Goal: Entertainment & Leisure: Browse casually

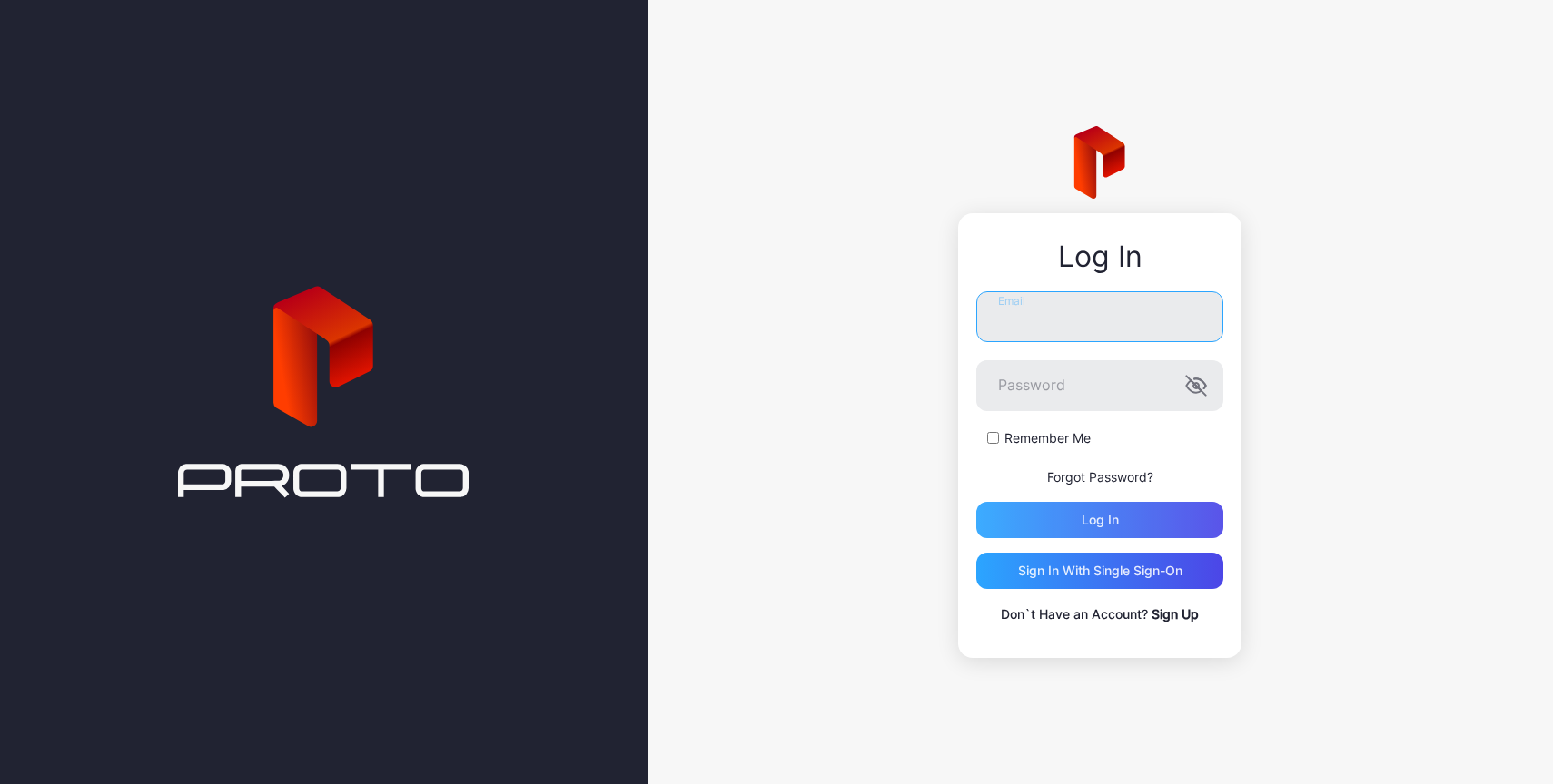
type input "**********"
click at [1088, 517] on div "Log in" at bounding box center [1100, 520] width 37 height 15
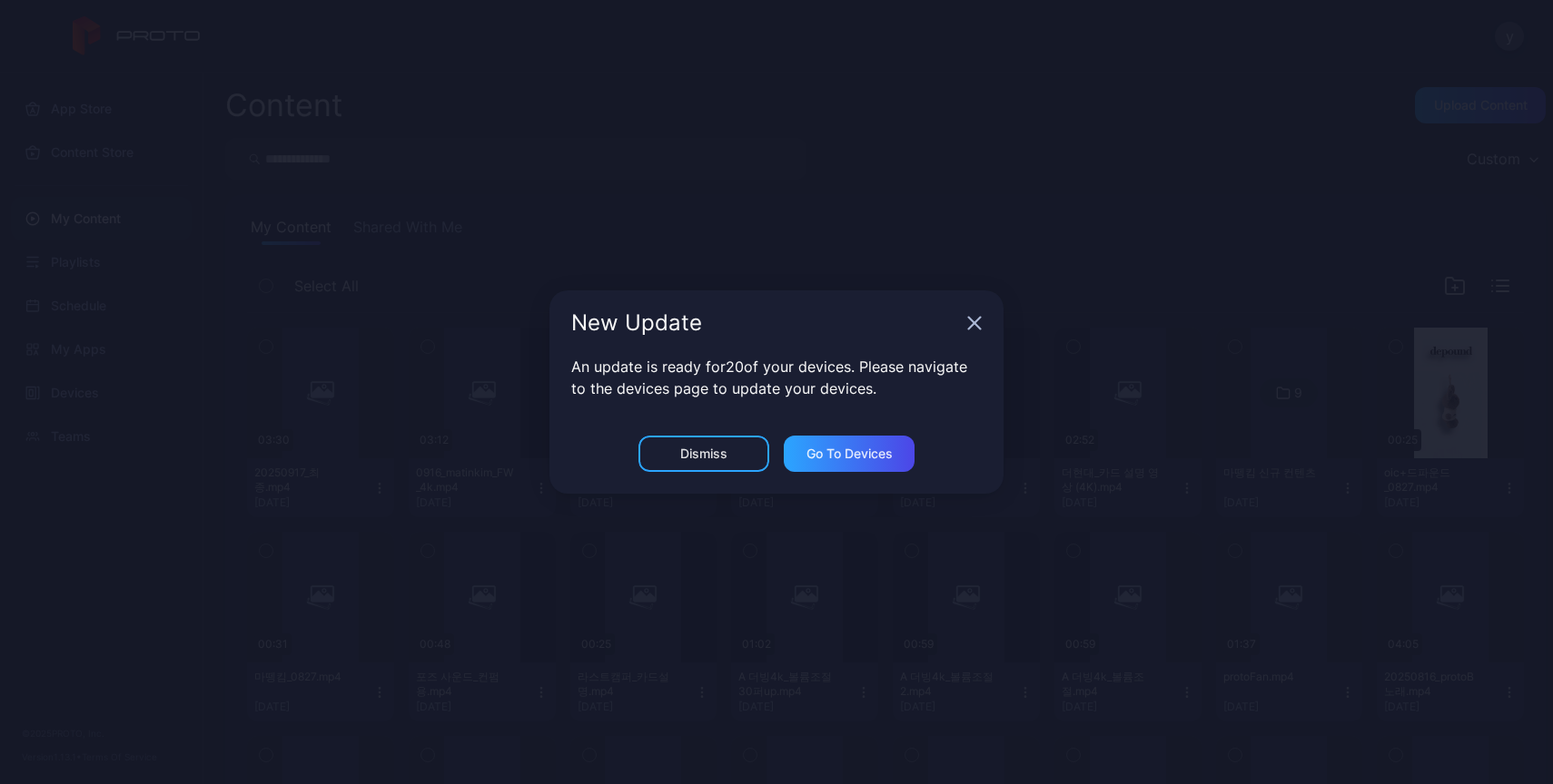
click at [977, 320] on icon "button" at bounding box center [975, 323] width 12 height 12
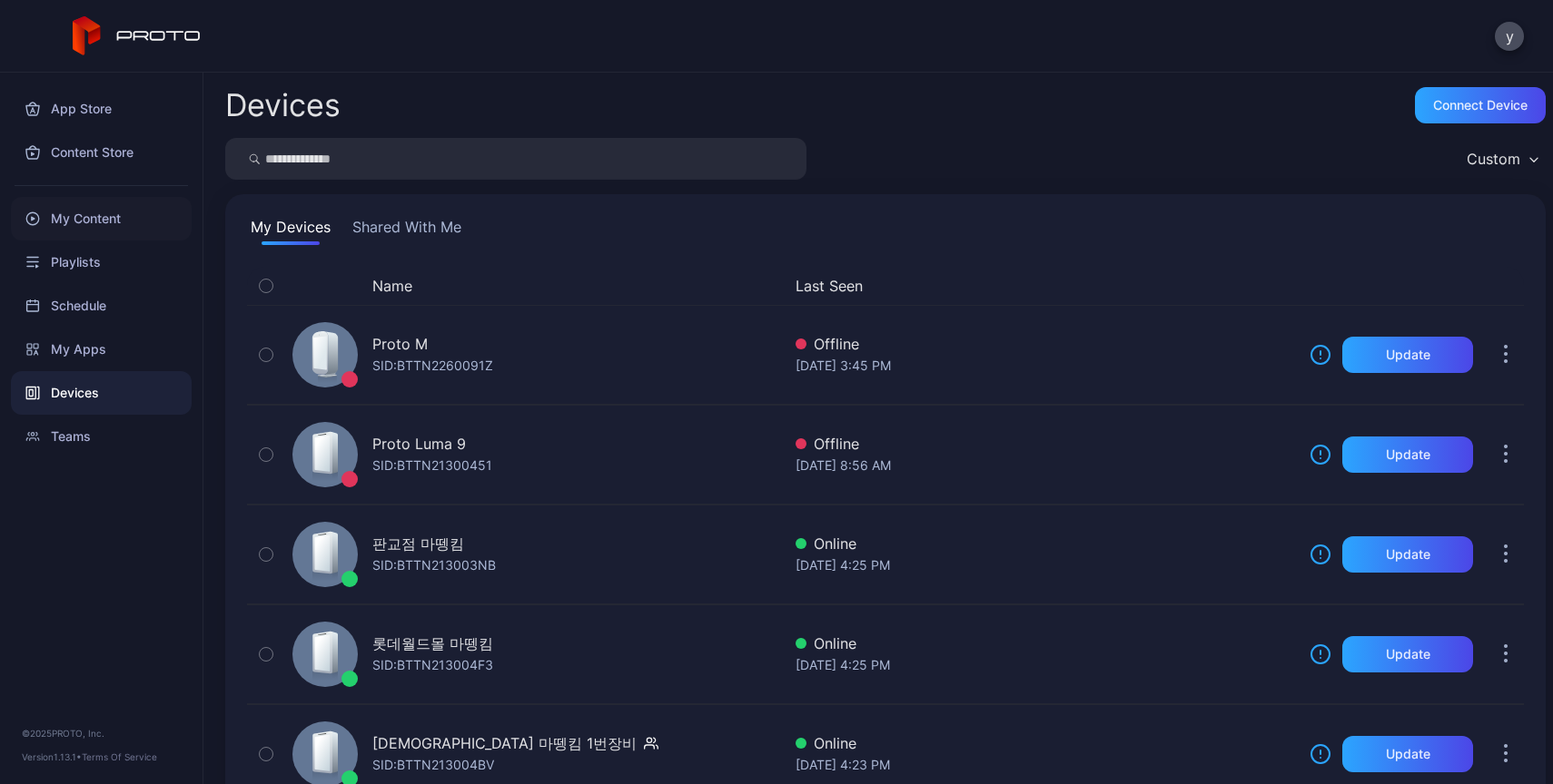
click at [96, 216] on div "My Content" at bounding box center [101, 218] width 180 height 44
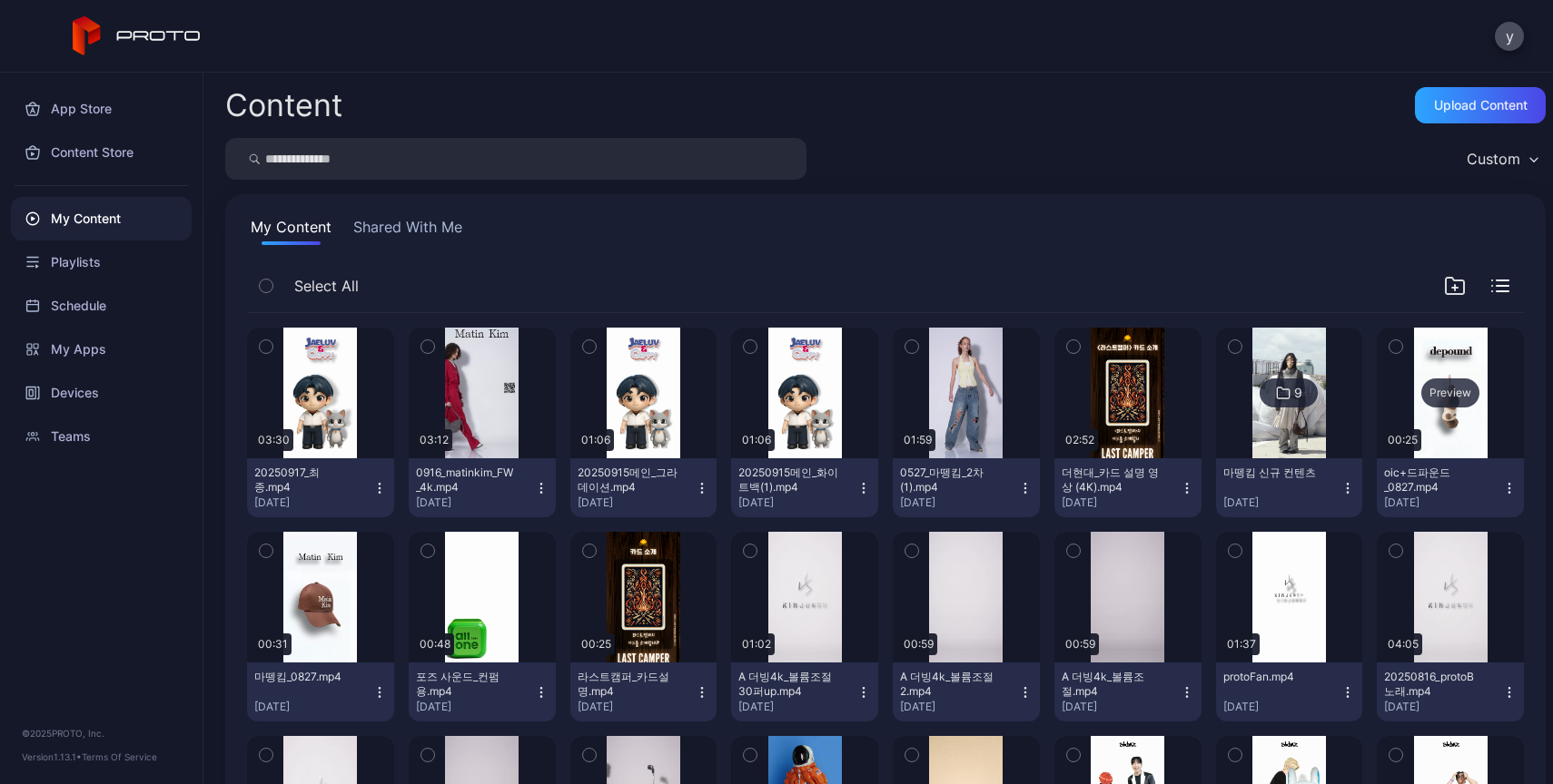
click at [1430, 417] on div "Preview" at bounding box center [1450, 393] width 147 height 131
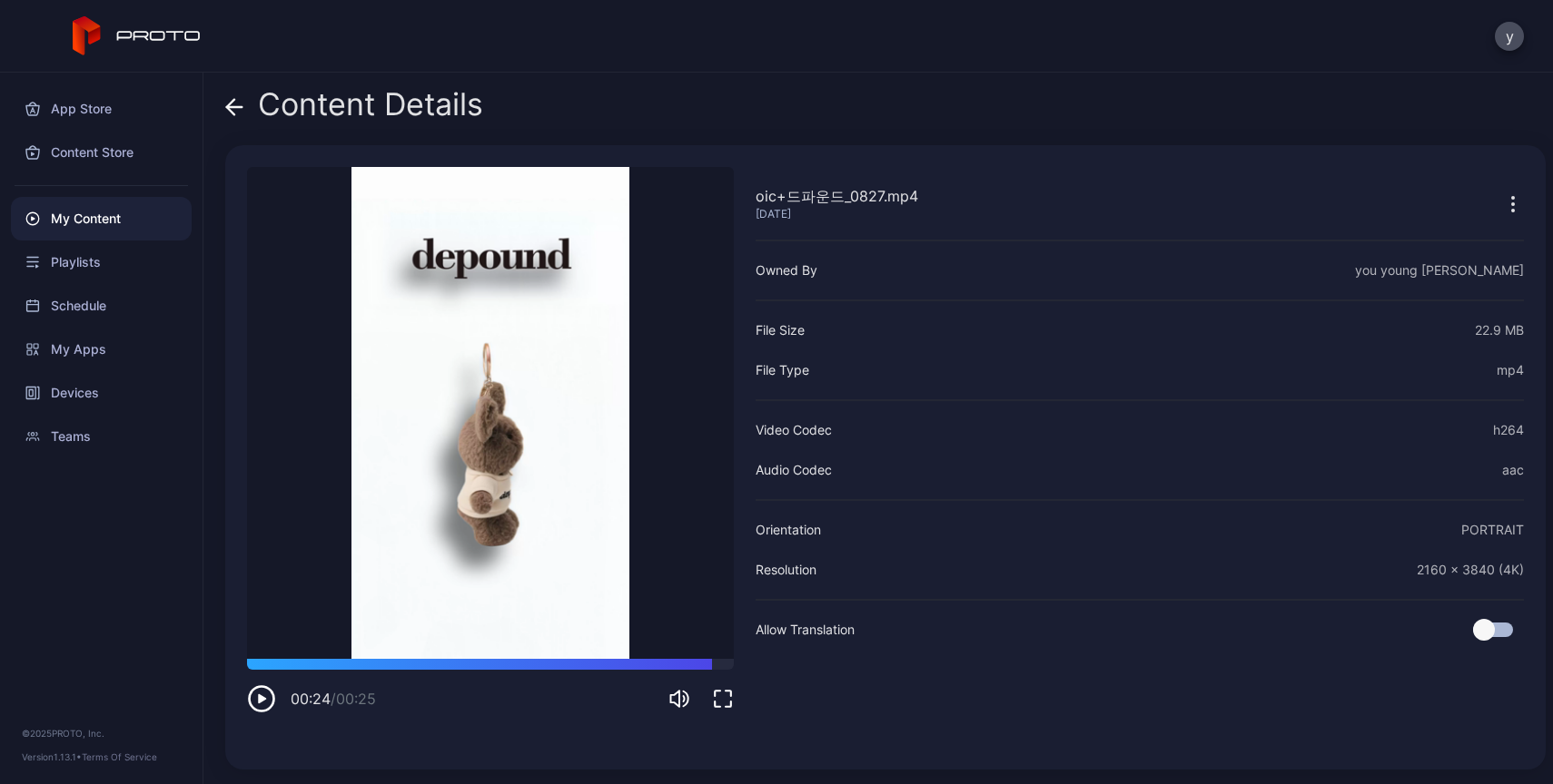
drag, startPoint x: 301, startPoint y: 668, endPoint x: 655, endPoint y: 678, distance: 354.1
click at [714, 676] on div "00:24 / 00:25" at bounding box center [491, 686] width 487 height 55
click at [230, 114] on icon at bounding box center [234, 108] width 19 height 19
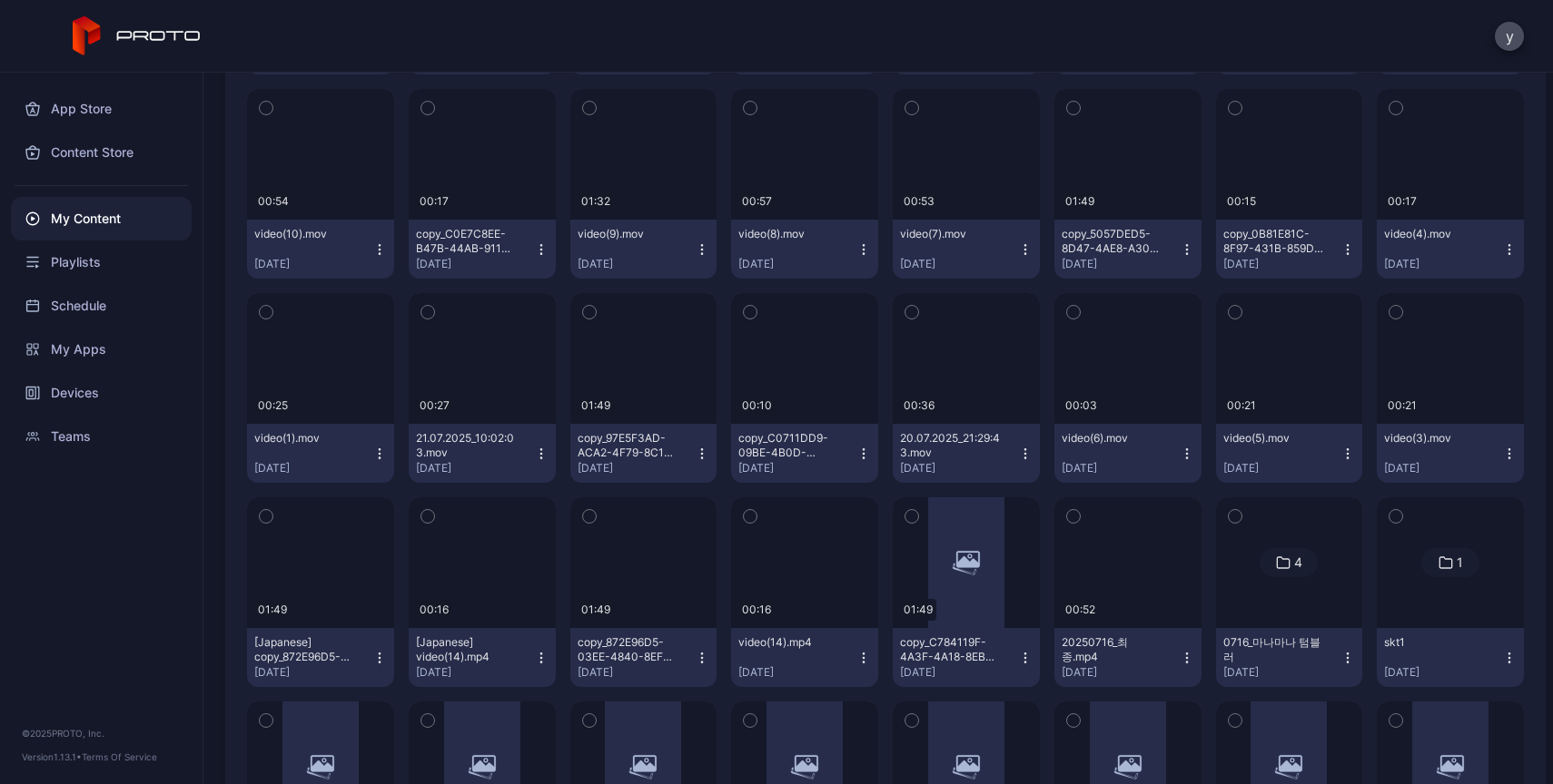
scroll to position [1669, 0]
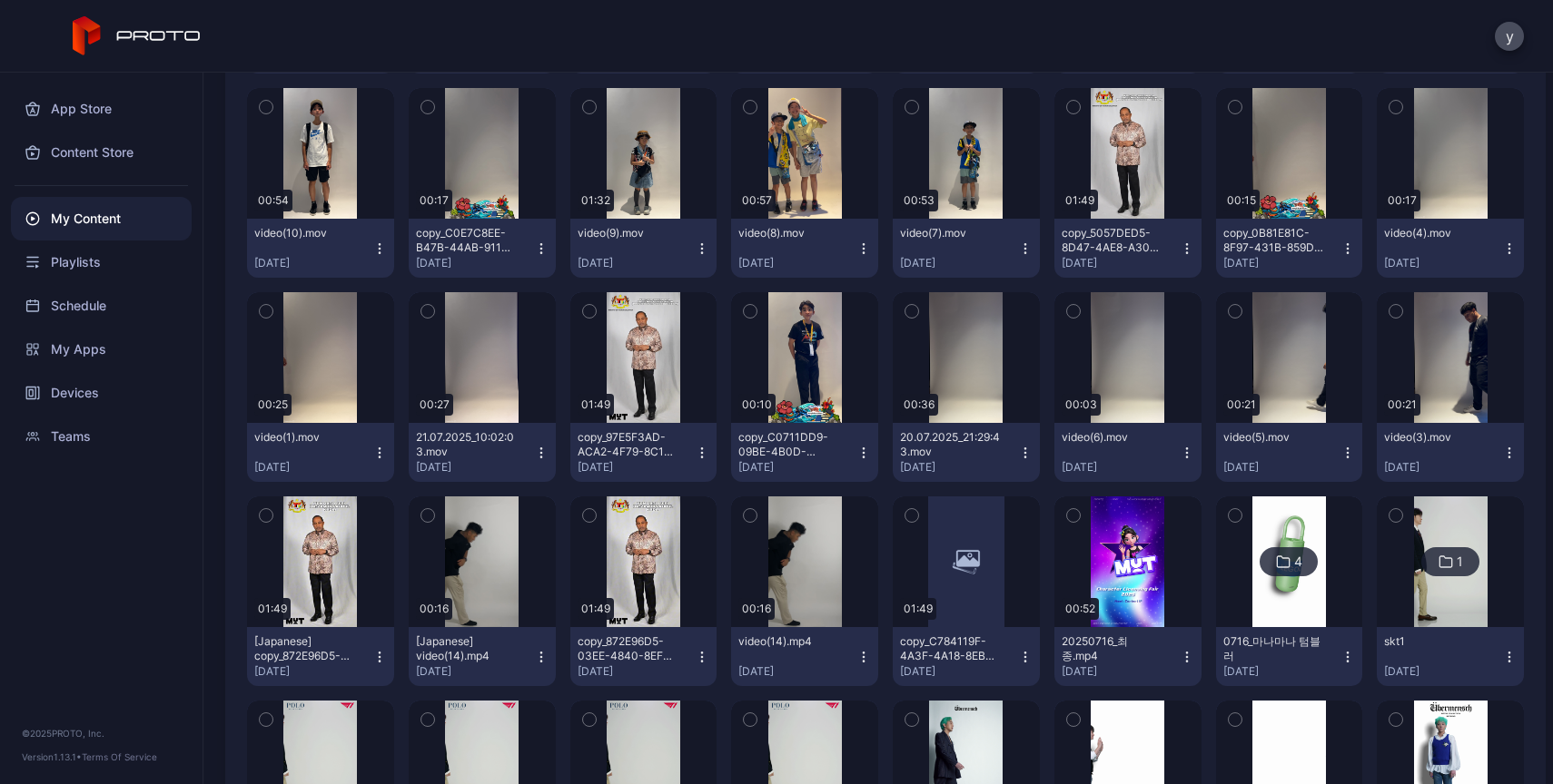
click at [1284, 600] on img at bounding box center [1288, 561] width 73 height 131
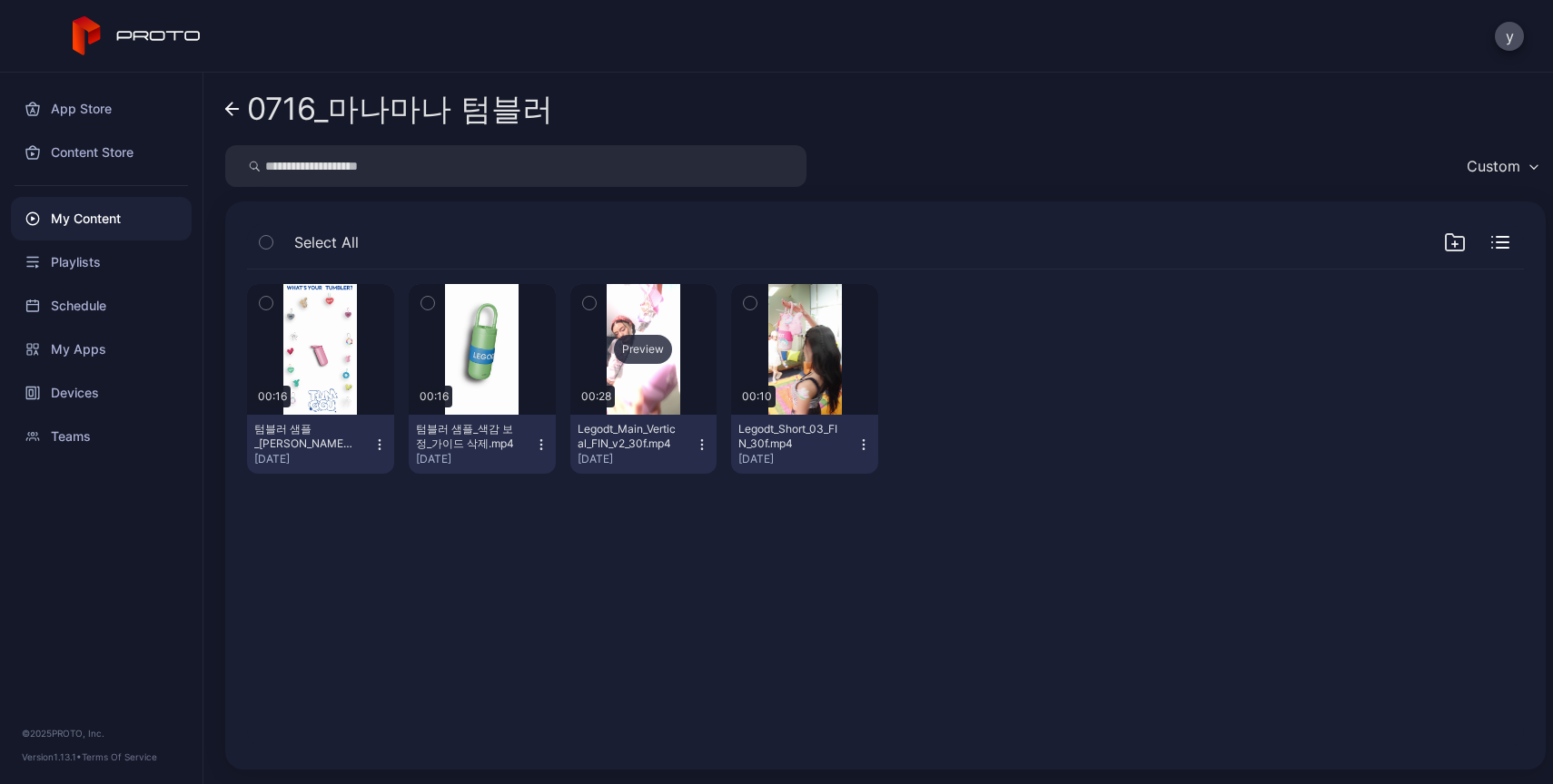
click at [646, 361] on div "Preview" at bounding box center [643, 349] width 59 height 29
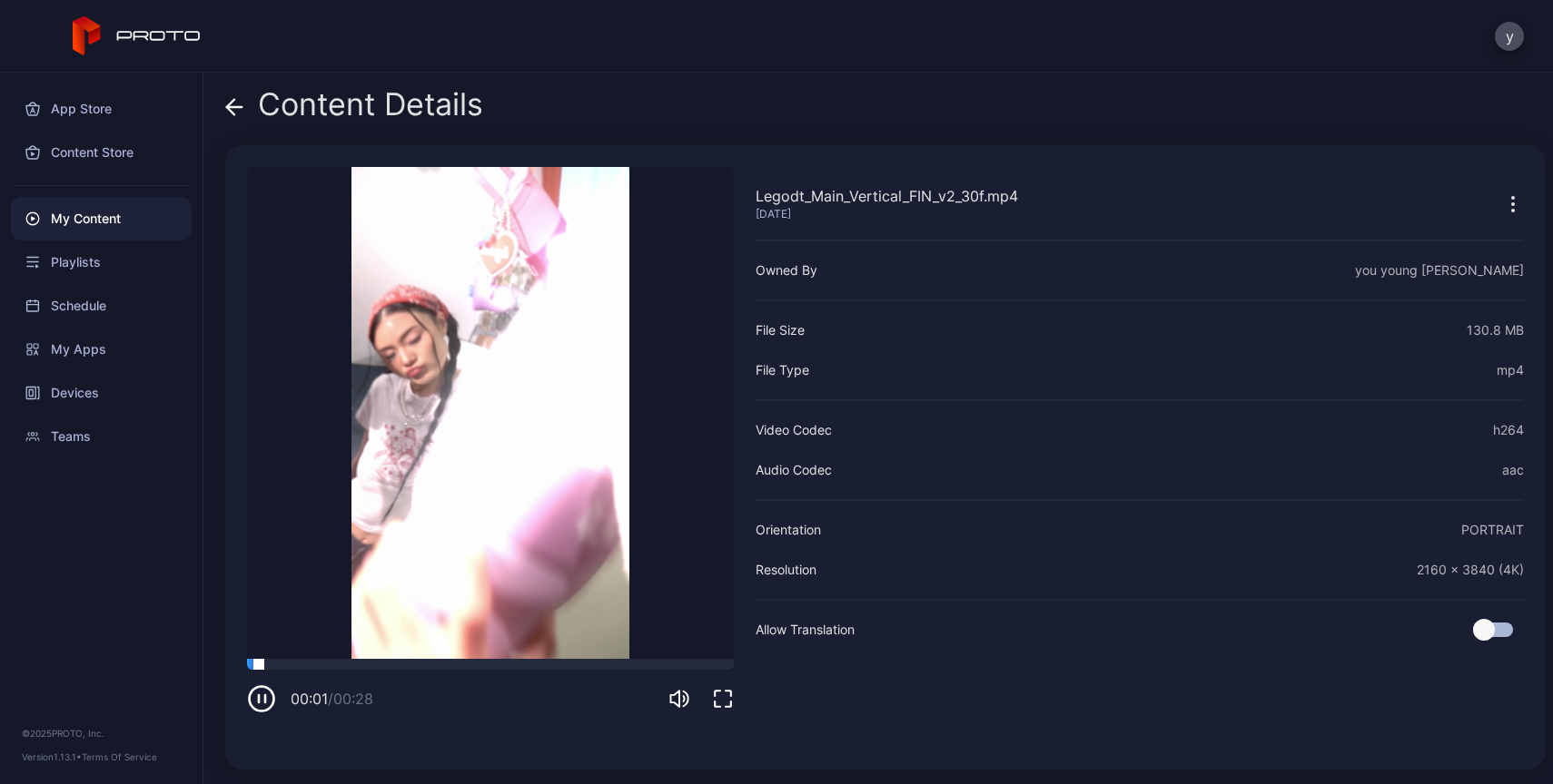
drag, startPoint x: 344, startPoint y: 657, endPoint x: 520, endPoint y: 666, distance: 176.2
click at [520, 666] on div "Legodt_Main_Vertical_FIN_v2_30f.mp4 [DATE] Sorry, your browser doesn‘t support …" at bounding box center [491, 457] width 487 height 581
click at [459, 667] on div at bounding box center [491, 664] width 487 height 11
click at [560, 662] on div at bounding box center [491, 664] width 487 height 11
click at [661, 671] on div "00:18 / 00:28" at bounding box center [491, 686] width 487 height 55
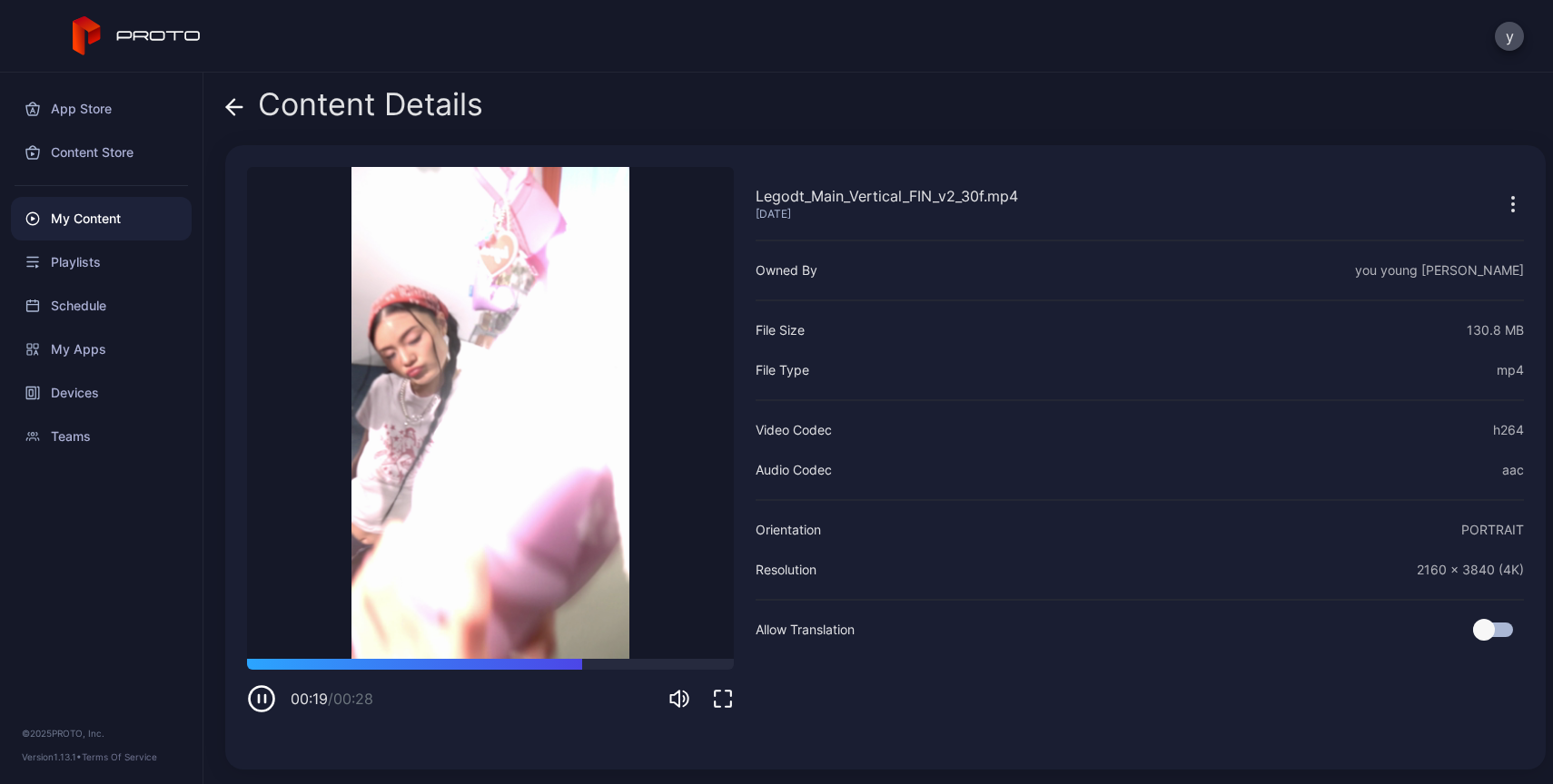
click at [238, 98] on icon at bounding box center [234, 108] width 19 height 19
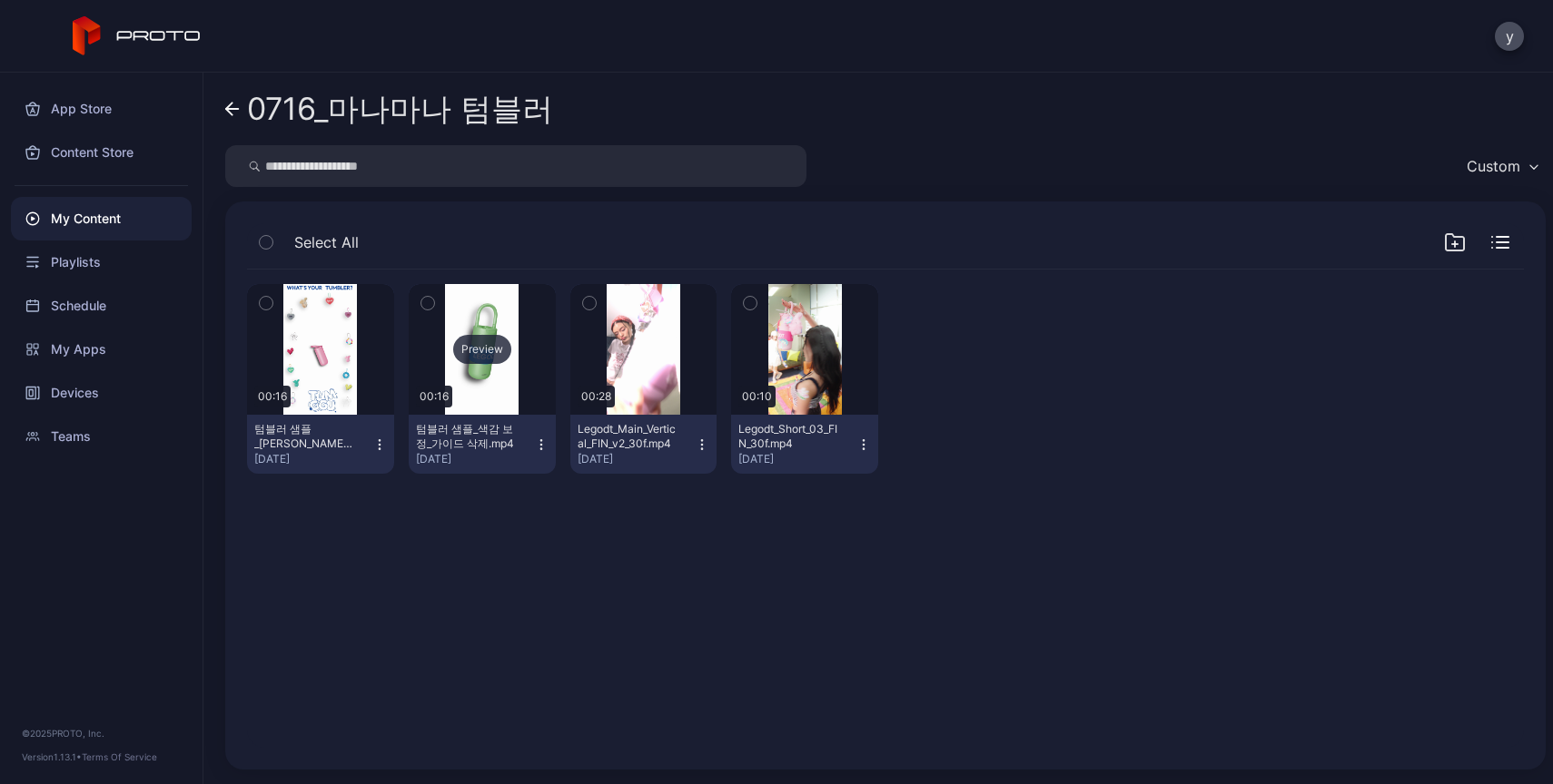
click at [422, 383] on div "Preview" at bounding box center [482, 349] width 147 height 131
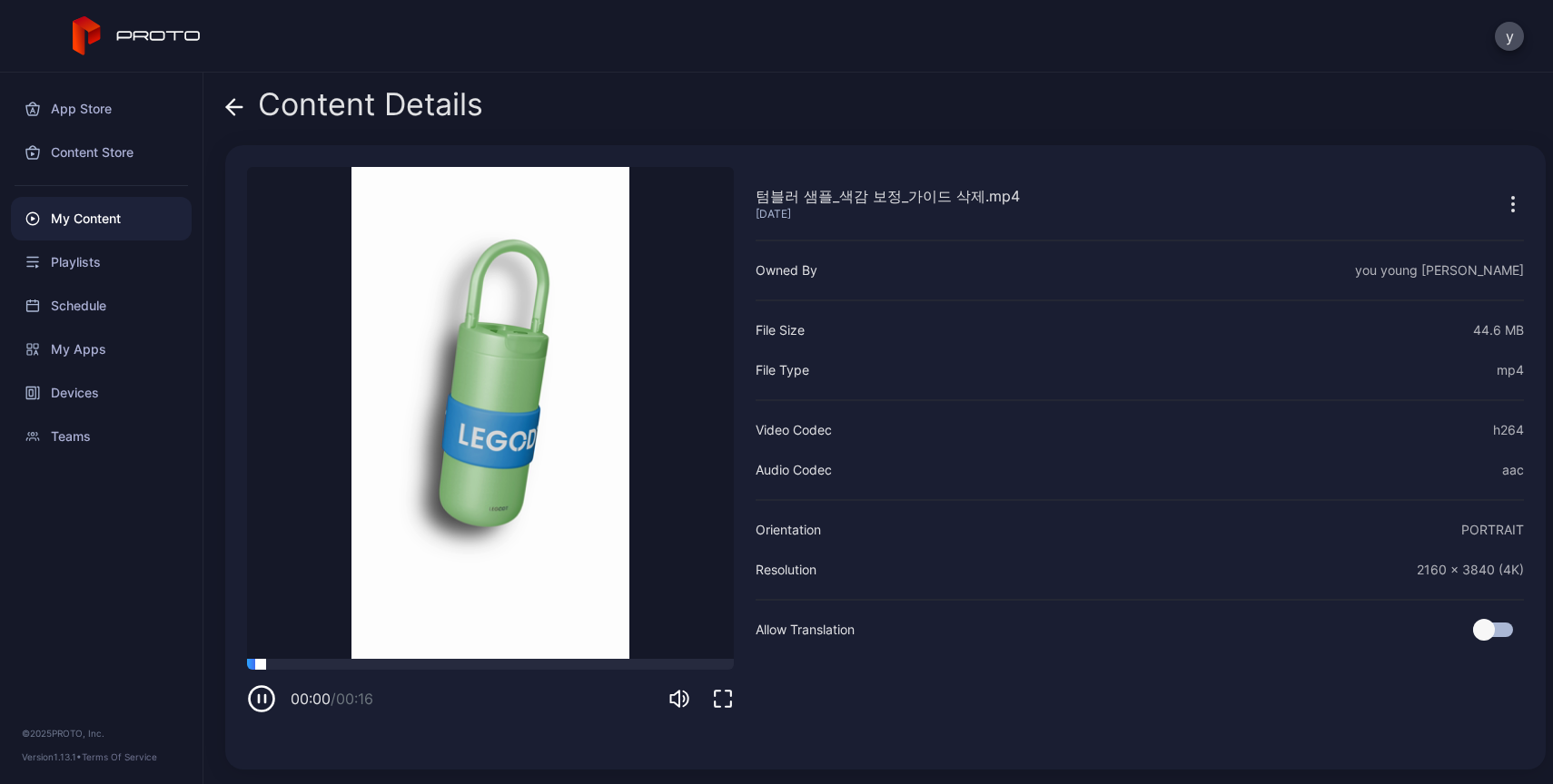
click at [333, 664] on div at bounding box center [491, 664] width 487 height 11
click at [269, 664] on div at bounding box center [491, 664] width 487 height 11
click at [241, 107] on icon at bounding box center [234, 107] width 16 height 0
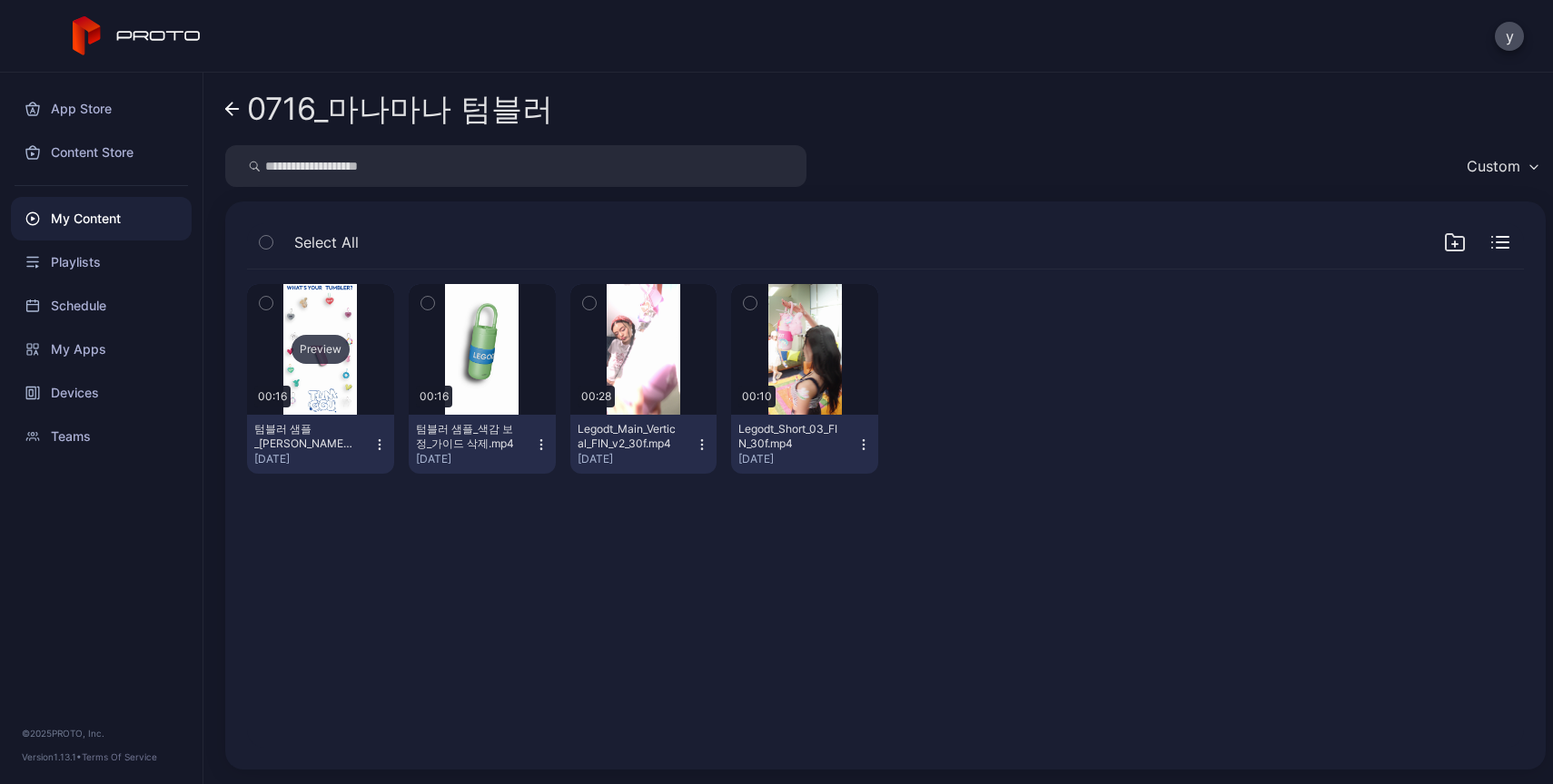
click at [317, 388] on div "Preview" at bounding box center [321, 349] width 147 height 131
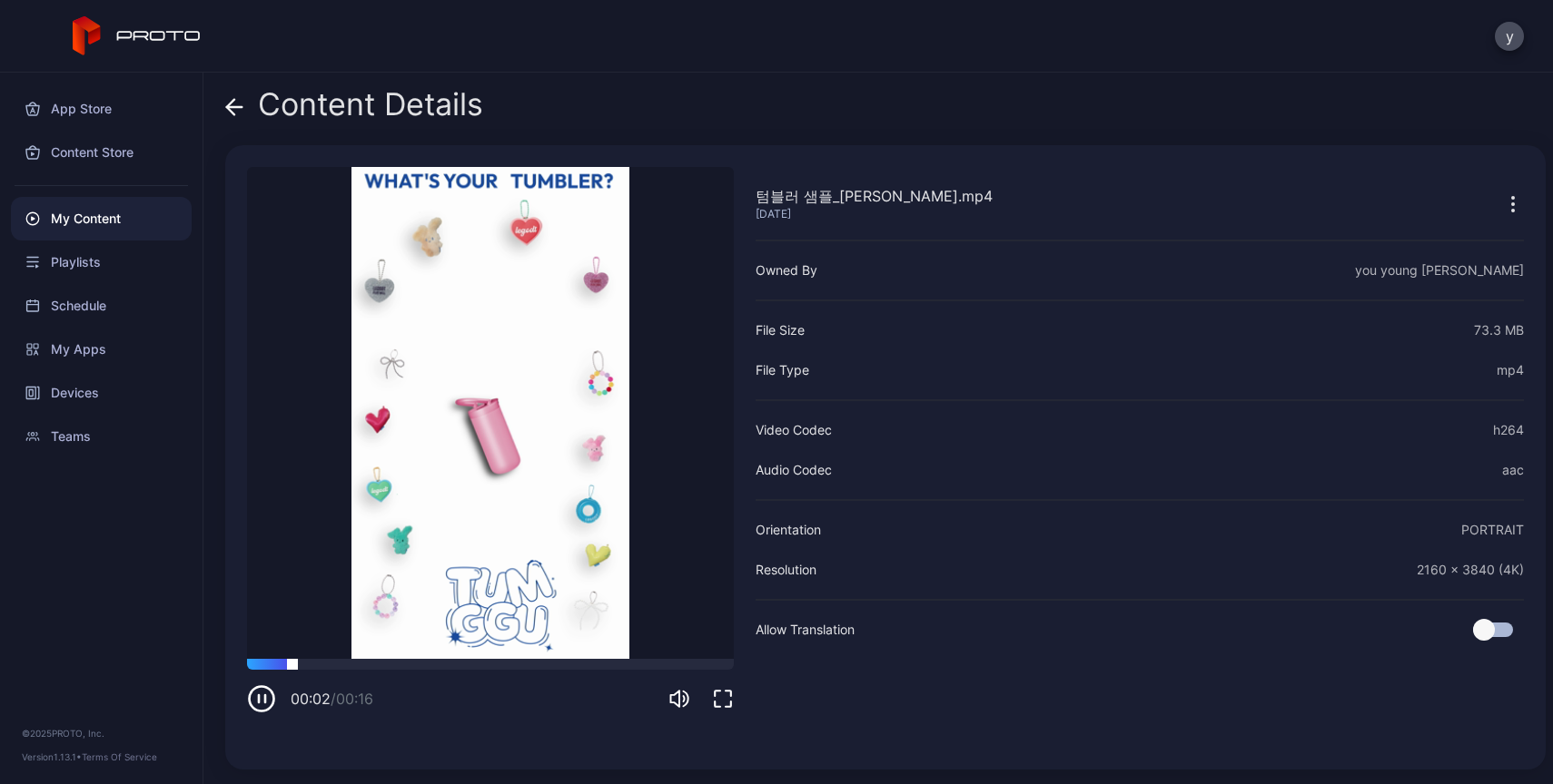
click at [305, 662] on div at bounding box center [491, 664] width 487 height 11
click at [245, 103] on div "Content Details" at bounding box center [353, 109] width 257 height 44
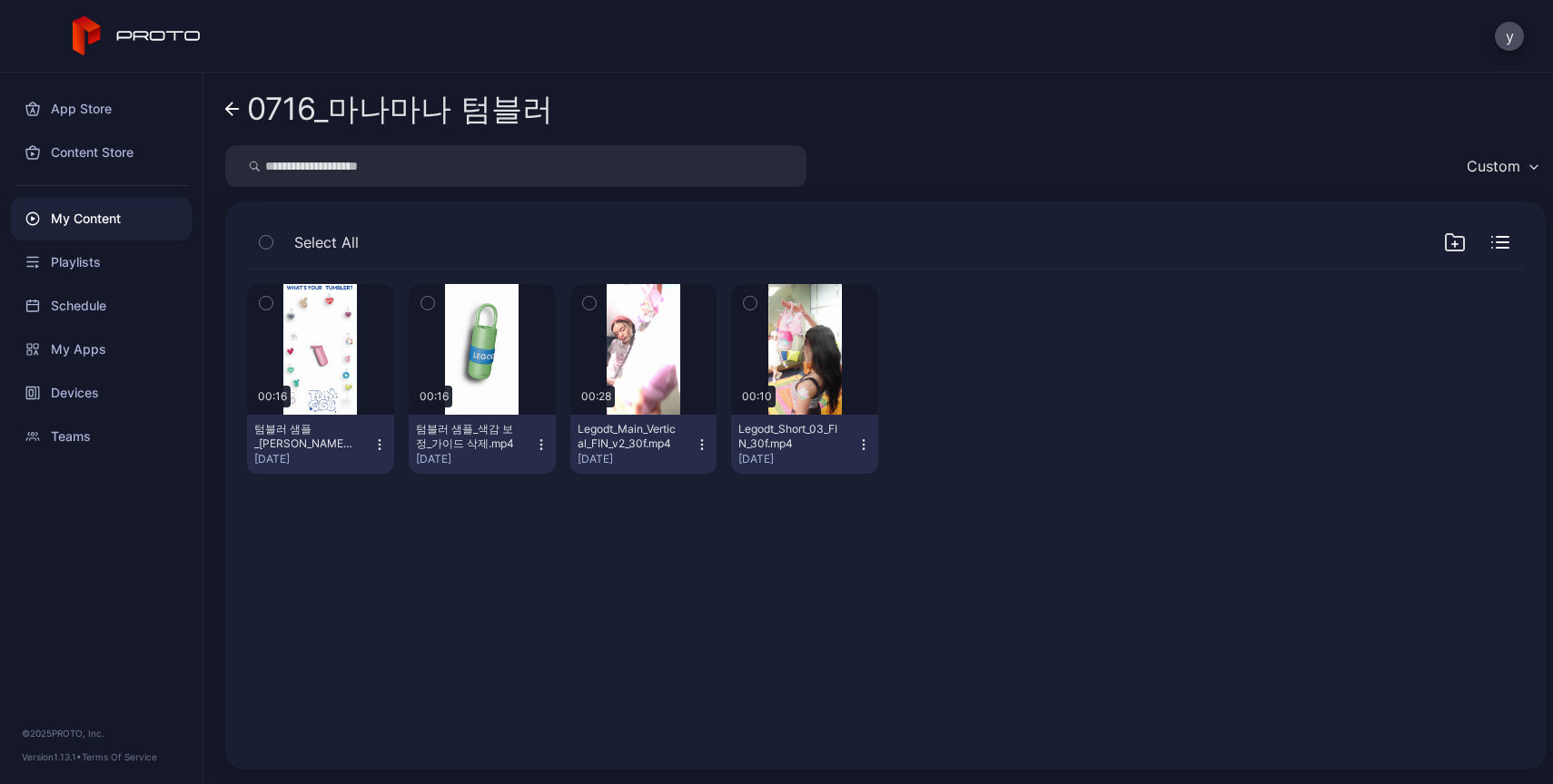
click at [237, 110] on icon at bounding box center [232, 109] width 15 height 16
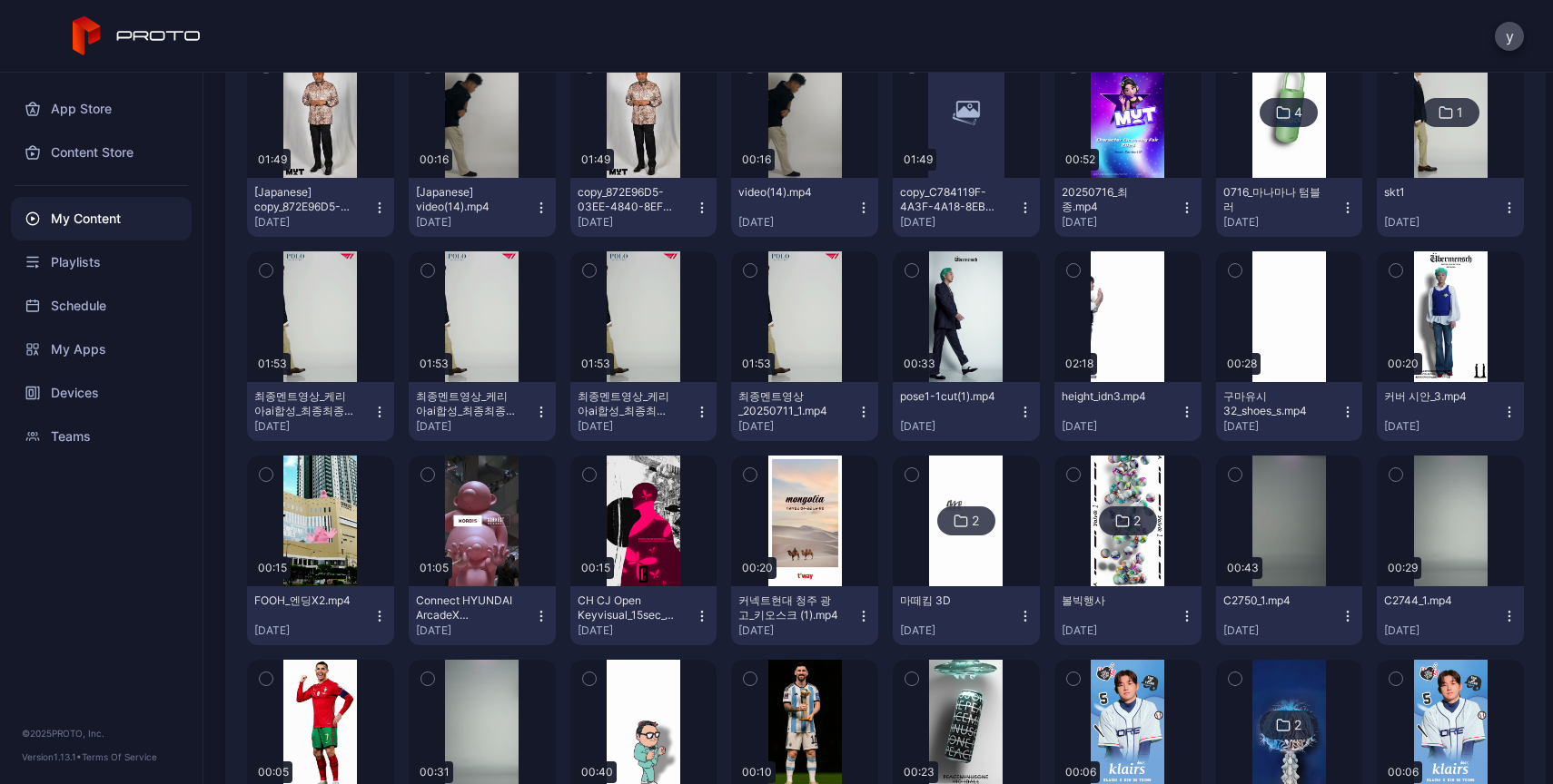
scroll to position [2456, 0]
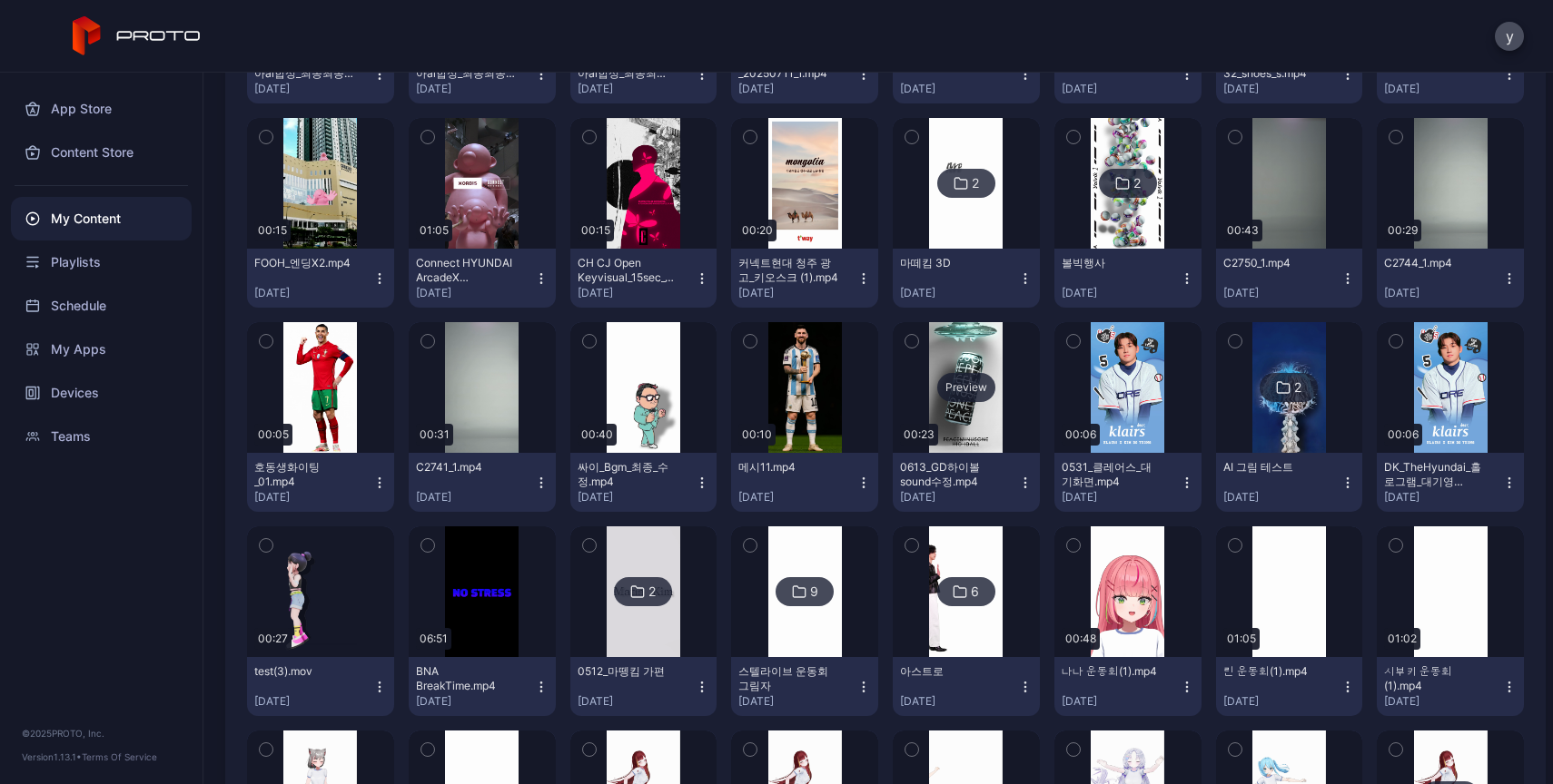
click at [953, 423] on div "Preview" at bounding box center [966, 387] width 147 height 131
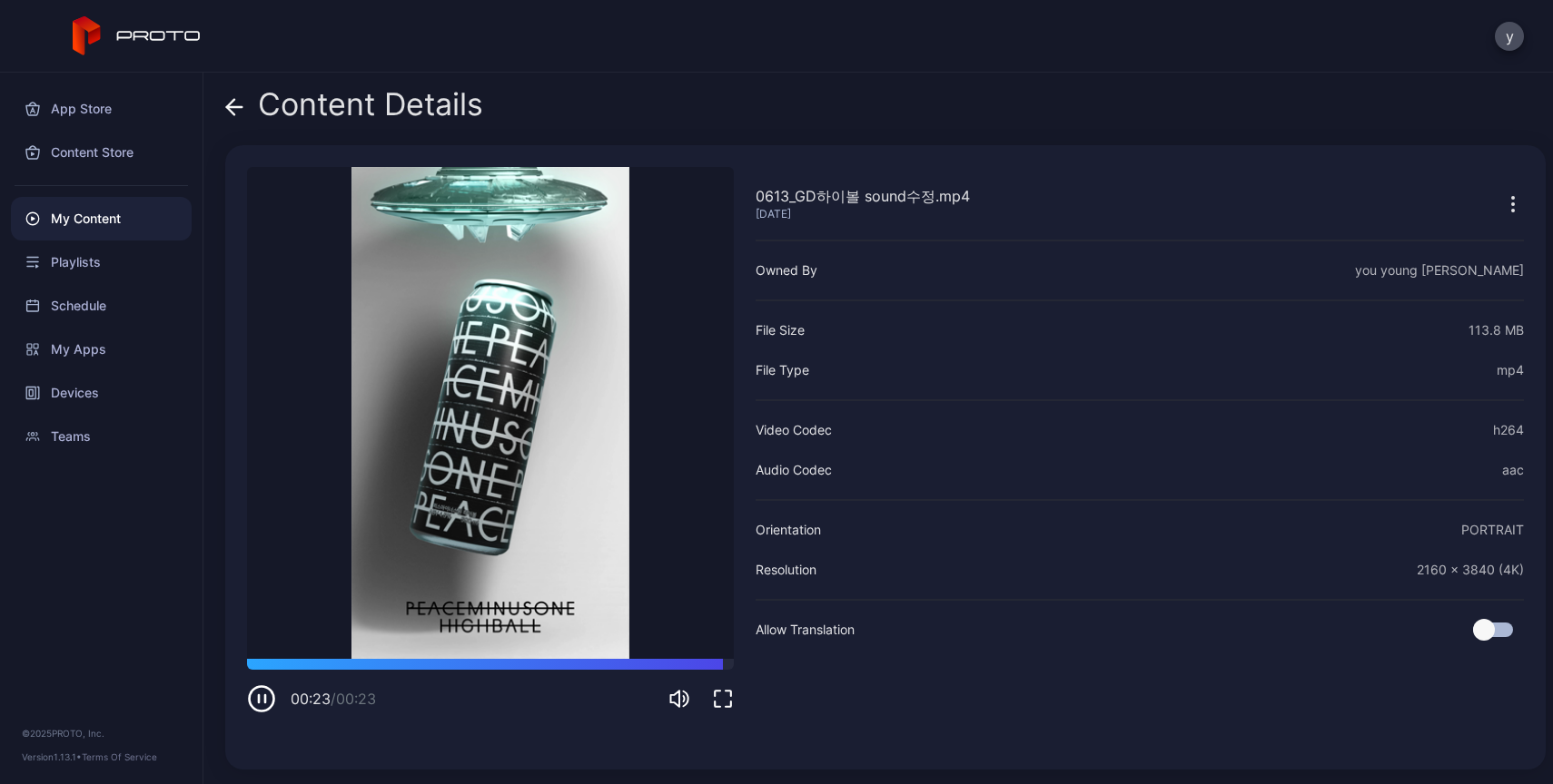
click at [242, 114] on icon at bounding box center [234, 108] width 19 height 19
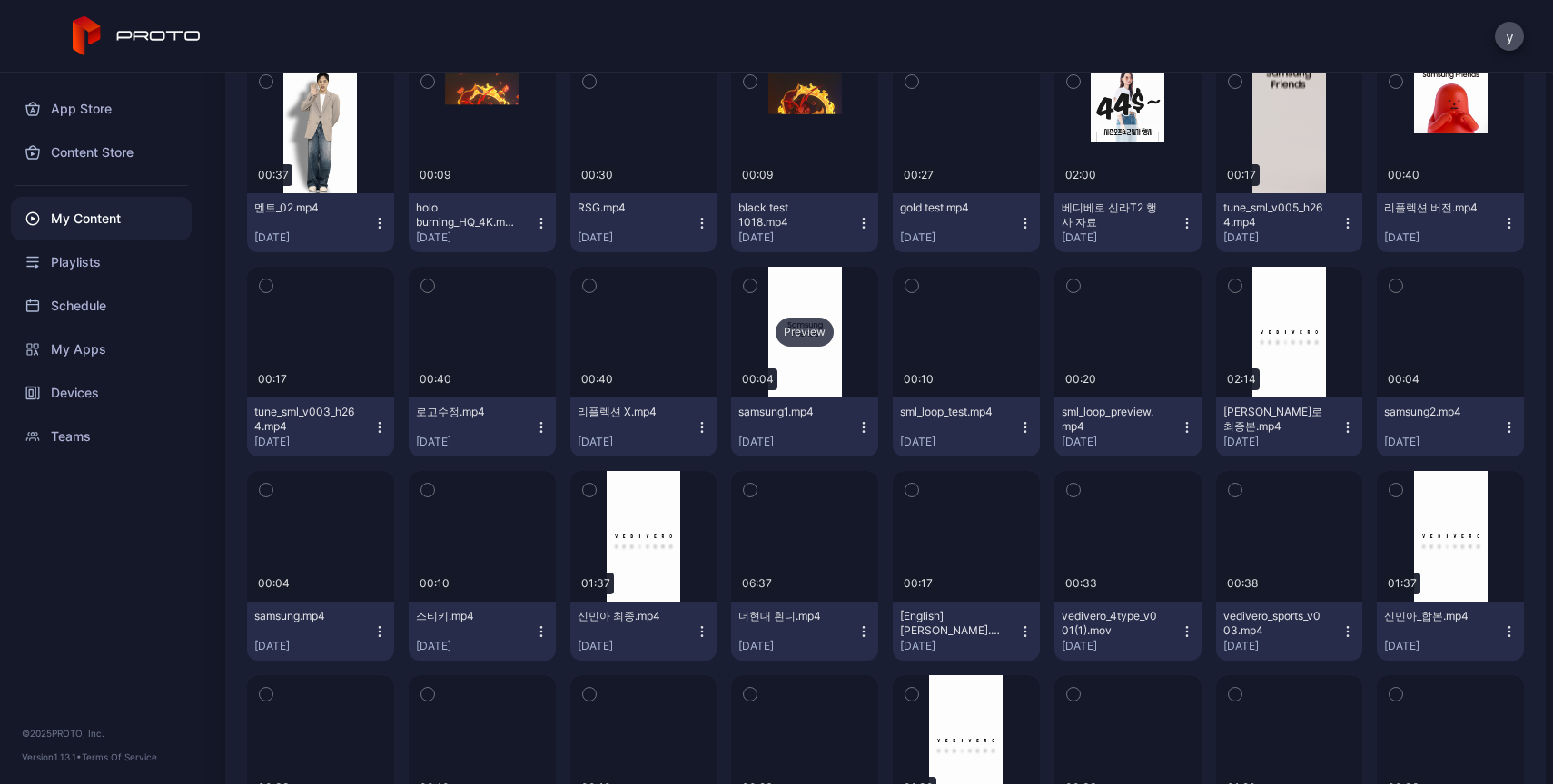
scroll to position [5795, 0]
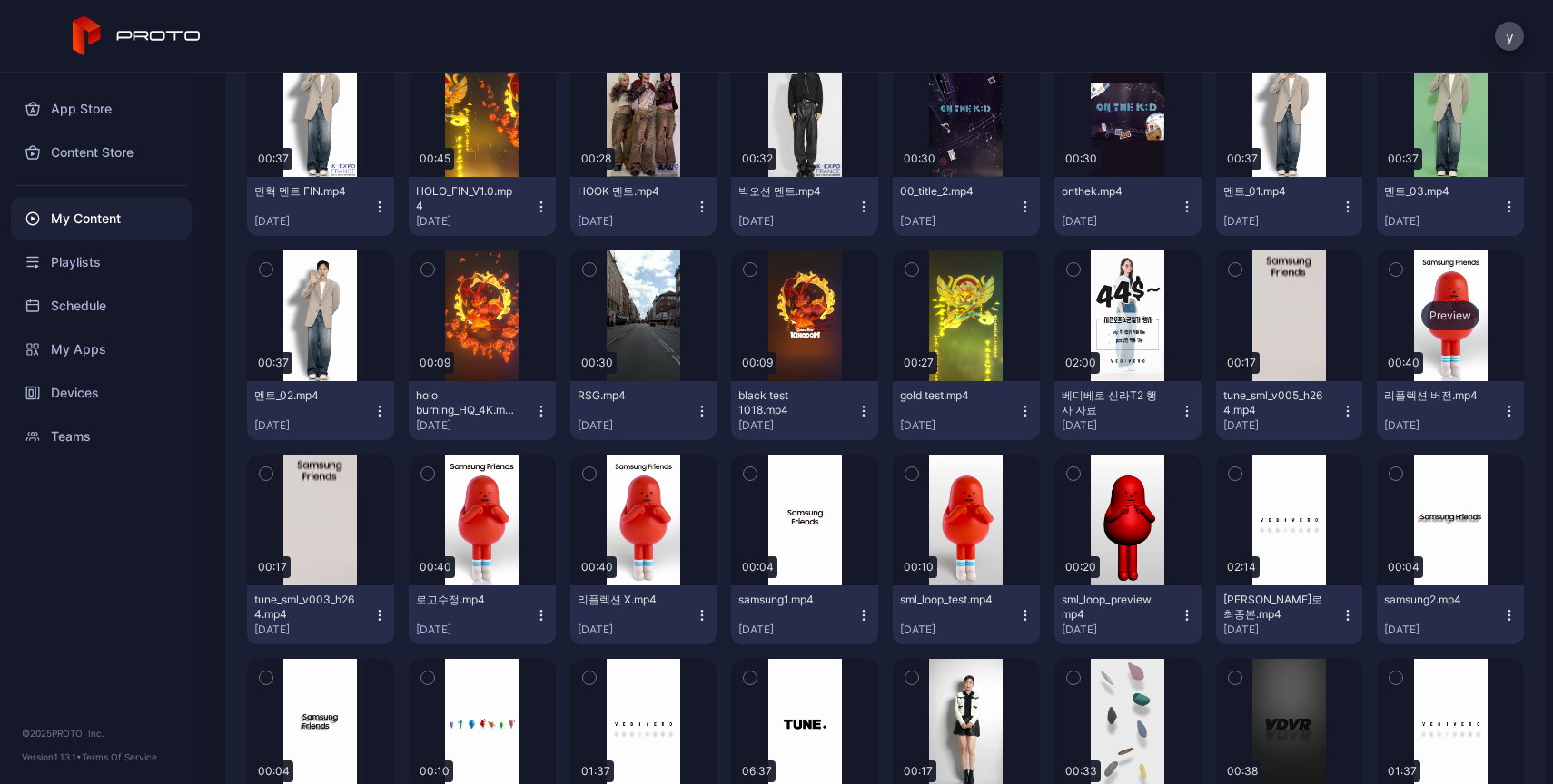
click at [1417, 335] on div "Preview" at bounding box center [1450, 316] width 147 height 131
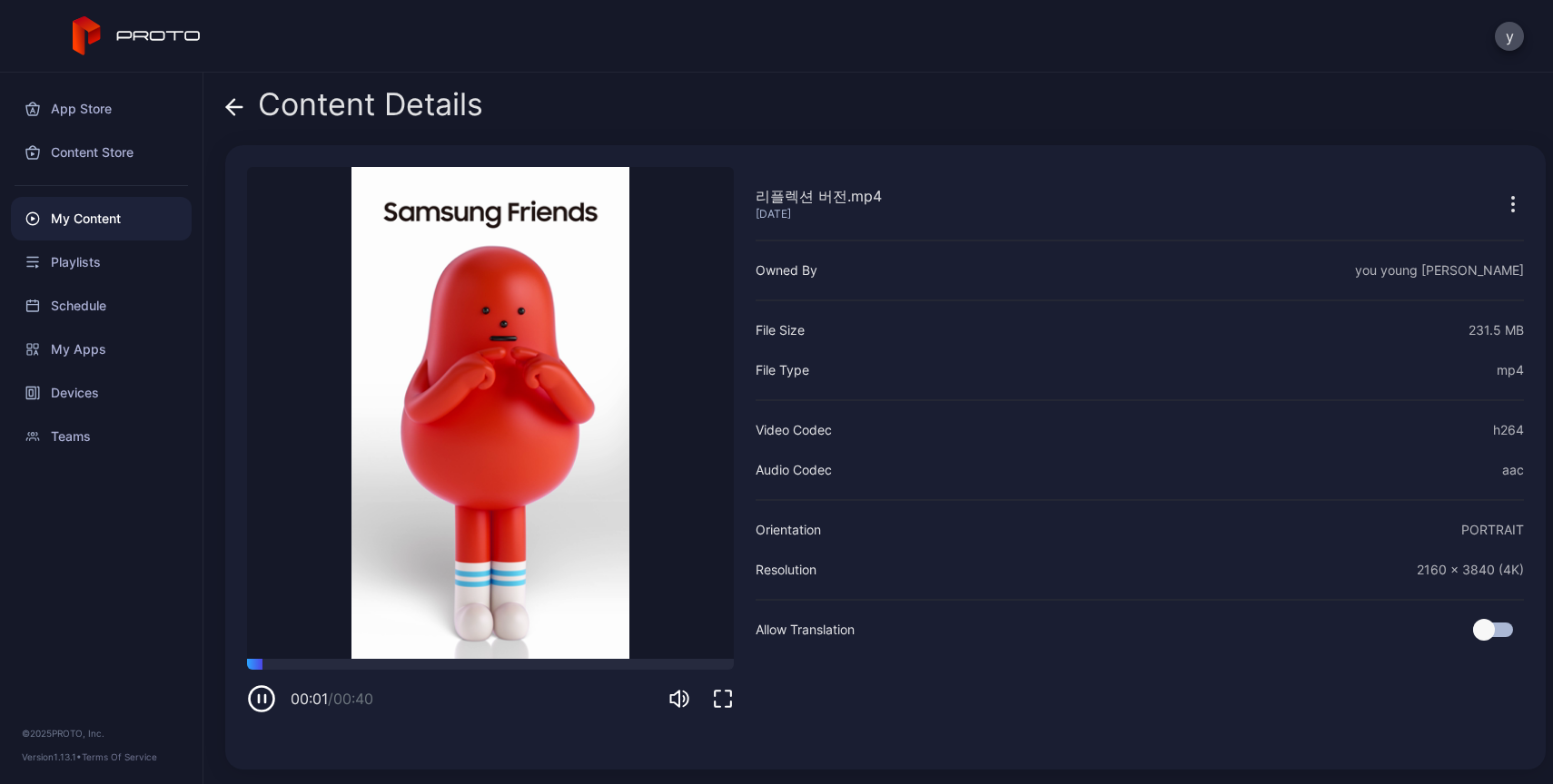
click at [393, 651] on video "Sorry, your browser doesn‘t support embedded videos" at bounding box center [491, 413] width 487 height 492
click at [398, 659] on div at bounding box center [491, 664] width 487 height 11
click at [493, 651] on video "Sorry, your browser doesn‘t support embedded videos" at bounding box center [491, 413] width 487 height 492
click at [523, 659] on div at bounding box center [491, 664] width 487 height 11
click at [599, 659] on div at bounding box center [491, 664] width 487 height 11
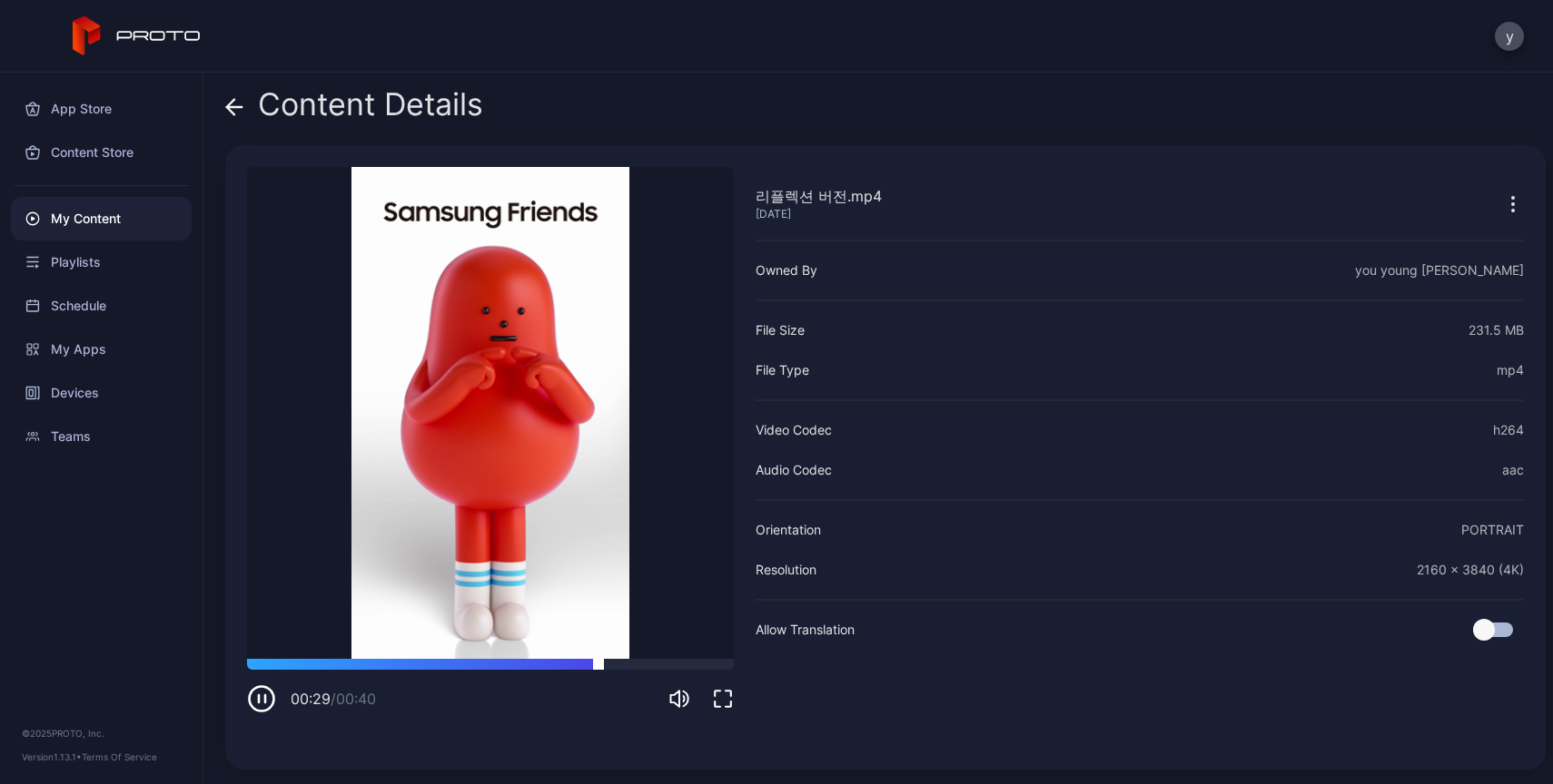
click at [665, 663] on div at bounding box center [491, 664] width 487 height 11
click at [705, 669] on div at bounding box center [491, 664] width 487 height 11
click at [235, 119] on span at bounding box center [234, 104] width 19 height 34
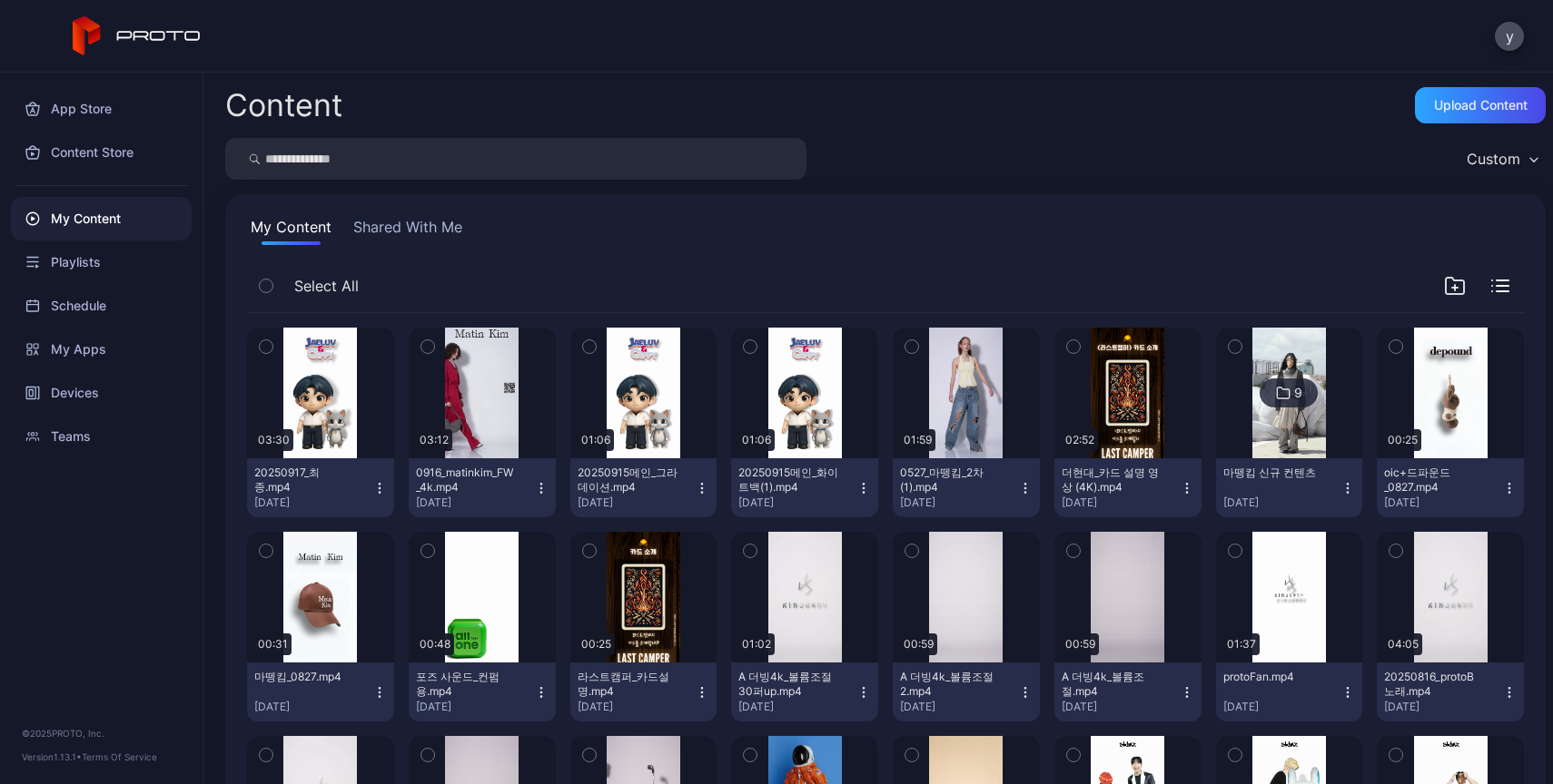
scroll to position [5795, 0]
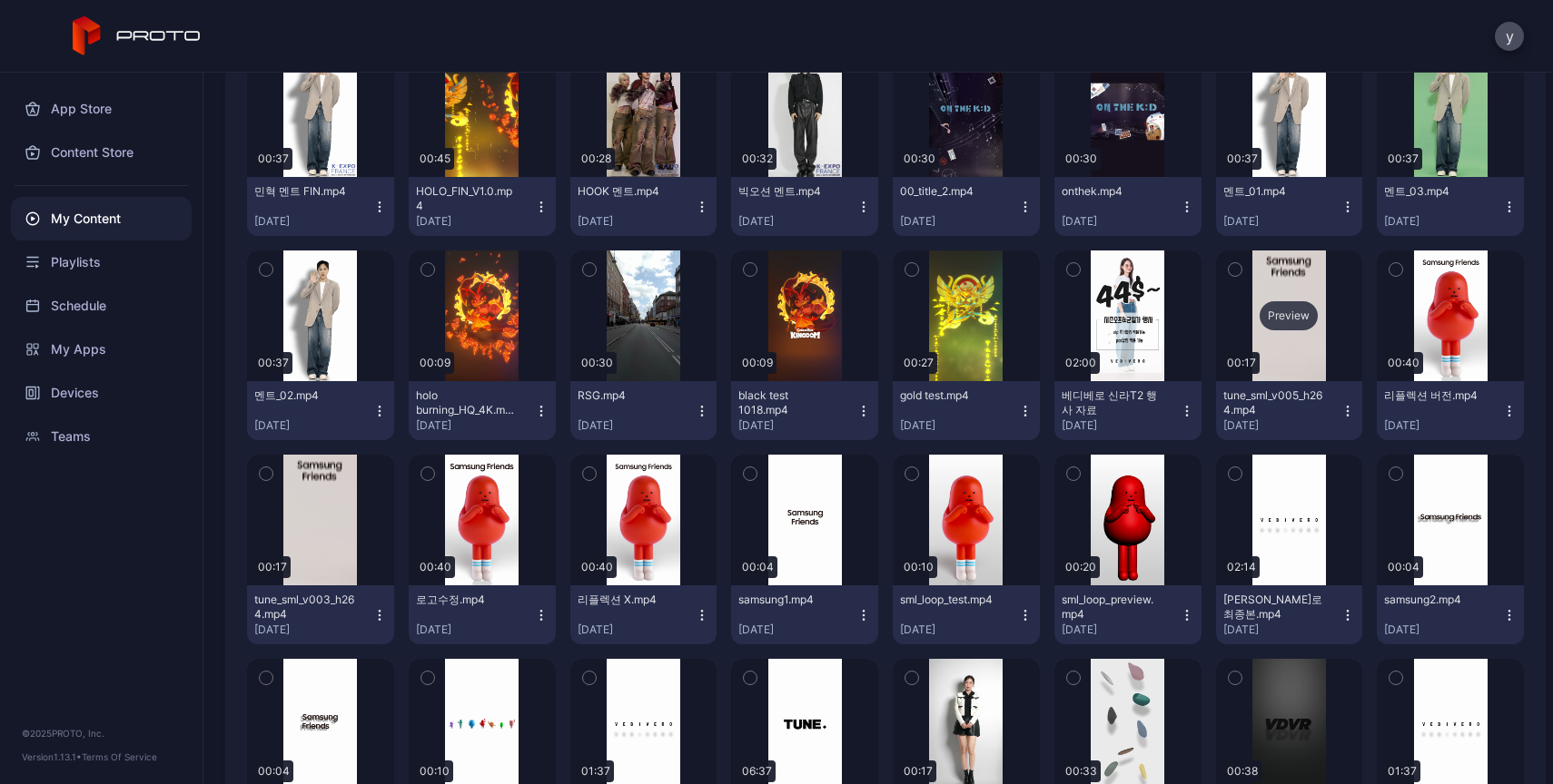
click at [1268, 340] on div "Preview" at bounding box center [1289, 316] width 147 height 131
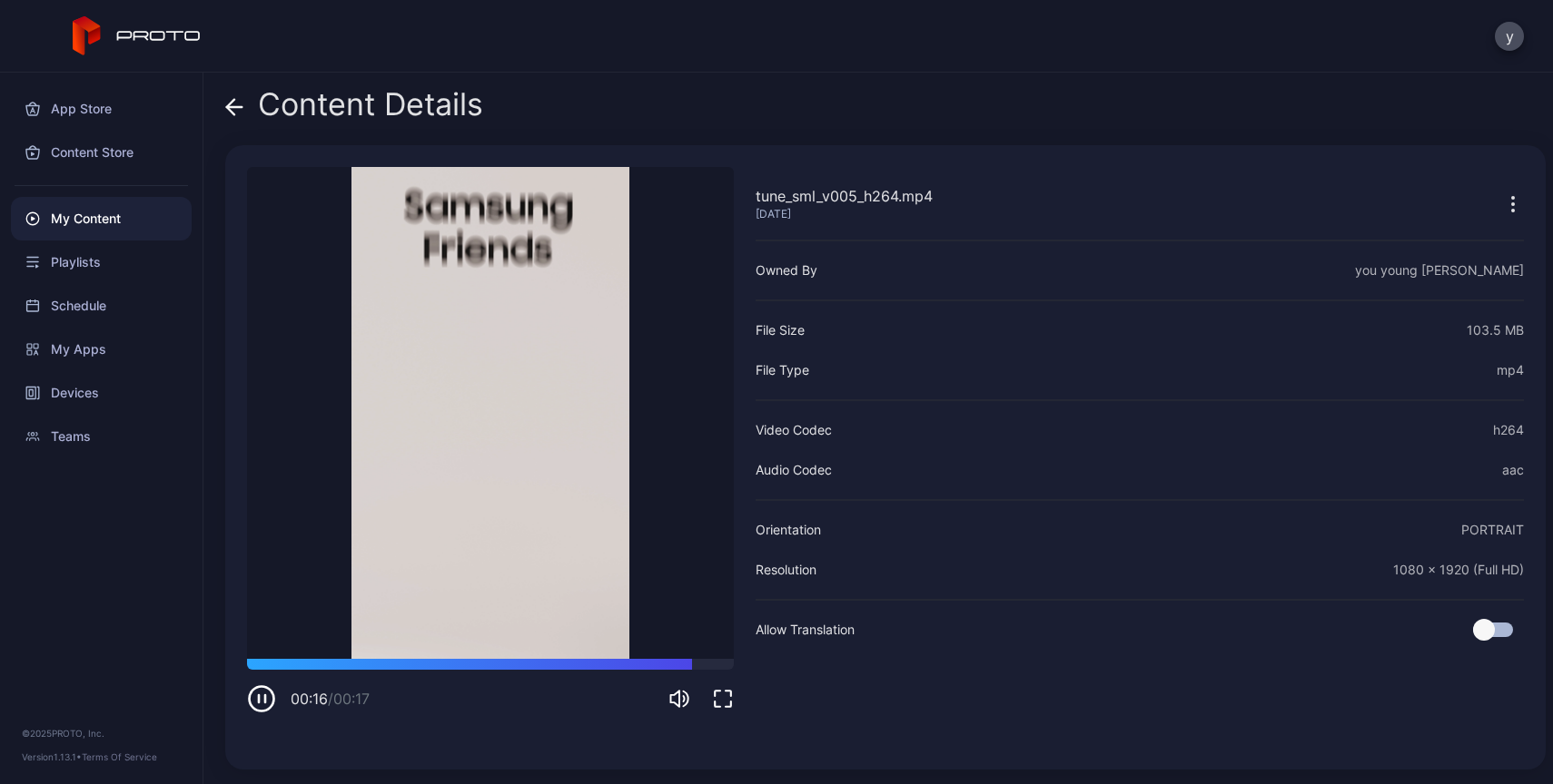
click at [230, 107] on icon at bounding box center [234, 107] width 16 height 0
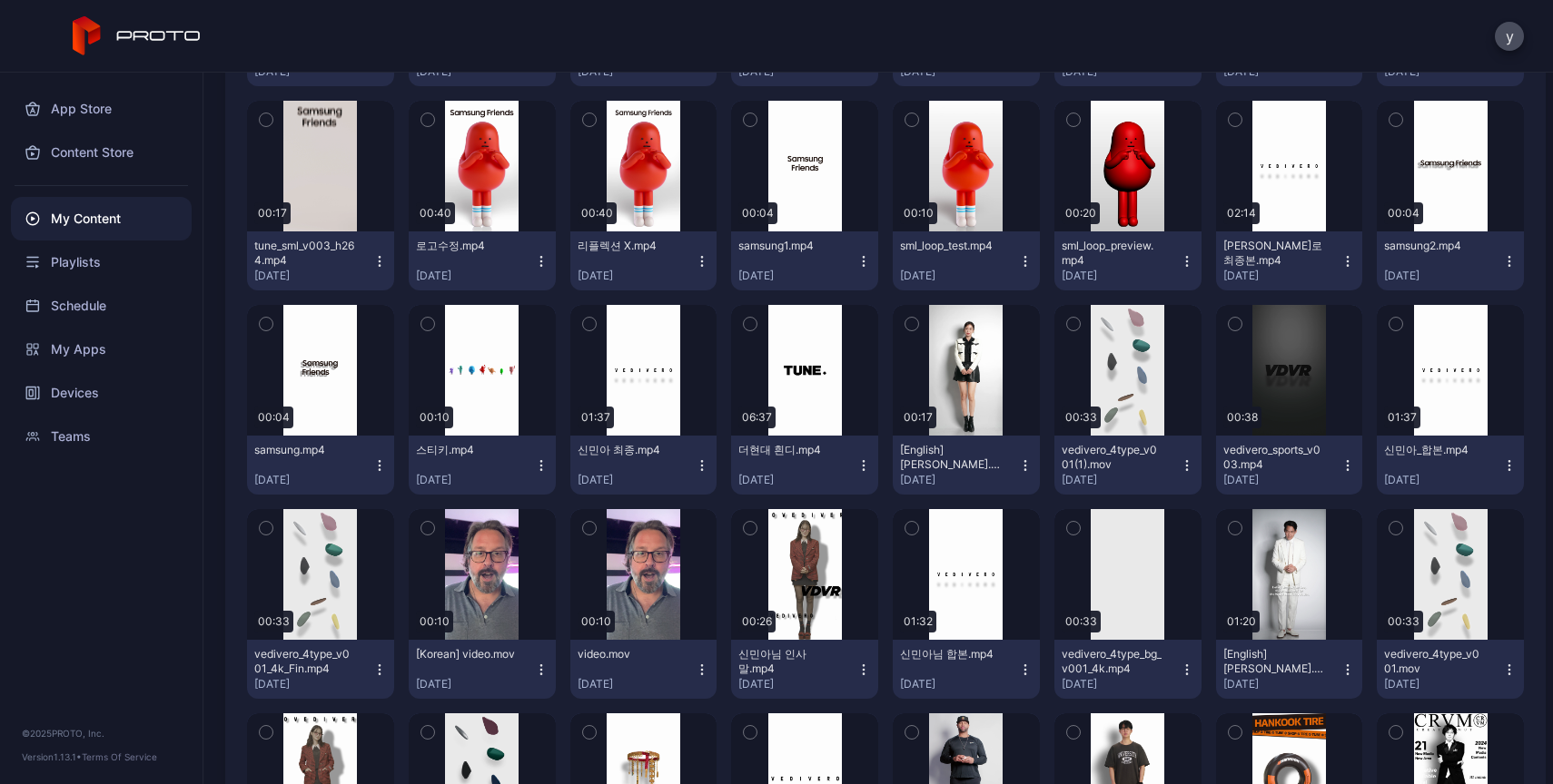
scroll to position [6152, 0]
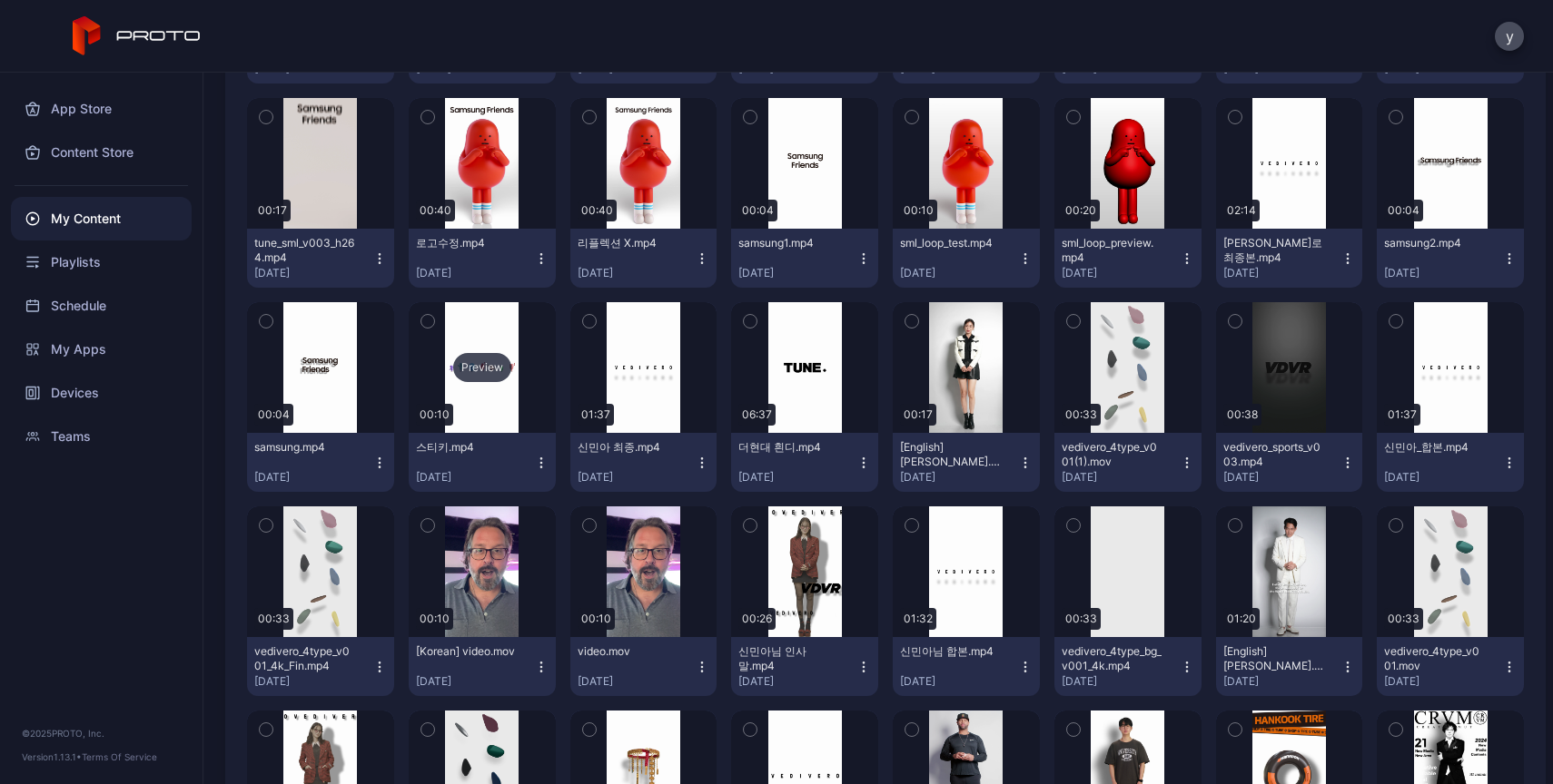
click at [488, 400] on div "Preview" at bounding box center [482, 367] width 147 height 131
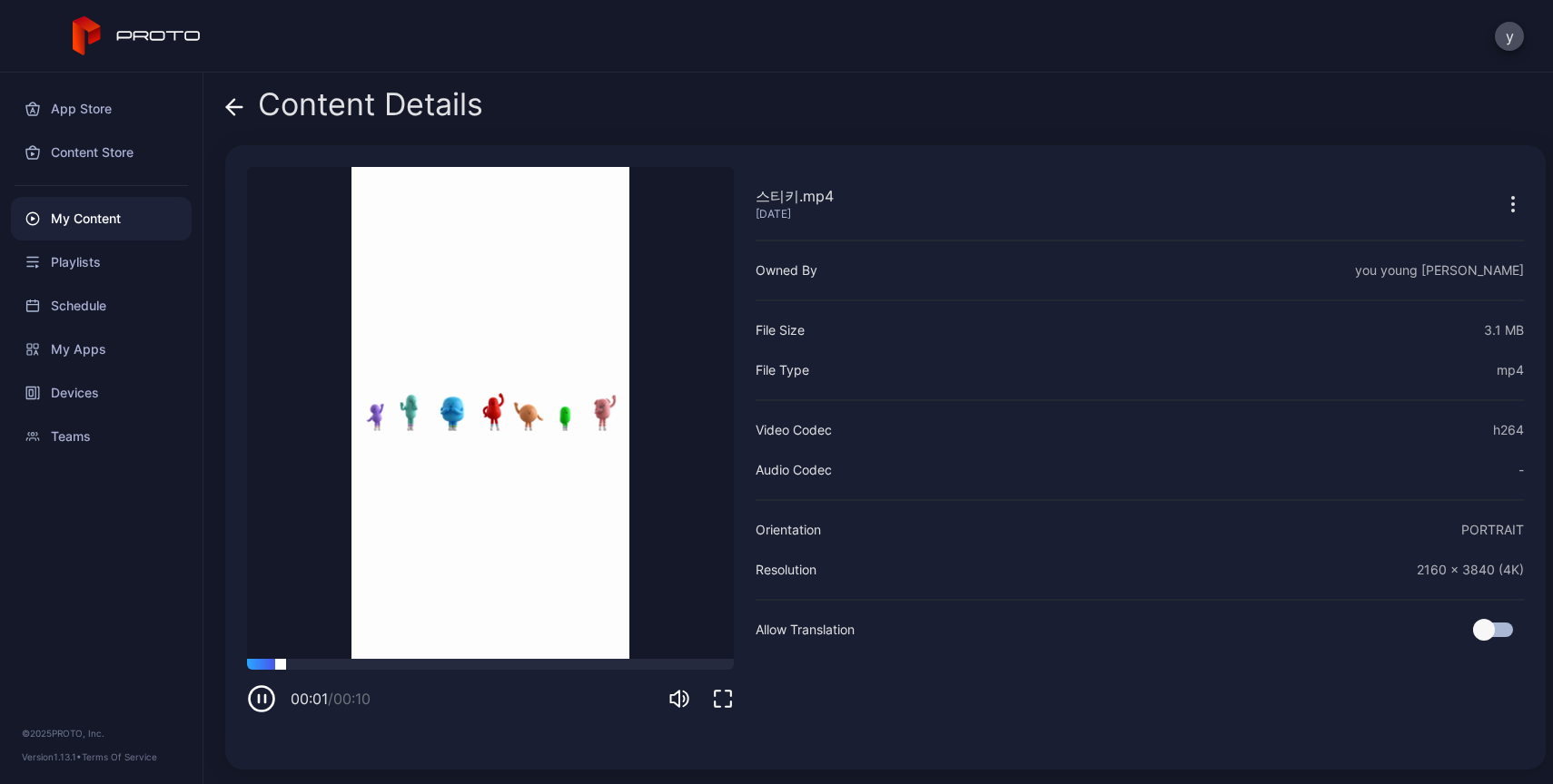
click at [373, 666] on div at bounding box center [491, 664] width 487 height 11
click at [496, 664] on div at bounding box center [491, 664] width 487 height 11
click at [623, 665] on div at bounding box center [491, 664] width 487 height 11
click at [237, 102] on icon at bounding box center [234, 108] width 19 height 19
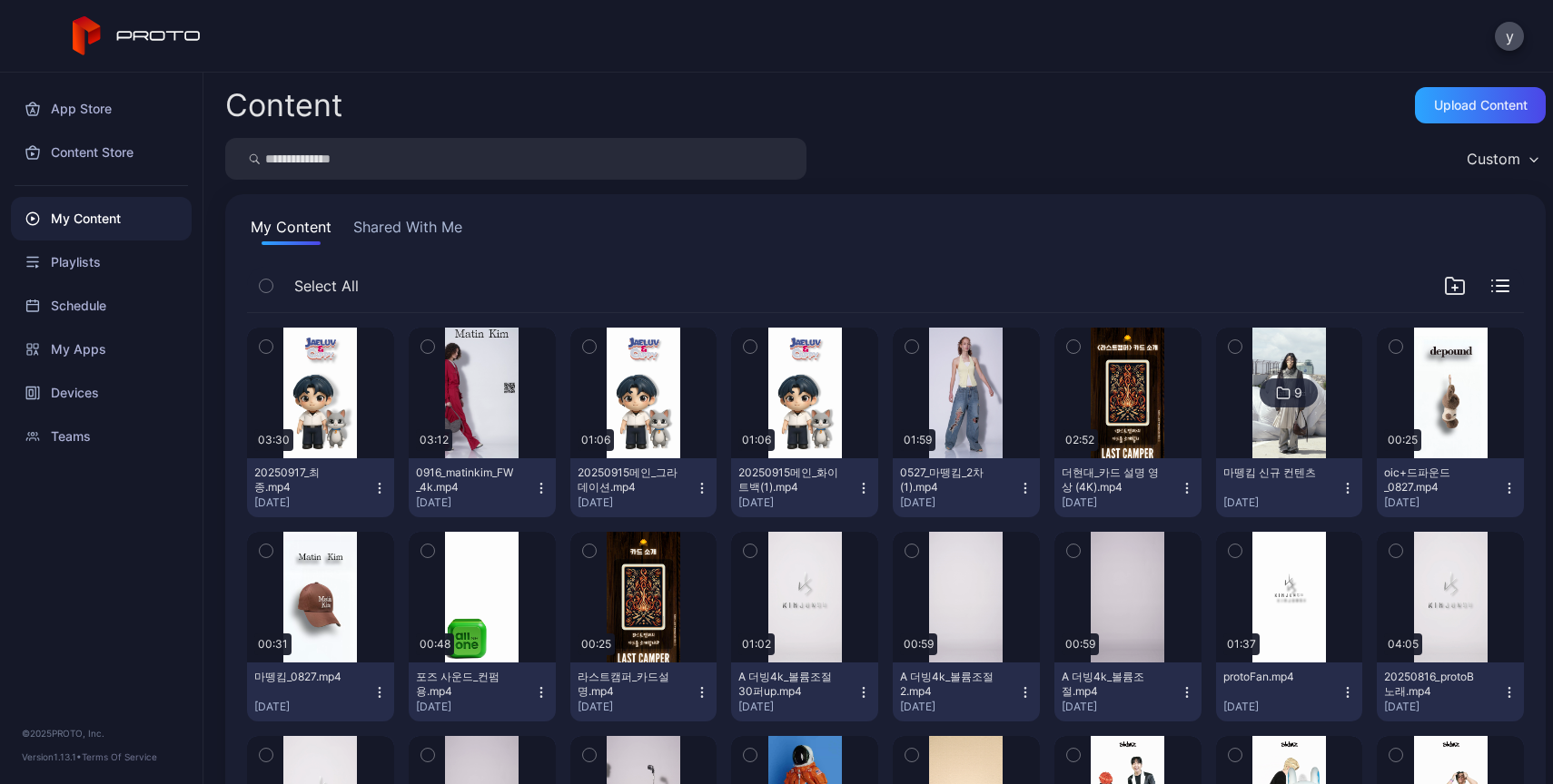
scroll to position [6152, 0]
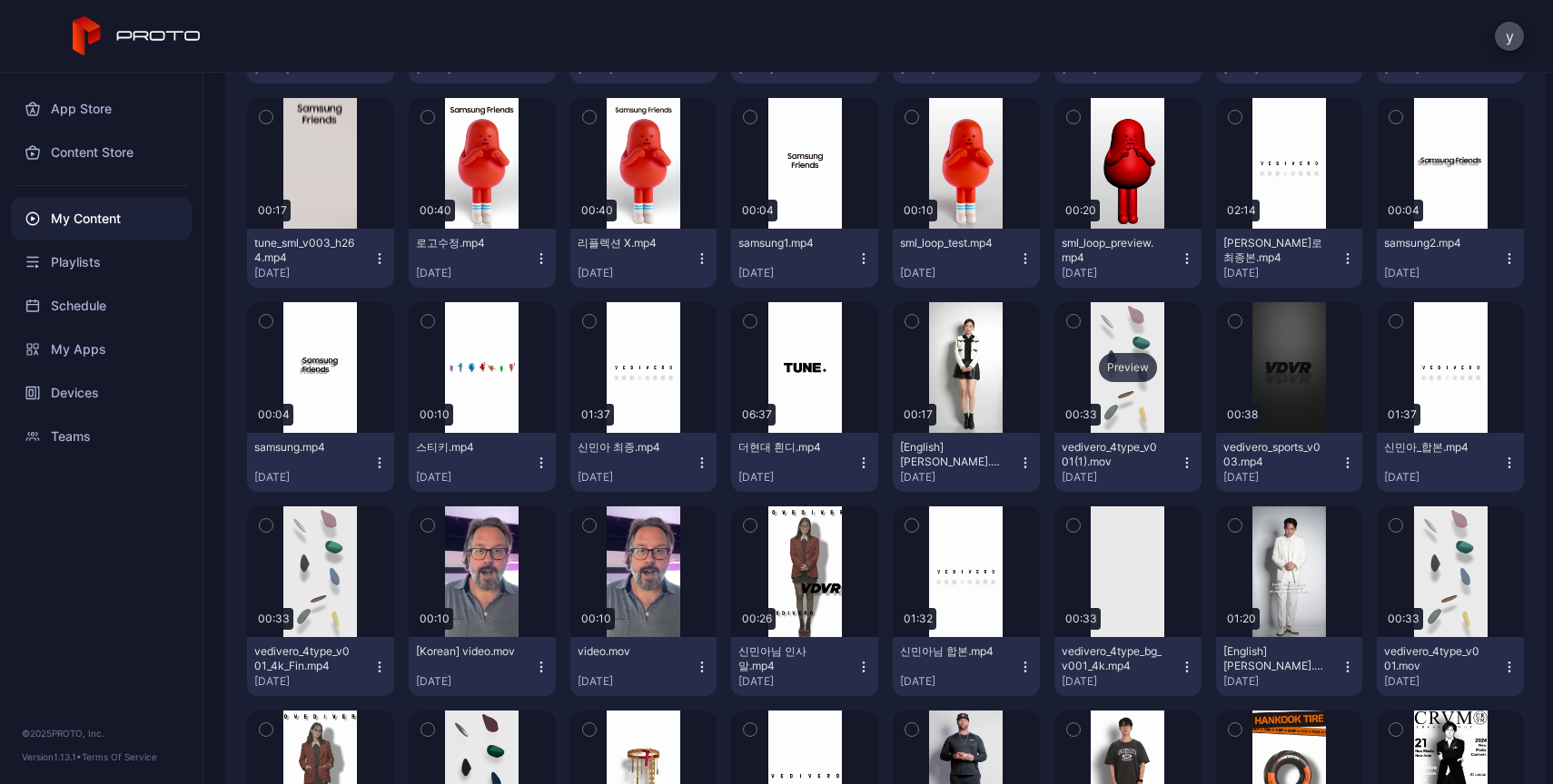
click at [1098, 409] on div "Preview" at bounding box center [1127, 367] width 147 height 131
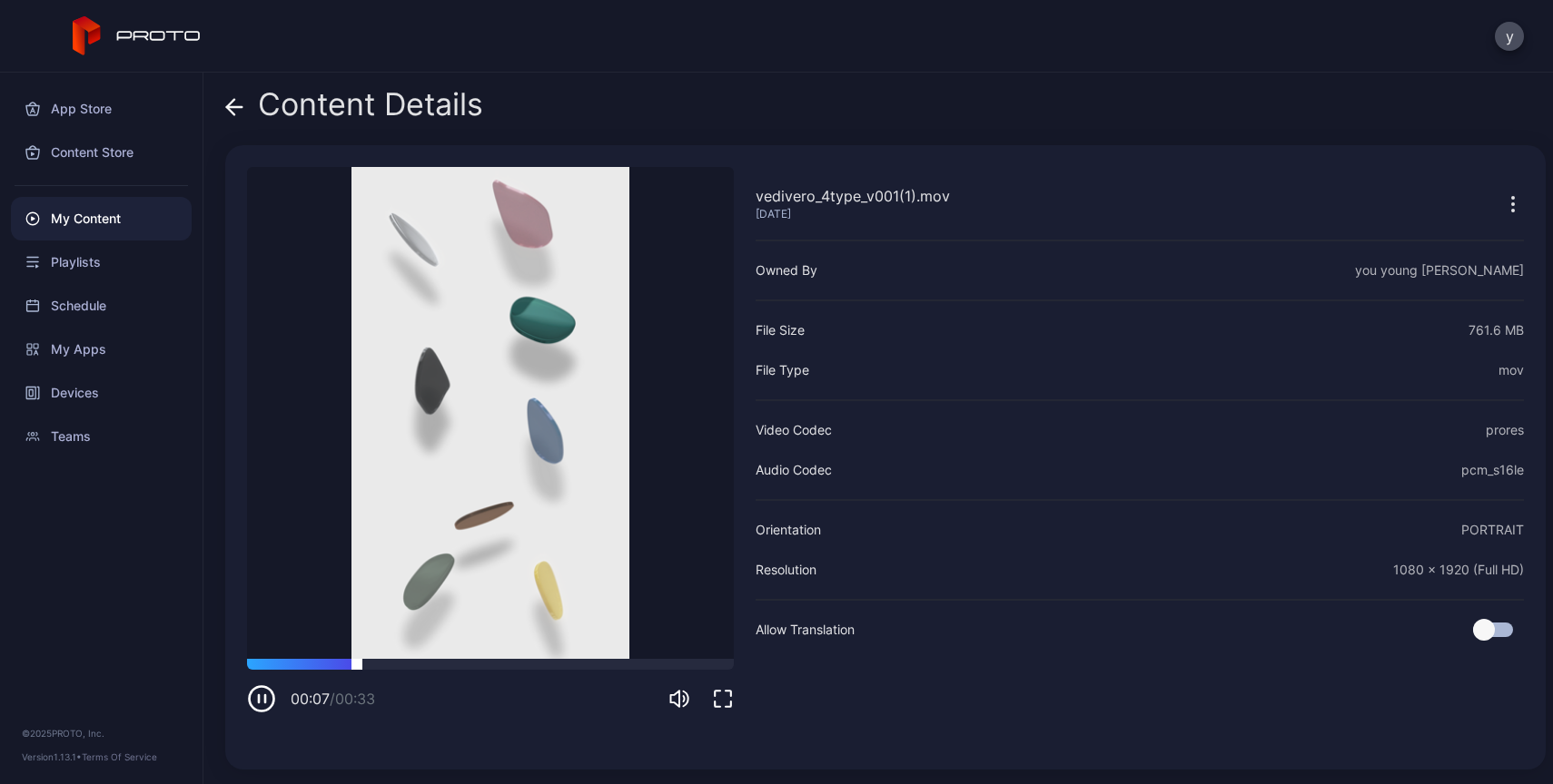
click at [411, 667] on div at bounding box center [491, 664] width 487 height 11
click at [453, 659] on div at bounding box center [491, 664] width 487 height 11
click at [527, 659] on div at bounding box center [491, 664] width 487 height 11
drag, startPoint x: 593, startPoint y: 660, endPoint x: 646, endPoint y: 657, distance: 53.1
click at [646, 657] on div "vedivero_4type_v001(1).mov [DATE] Sorry, your browser doesn‘t support embedded …" at bounding box center [491, 457] width 487 height 581
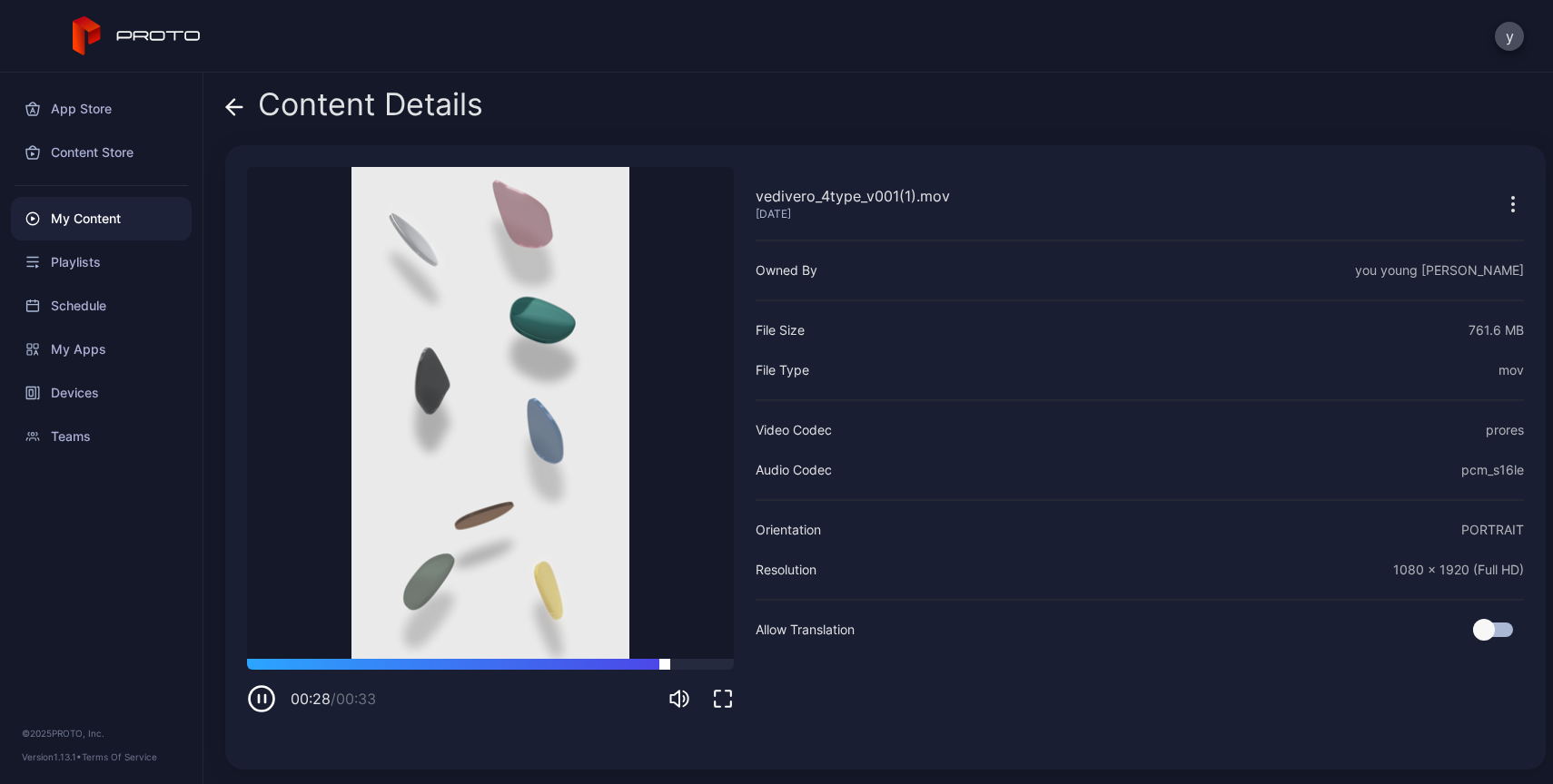
click at [586, 665] on div at bounding box center [491, 664] width 487 height 11
click at [239, 107] on icon at bounding box center [234, 107] width 16 height 0
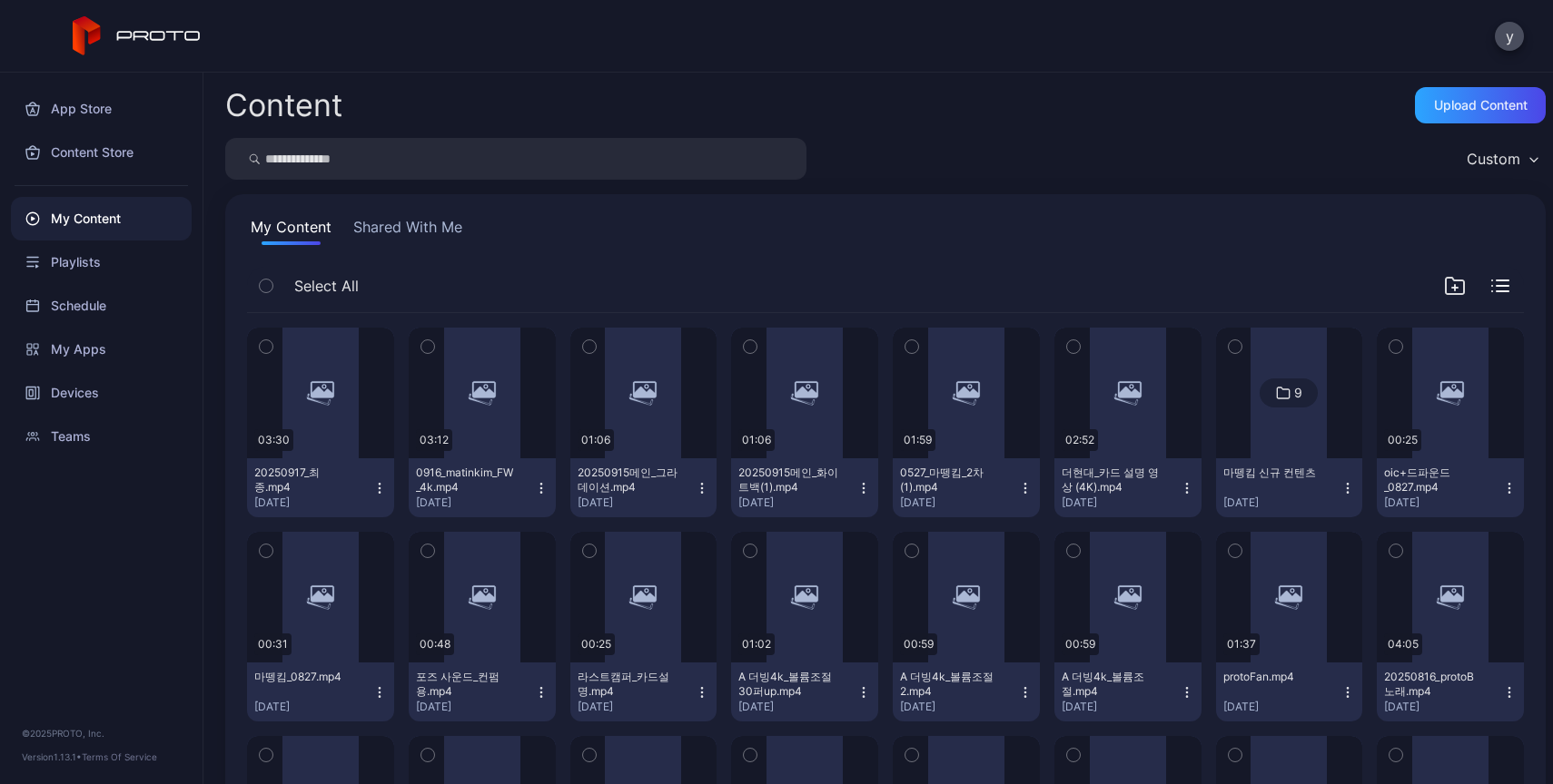
scroll to position [6152, 0]
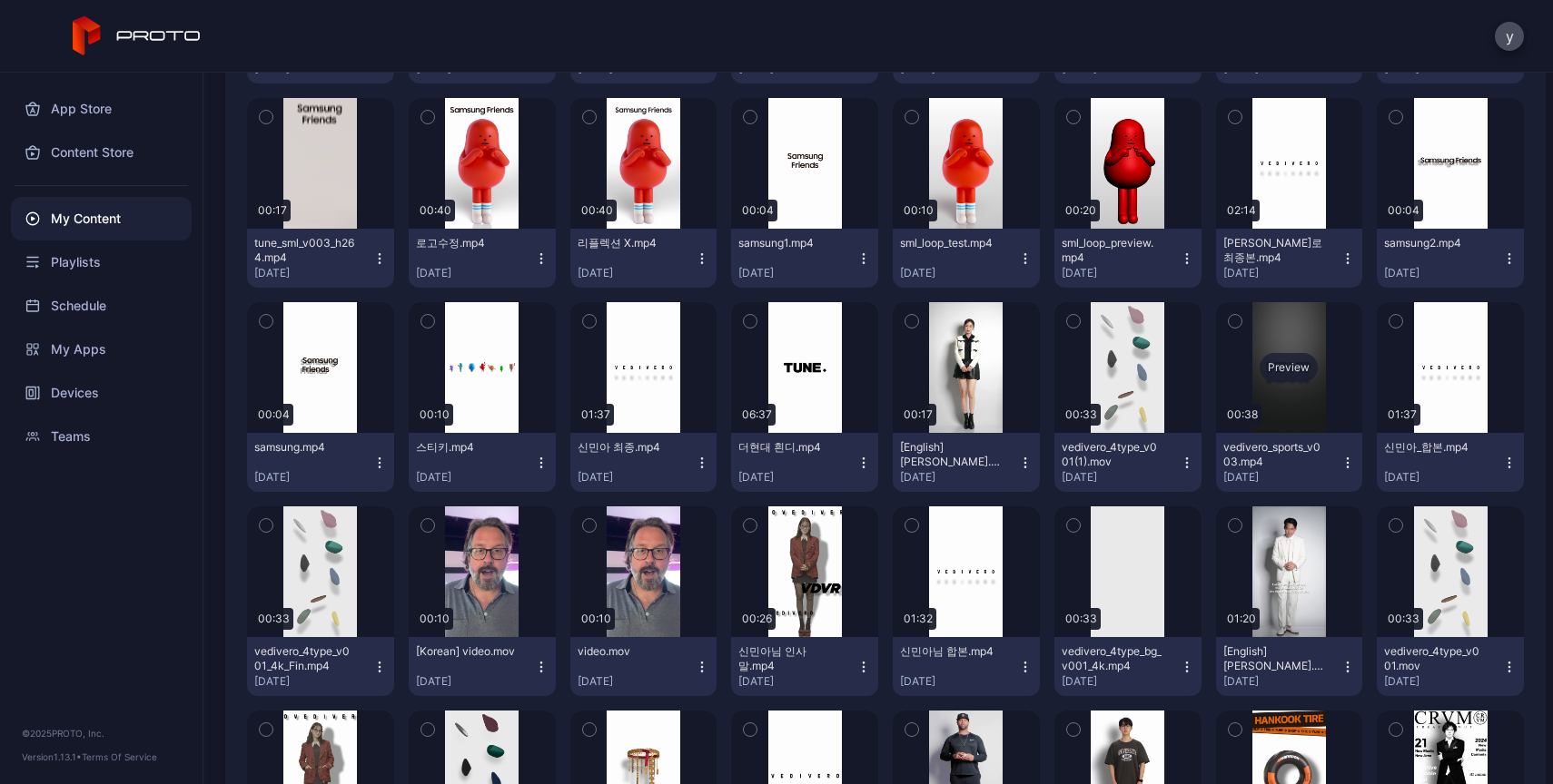
click at [1253, 393] on div "Preview" at bounding box center [1289, 367] width 147 height 131
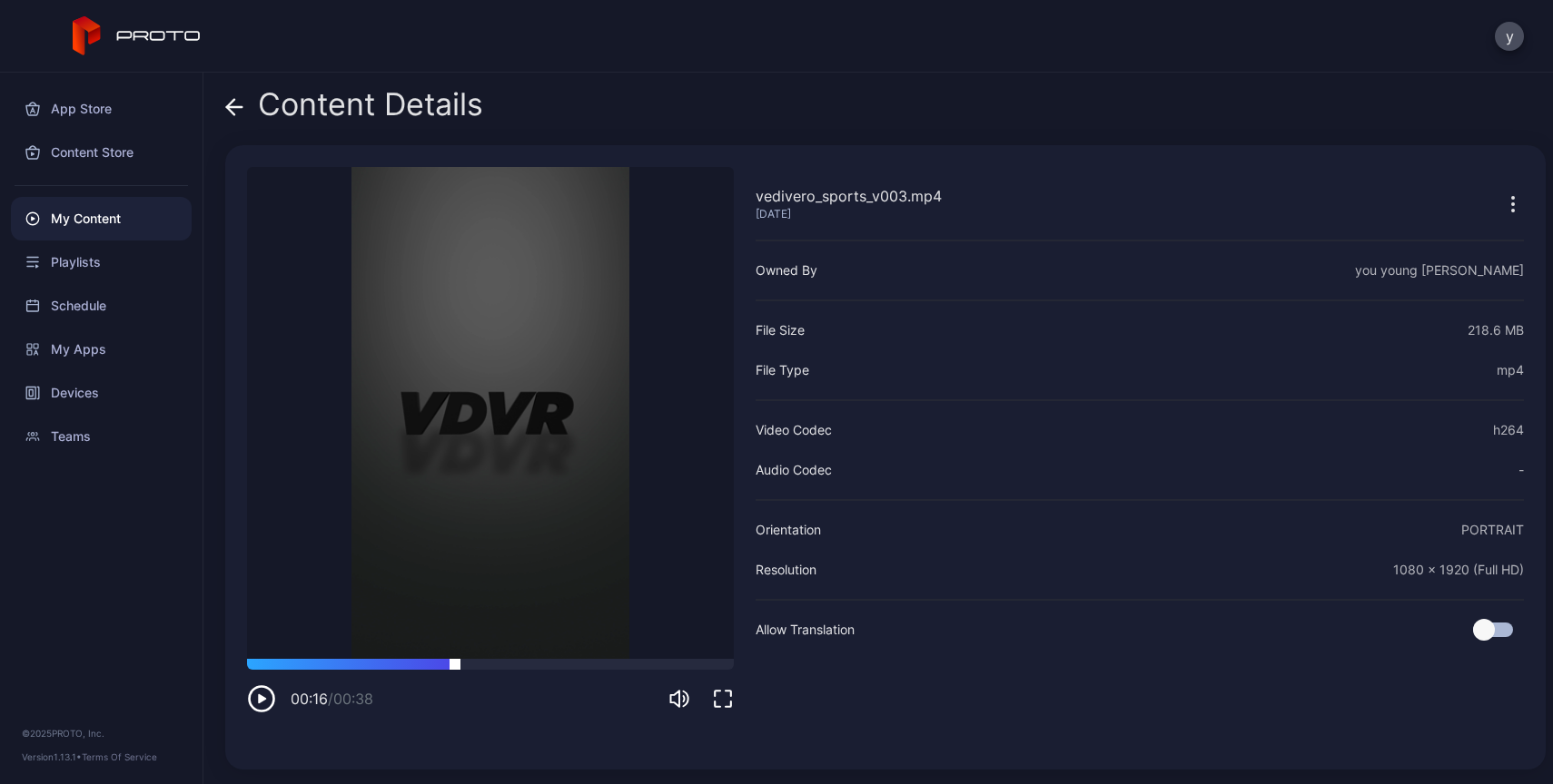
drag, startPoint x: 340, startPoint y: 660, endPoint x: 466, endPoint y: 669, distance: 126.3
click at [465, 669] on div at bounding box center [491, 664] width 487 height 11
click at [246, 101] on div "Content Details" at bounding box center [353, 109] width 257 height 44
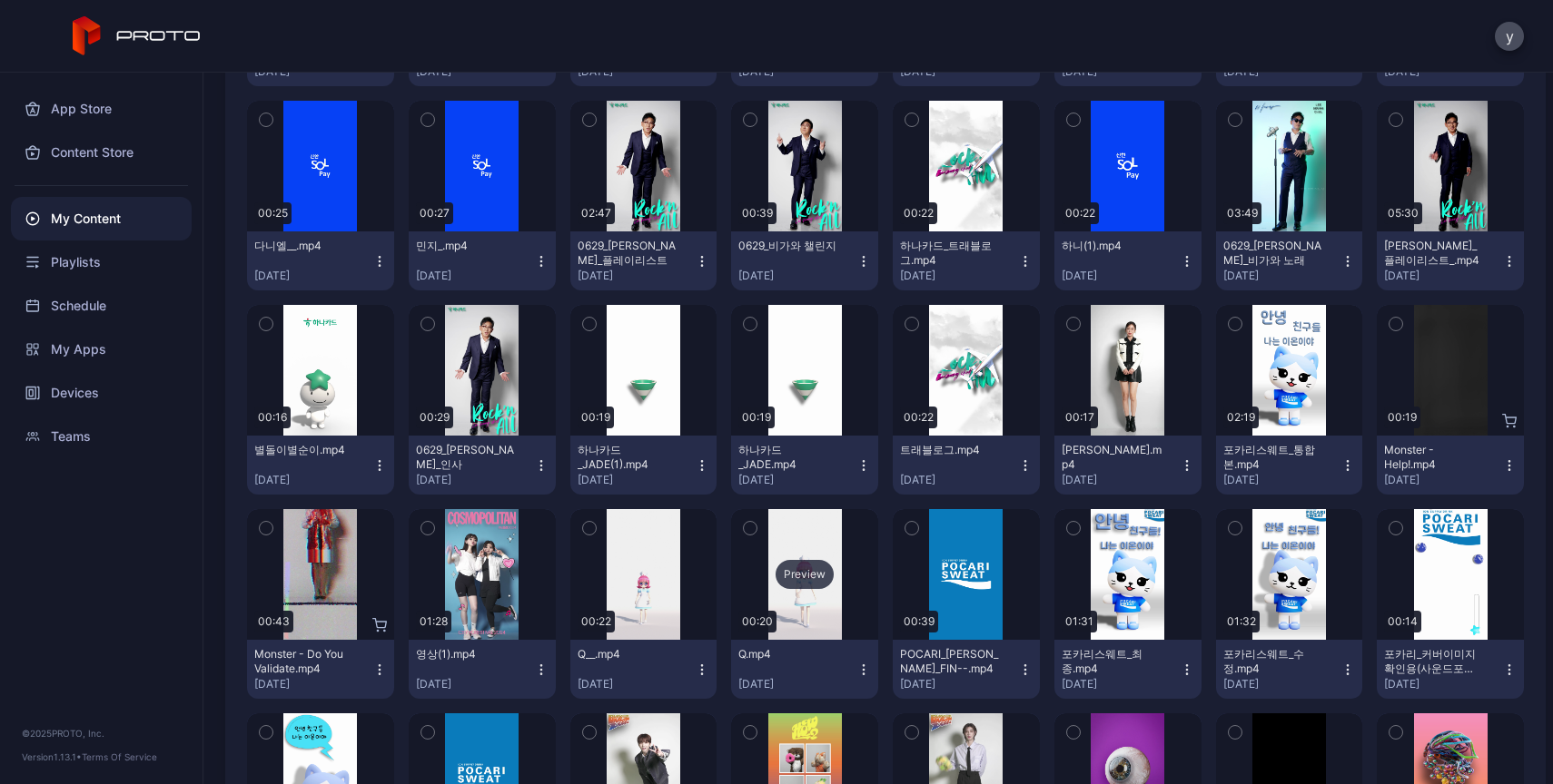
scroll to position [7171, 0]
click at [638, 385] on div "Preview" at bounding box center [644, 369] width 147 height 131
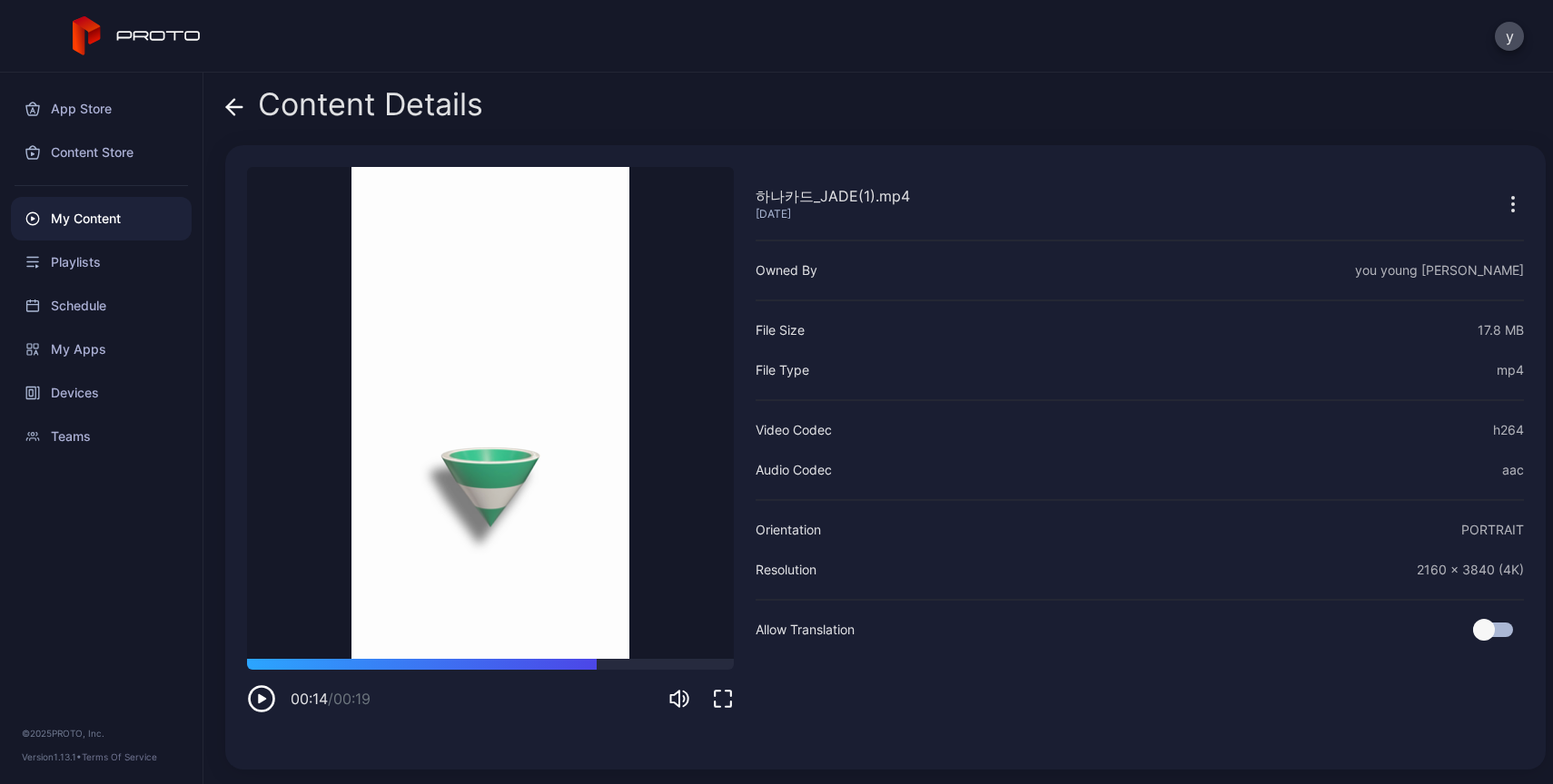
drag, startPoint x: 388, startPoint y: 659, endPoint x: 257, endPoint y: 525, distance: 187.4
click at [600, 679] on div "00:14 / 00:19" at bounding box center [491, 686] width 487 height 55
click at [217, 112] on div "Content Details 하나카드_JADE(1).mp4 [DATE] Sorry, your browser doesn‘t support emb…" at bounding box center [878, 428] width 1349 height 712
click at [234, 111] on icon at bounding box center [234, 108] width 19 height 19
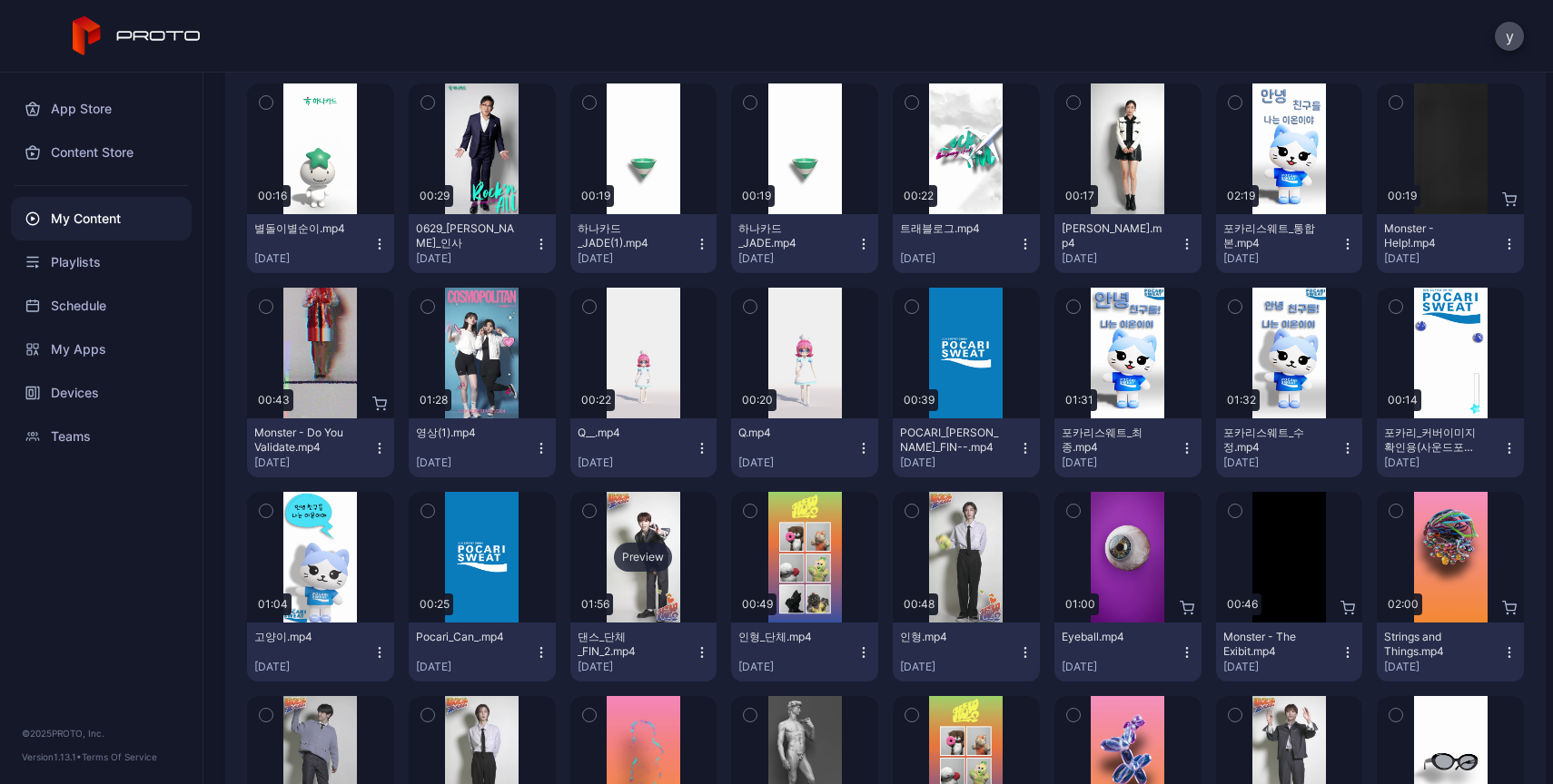
scroll to position [7648, 0]
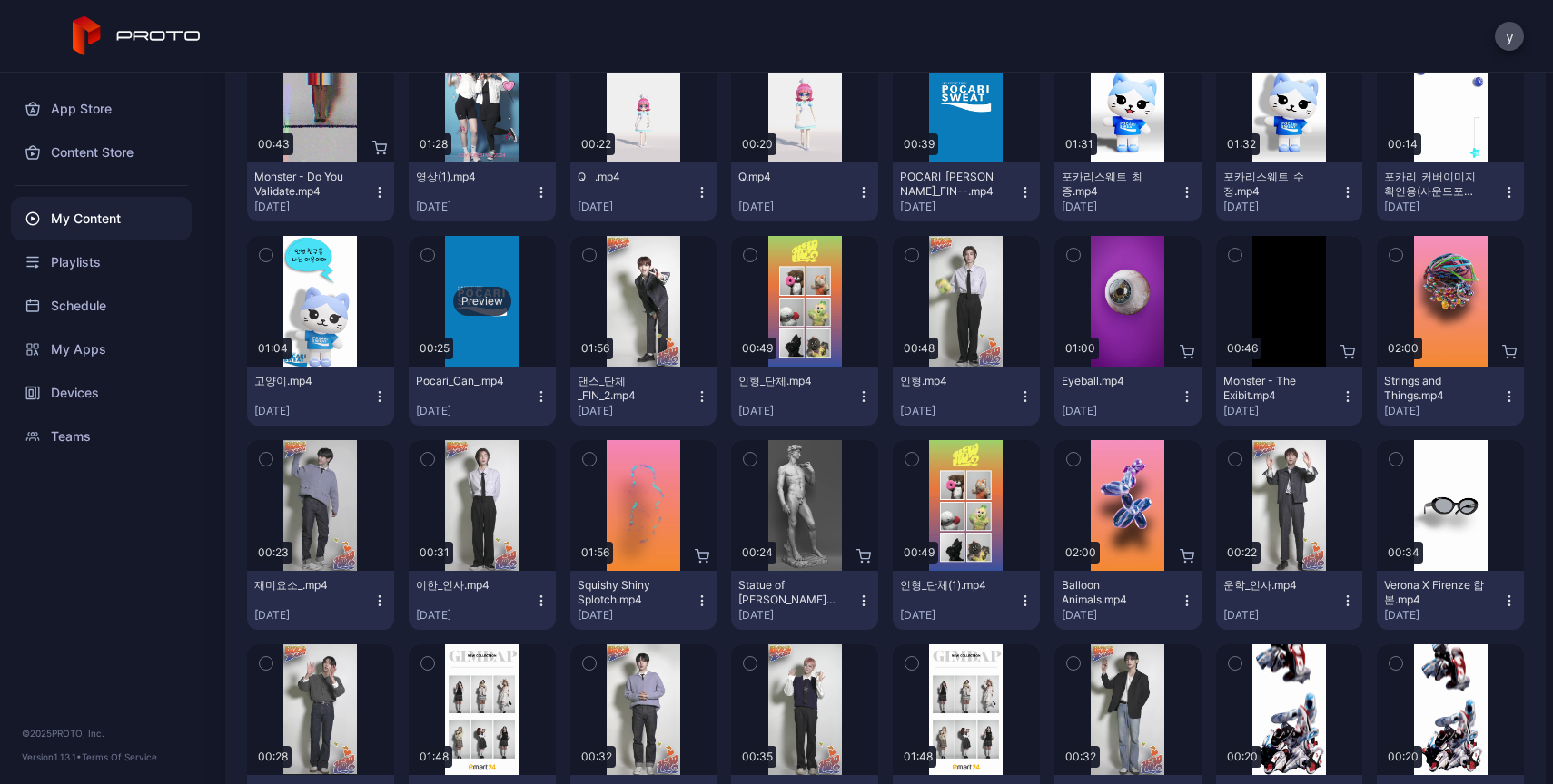
click at [484, 332] on div "Preview" at bounding box center [482, 301] width 147 height 131
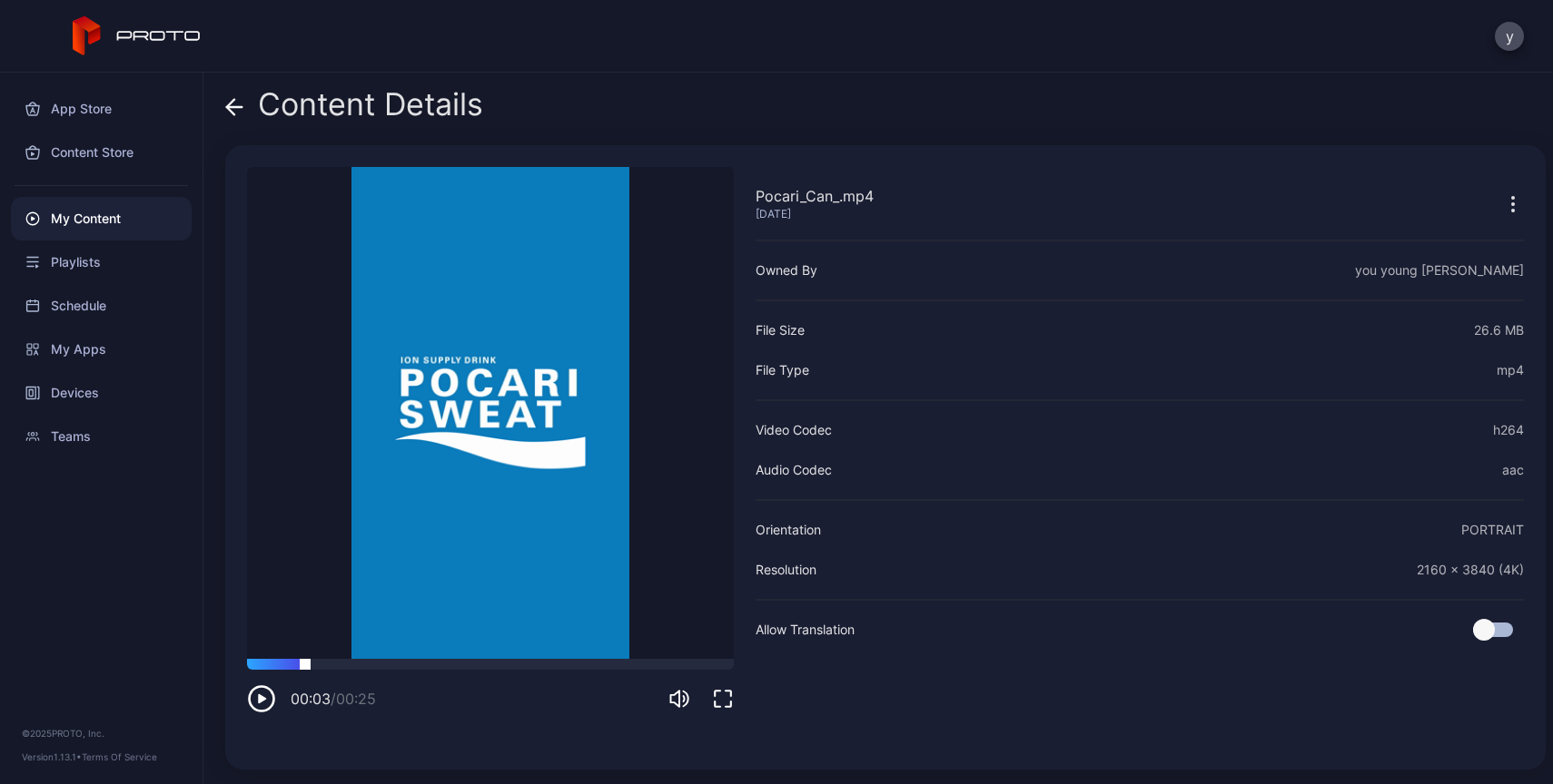
drag, startPoint x: 285, startPoint y: 665, endPoint x: 310, endPoint y: 664, distance: 25.0
click at [309, 664] on div at bounding box center [491, 664] width 487 height 11
click at [239, 117] on span at bounding box center [234, 104] width 19 height 34
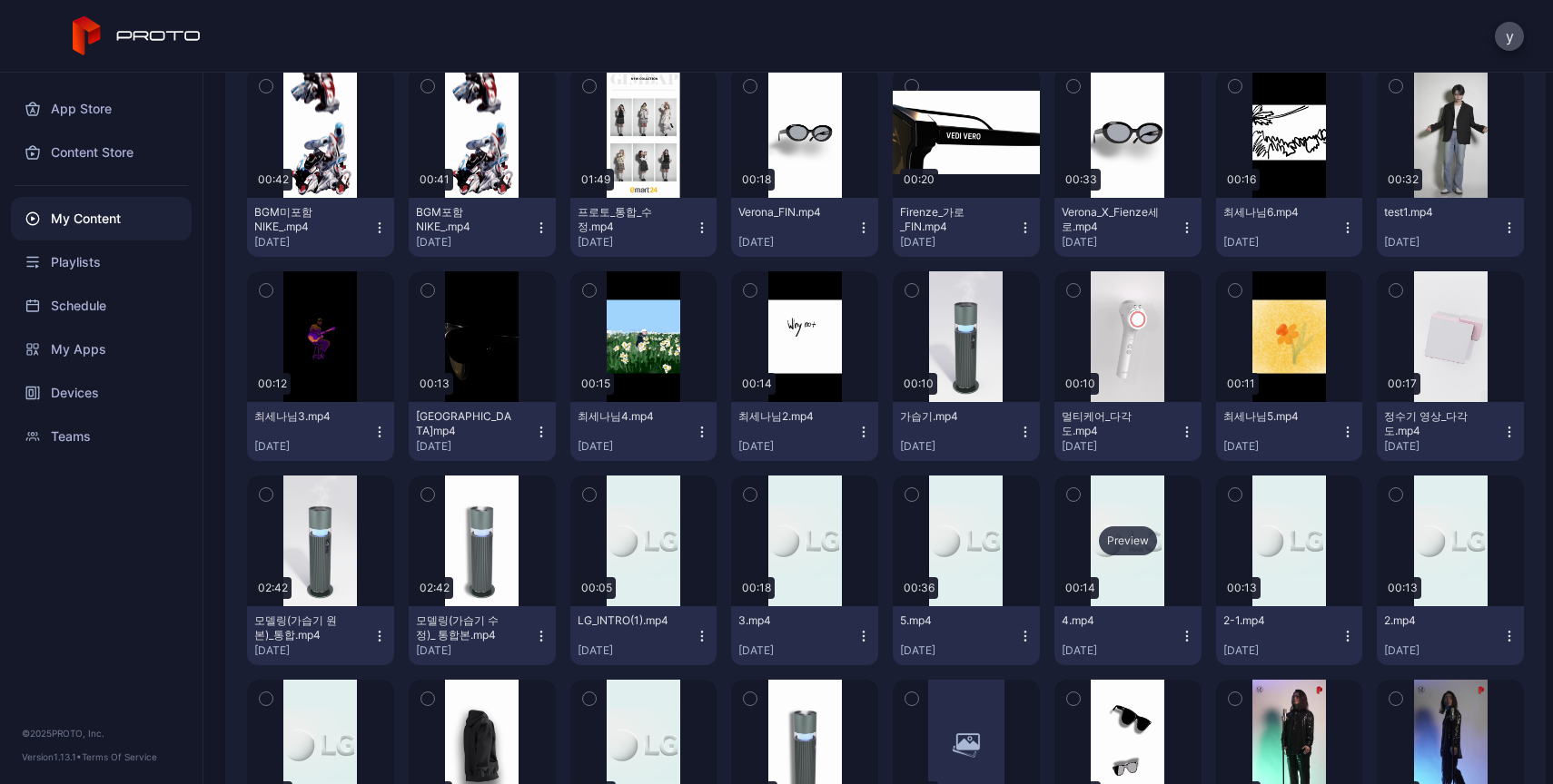
scroll to position [8432, 0]
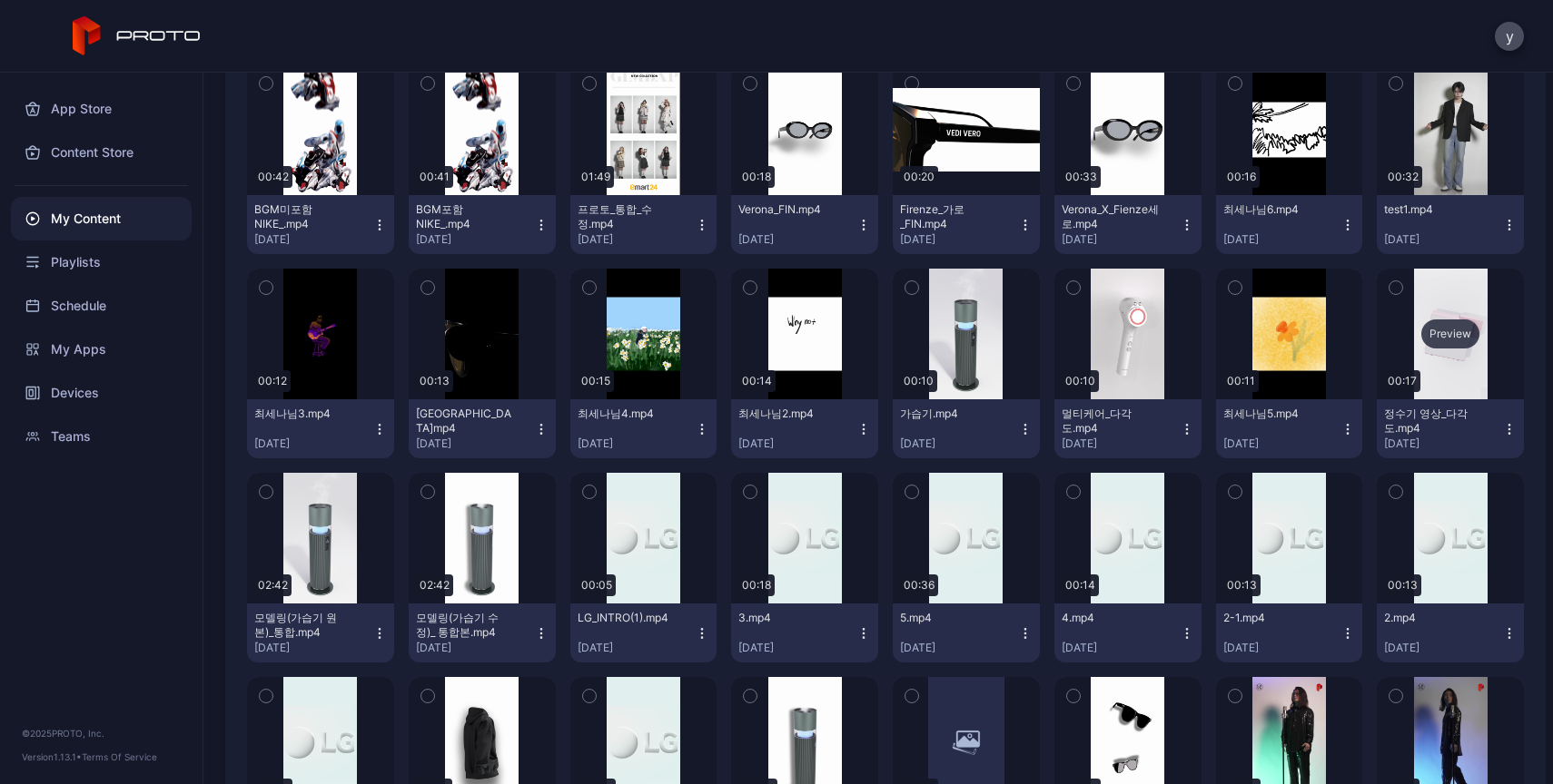
click at [1419, 358] on div "Preview" at bounding box center [1450, 333] width 147 height 131
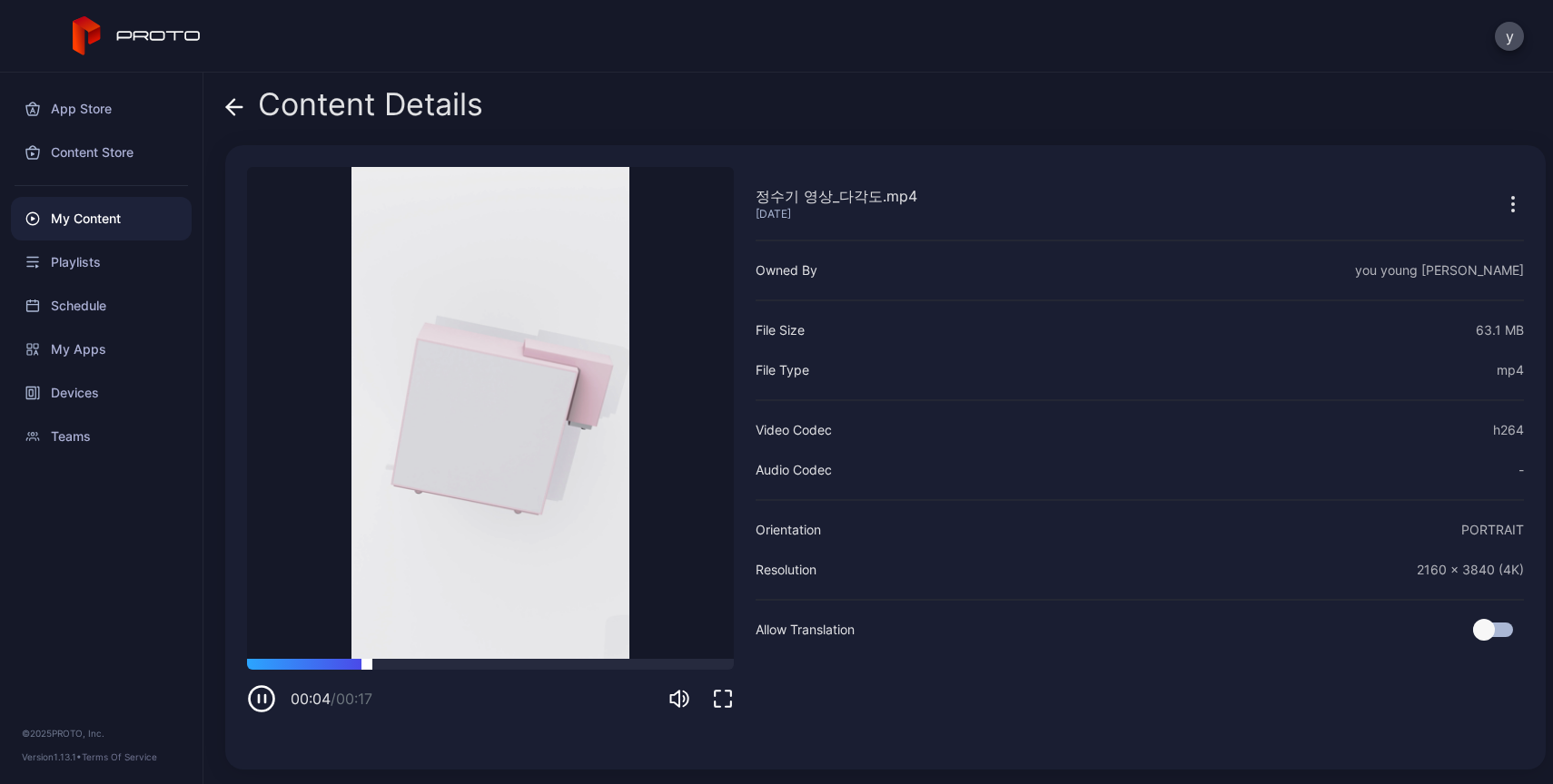
click at [443, 662] on div at bounding box center [491, 664] width 487 height 11
click at [584, 669] on div at bounding box center [491, 664] width 487 height 11
click at [243, 112] on div "Content Details" at bounding box center [353, 109] width 257 height 44
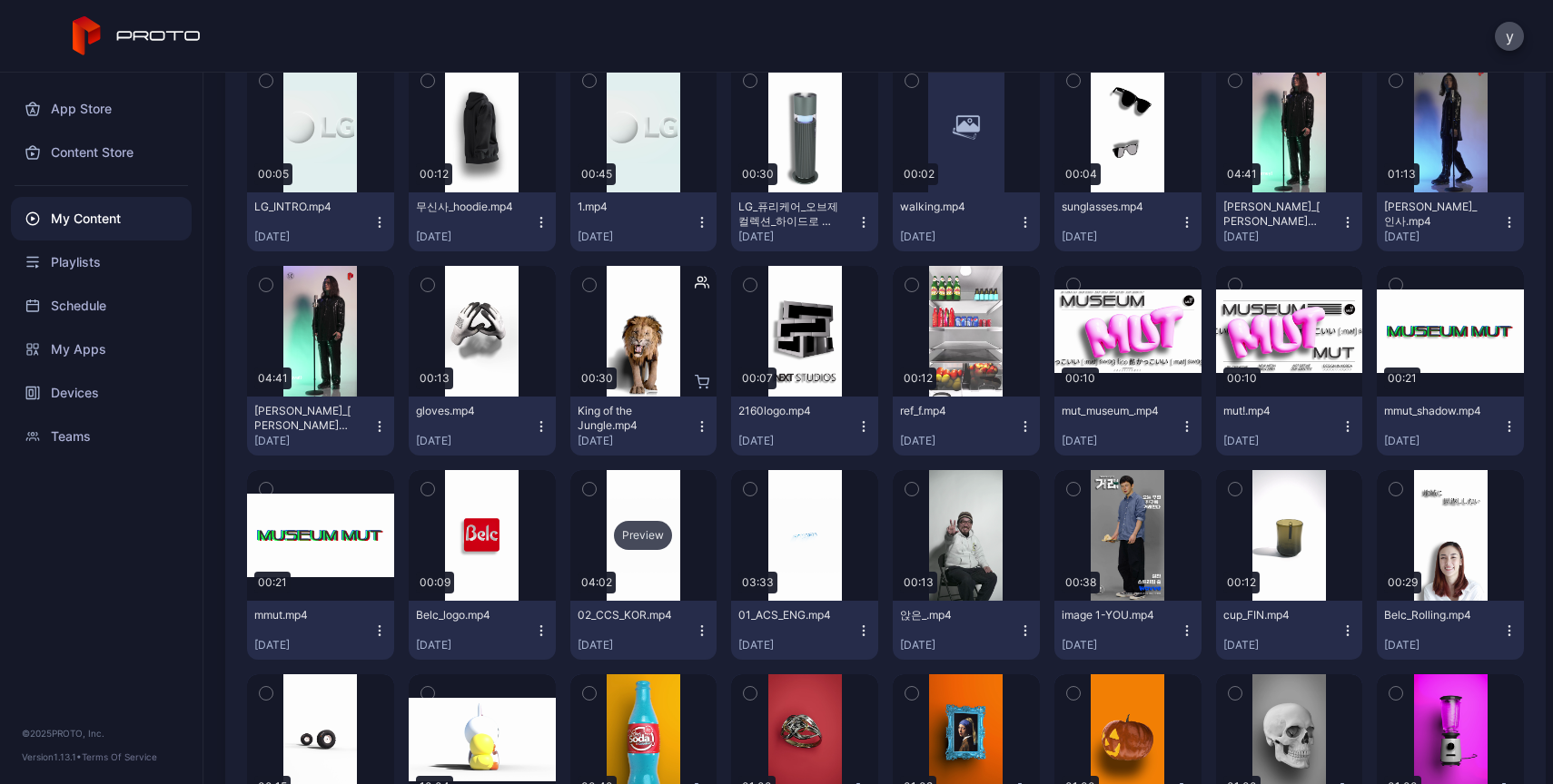
scroll to position [9055, 0]
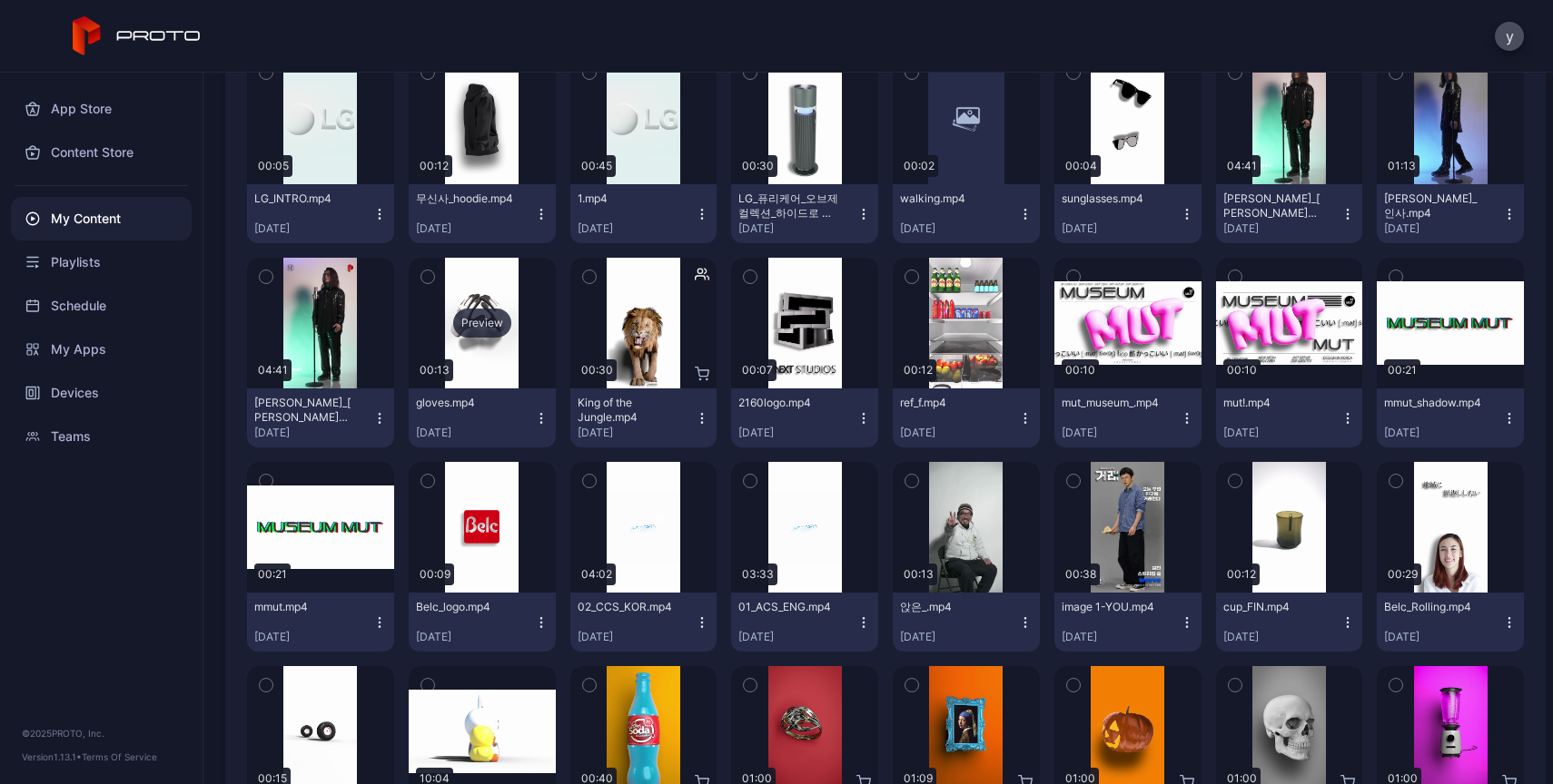
click at [473, 346] on div "Preview" at bounding box center [482, 322] width 147 height 131
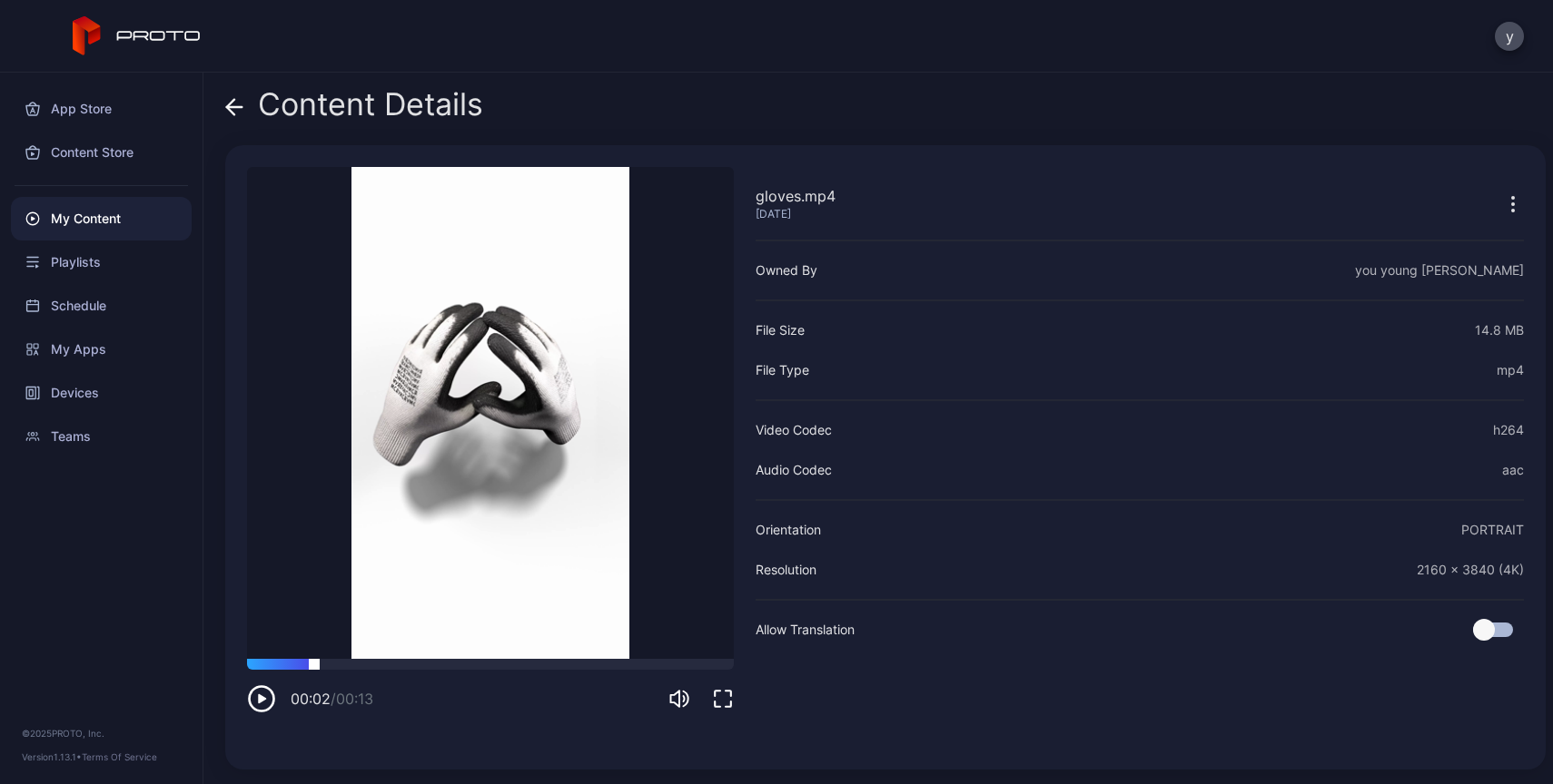
click at [314, 668] on div at bounding box center [491, 664] width 487 height 11
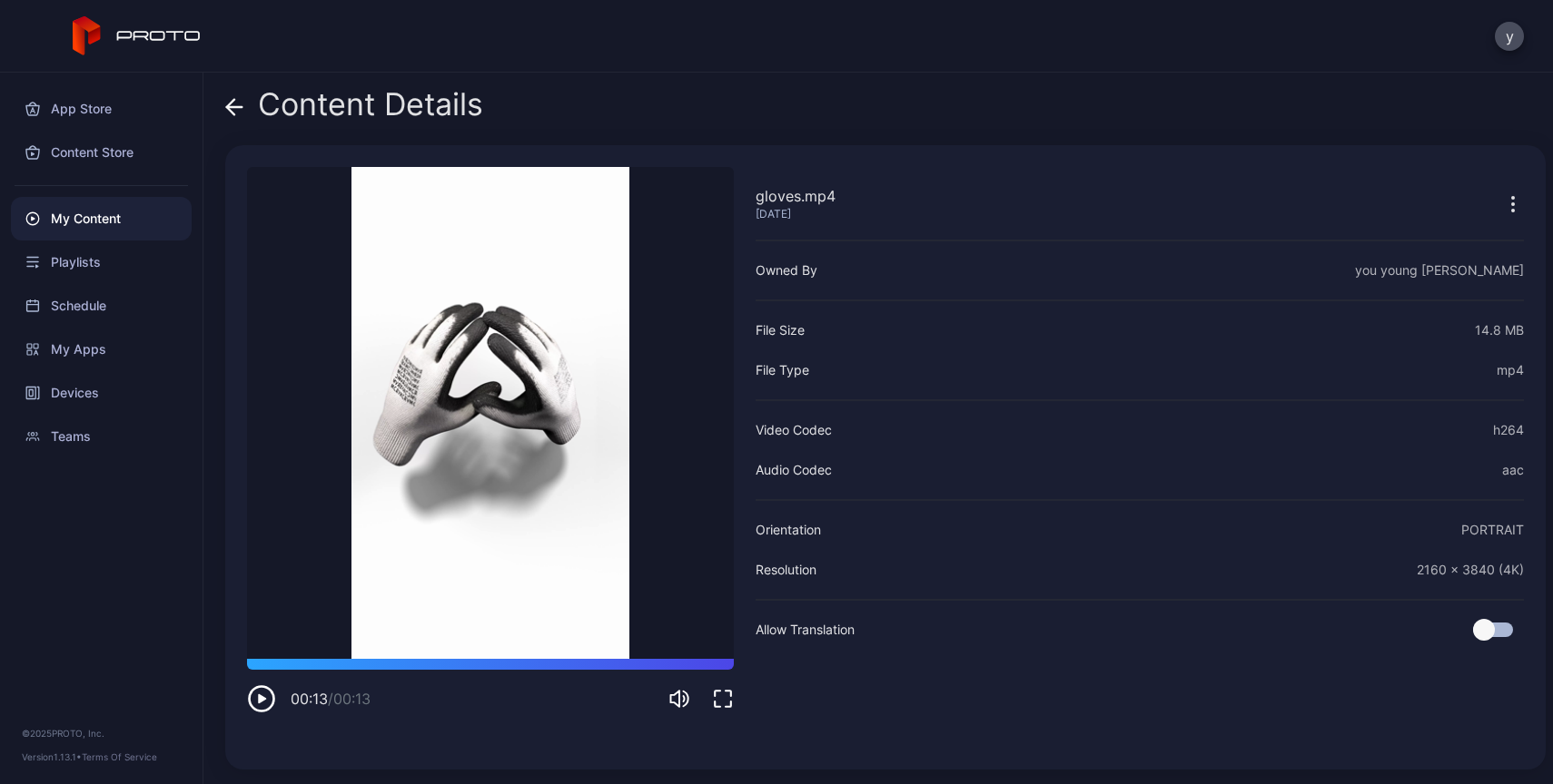
click at [233, 98] on icon at bounding box center [234, 108] width 19 height 19
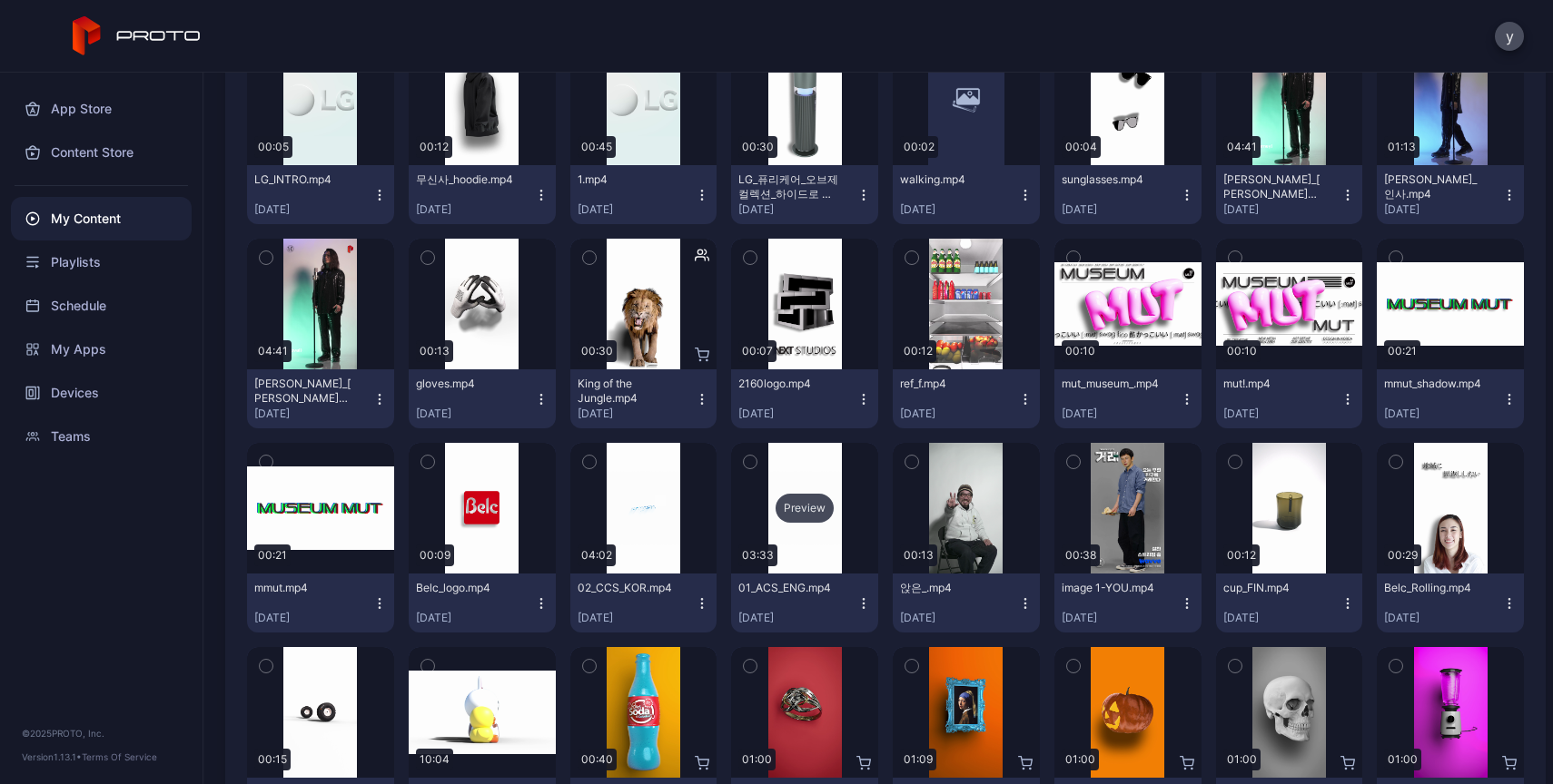
scroll to position [9088, 0]
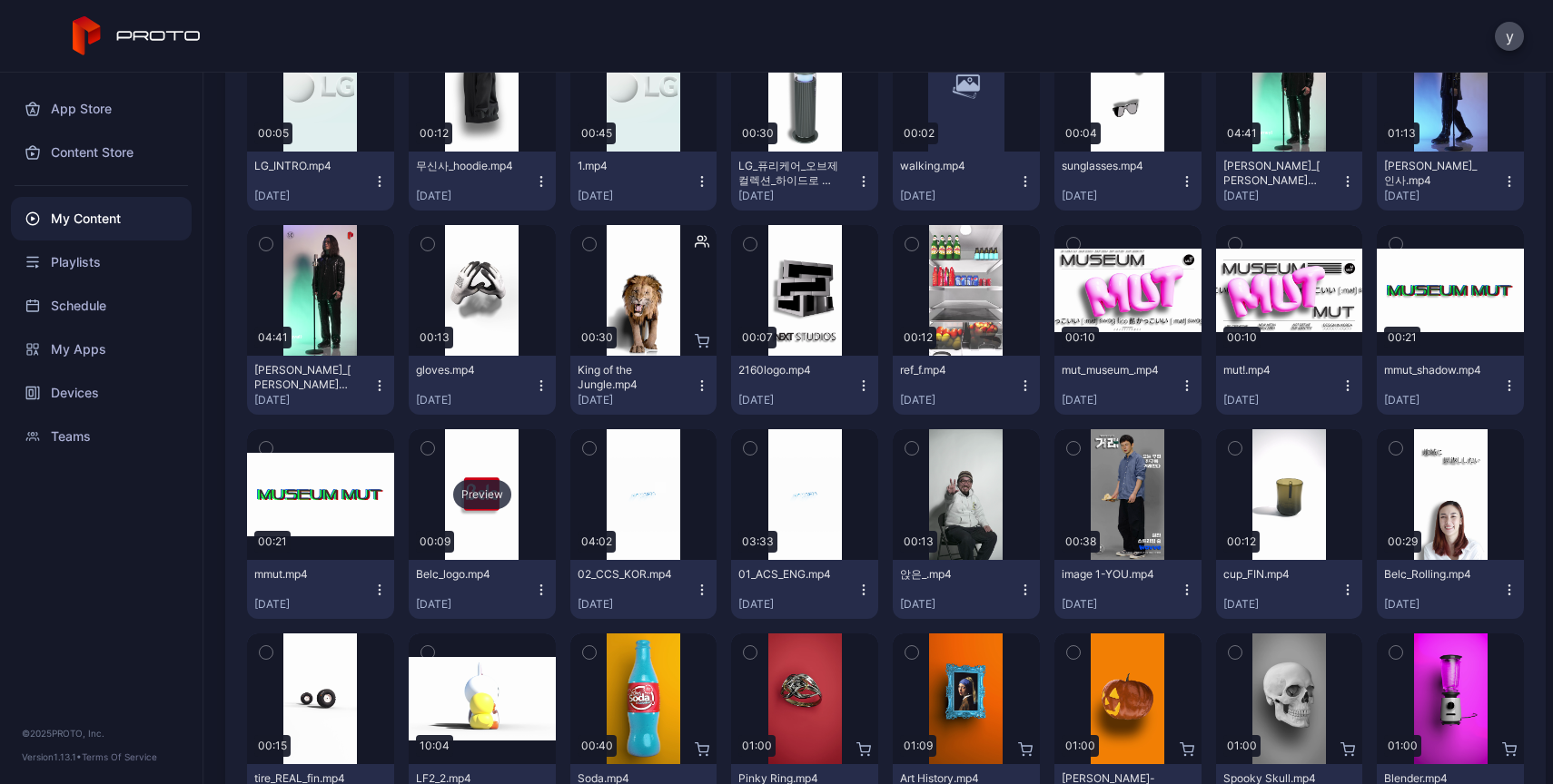
click at [487, 539] on div "Preview" at bounding box center [482, 494] width 147 height 131
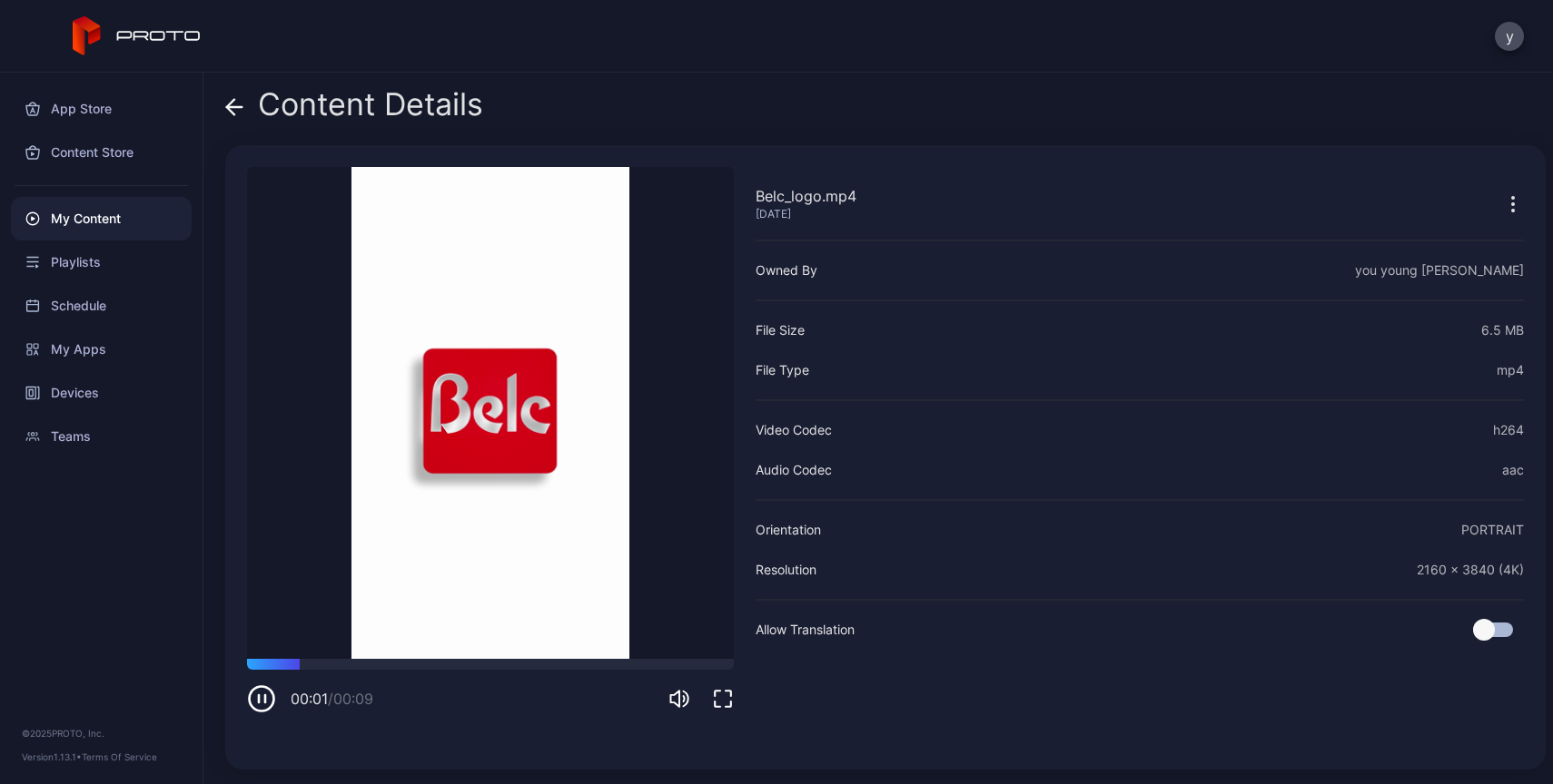
click at [316, 673] on div "00:01 / 00:09" at bounding box center [491, 686] width 487 height 55
drag, startPoint x: 337, startPoint y: 671, endPoint x: 376, endPoint y: 667, distance: 39.2
click at [363, 668] on div "00:02 / 00:09" at bounding box center [491, 686] width 487 height 55
drag, startPoint x: 376, startPoint y: 667, endPoint x: 400, endPoint y: 667, distance: 24.0
click at [376, 667] on div at bounding box center [491, 664] width 487 height 11
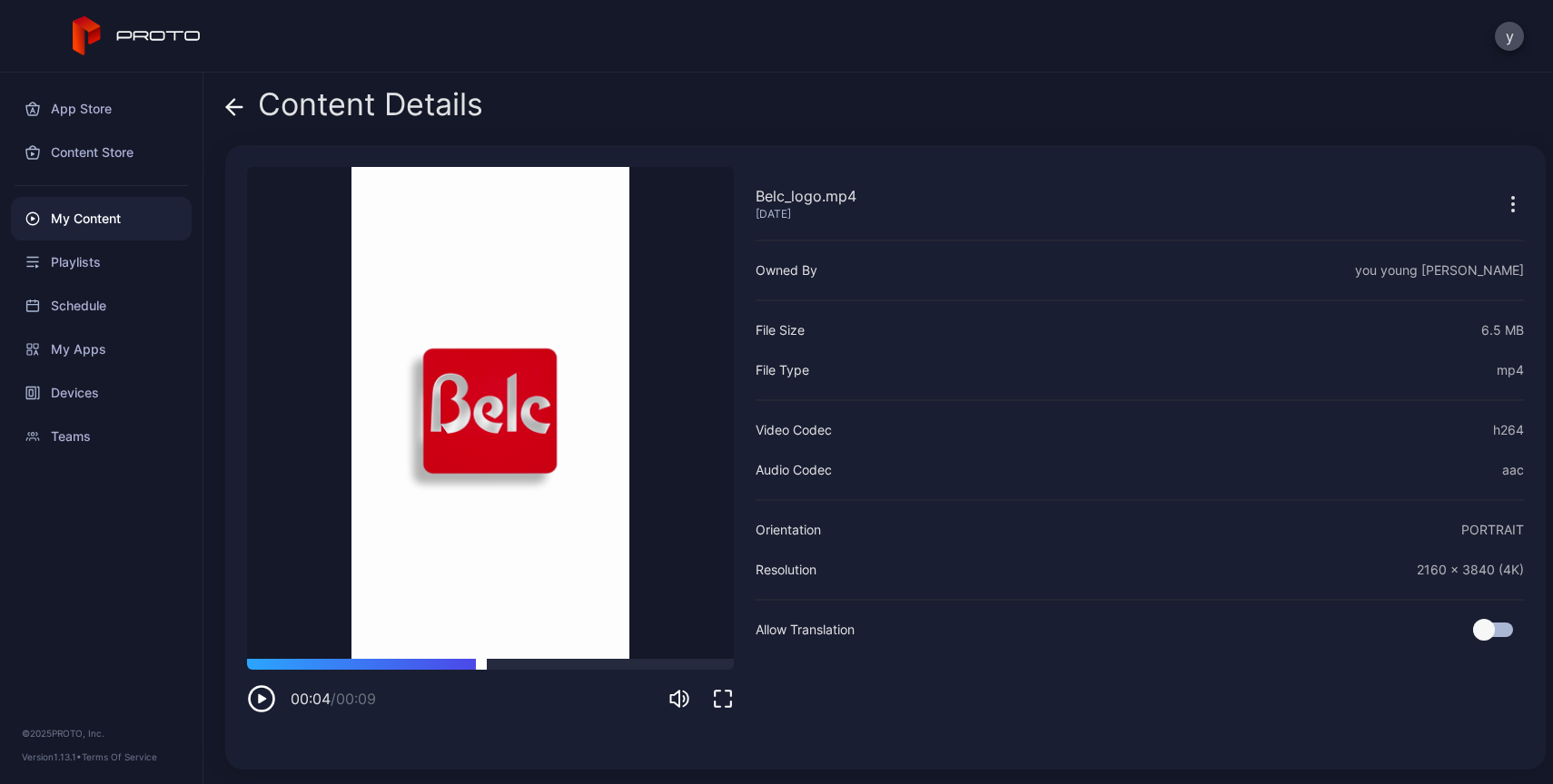
click at [481, 660] on div at bounding box center [491, 664] width 487 height 11
click at [238, 124] on div "Content Details" at bounding box center [353, 109] width 257 height 44
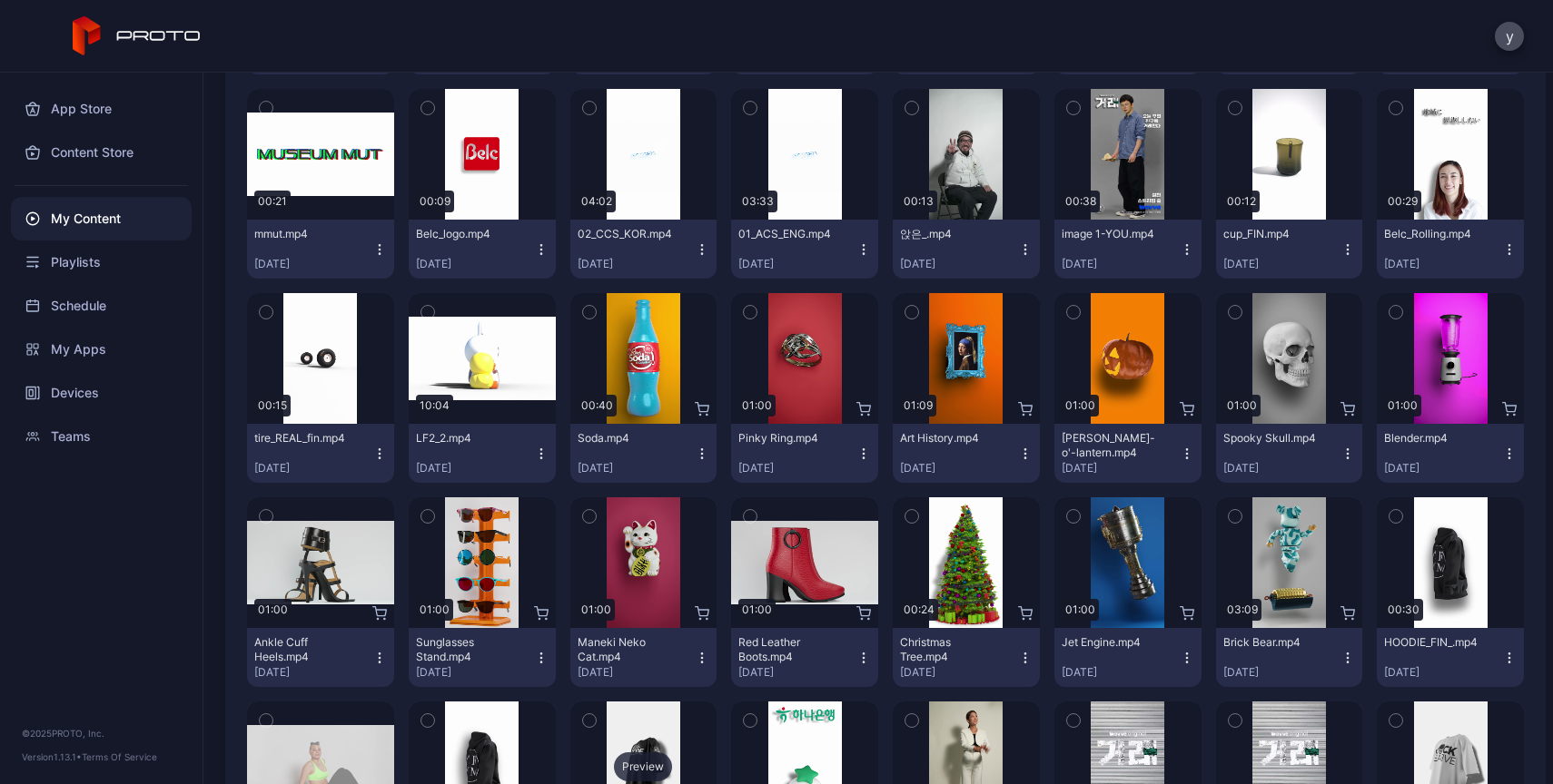
scroll to position [9732, 0]
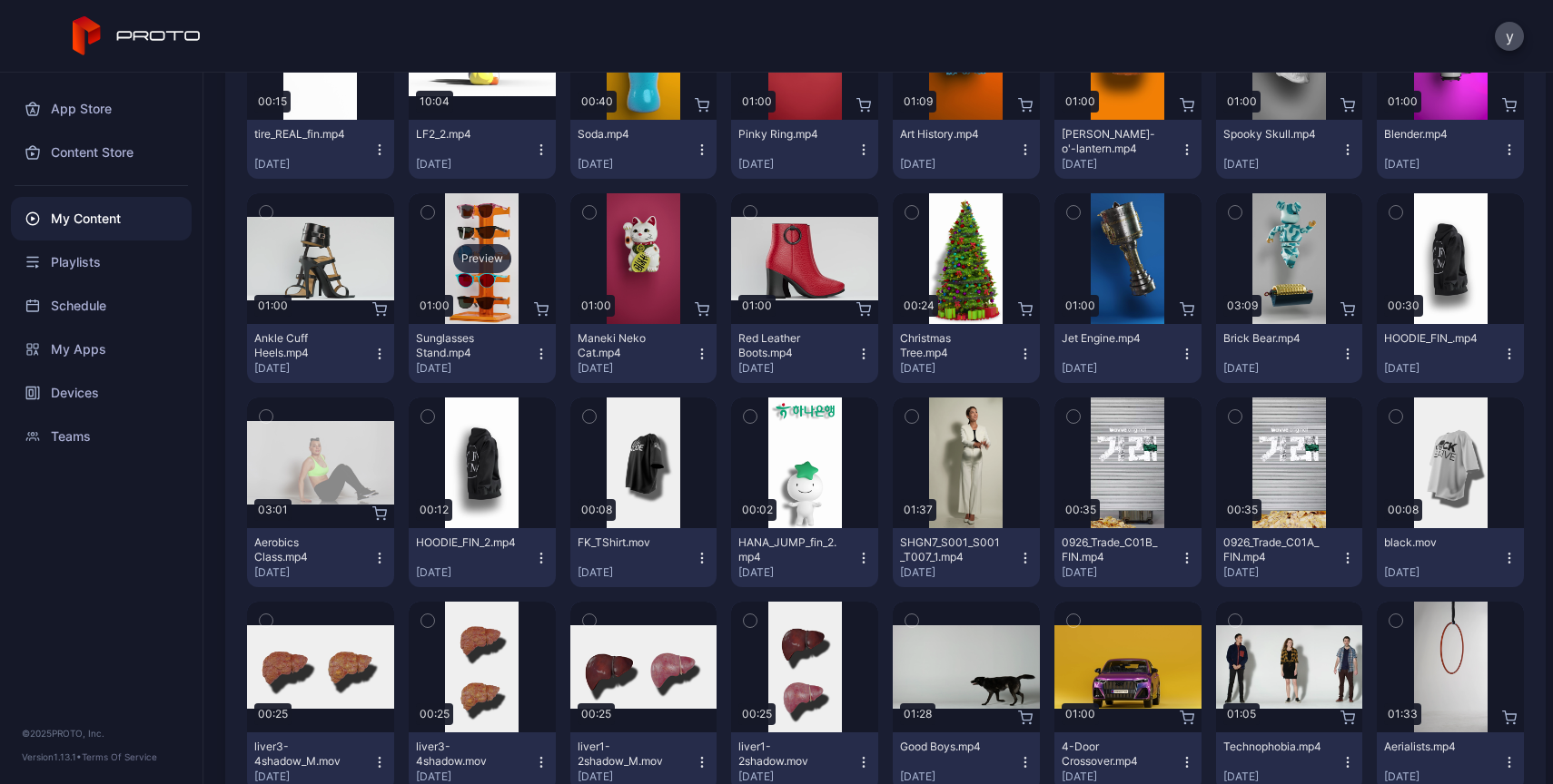
click at [480, 316] on div "Preview" at bounding box center [482, 258] width 147 height 131
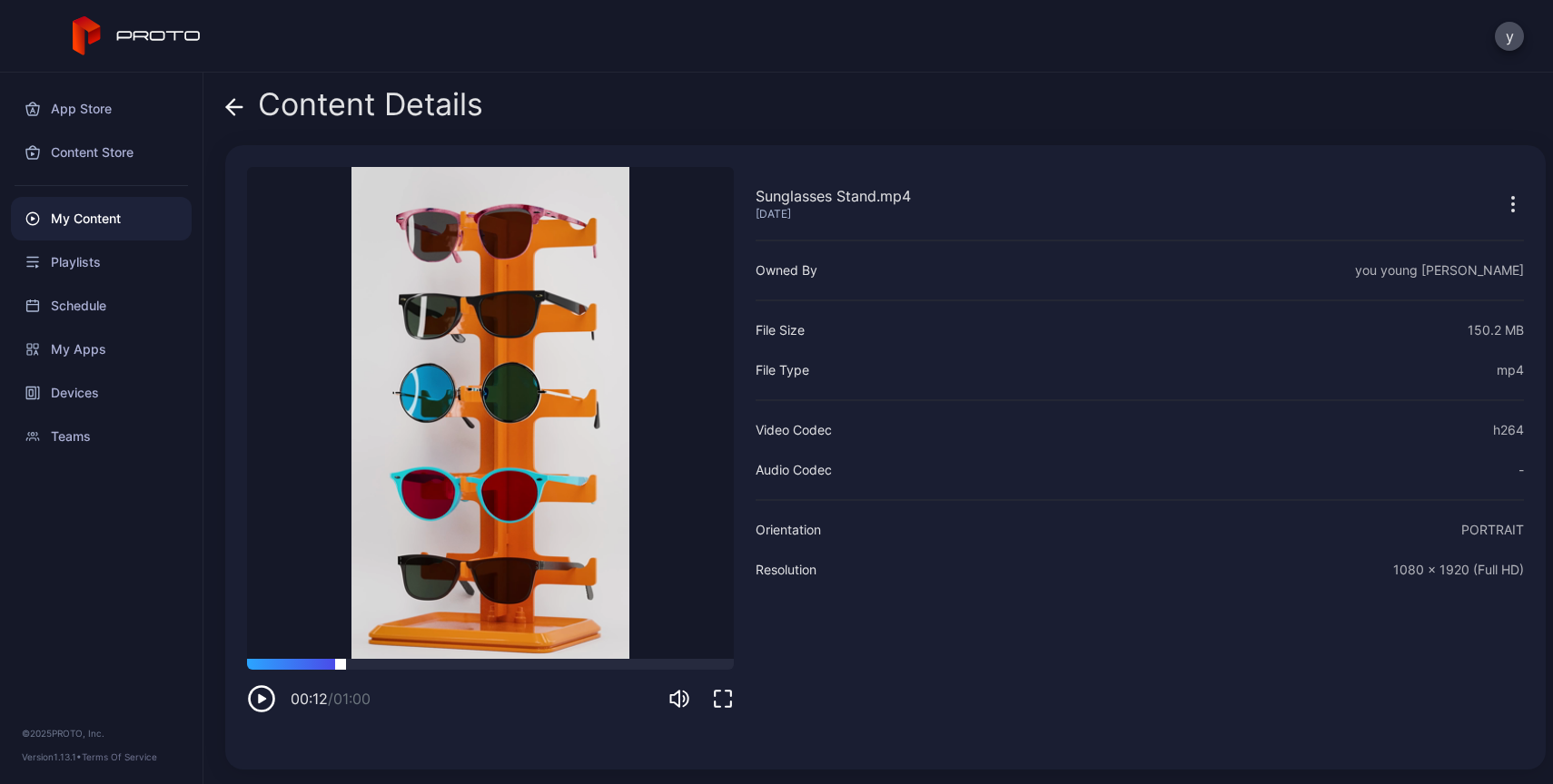
click at [340, 662] on div at bounding box center [491, 664] width 487 height 11
drag, startPoint x: 428, startPoint y: 663, endPoint x: 408, endPoint y: 612, distance: 54.8
click at [470, 660] on div at bounding box center [491, 664] width 487 height 11
click at [237, 88] on span at bounding box center [234, 104] width 19 height 34
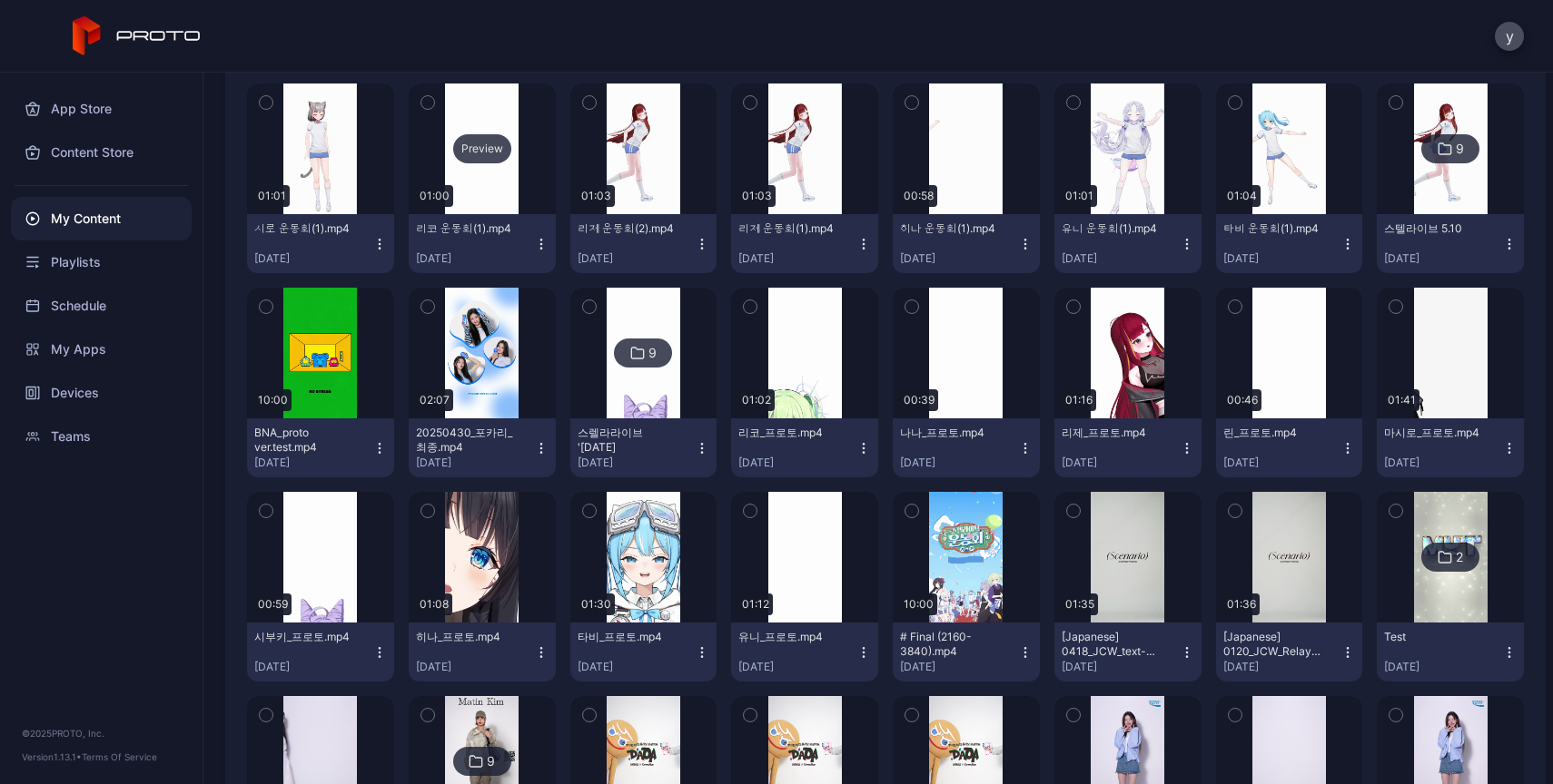
scroll to position [2786, 0]
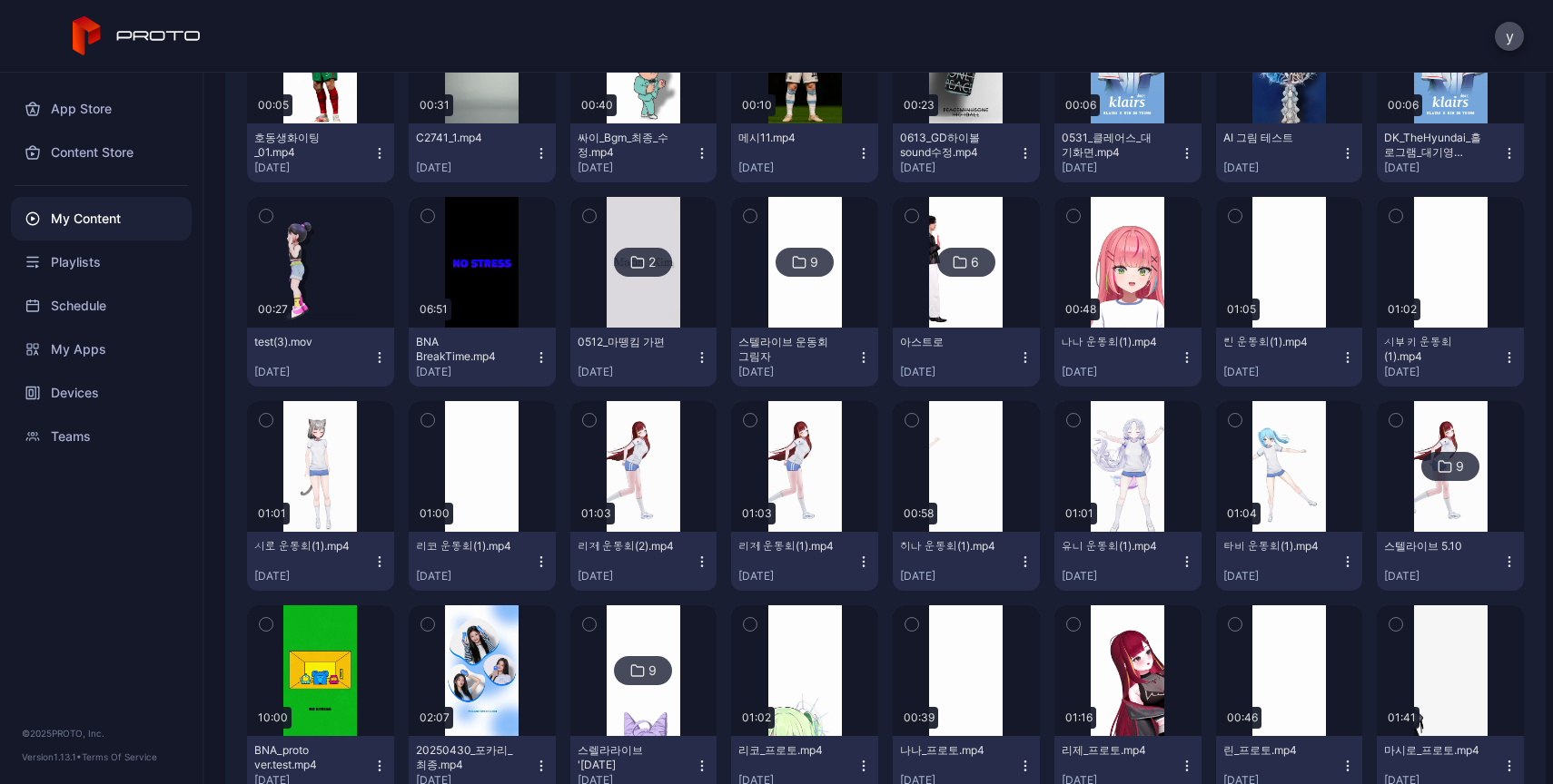
click at [1265, 47] on div "y" at bounding box center [776, 36] width 1553 height 72
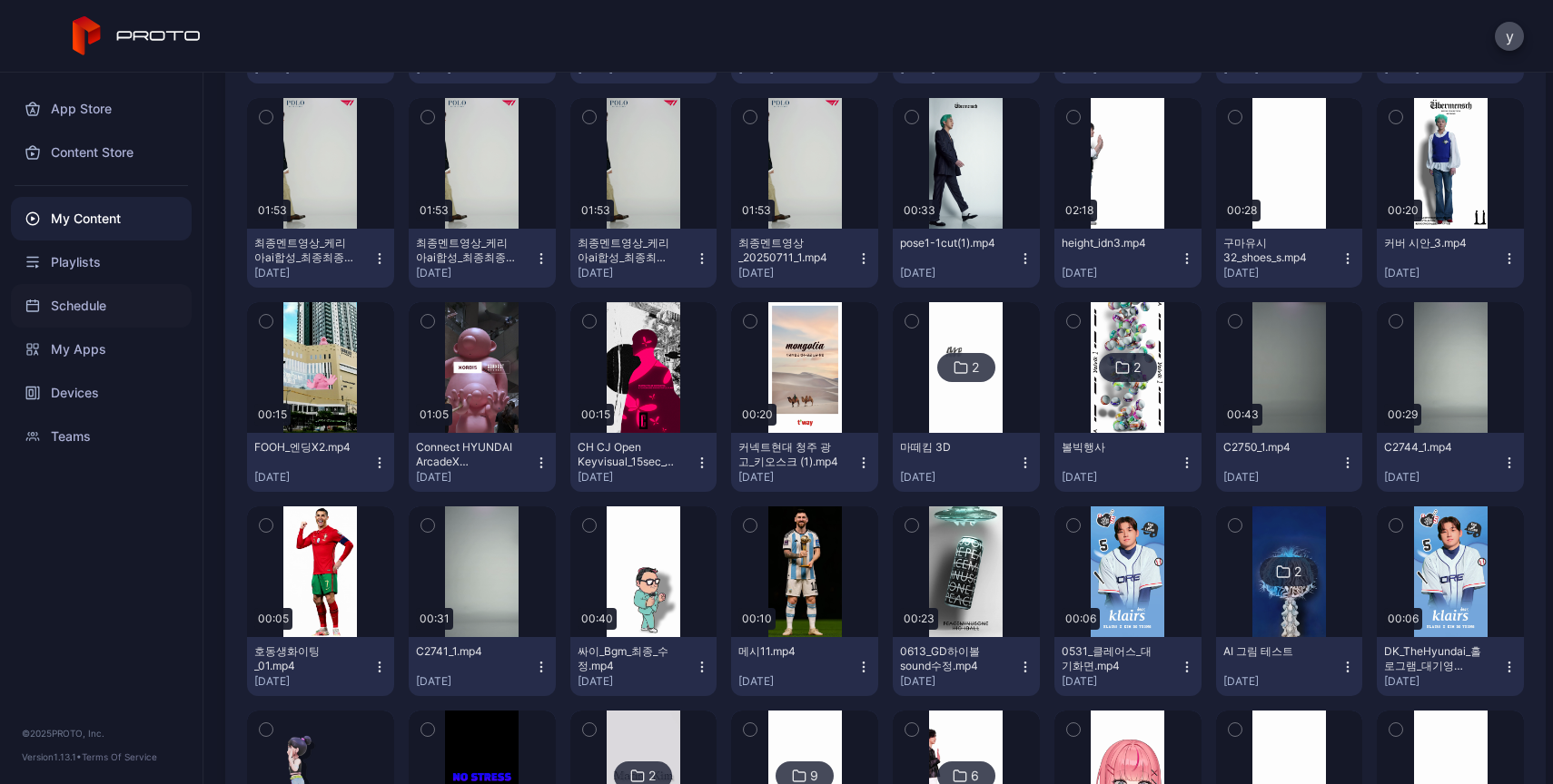
scroll to position [2160, 0]
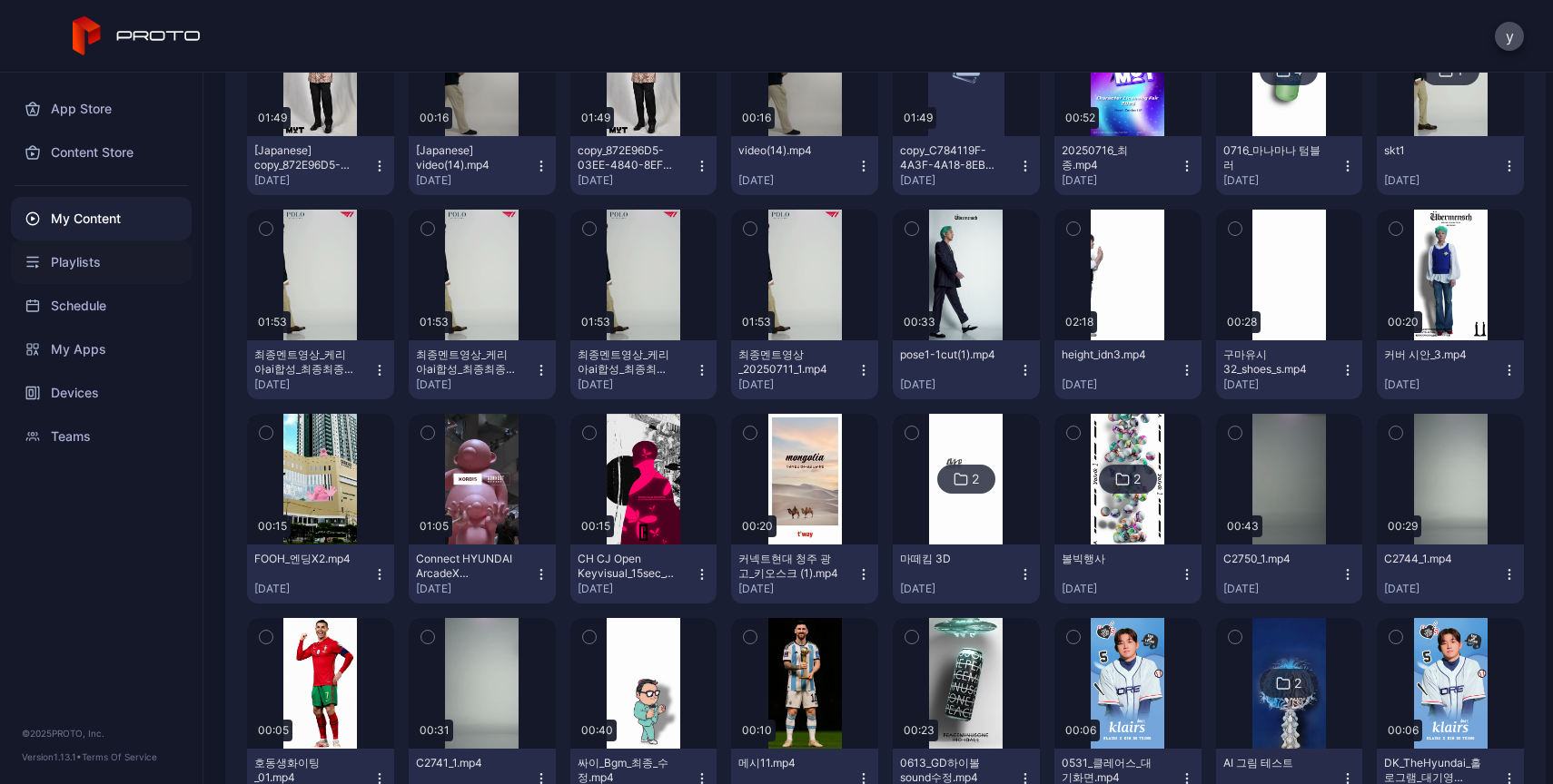
click at [163, 268] on div "Playlists" at bounding box center [101, 262] width 180 height 44
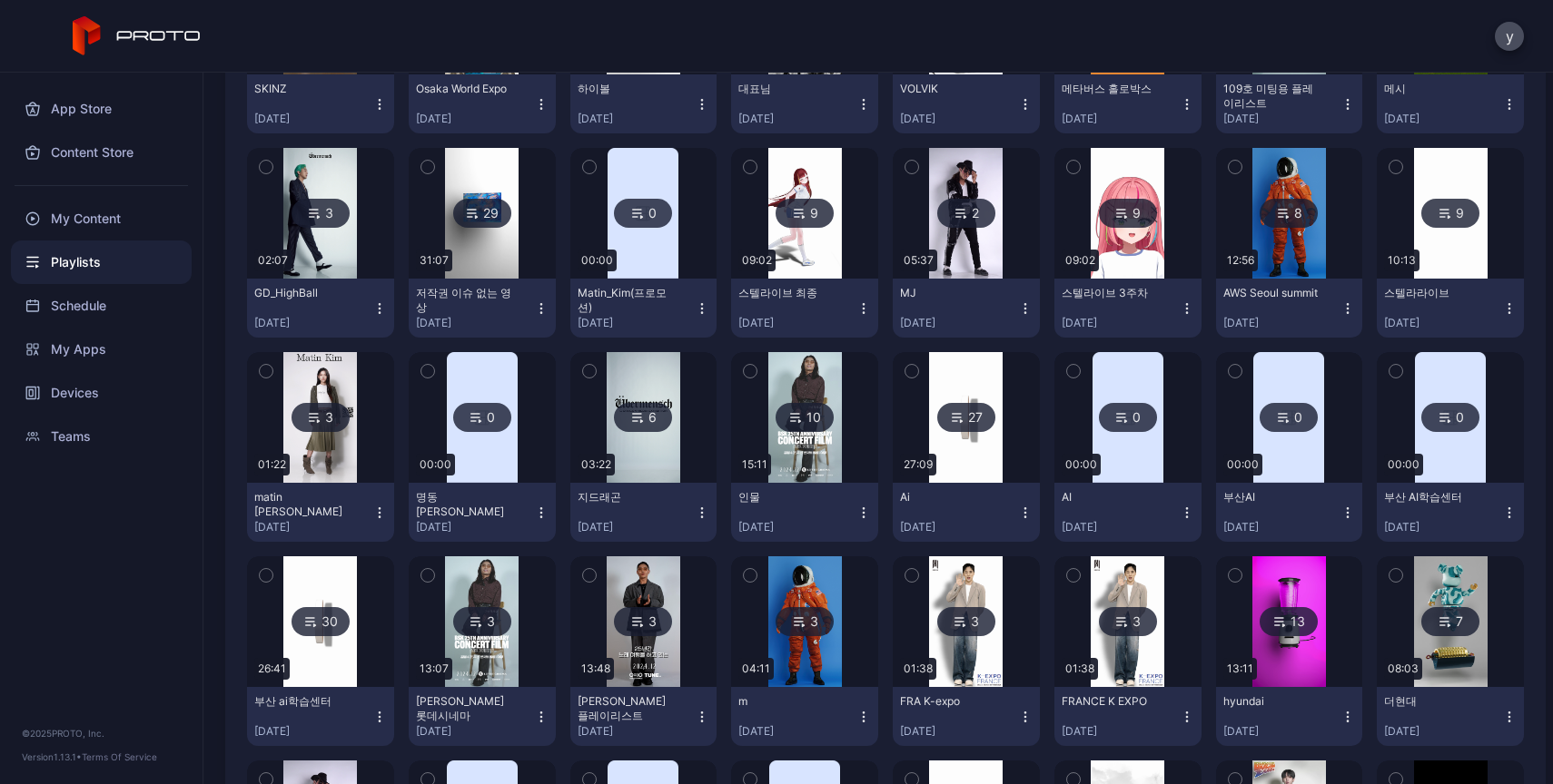
scroll to position [581, 0]
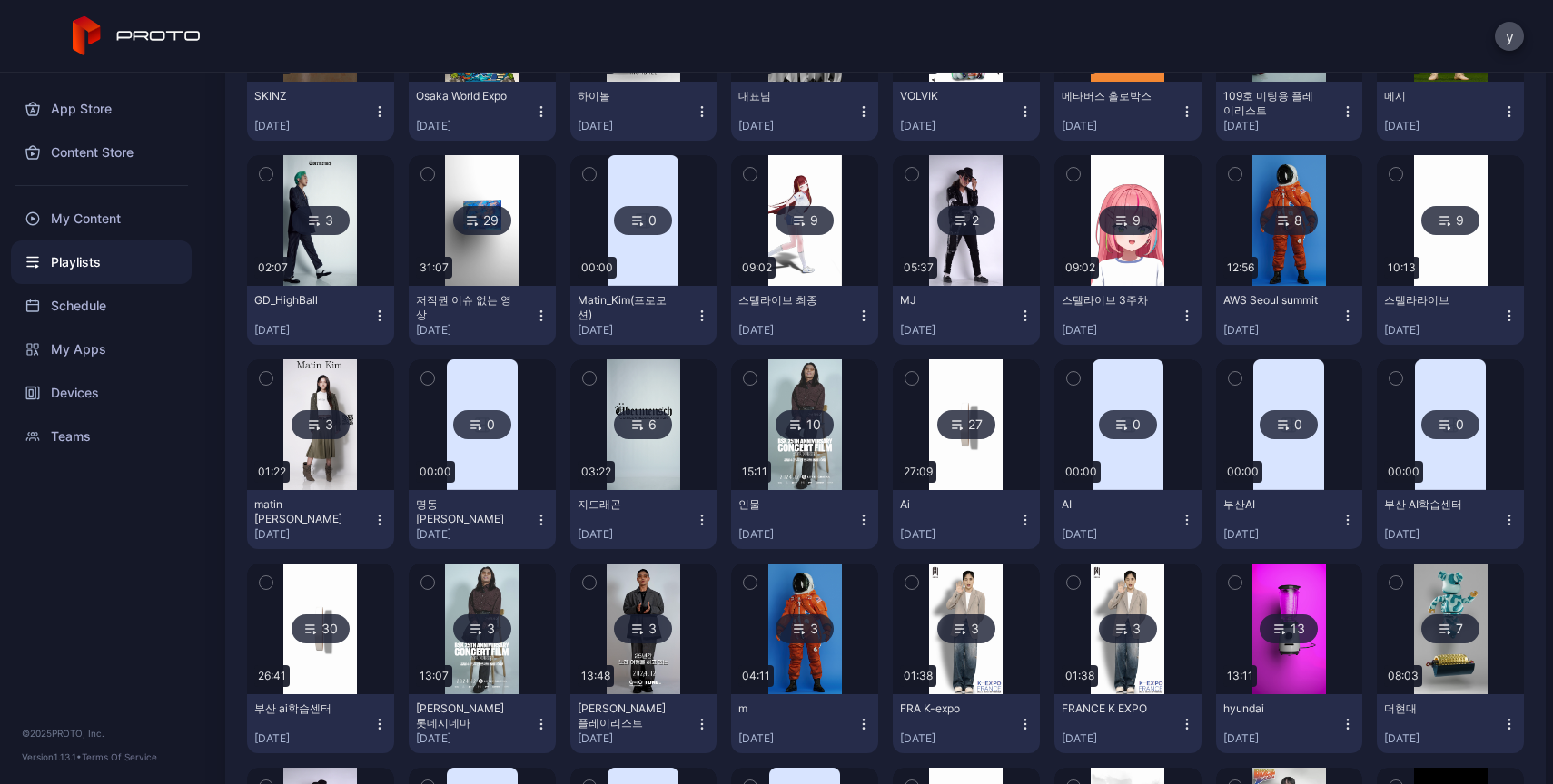
click at [967, 454] on img at bounding box center [966, 425] width 73 height 131
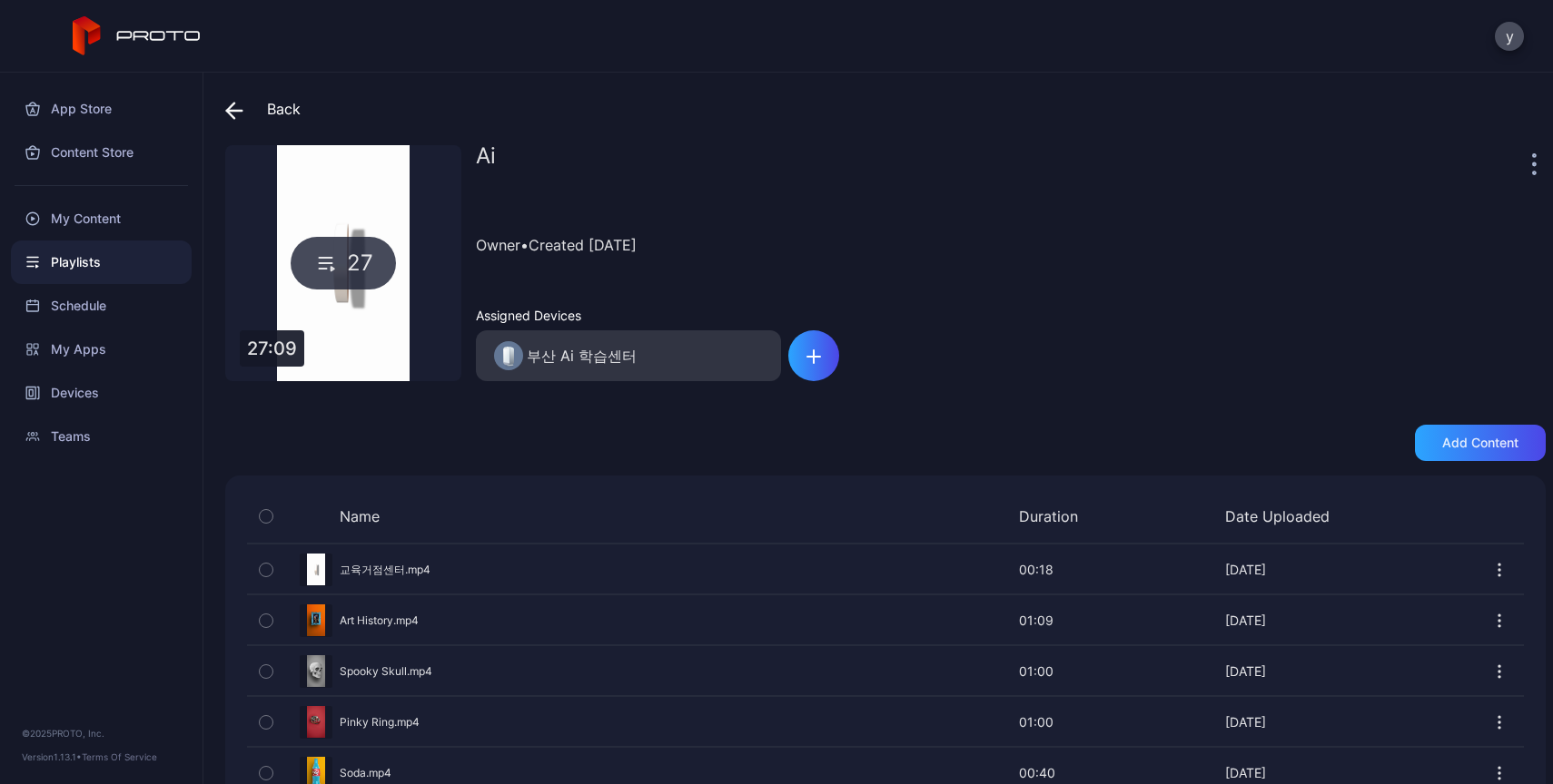
click at [232, 115] on icon at bounding box center [230, 110] width 7 height 16
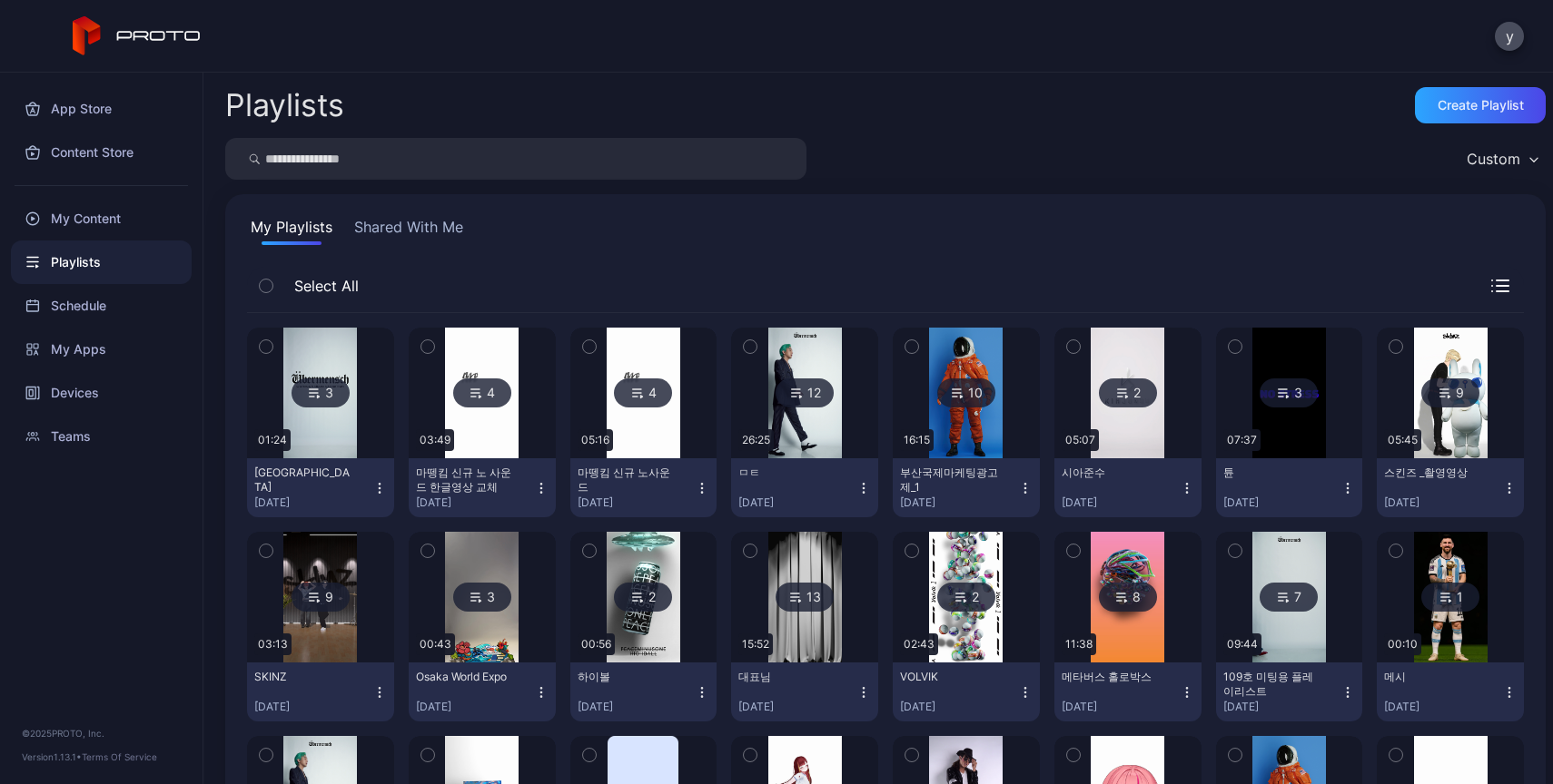
click at [634, 637] on img at bounding box center [643, 597] width 73 height 131
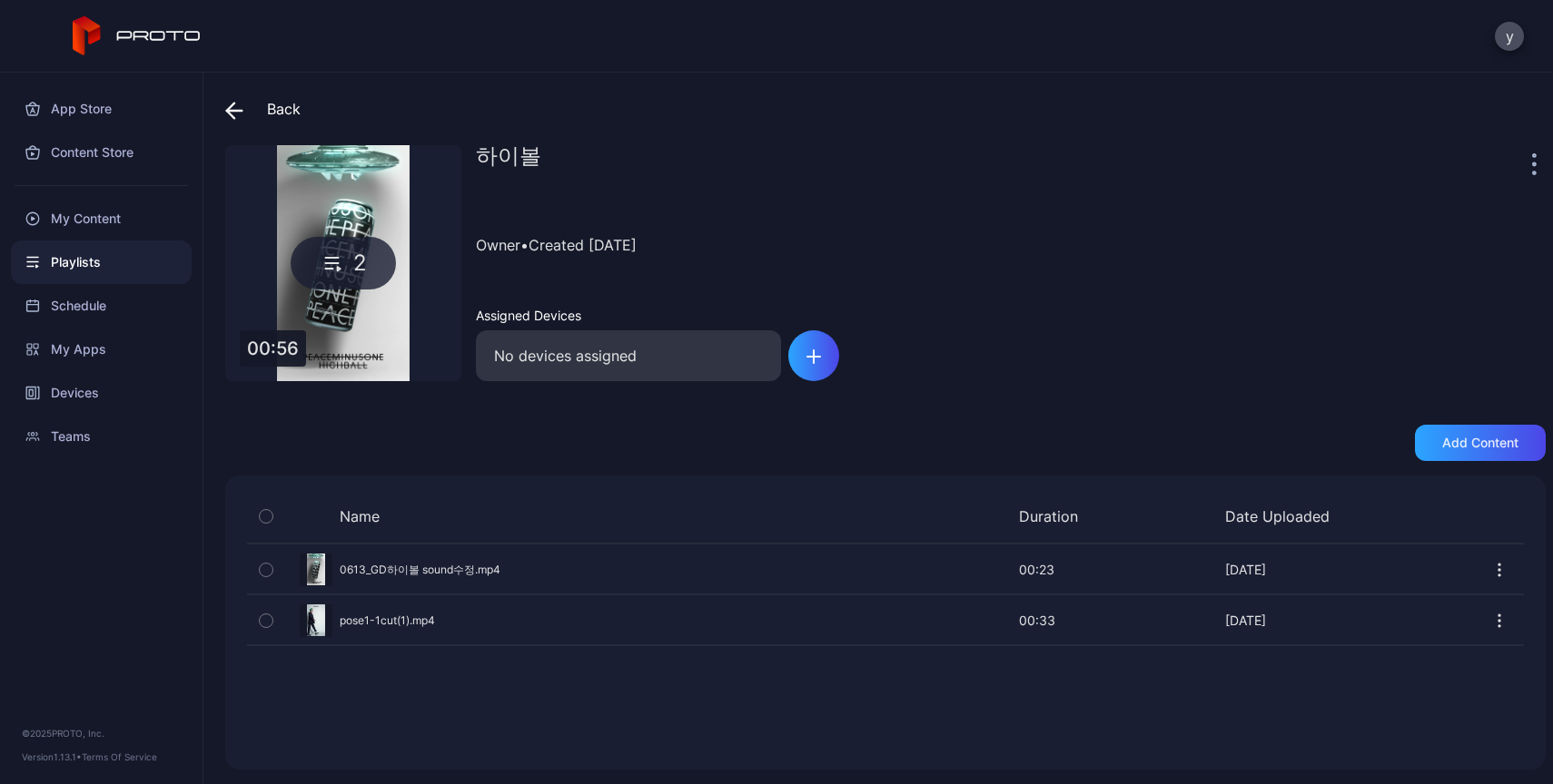
drag, startPoint x: 247, startPoint y: 108, endPoint x: 234, endPoint y: 116, distance: 15.3
click at [234, 116] on span at bounding box center [238, 109] width 27 height 33
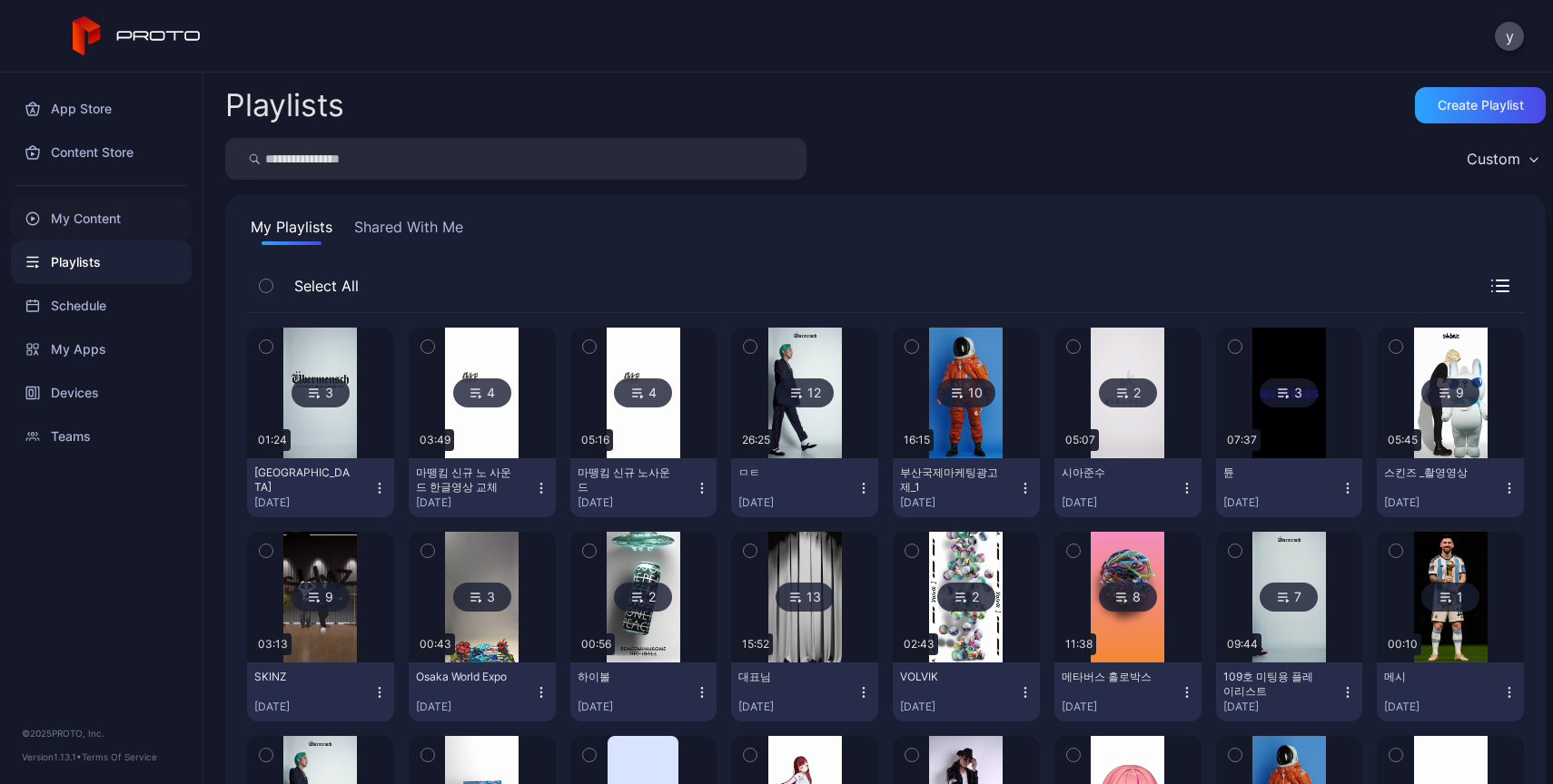
click at [75, 229] on div "My Content" at bounding box center [101, 218] width 180 height 44
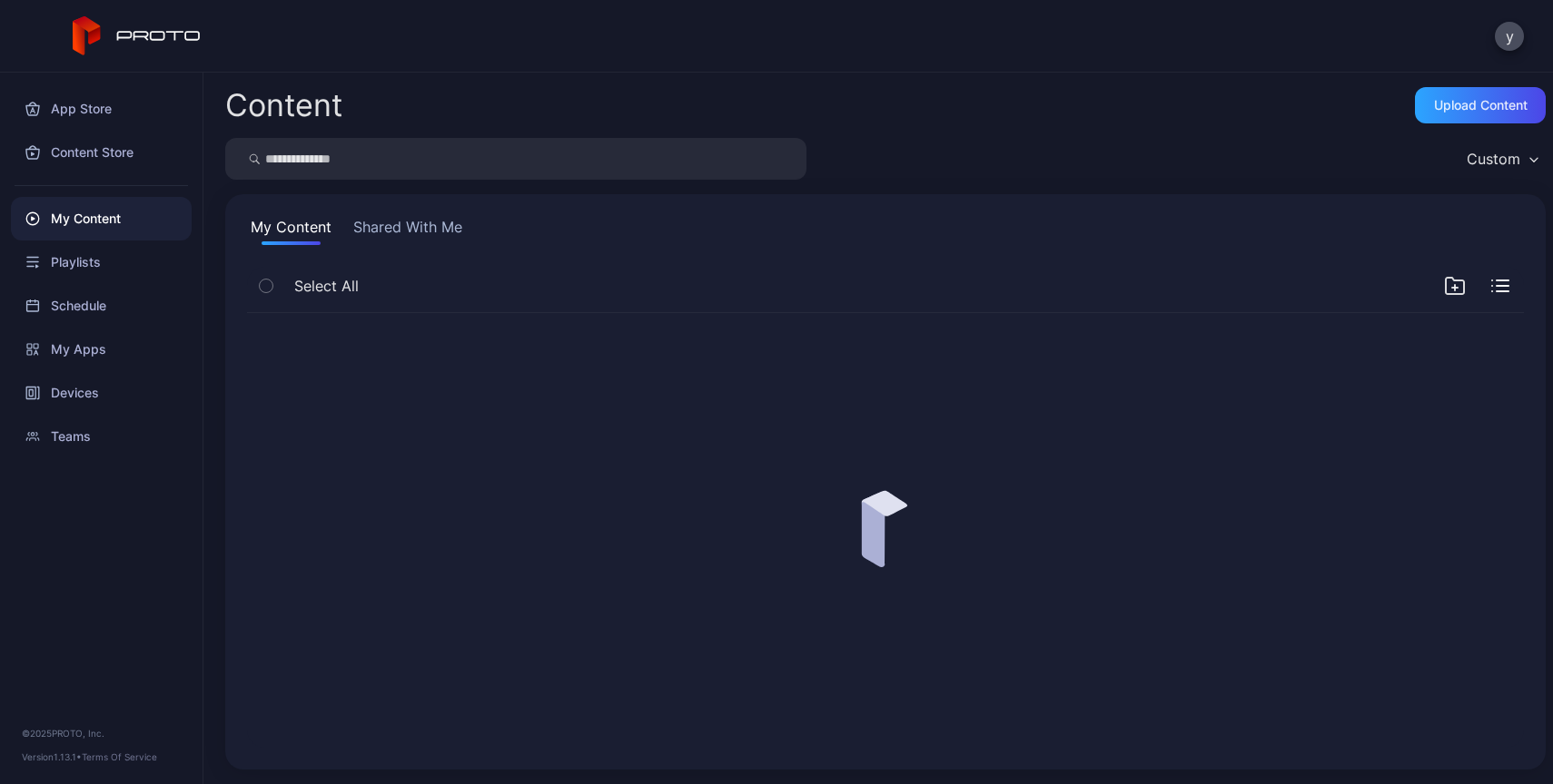
click at [344, 172] on input "search" at bounding box center [515, 159] width 581 height 42
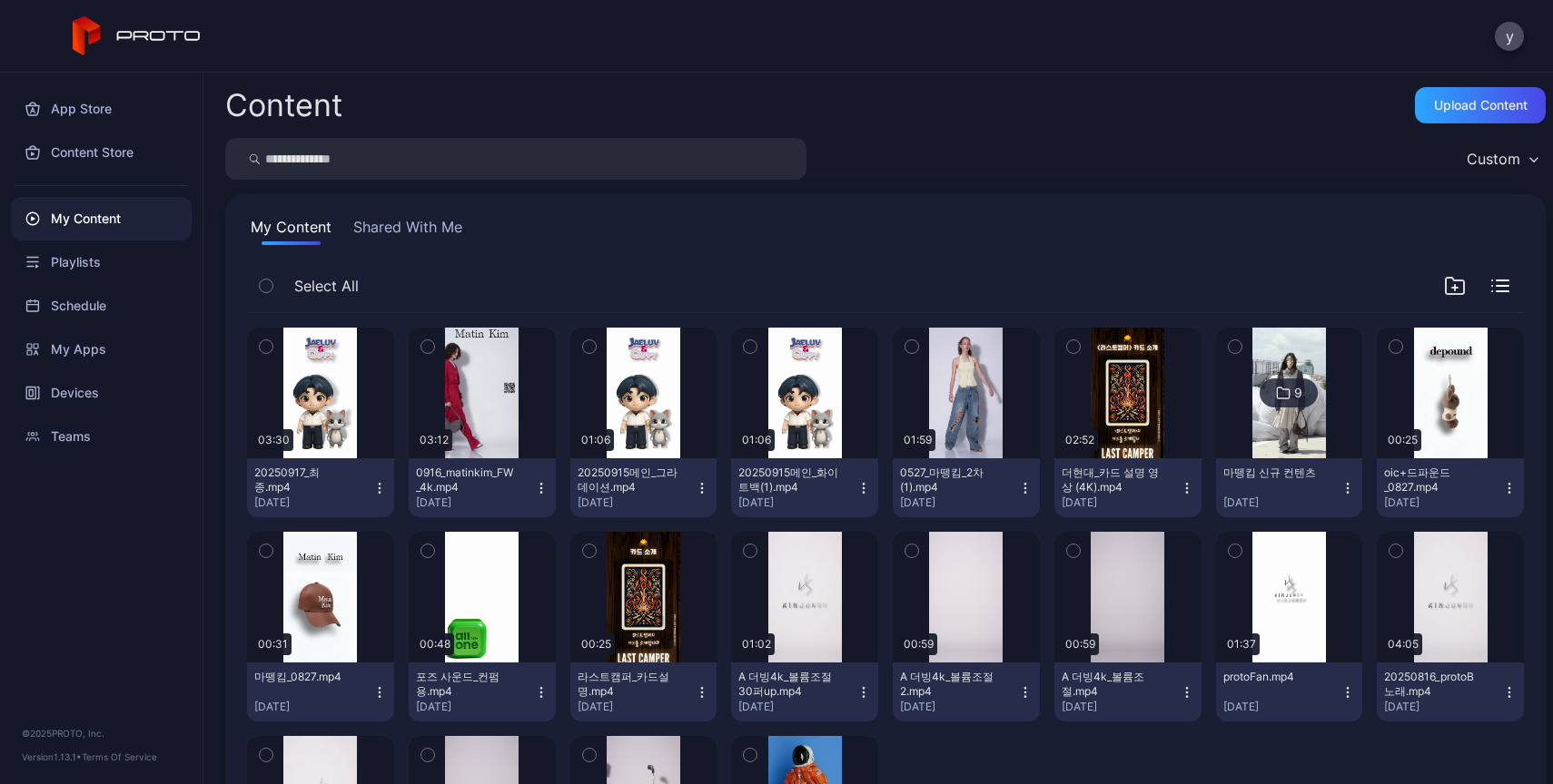
type input "*"
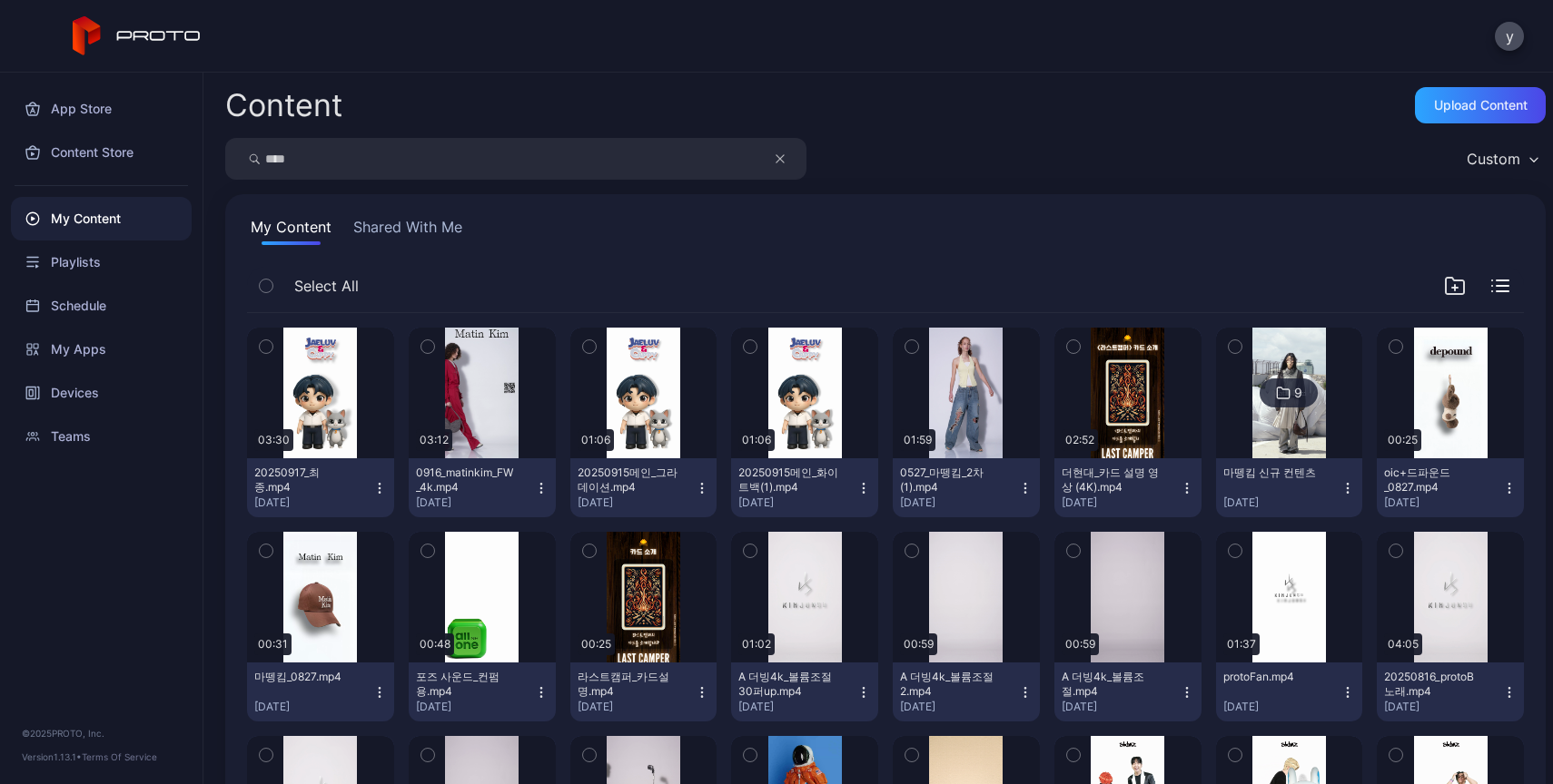
type input "****"
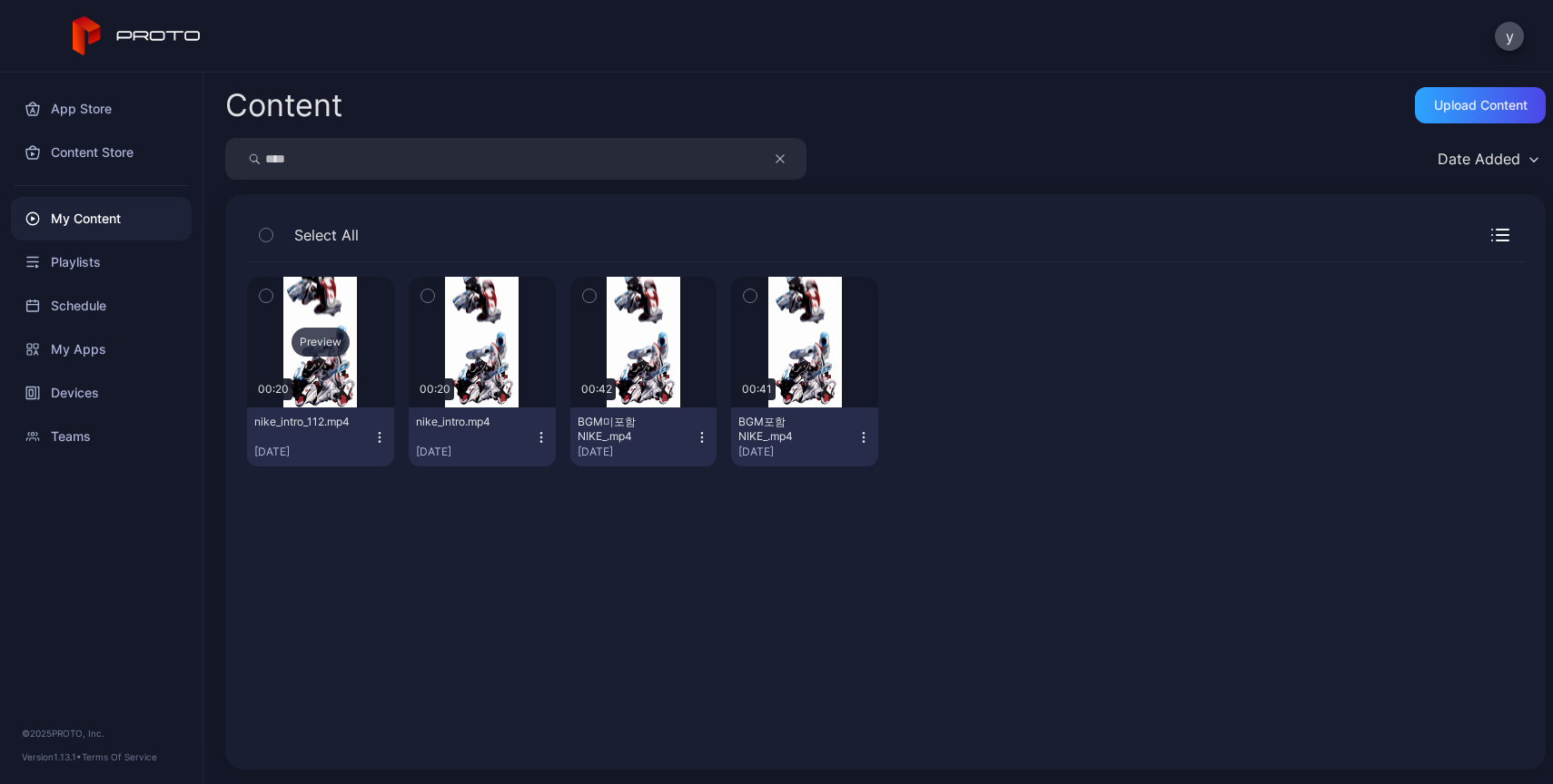
click at [299, 388] on div "Preview" at bounding box center [321, 342] width 147 height 131
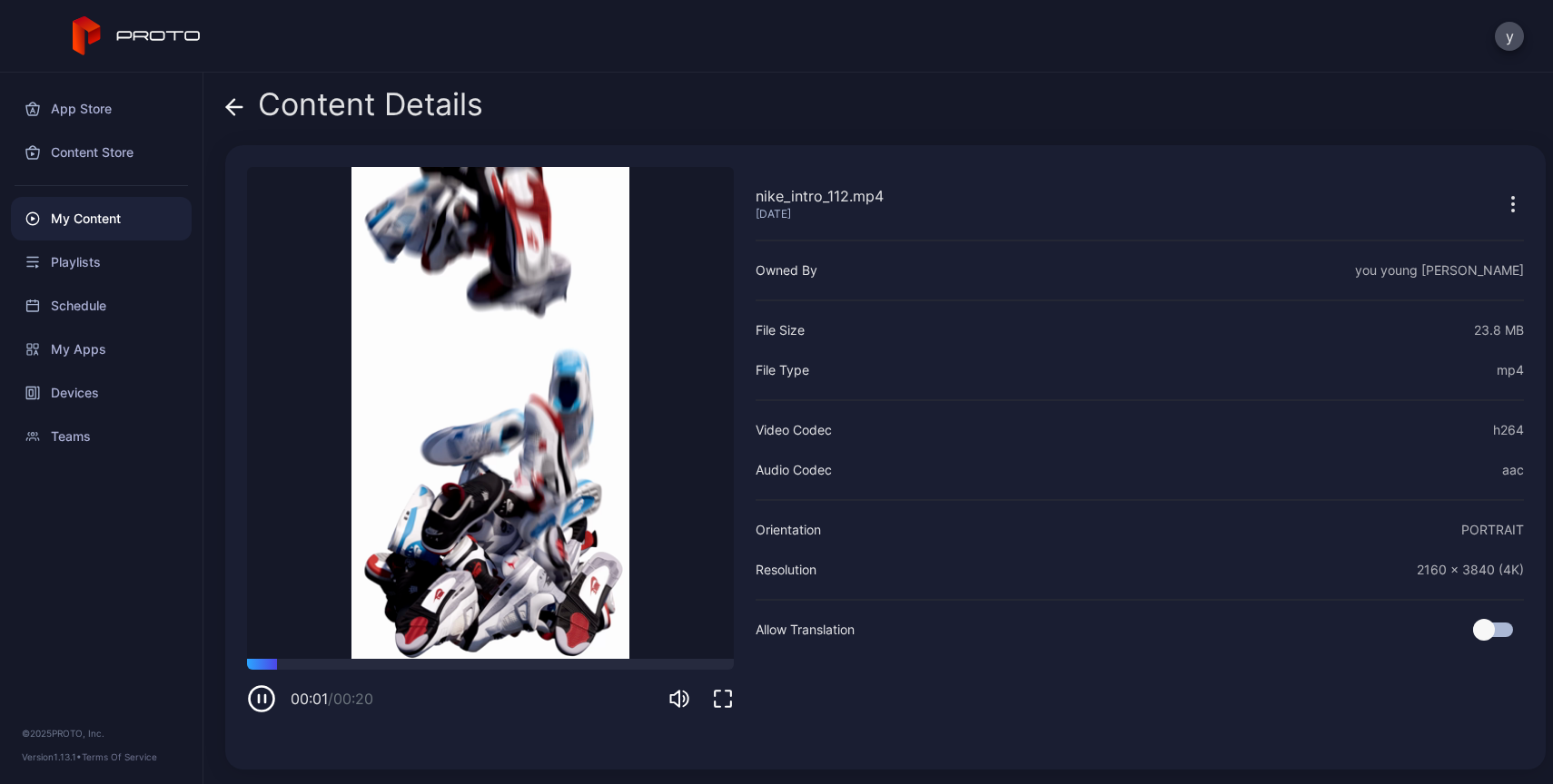
drag, startPoint x: 404, startPoint y: 675, endPoint x: 435, endPoint y: 673, distance: 31.1
click at [424, 674] on div "00:01 / 00:20" at bounding box center [491, 686] width 487 height 55
click at [436, 673] on div "00:01 / 00:20" at bounding box center [491, 686] width 487 height 55
click at [466, 673] on div "00:02 / 00:20" at bounding box center [491, 686] width 487 height 55
click at [480, 666] on div at bounding box center [491, 664] width 487 height 11
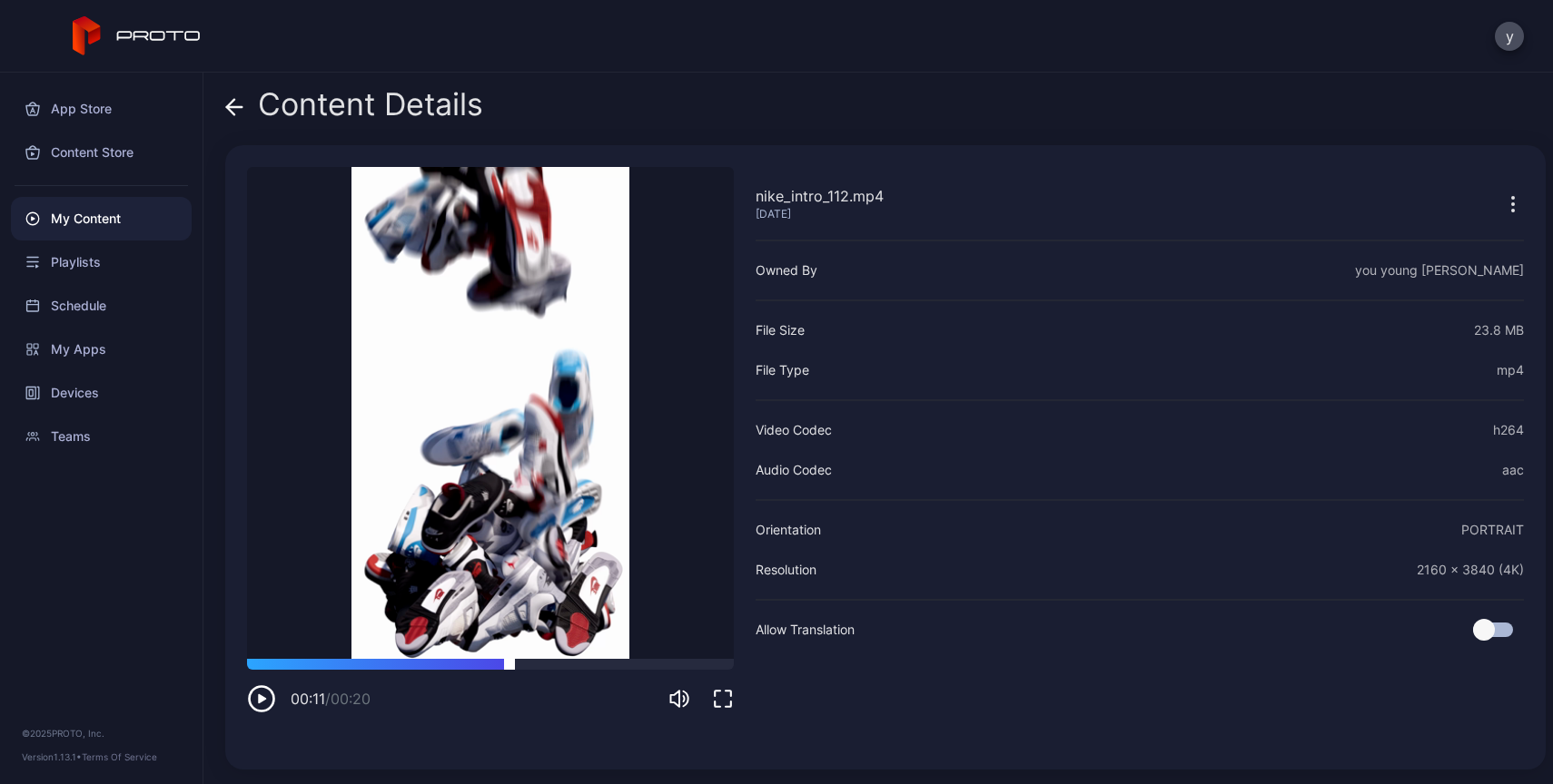
drag, startPoint x: 495, startPoint y: 664, endPoint x: 509, endPoint y: 665, distance: 14.0
click at [509, 664] on div at bounding box center [491, 664] width 487 height 11
click at [87, 221] on div "My Content" at bounding box center [101, 218] width 180 height 44
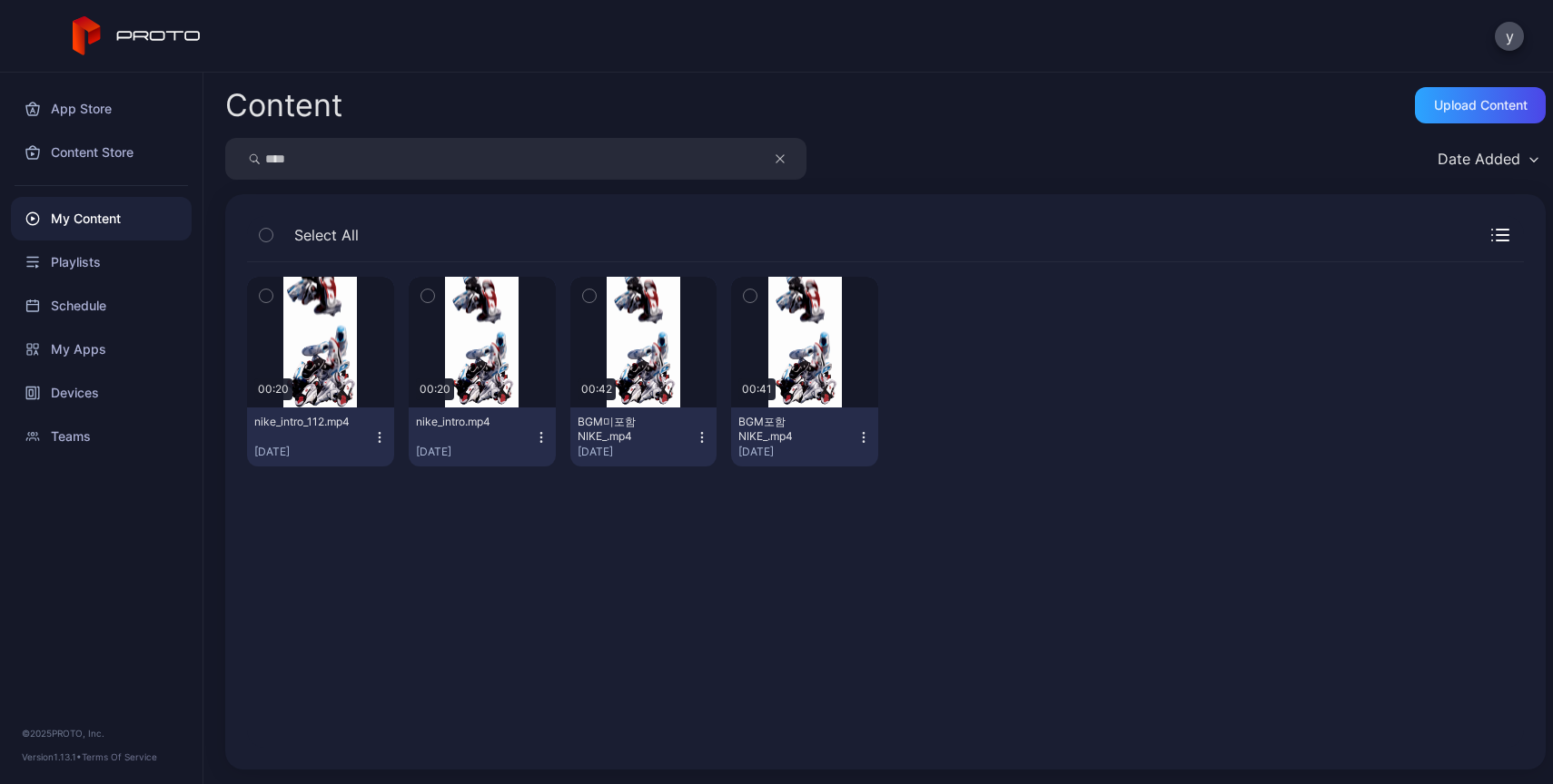
click at [452, 174] on input "****" at bounding box center [515, 159] width 581 height 42
type input "*"
click at [337, 375] on div "Preview" at bounding box center [321, 342] width 147 height 131
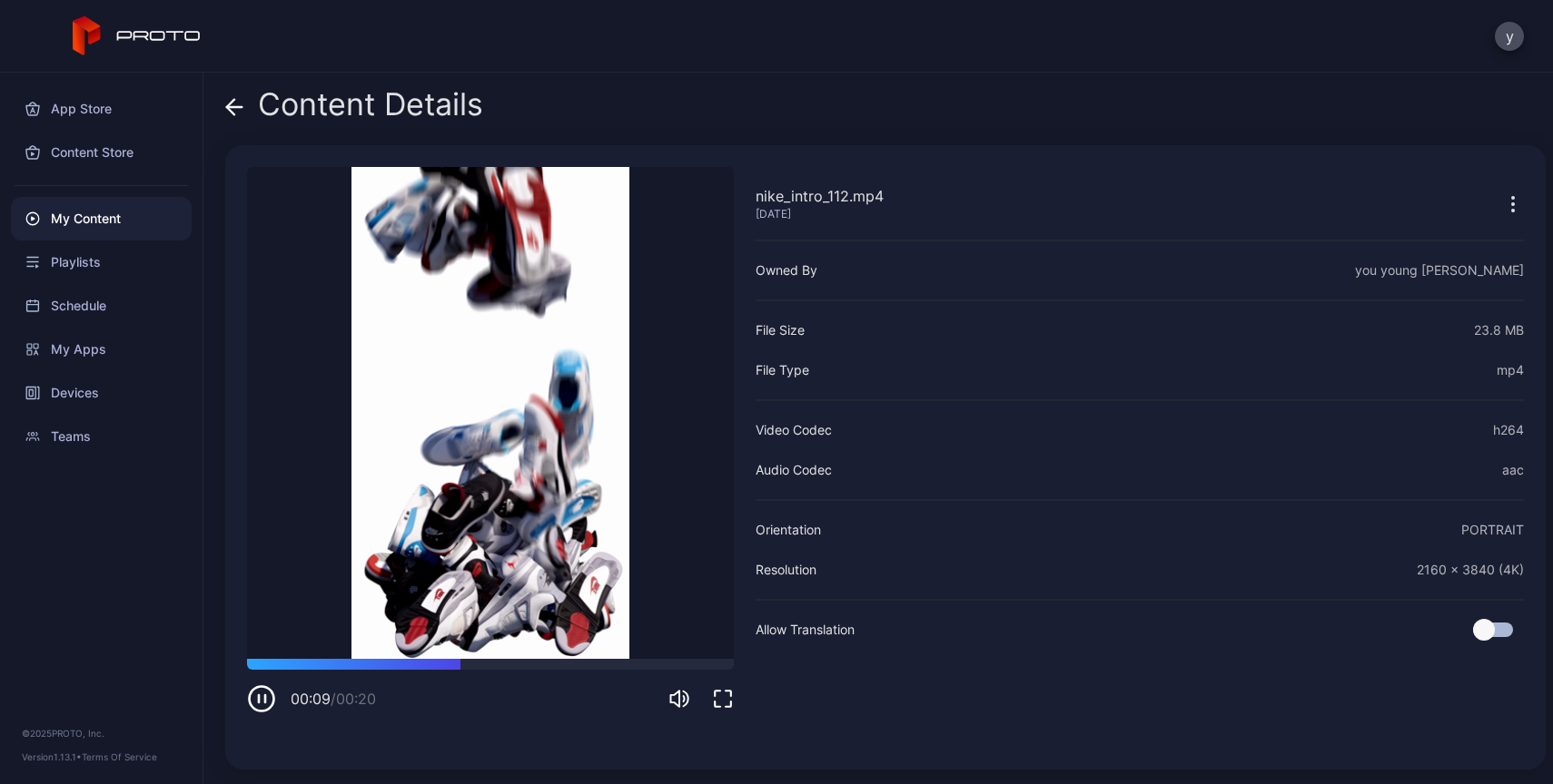
click at [268, 699] on icon "button" at bounding box center [261, 699] width 29 height 29
click at [217, 98] on div "Content Details nike_intro_112.mp4 [DATE] Sorry, your browser doesn‘t support e…" at bounding box center [878, 428] width 1349 height 712
click at [241, 107] on icon at bounding box center [234, 107] width 16 height 0
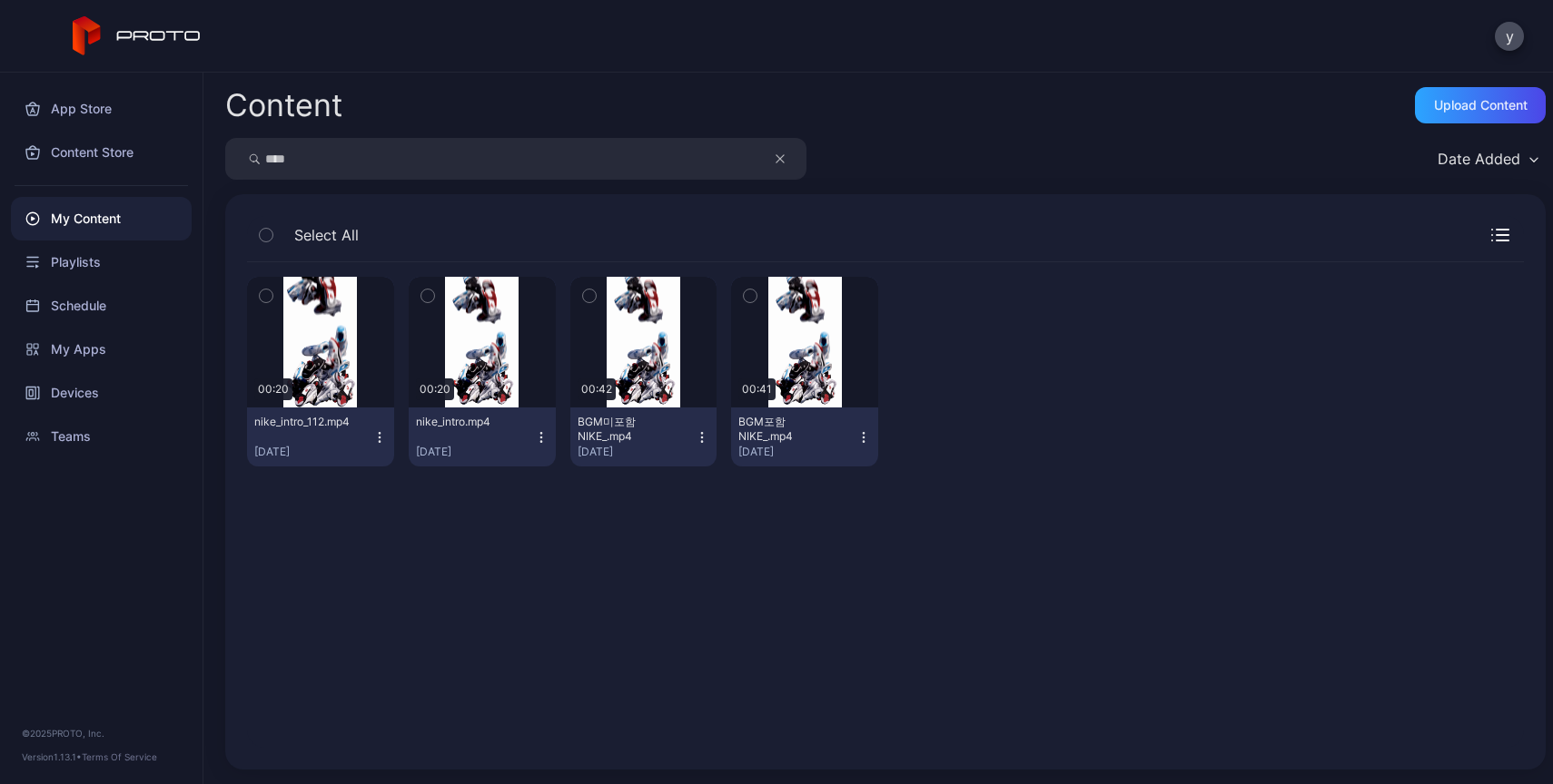
click at [878, 732] on div "Preview 00:20 nike_intro_112.mp4 [DATE] Preview 00:20 nike_intro.mp4 [DATE] Pre…" at bounding box center [885, 505] width 1306 height 515
click at [658, 359] on div "Preview" at bounding box center [644, 342] width 147 height 131
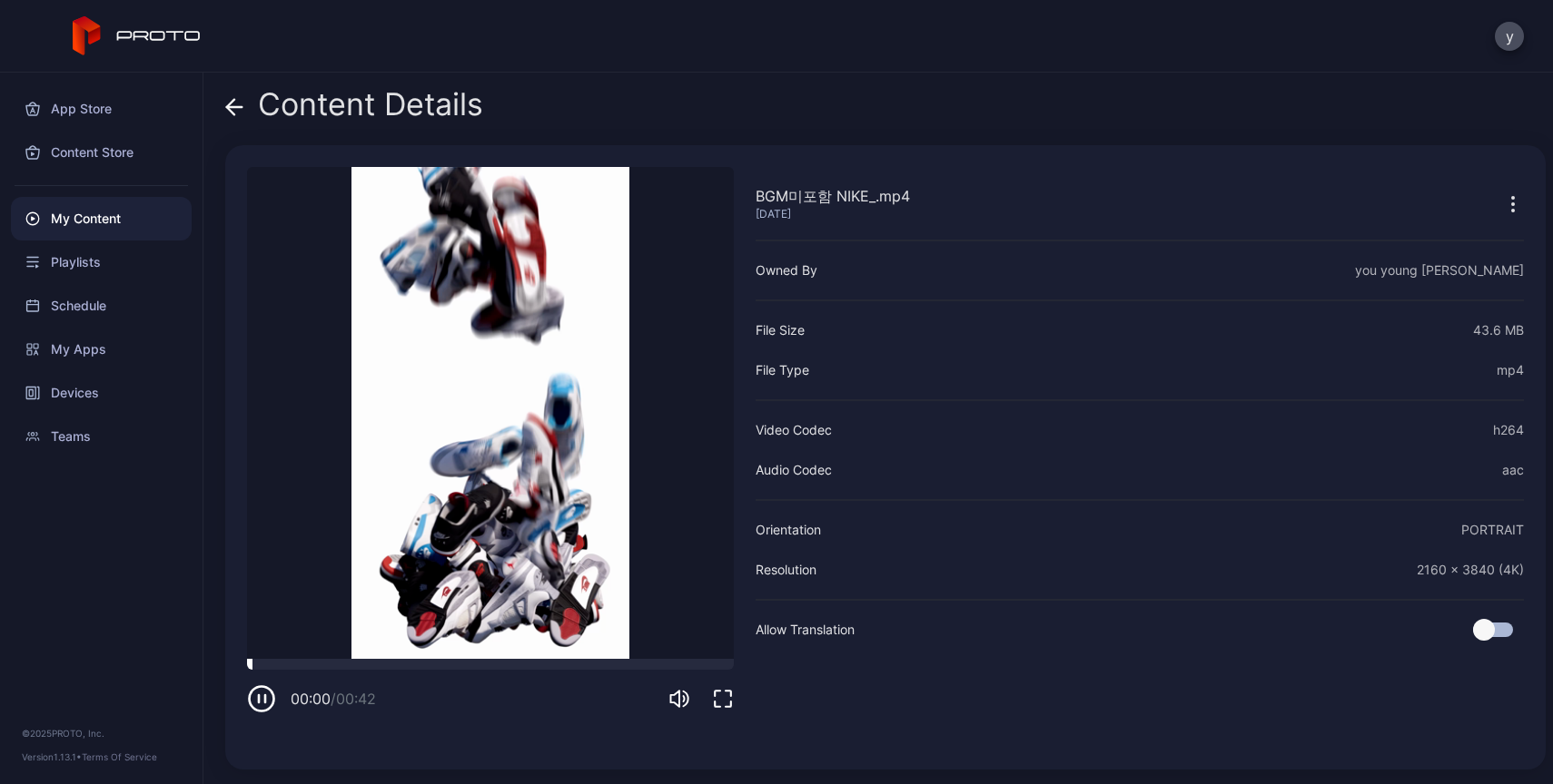
click at [496, 664] on div at bounding box center [491, 664] width 487 height 11
click at [484, 668] on div at bounding box center [491, 664] width 487 height 11
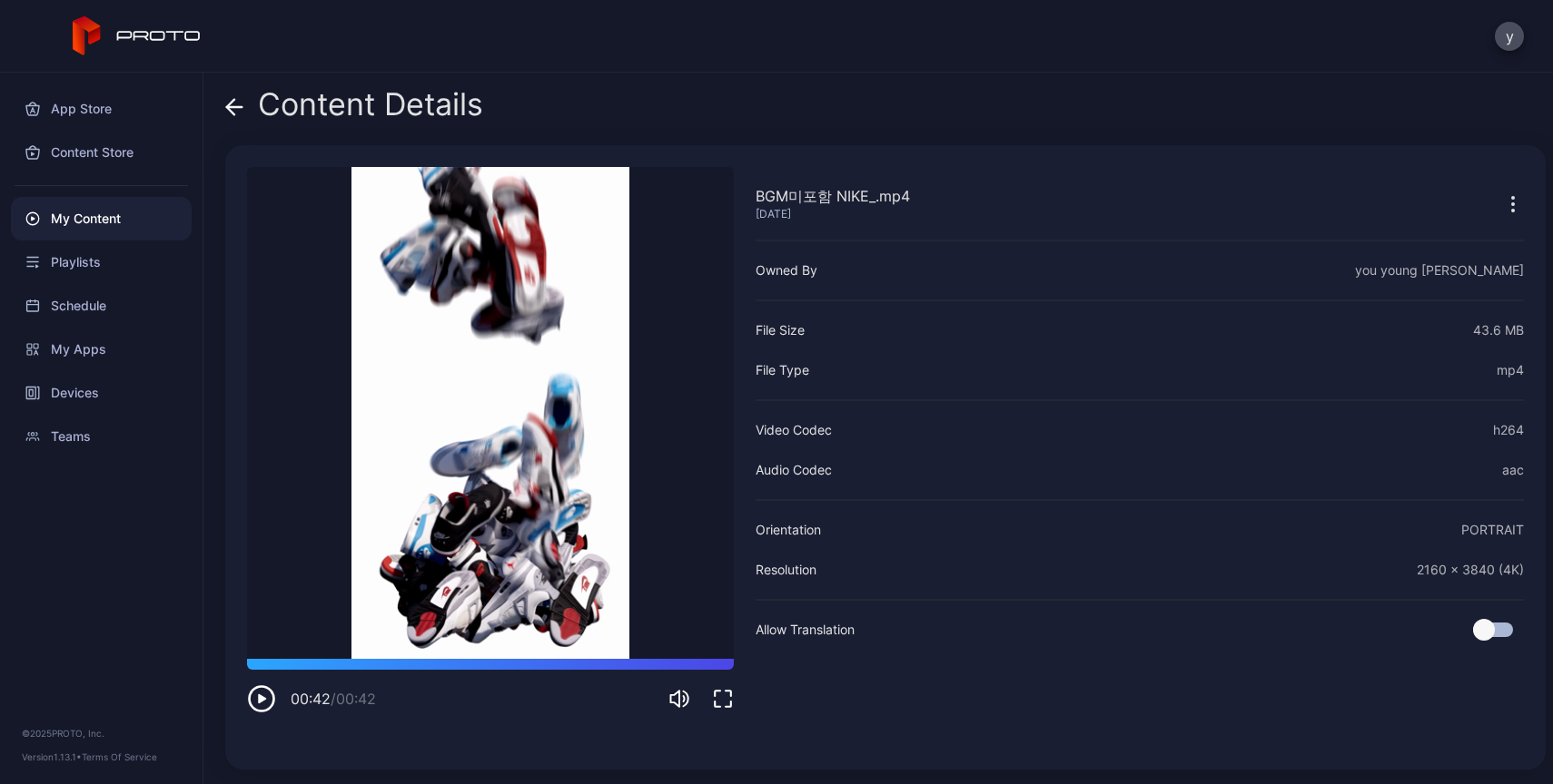
click at [247, 120] on div "Content Details" at bounding box center [353, 109] width 257 height 44
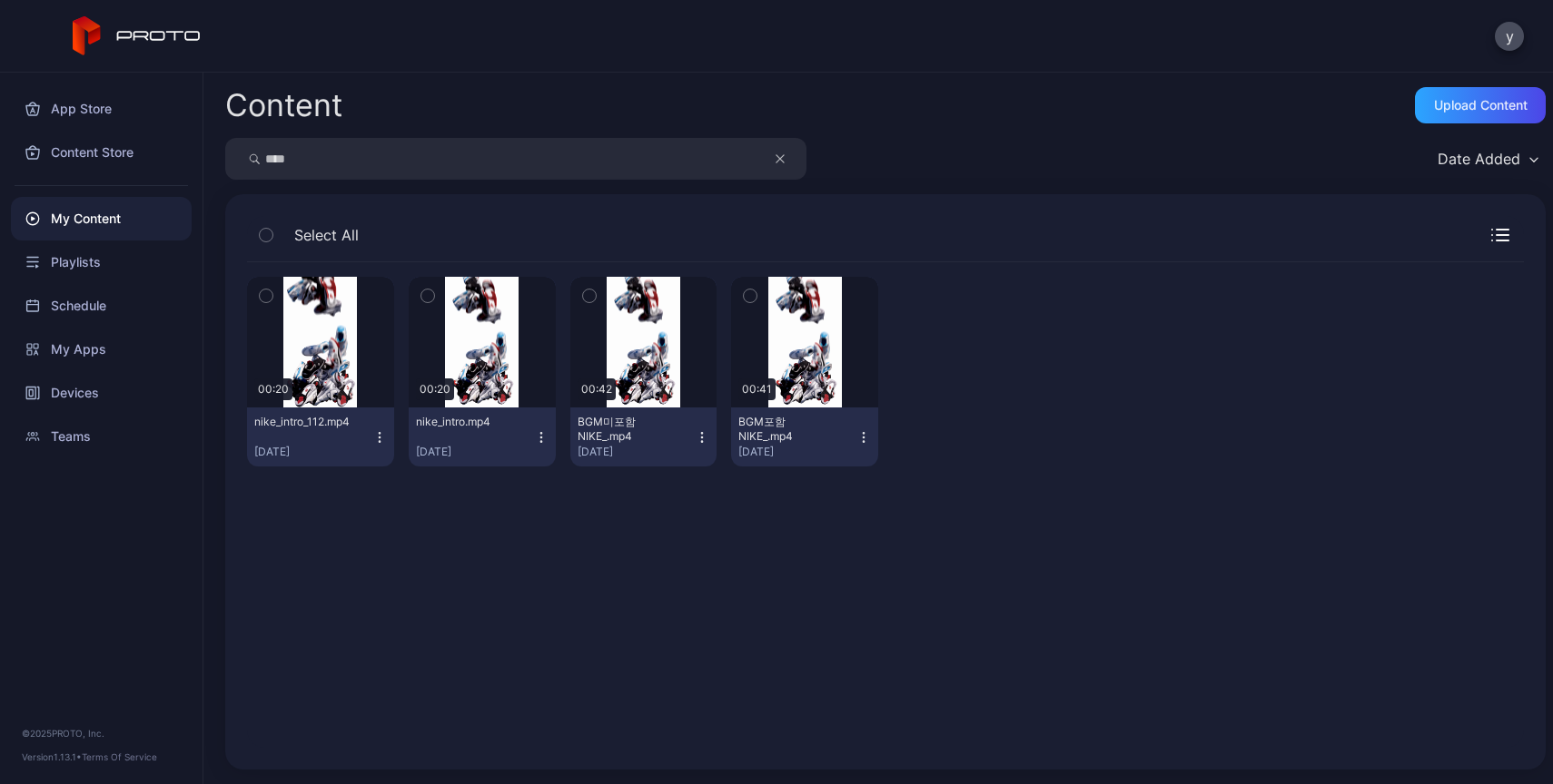
click at [612, 147] on input "****" at bounding box center [515, 159] width 581 height 42
click at [69, 232] on div "My Content" at bounding box center [101, 218] width 180 height 44
click at [778, 169] on icon "button" at bounding box center [780, 158] width 9 height 21
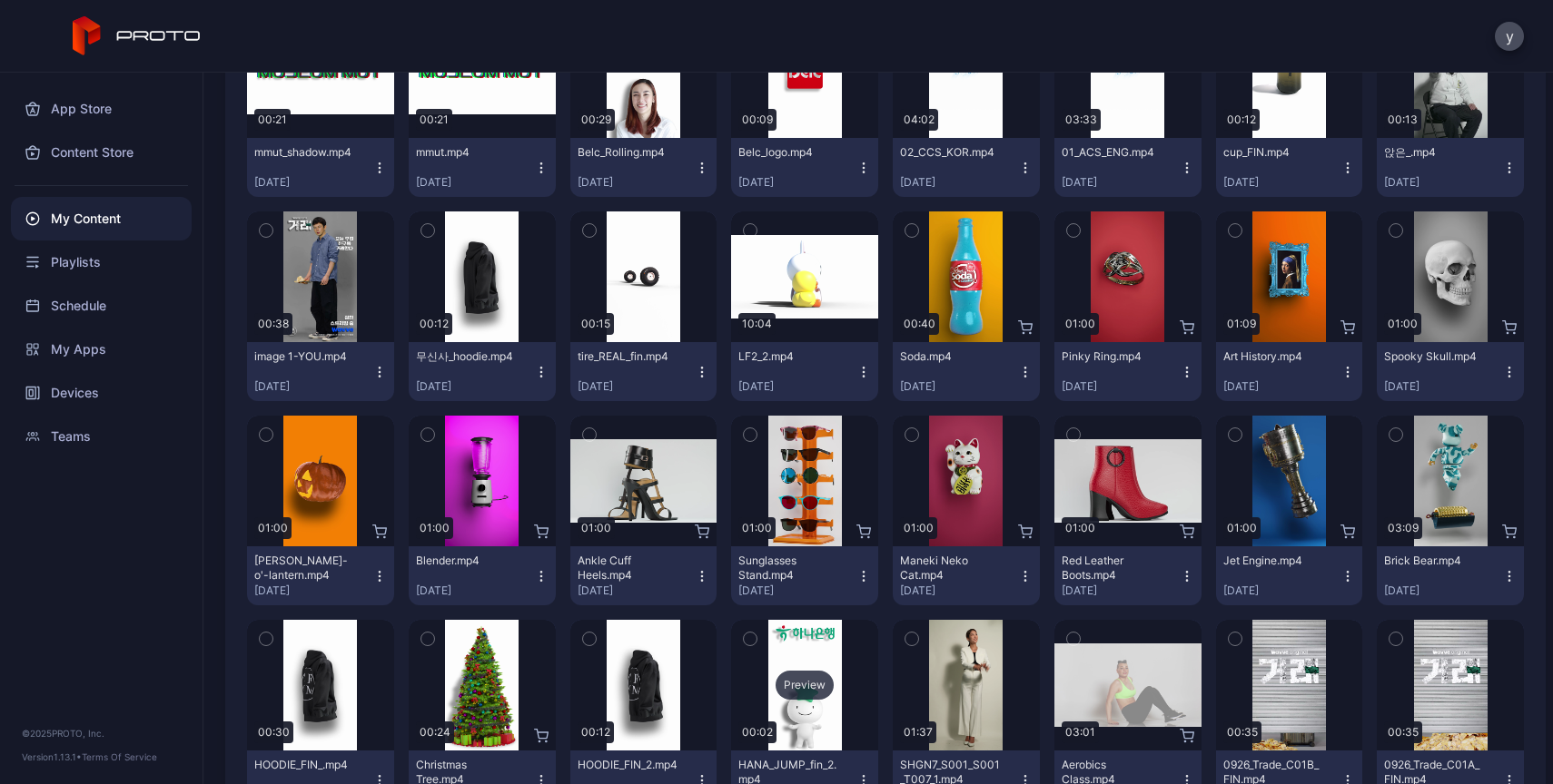
scroll to position [10138, 0]
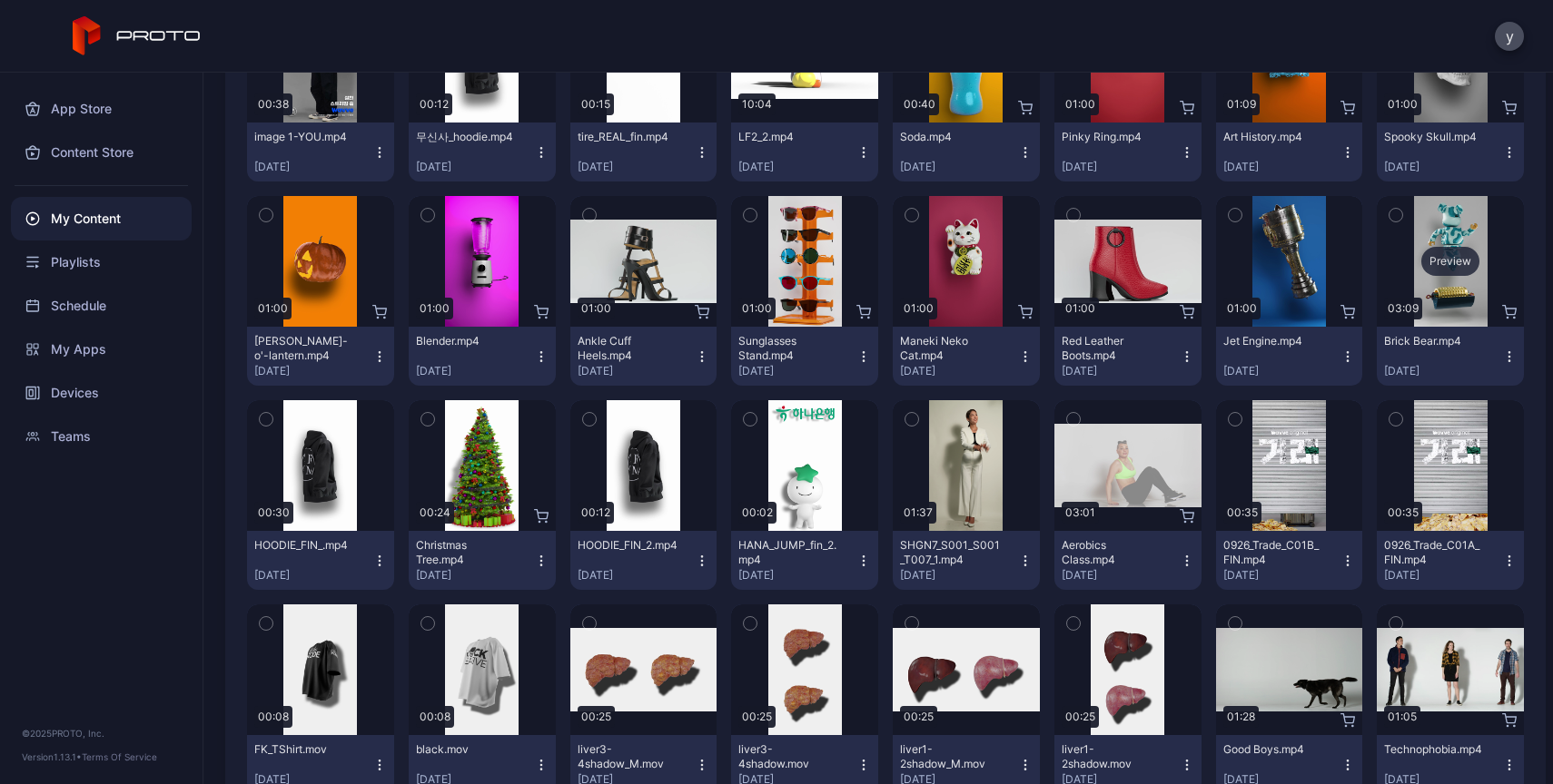
click at [1451, 283] on div "Preview" at bounding box center [1450, 261] width 147 height 131
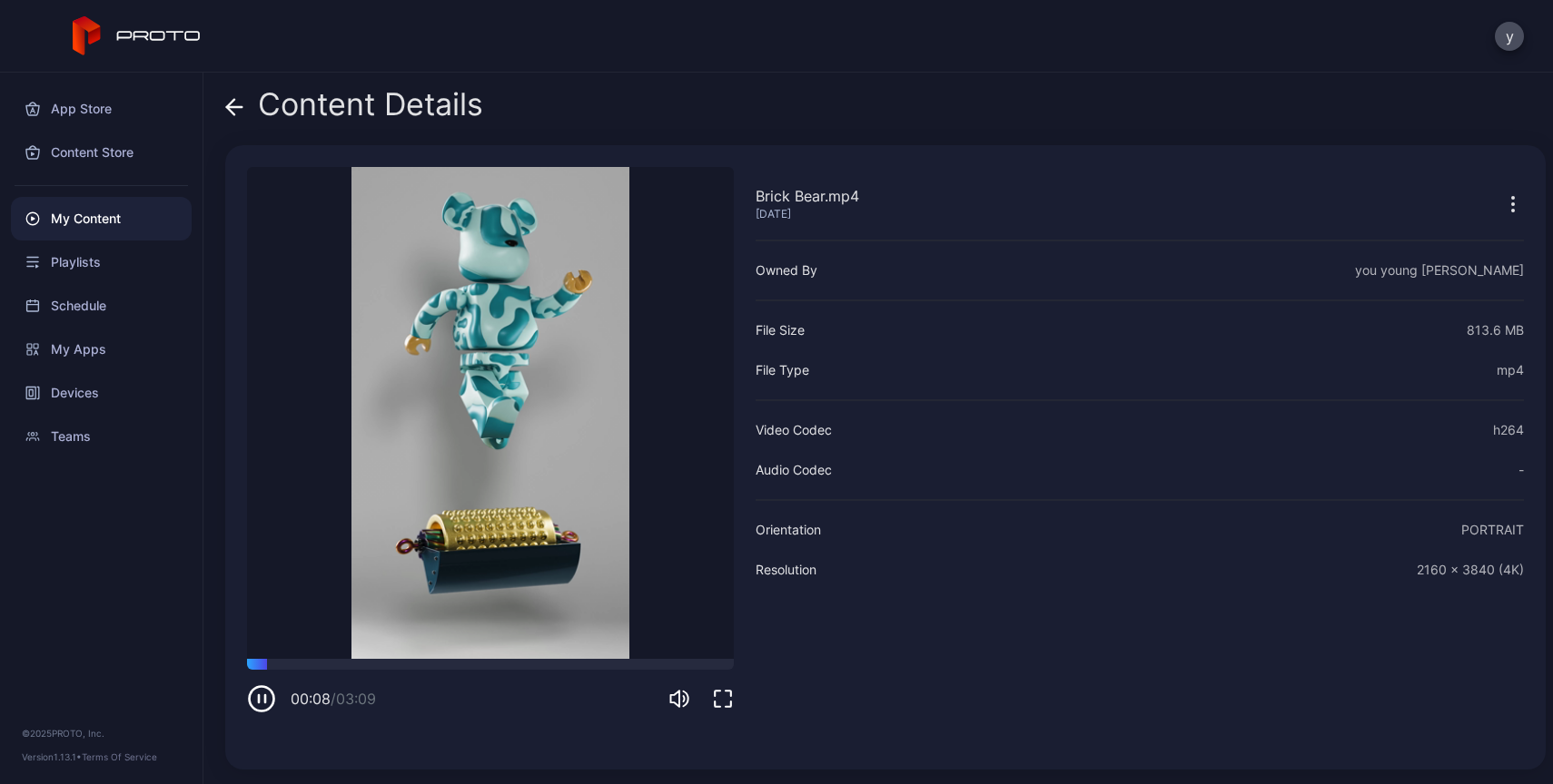
click at [238, 111] on icon at bounding box center [234, 108] width 19 height 19
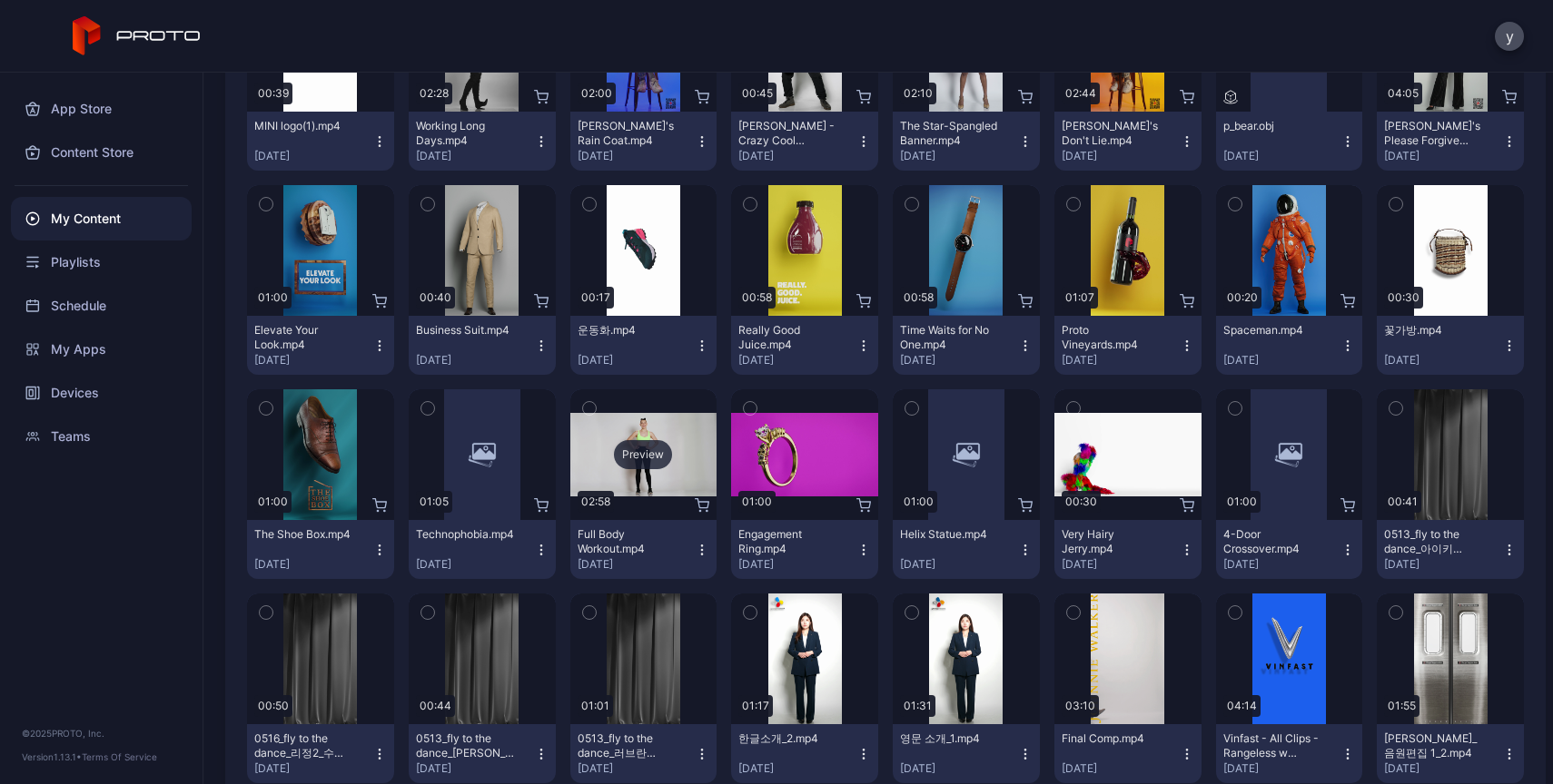
scroll to position [11563, 0]
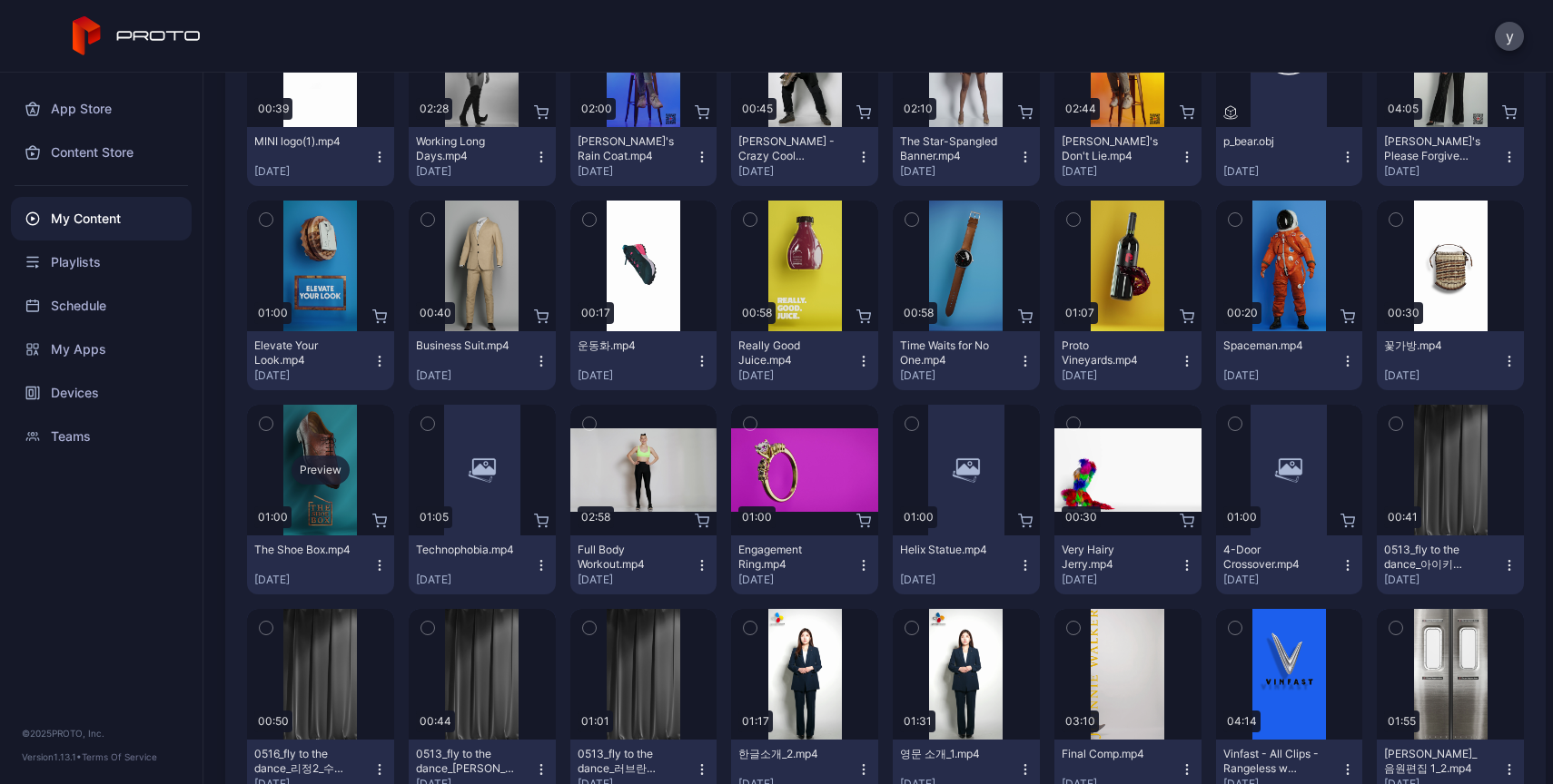
click at [333, 476] on div "Preview" at bounding box center [321, 470] width 59 height 29
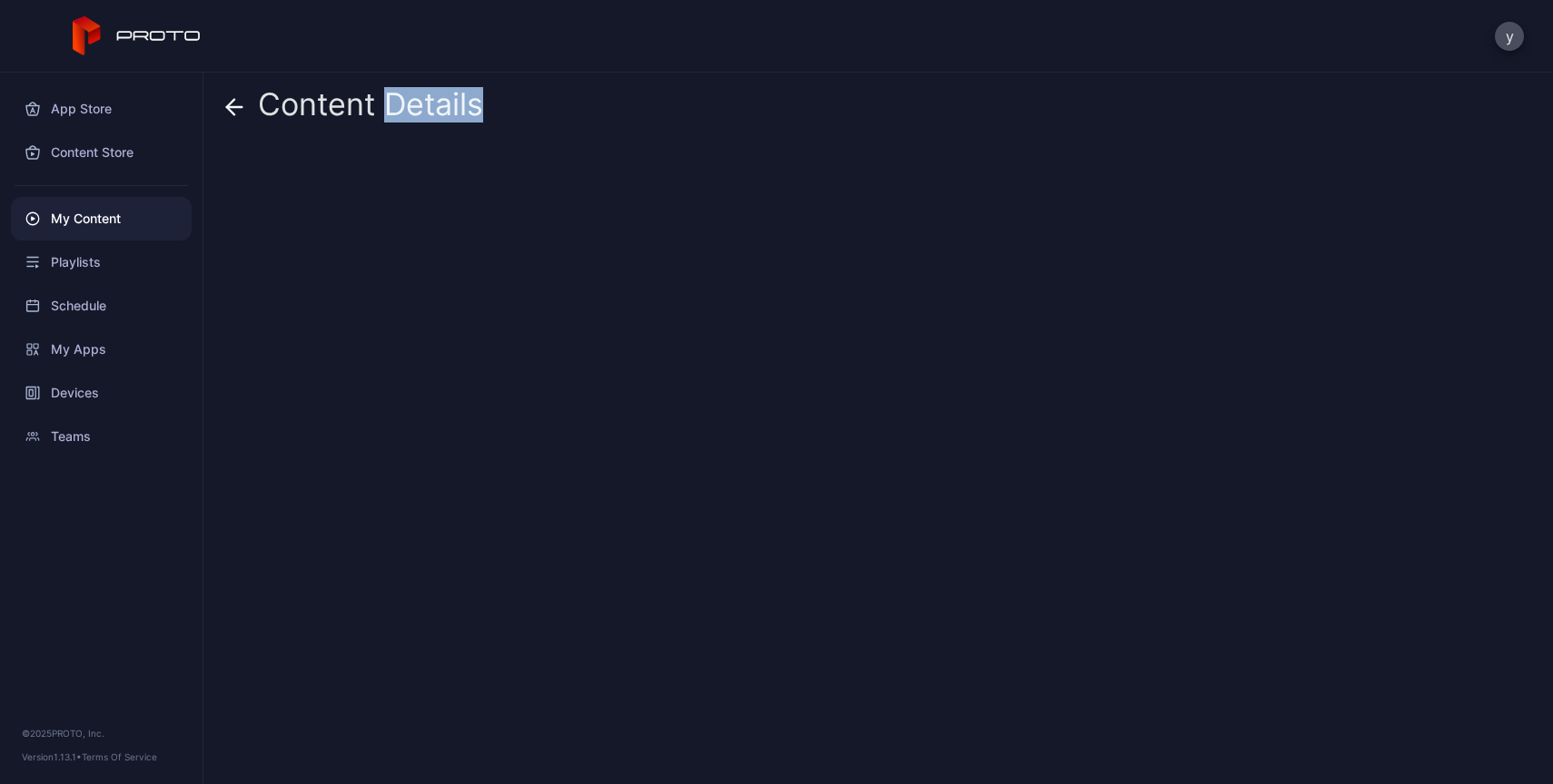
click at [333, 476] on div "Content Details" at bounding box center [878, 428] width 1349 height 712
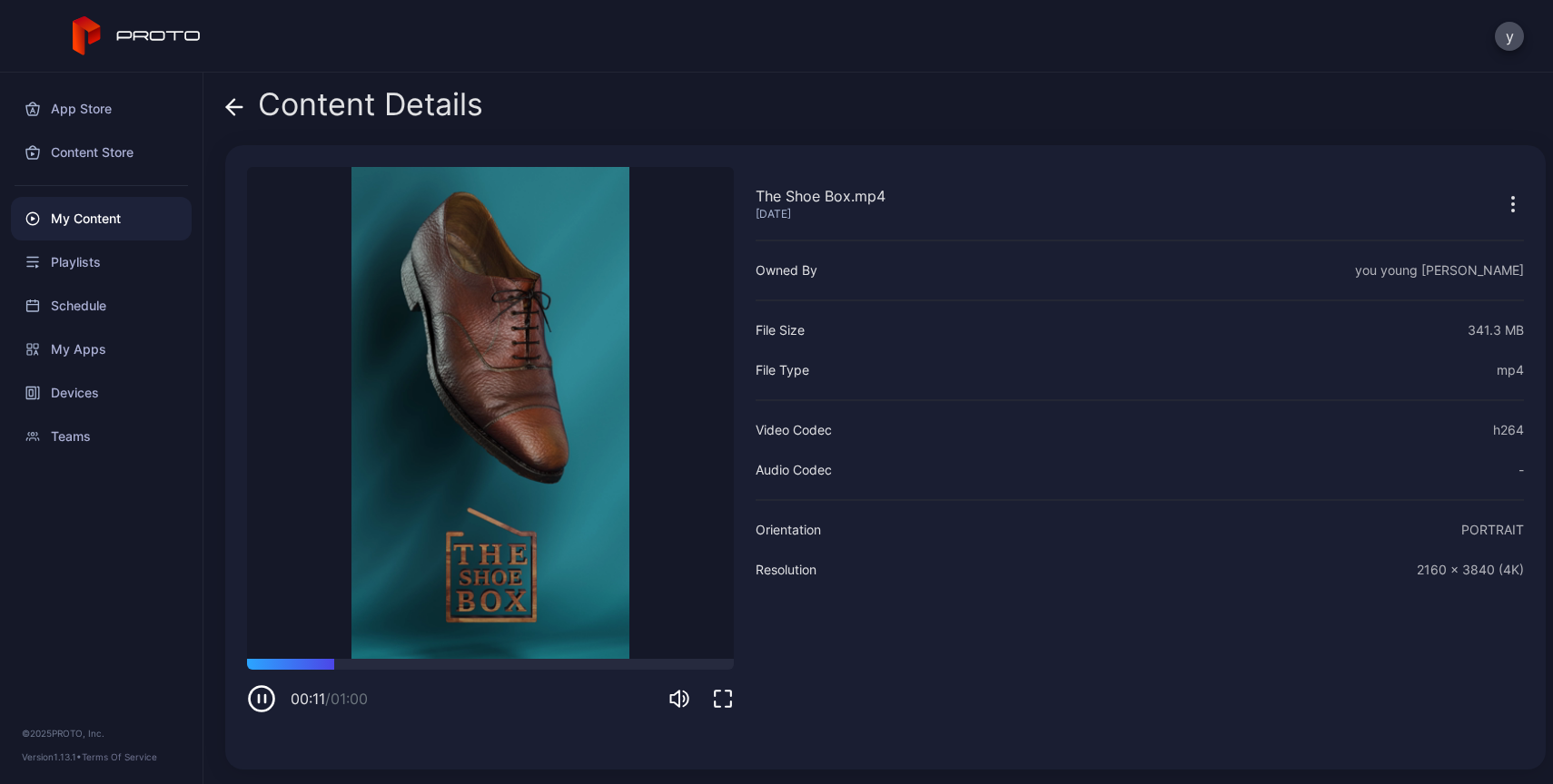
click at [240, 124] on div "Content Details" at bounding box center [353, 109] width 257 height 44
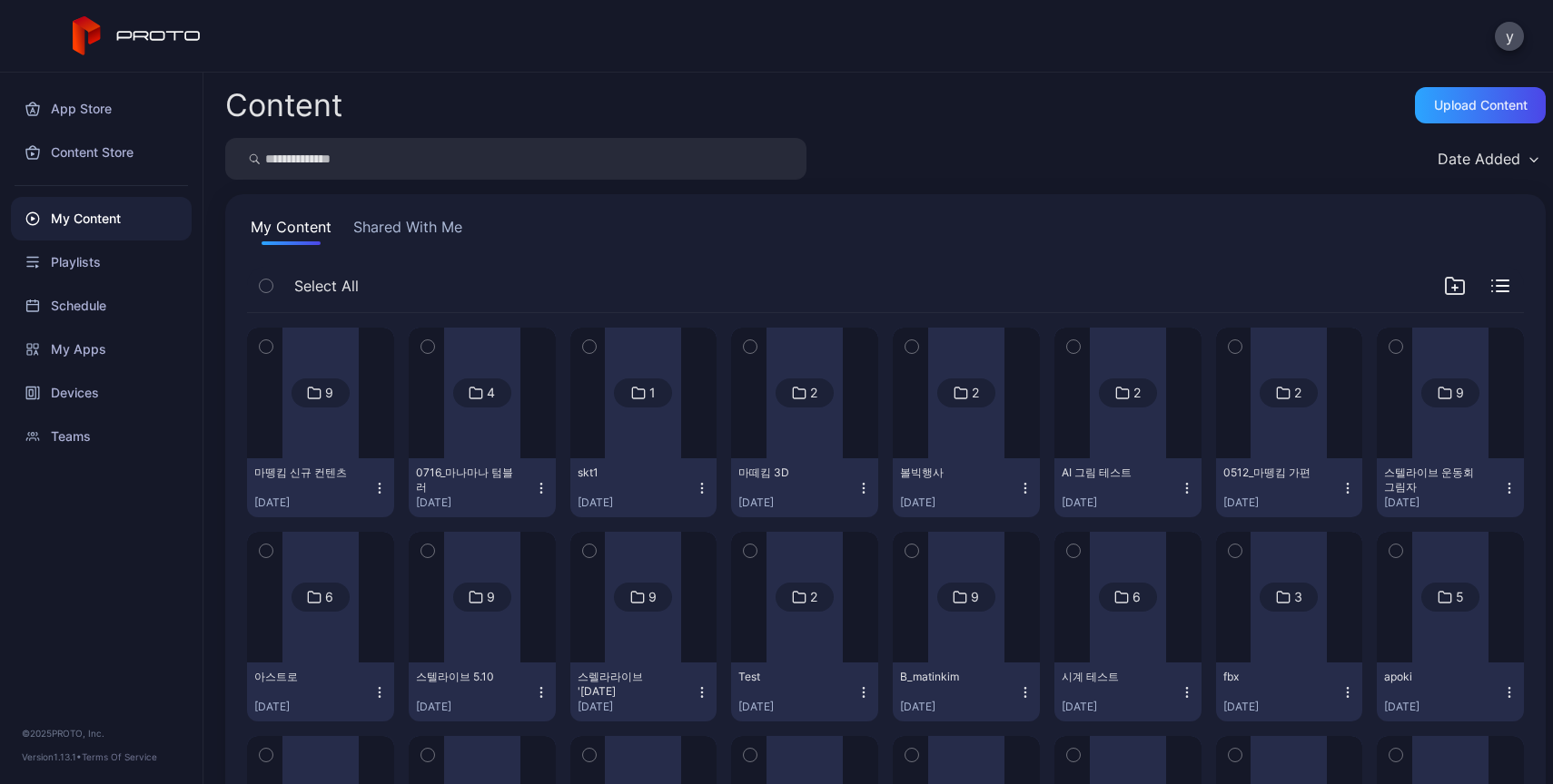
scroll to position [11563, 0]
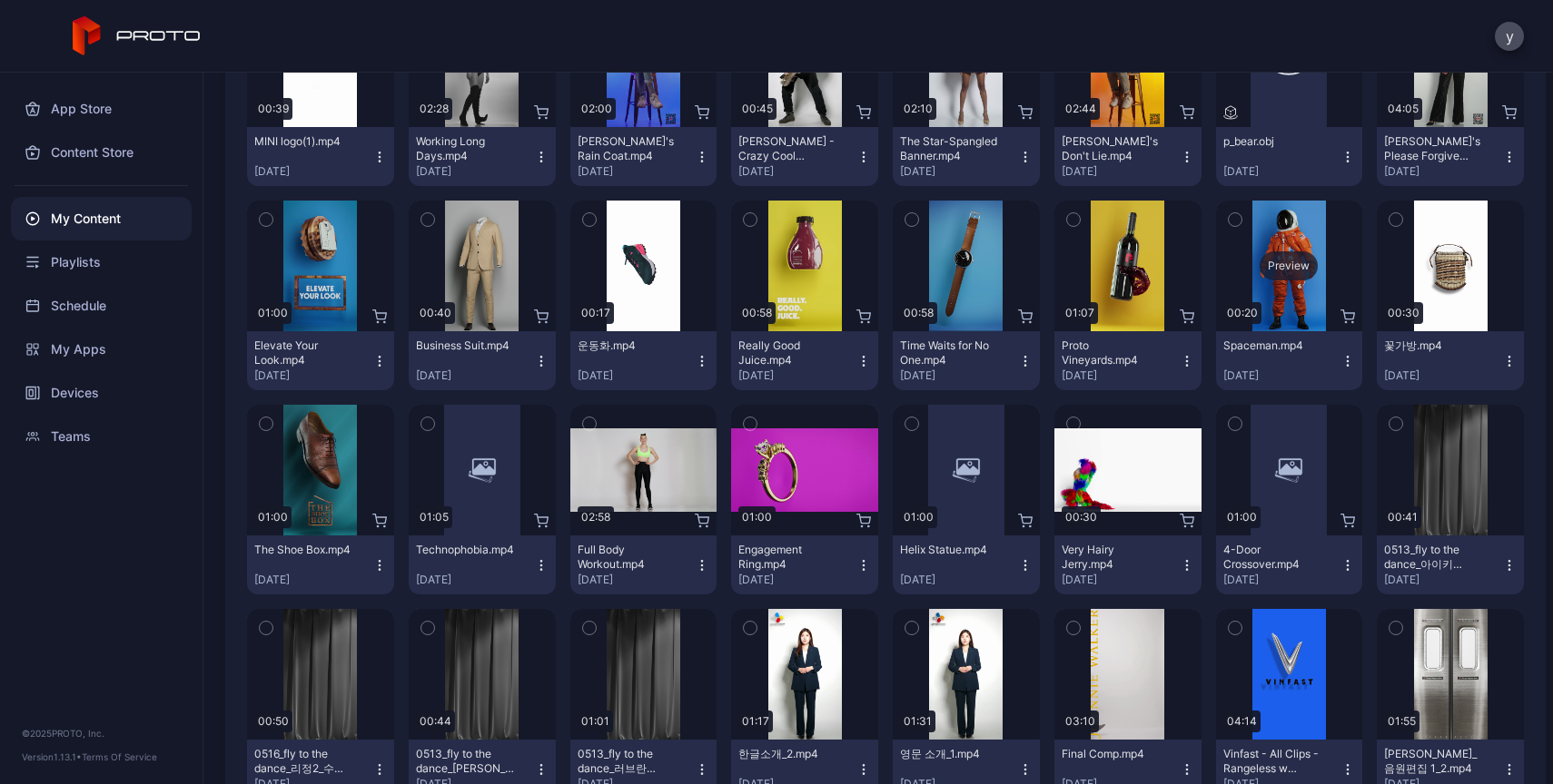
click at [1290, 305] on div "Preview" at bounding box center [1289, 266] width 147 height 131
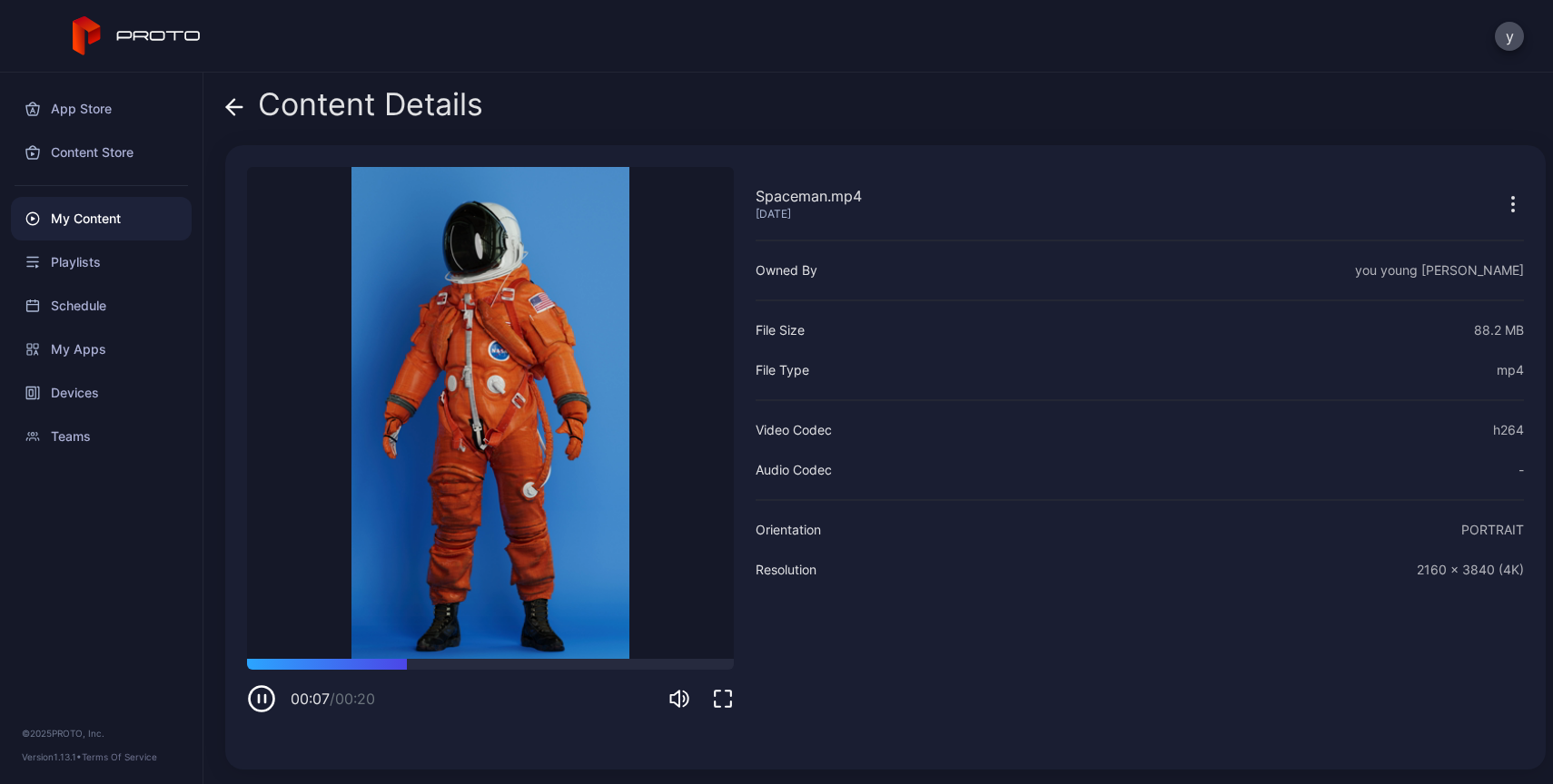
click at [235, 121] on span at bounding box center [234, 104] width 19 height 34
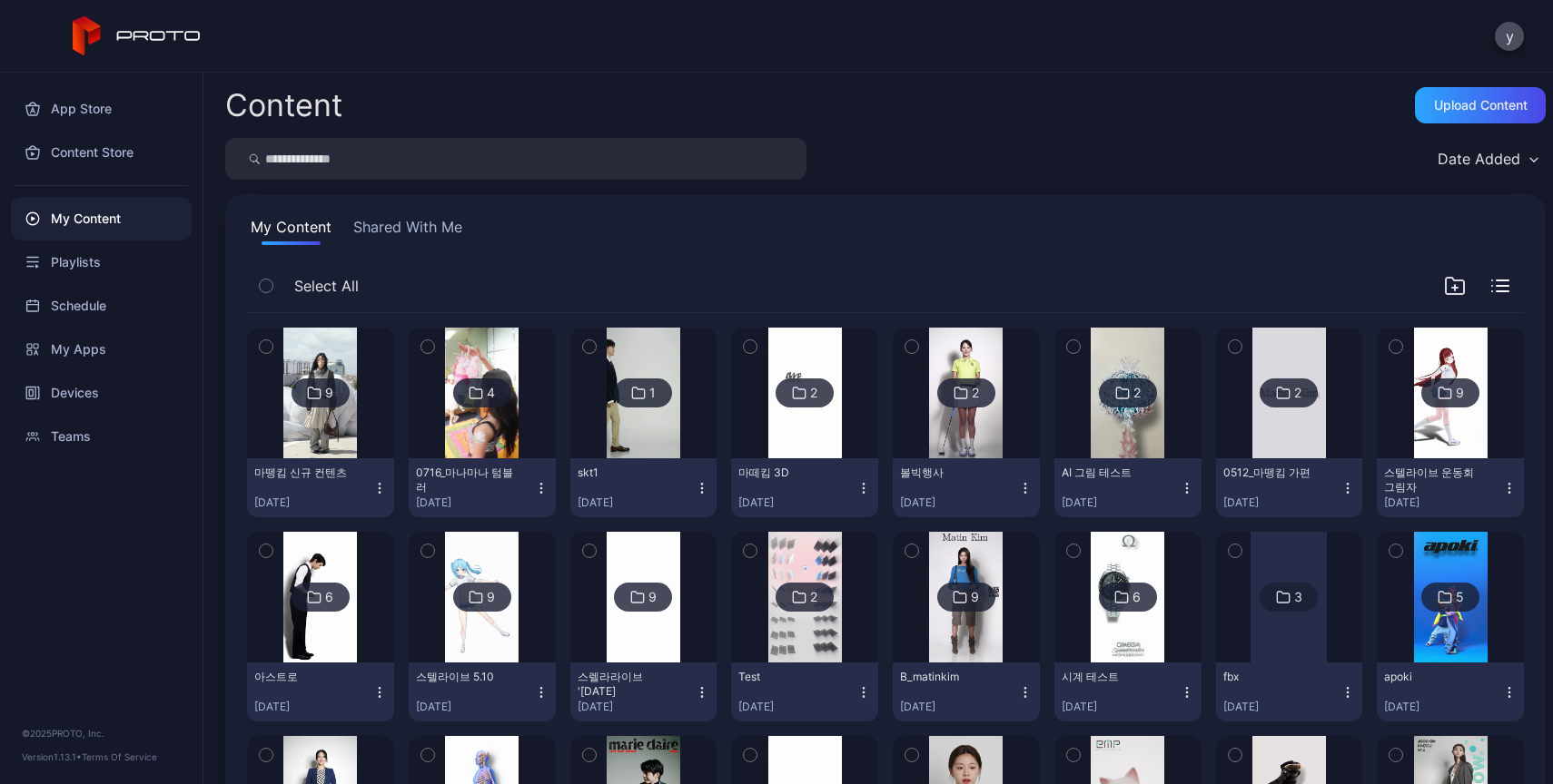
drag, startPoint x: 414, startPoint y: 162, endPoint x: 438, endPoint y: 170, distance: 25.3
click at [414, 161] on input "search" at bounding box center [515, 159] width 581 height 42
type input "**"
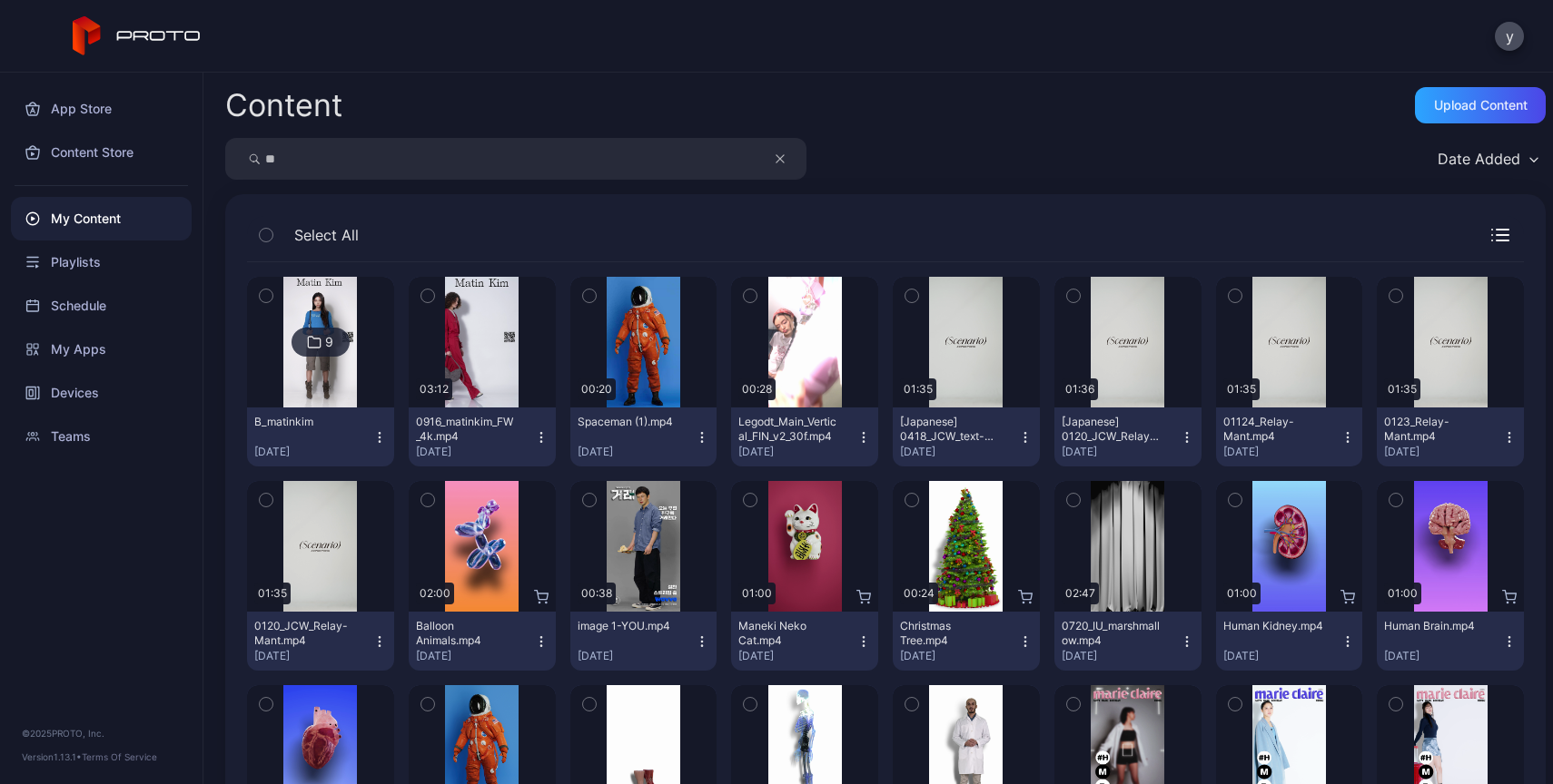
click at [336, 385] on img at bounding box center [320, 342] width 73 height 131
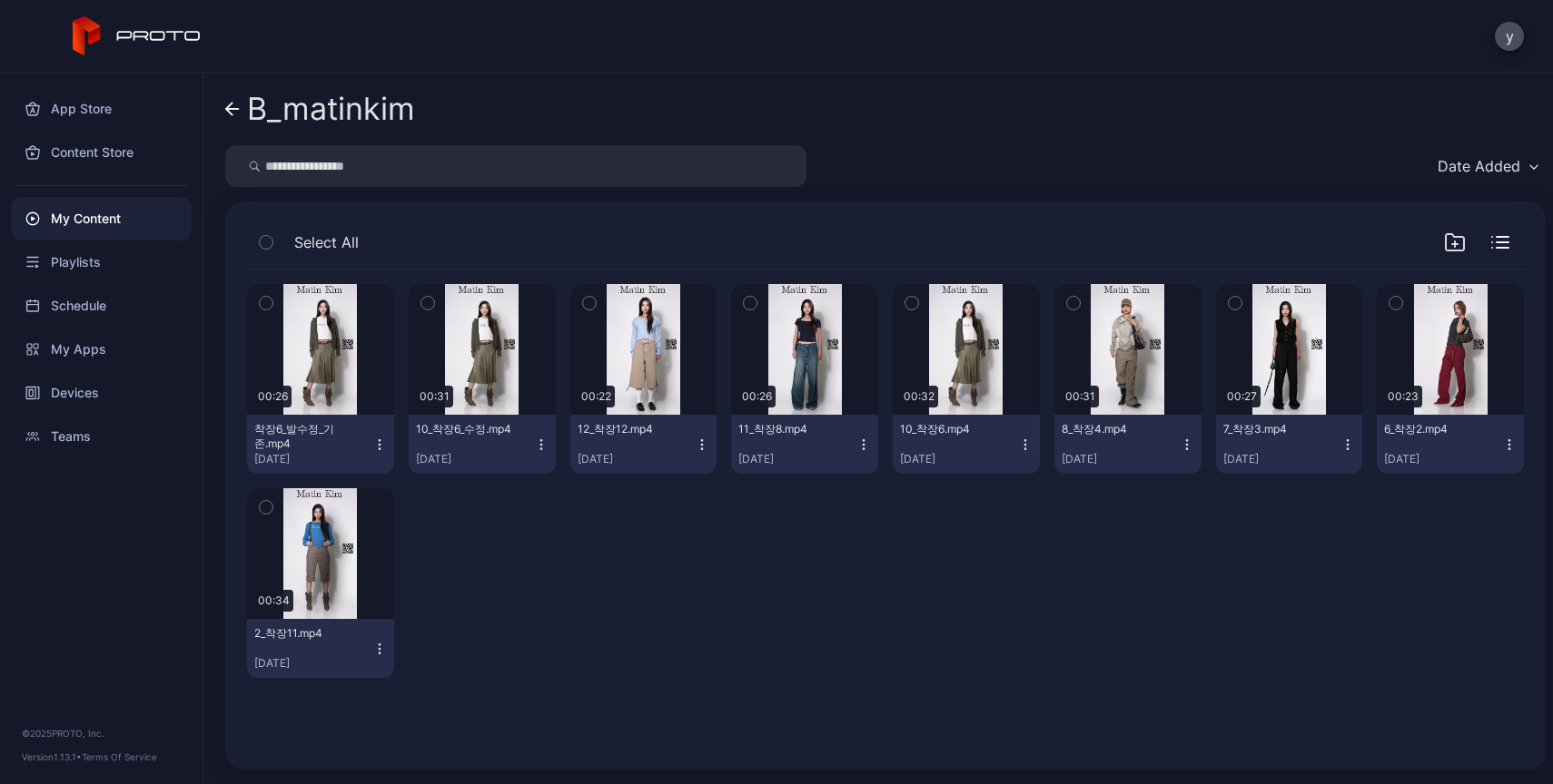
click at [491, 167] on input "search" at bounding box center [515, 165] width 581 height 42
type input "*"
click at [133, 219] on div "My Content" at bounding box center [101, 218] width 180 height 44
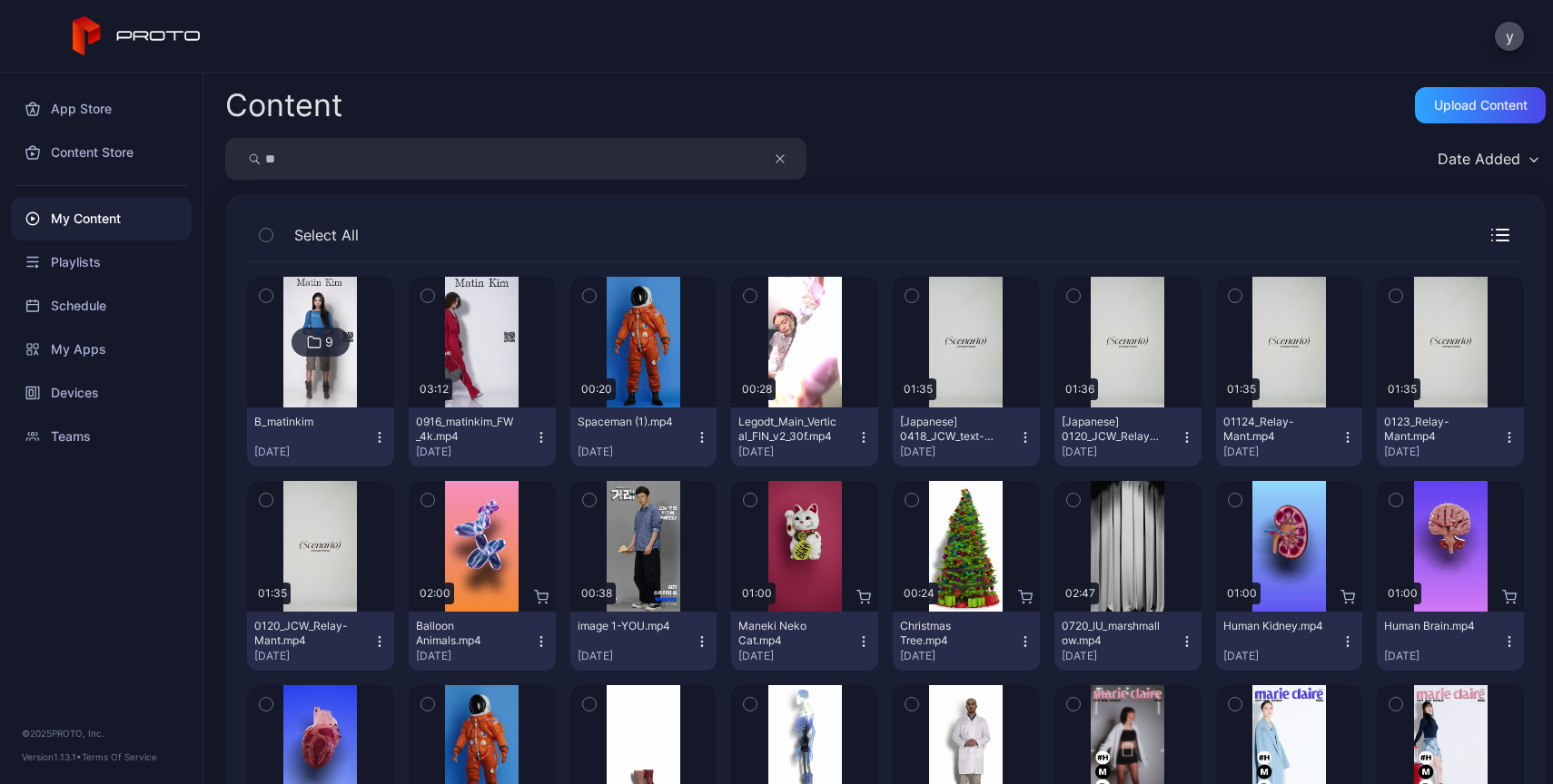
click at [416, 138] on input "**" at bounding box center [515, 159] width 581 height 42
click at [782, 153] on icon "button" at bounding box center [780, 158] width 9 height 21
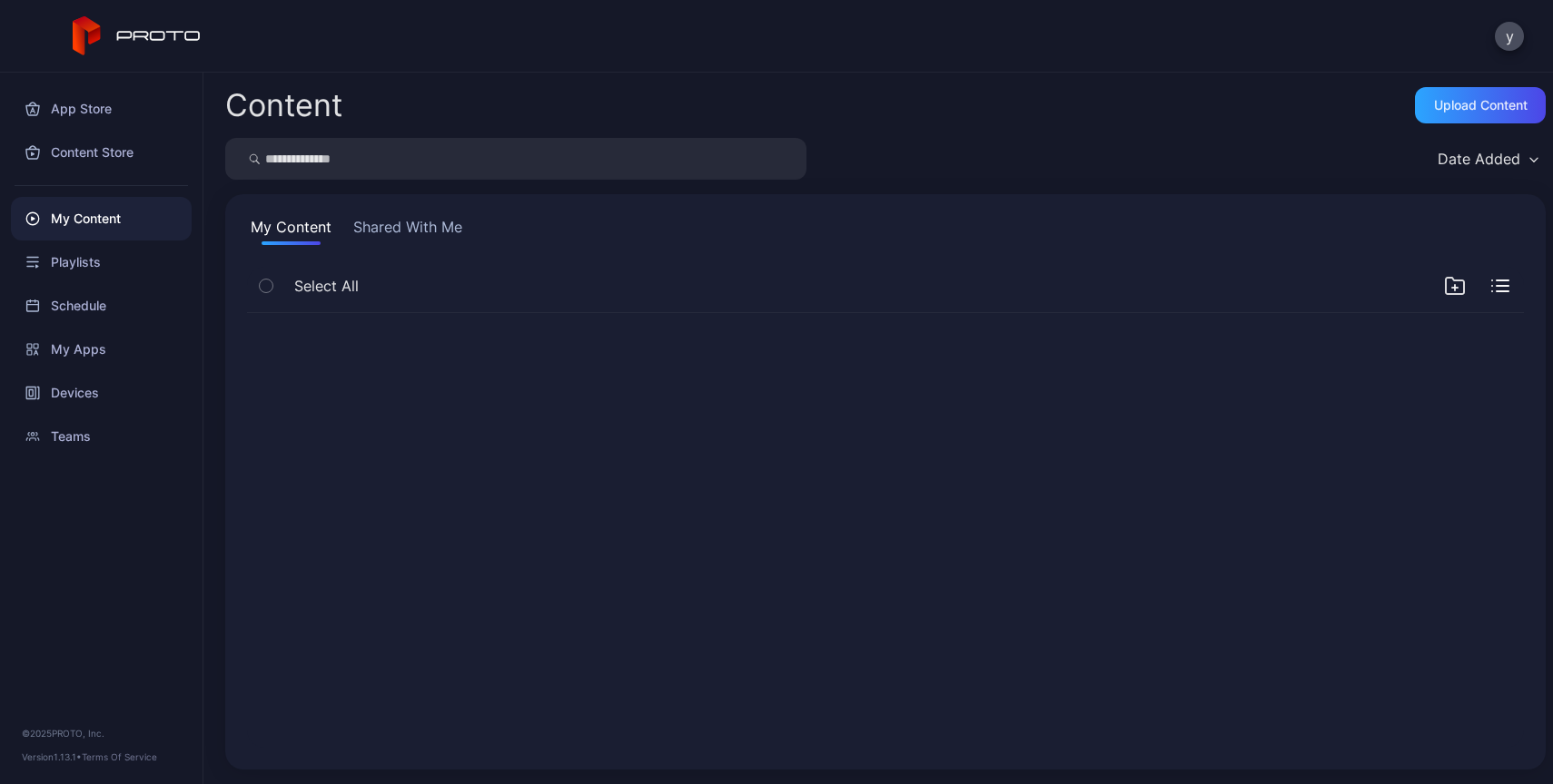
click at [683, 142] on input "search" at bounding box center [515, 159] width 581 height 42
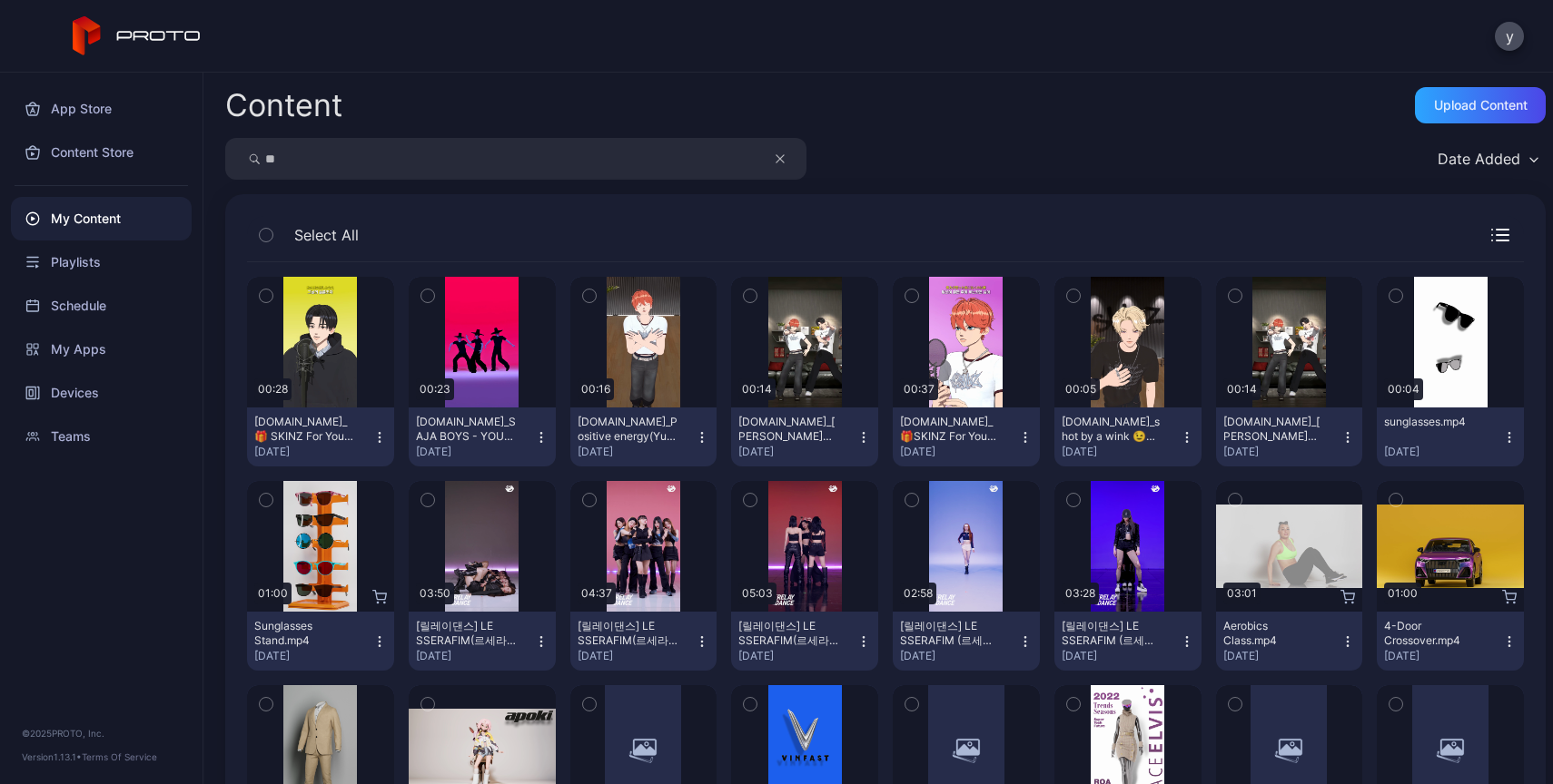
click at [638, 152] on input "**" at bounding box center [515, 159] width 581 height 42
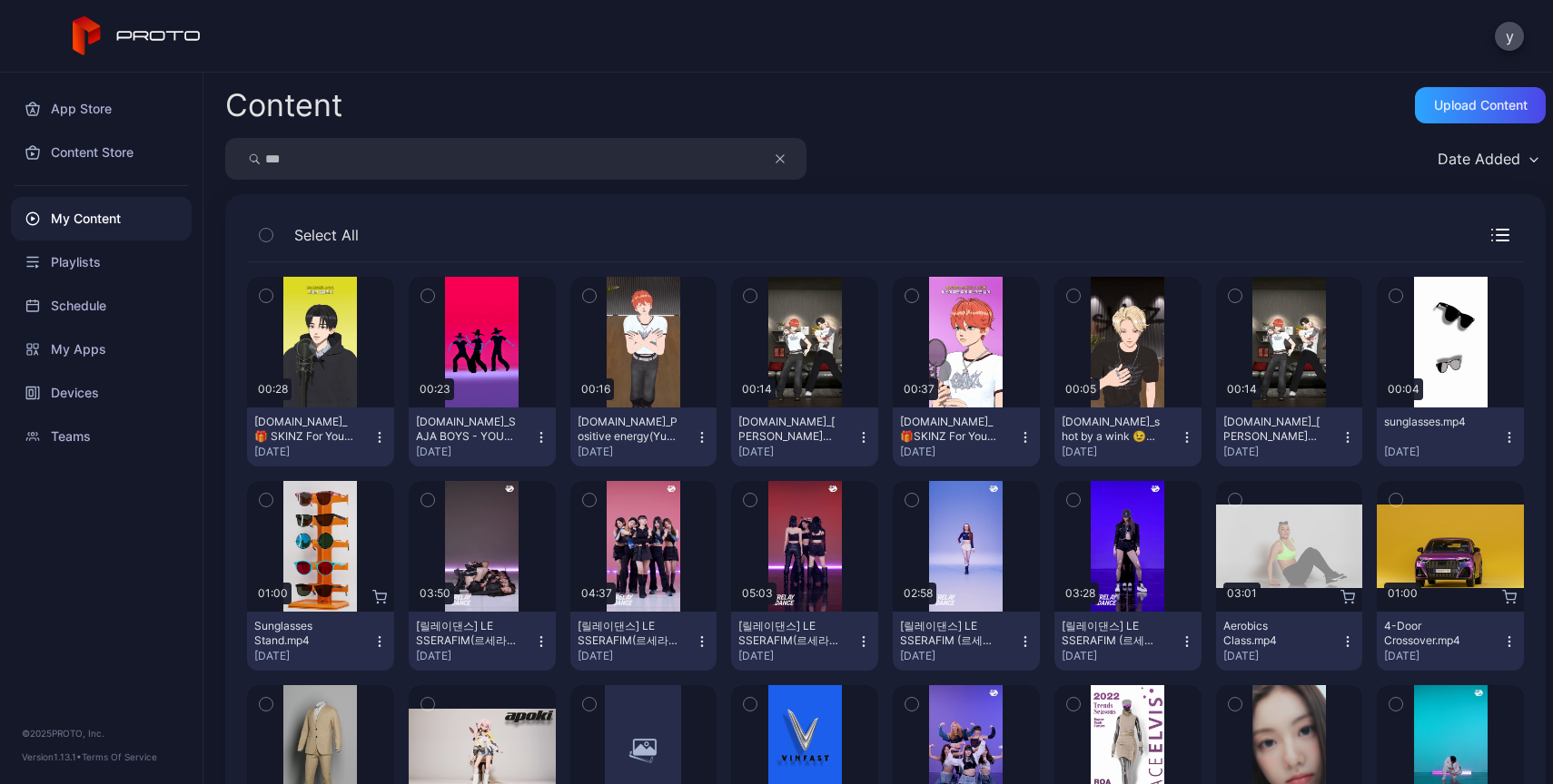
type input "***"
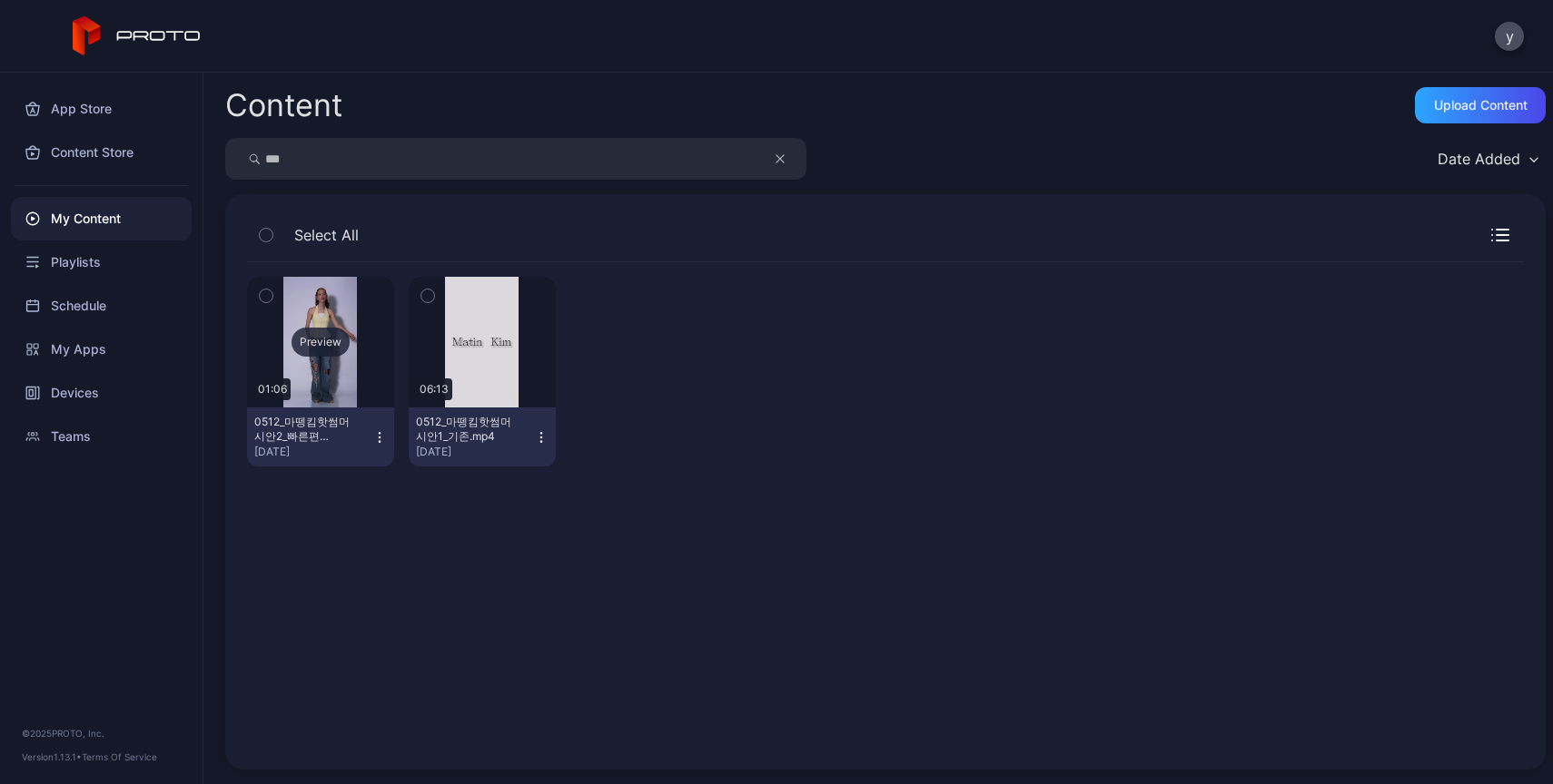
click at [313, 397] on div "Preview" at bounding box center [321, 342] width 147 height 131
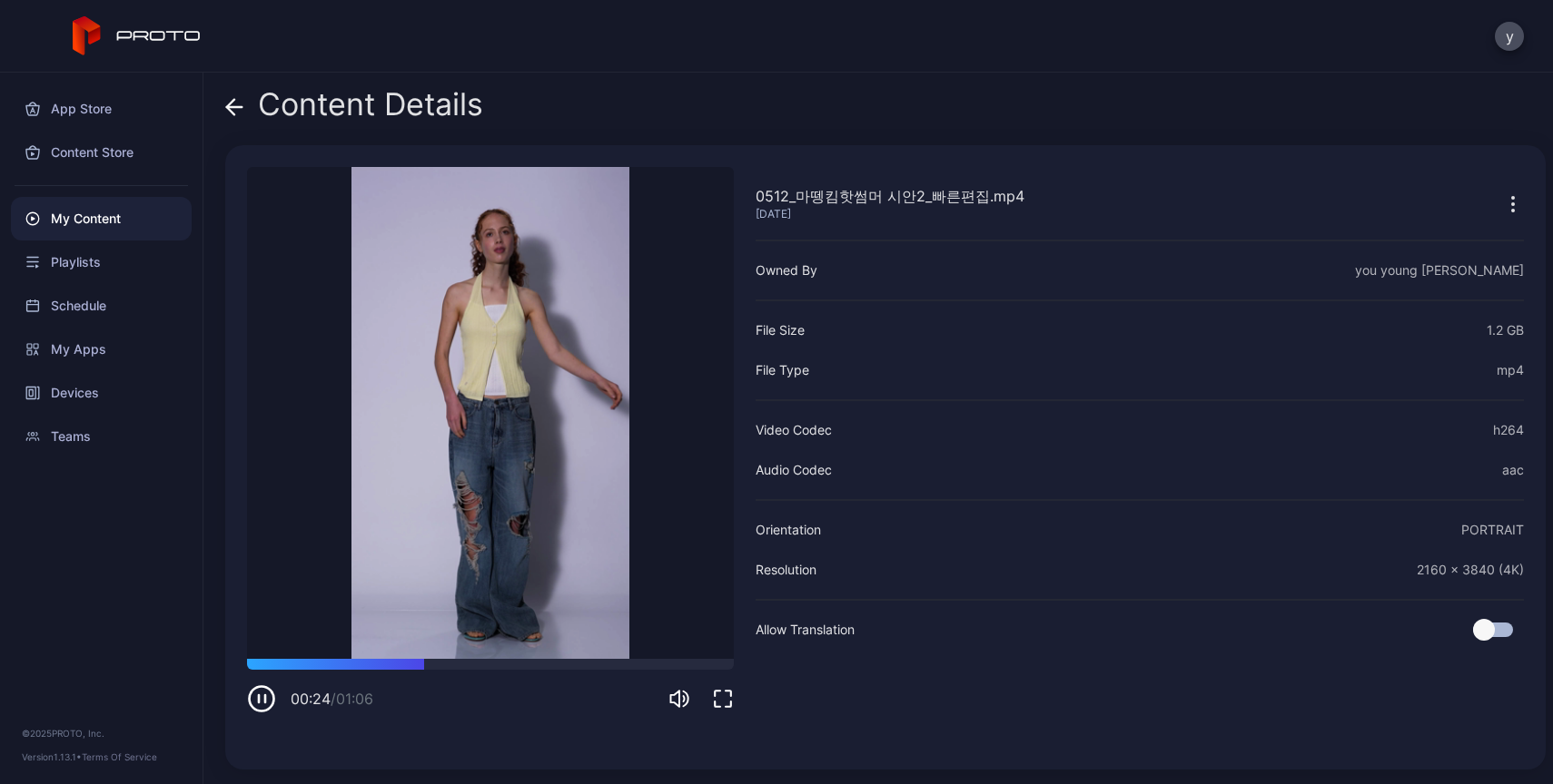
click at [66, 204] on div "My Content" at bounding box center [101, 218] width 180 height 44
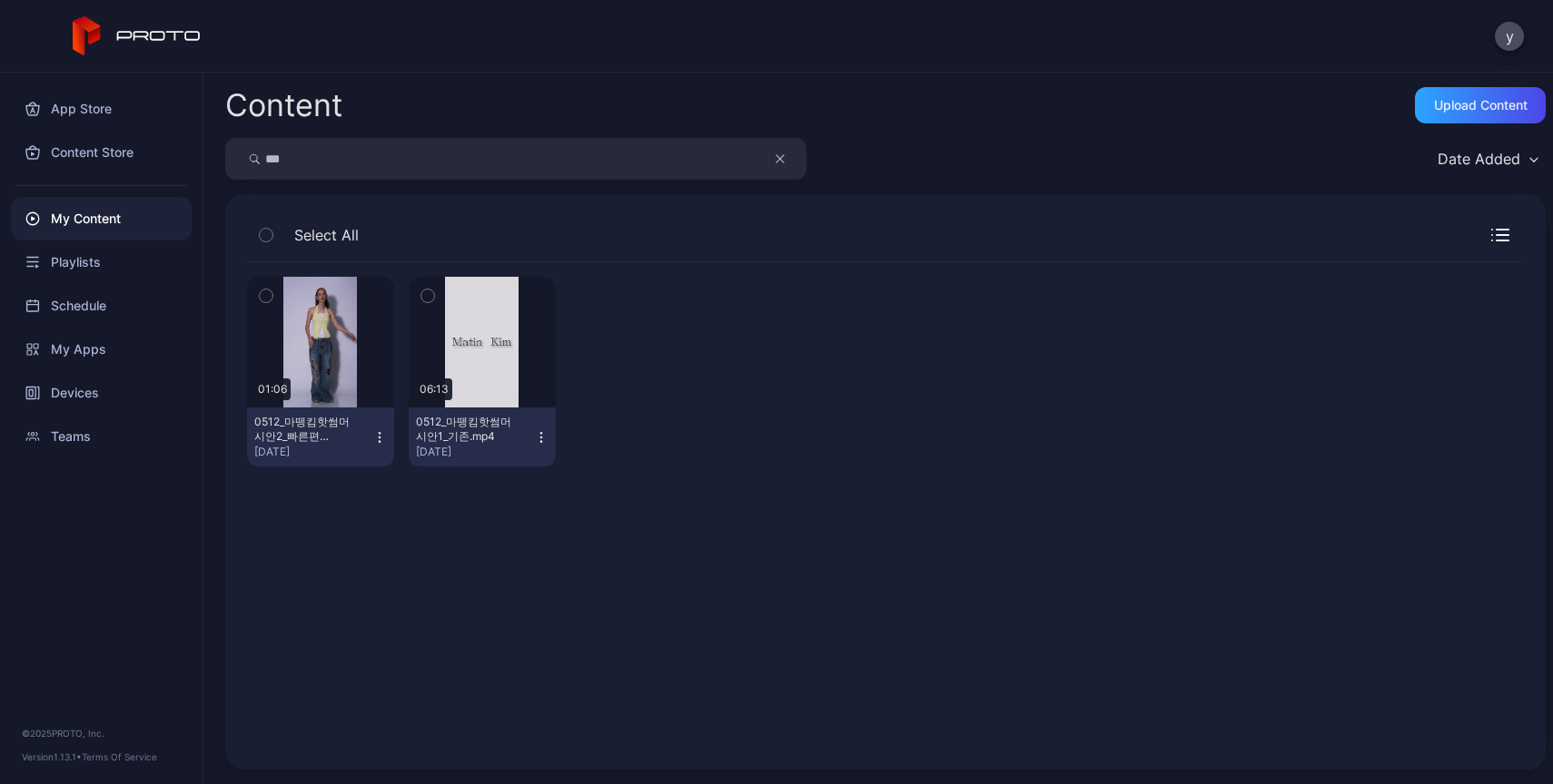
click at [784, 175] on button "button" at bounding box center [789, 159] width 34 height 42
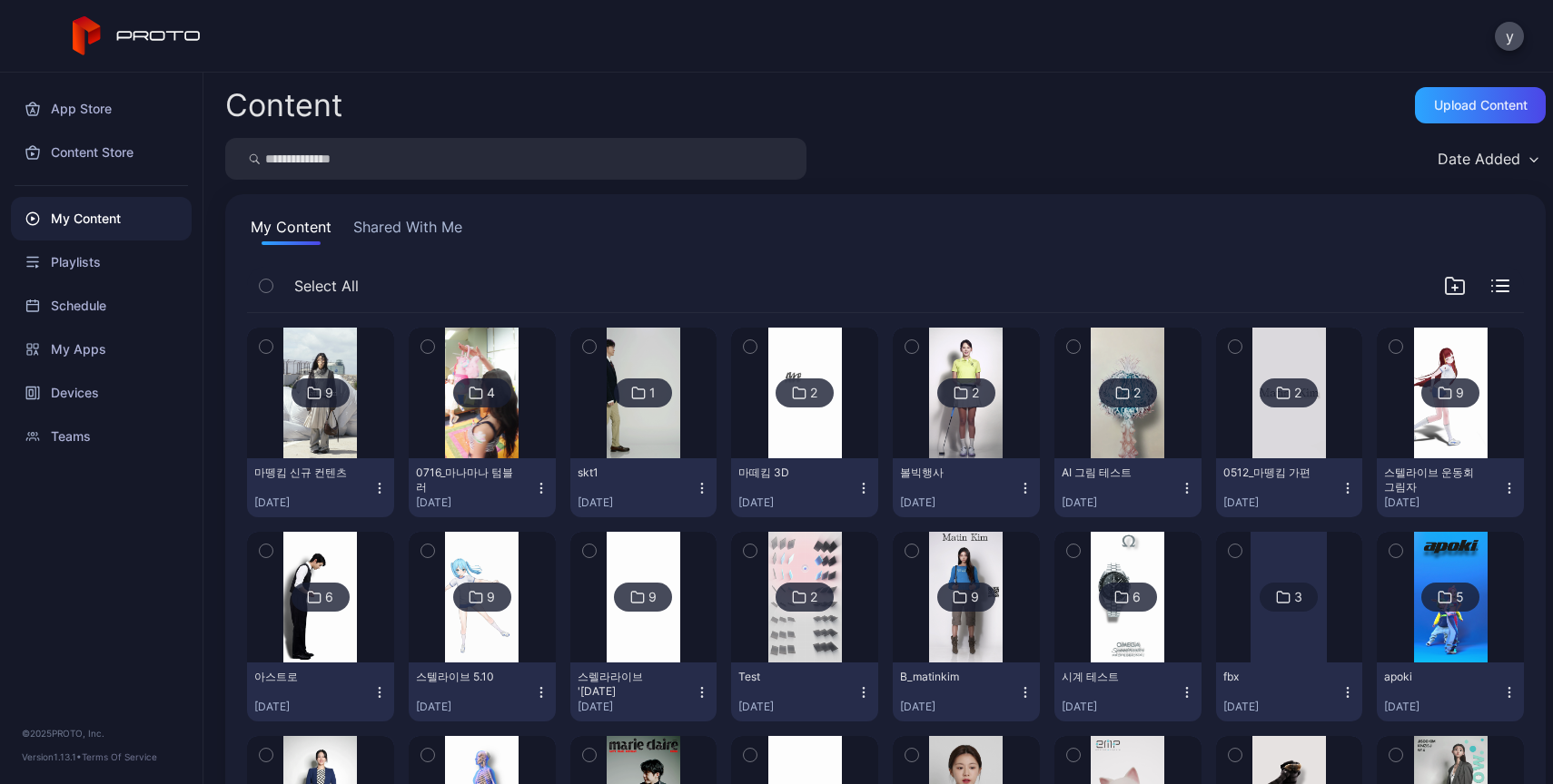
scroll to position [24, 0]
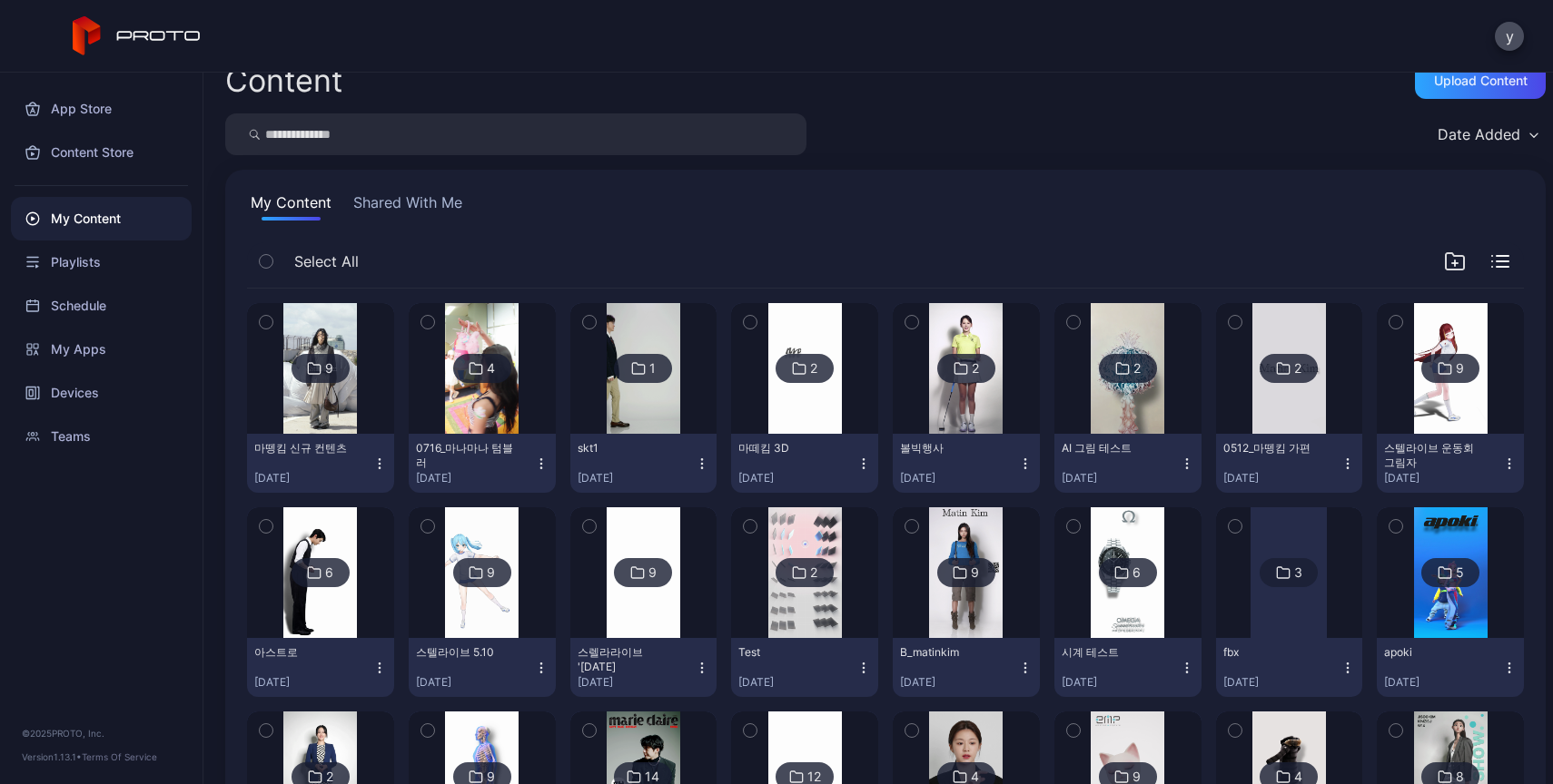
click at [337, 430] on img at bounding box center [320, 368] width 73 height 131
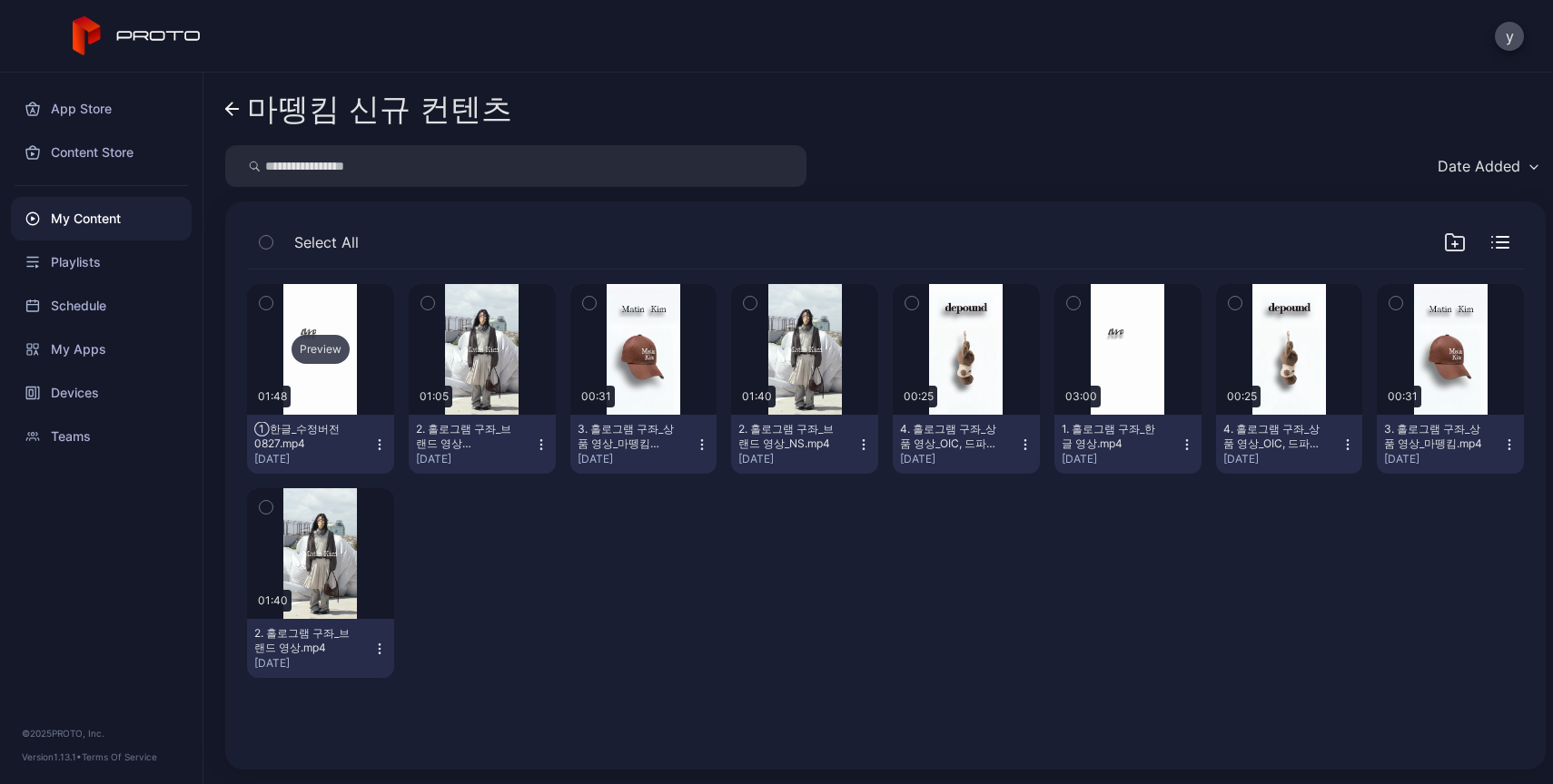
click at [339, 401] on div "Preview" at bounding box center [321, 349] width 147 height 131
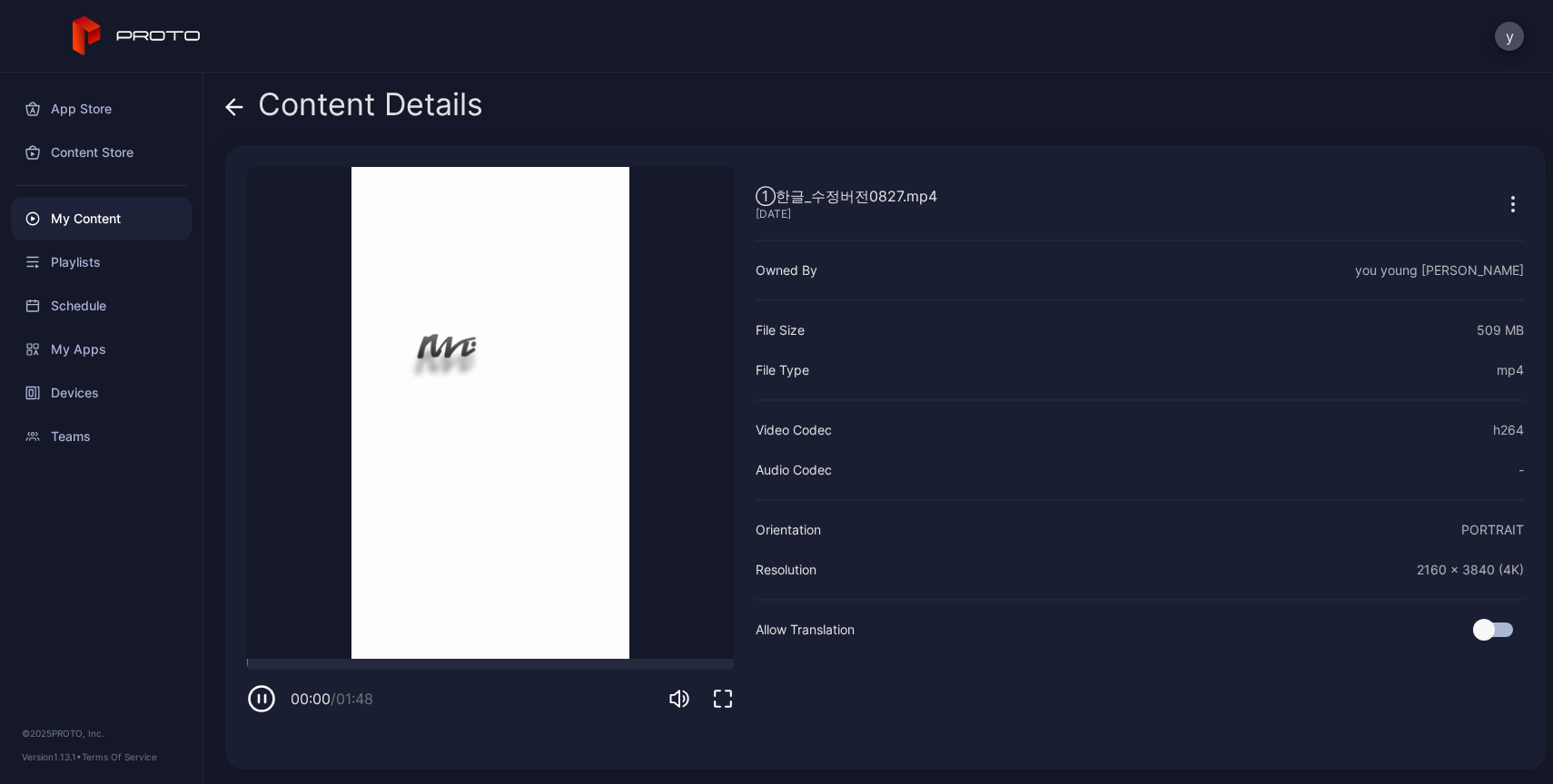
click at [238, 104] on icon at bounding box center [234, 108] width 19 height 19
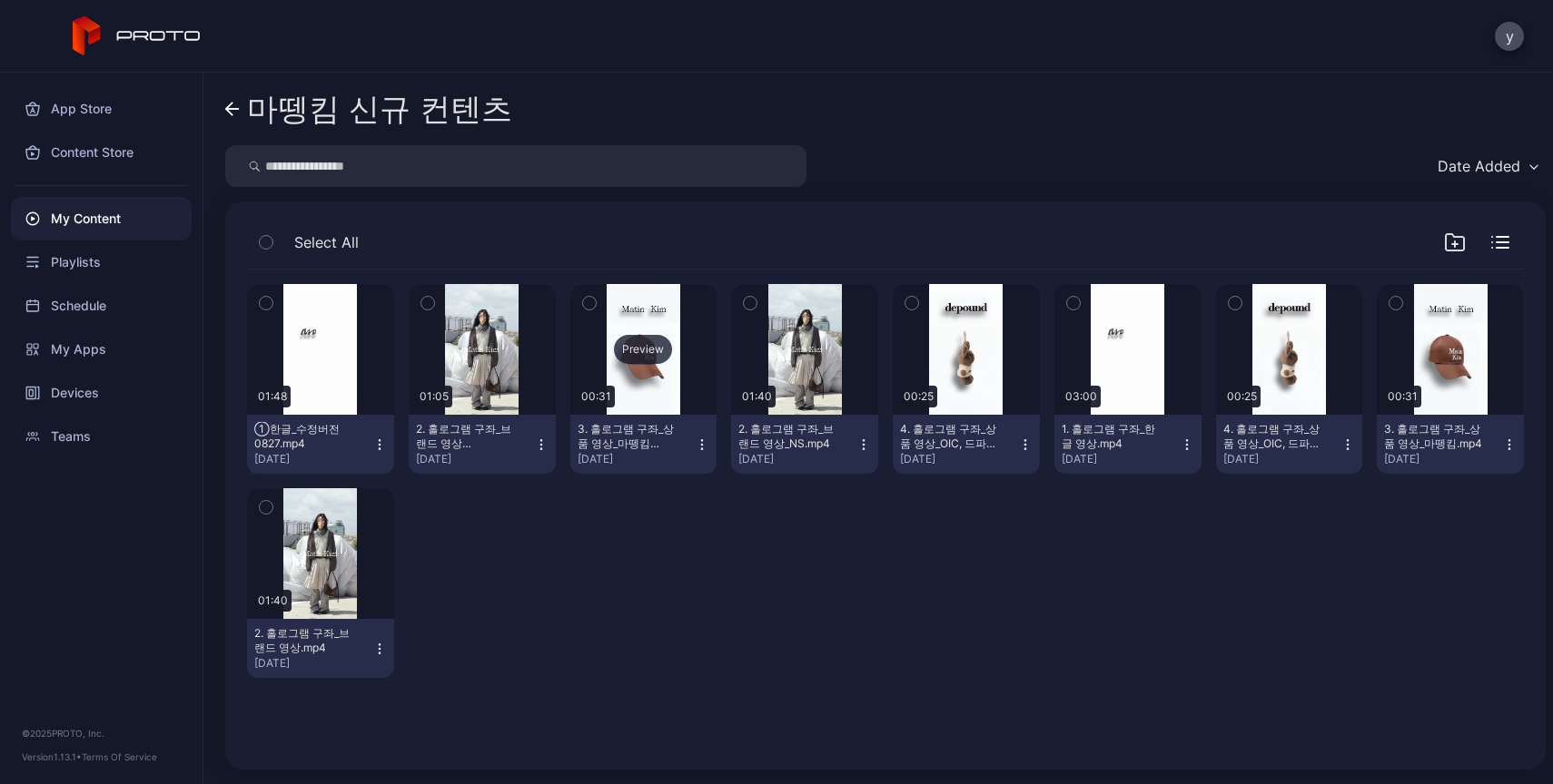
click at [633, 382] on div "Preview" at bounding box center [644, 349] width 147 height 131
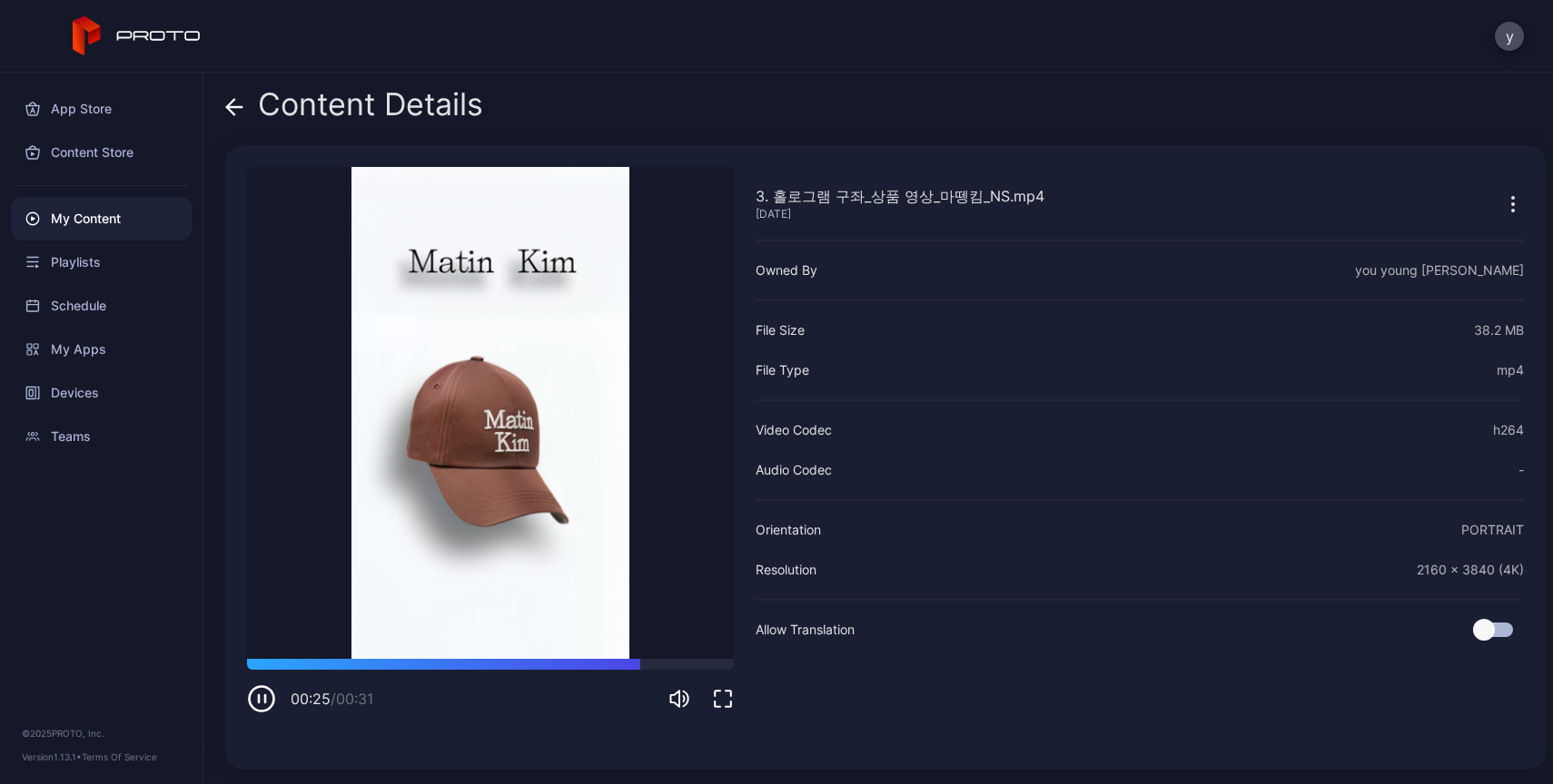
click at [229, 115] on icon at bounding box center [234, 108] width 19 height 19
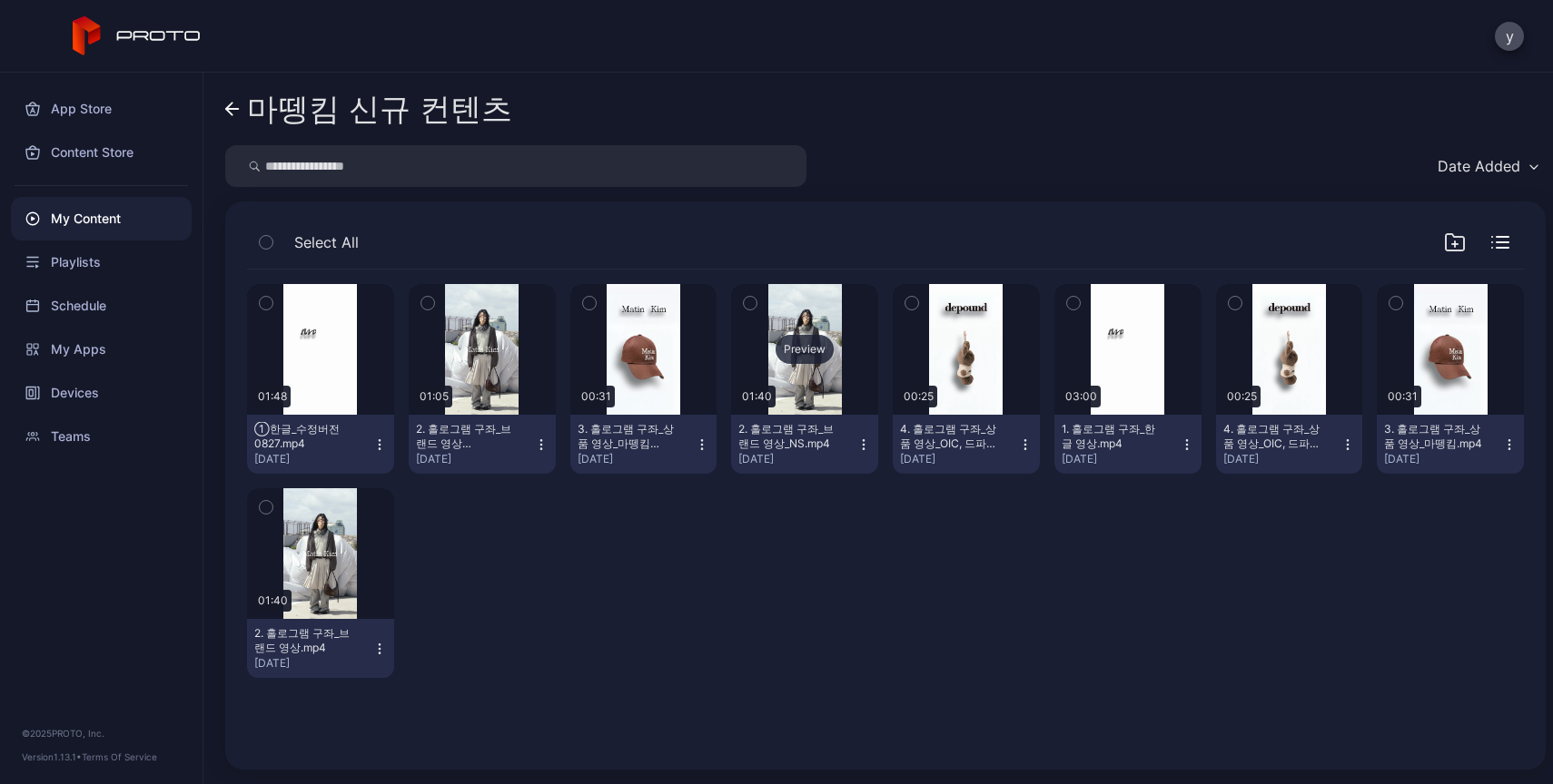
click at [817, 381] on div "Preview" at bounding box center [805, 349] width 147 height 131
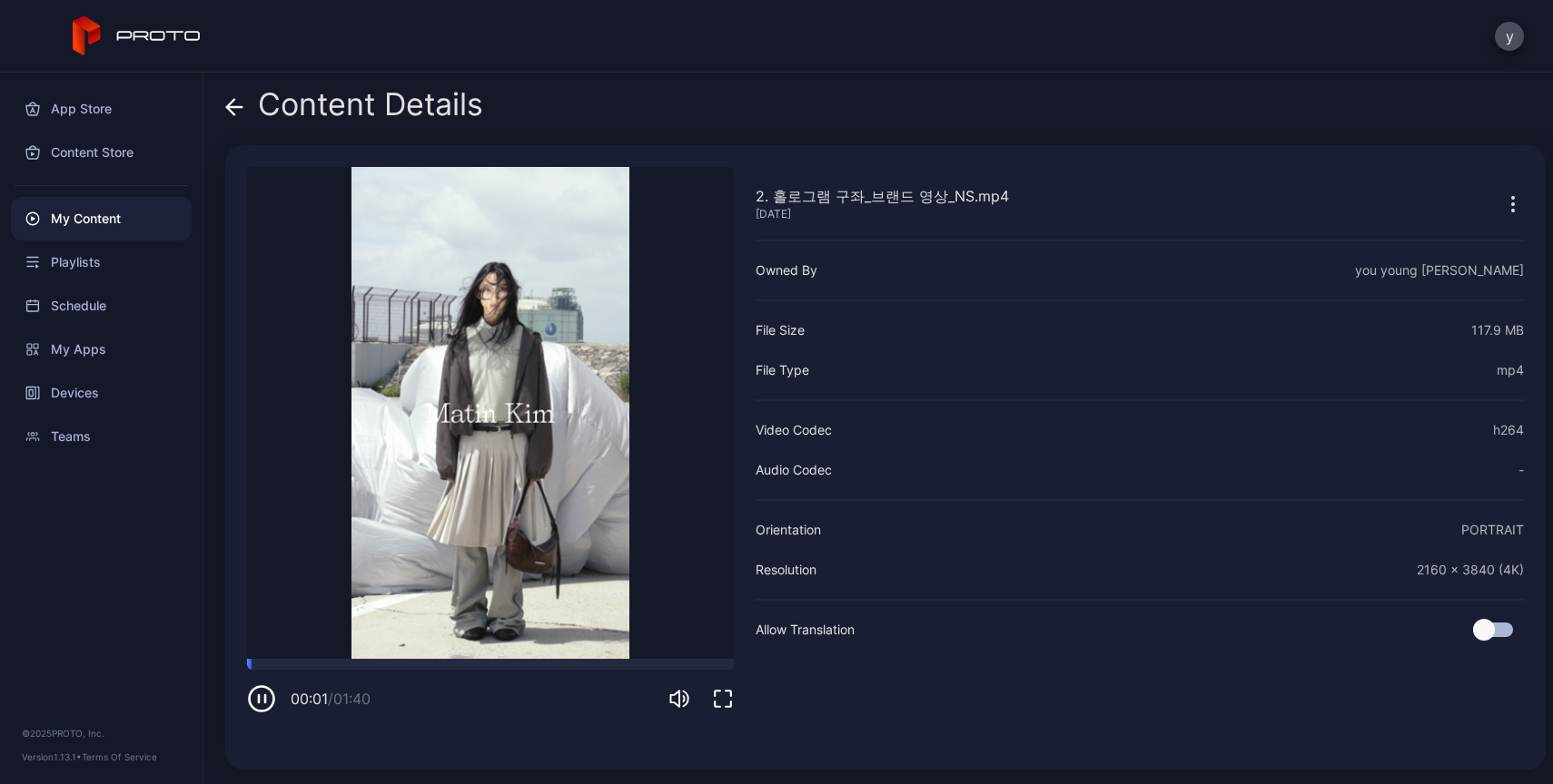
click at [344, 657] on video "Sorry, your browser doesn‘t support embedded videos" at bounding box center [491, 413] width 487 height 492
click at [343, 674] on div "00:01 / 01:40" at bounding box center [491, 686] width 487 height 55
drag, startPoint x: 386, startPoint y: 664, endPoint x: 408, endPoint y: 666, distance: 22.1
click at [387, 664] on div at bounding box center [491, 664] width 487 height 11
click at [525, 682] on div "00:29 / 01:40" at bounding box center [491, 686] width 487 height 55
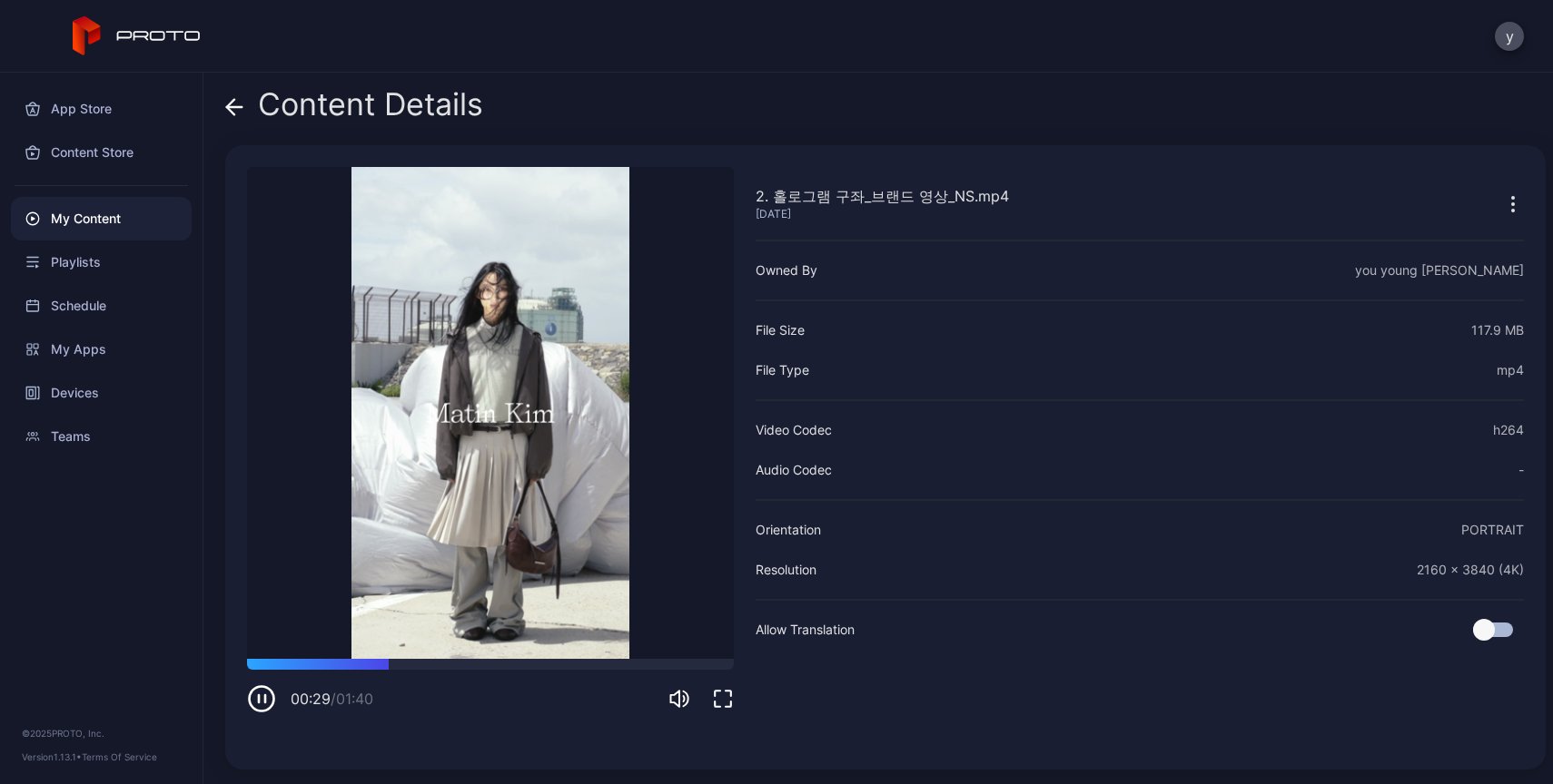
click at [498, 675] on div "00:29 / 01:40" at bounding box center [491, 686] width 487 height 55
click at [239, 107] on icon at bounding box center [234, 107] width 16 height 0
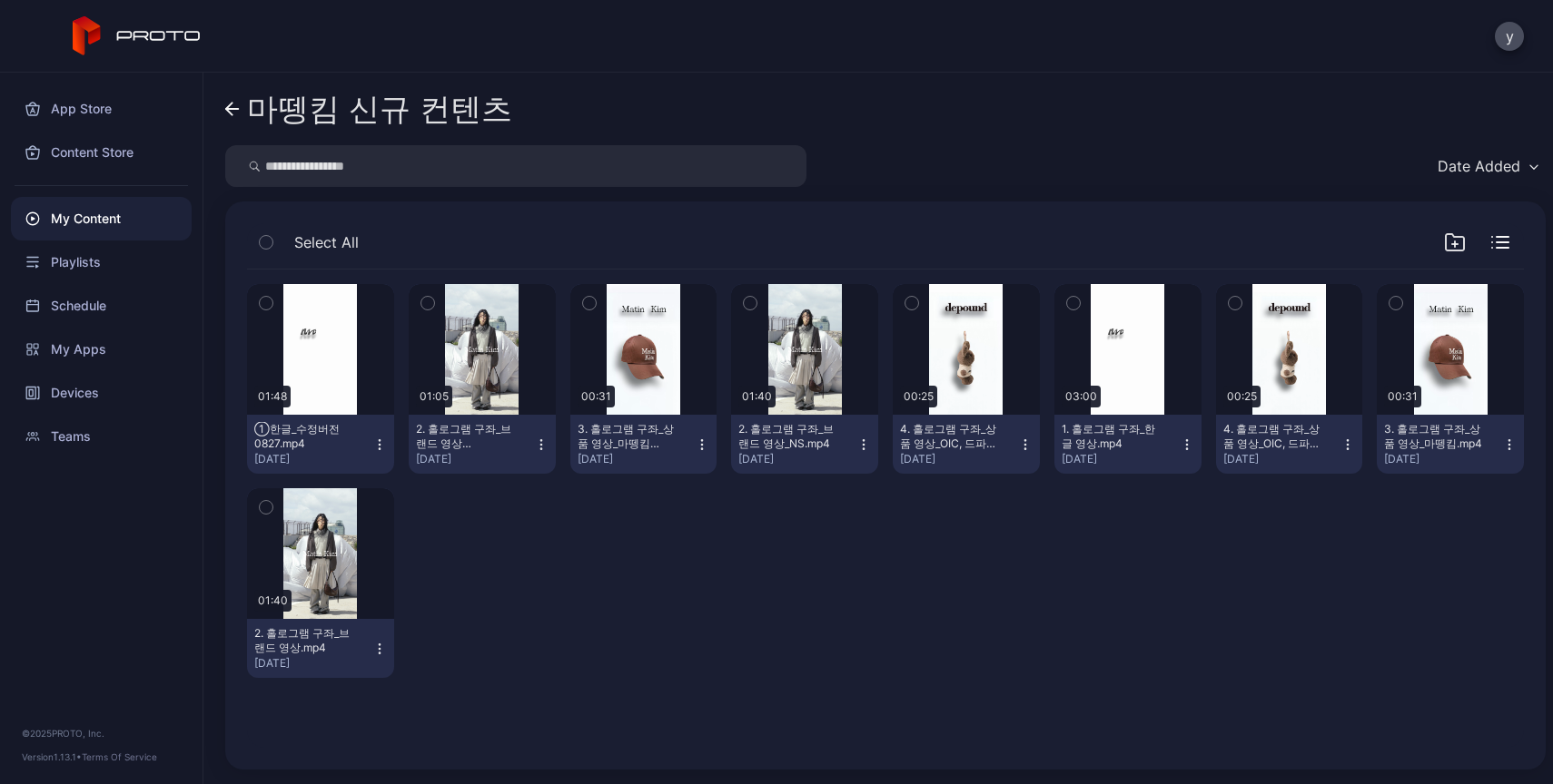
click at [242, 110] on link "마뗑킴 신규 컨텐츠" at bounding box center [368, 109] width 287 height 44
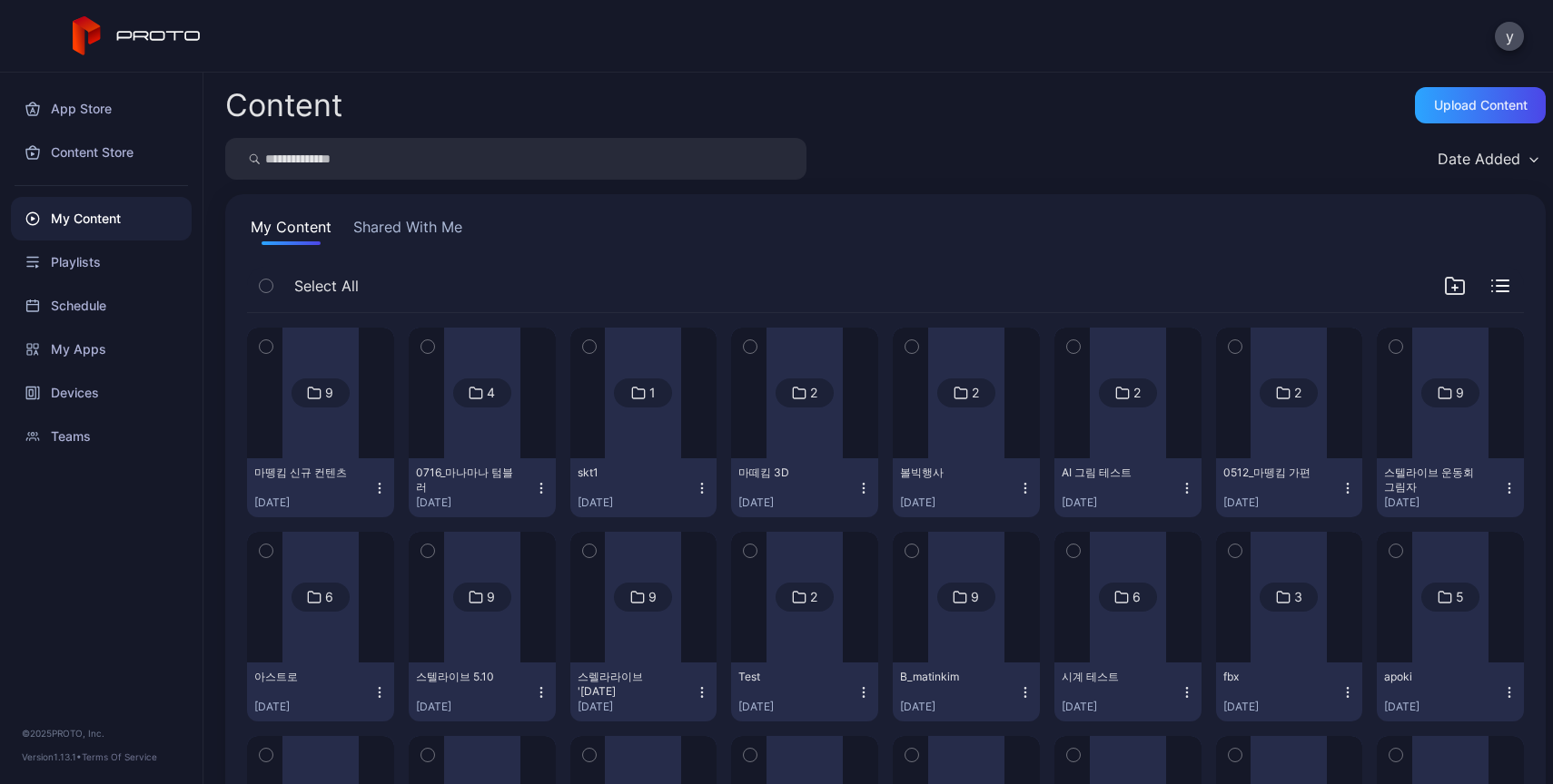
scroll to position [24, 0]
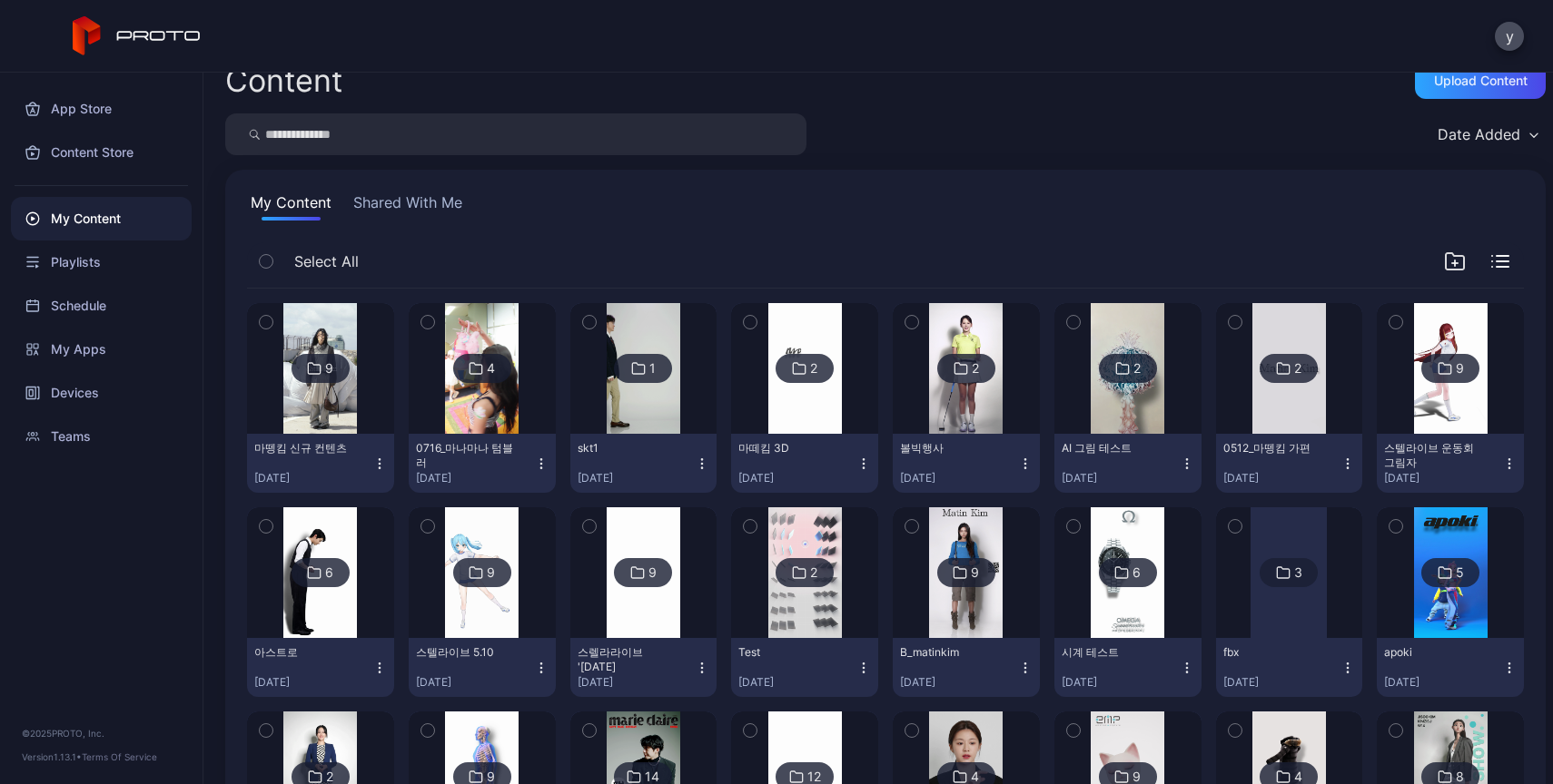
click at [825, 414] on img at bounding box center [805, 368] width 73 height 131
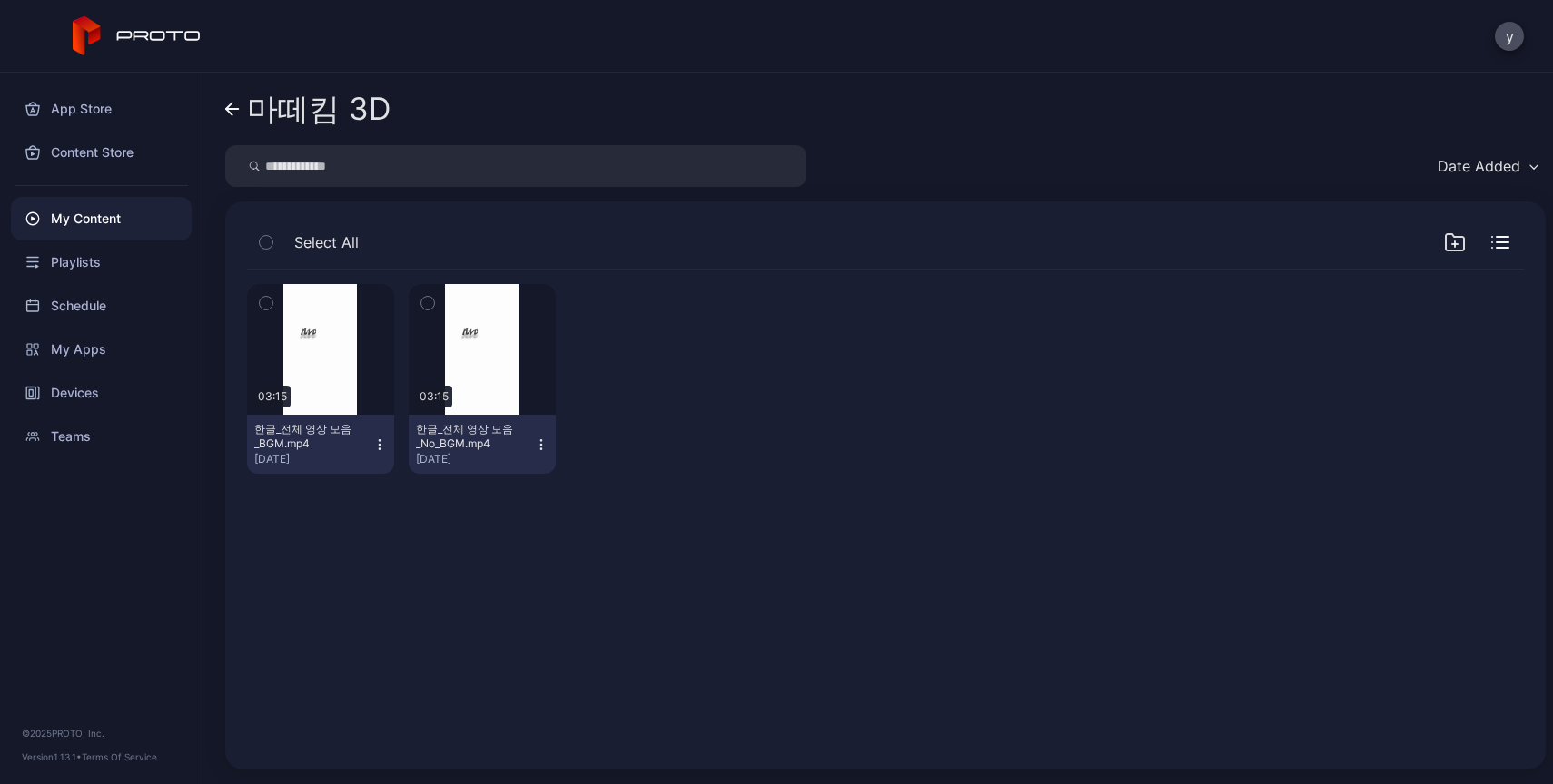
click at [230, 109] on icon at bounding box center [232, 109] width 13 height 0
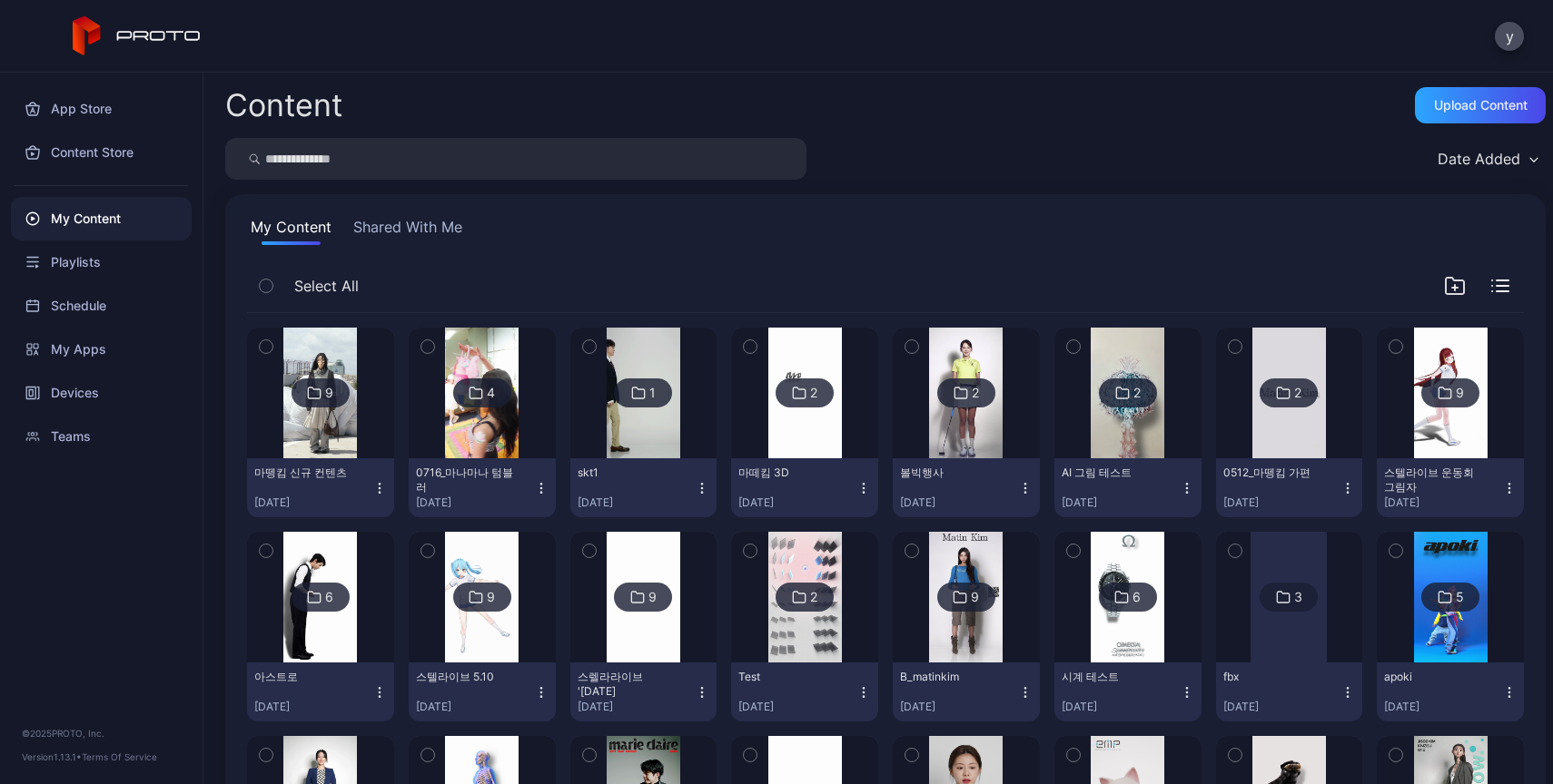
scroll to position [24, 0]
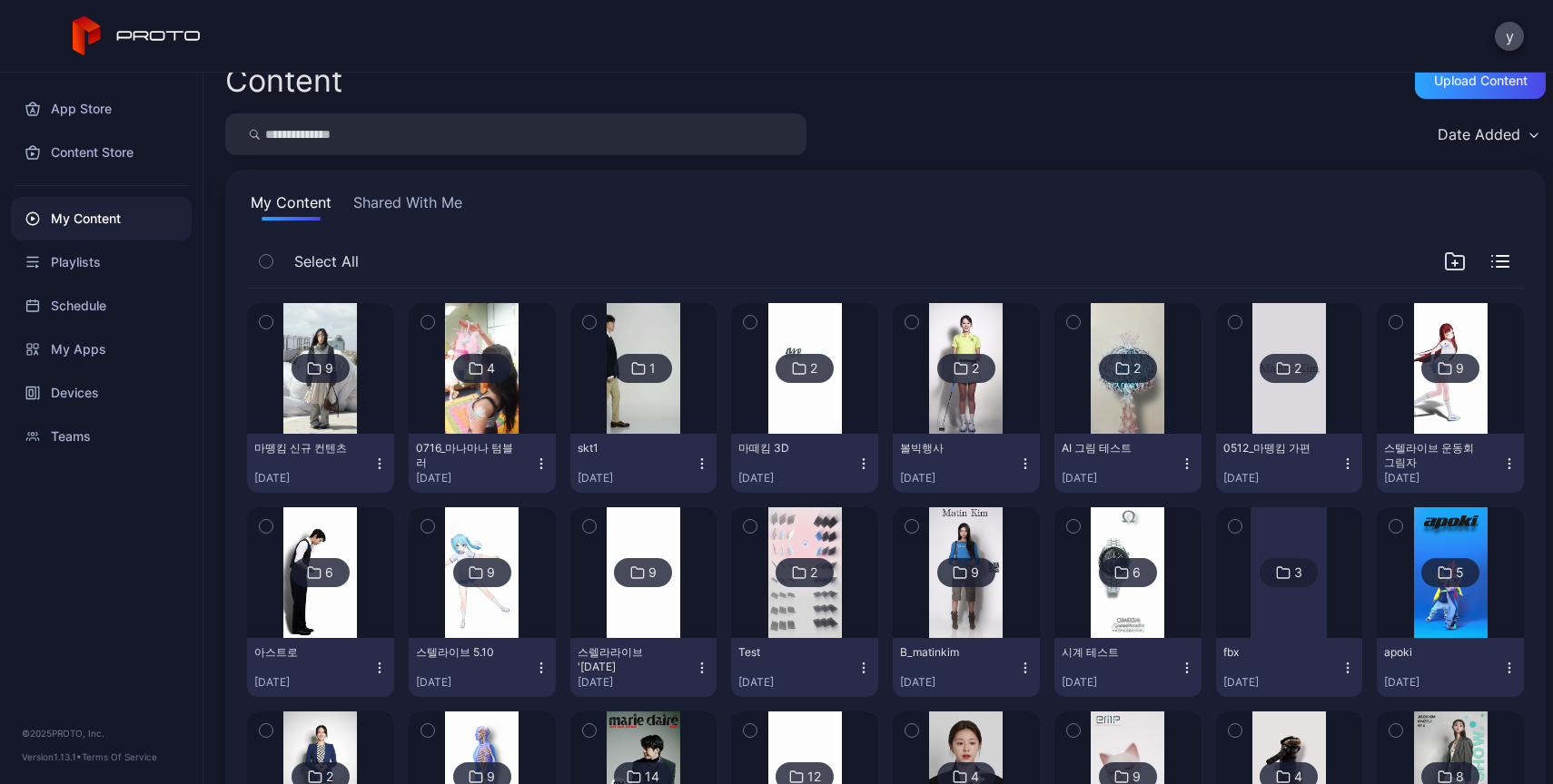
click at [780, 412] on img at bounding box center [805, 368] width 73 height 131
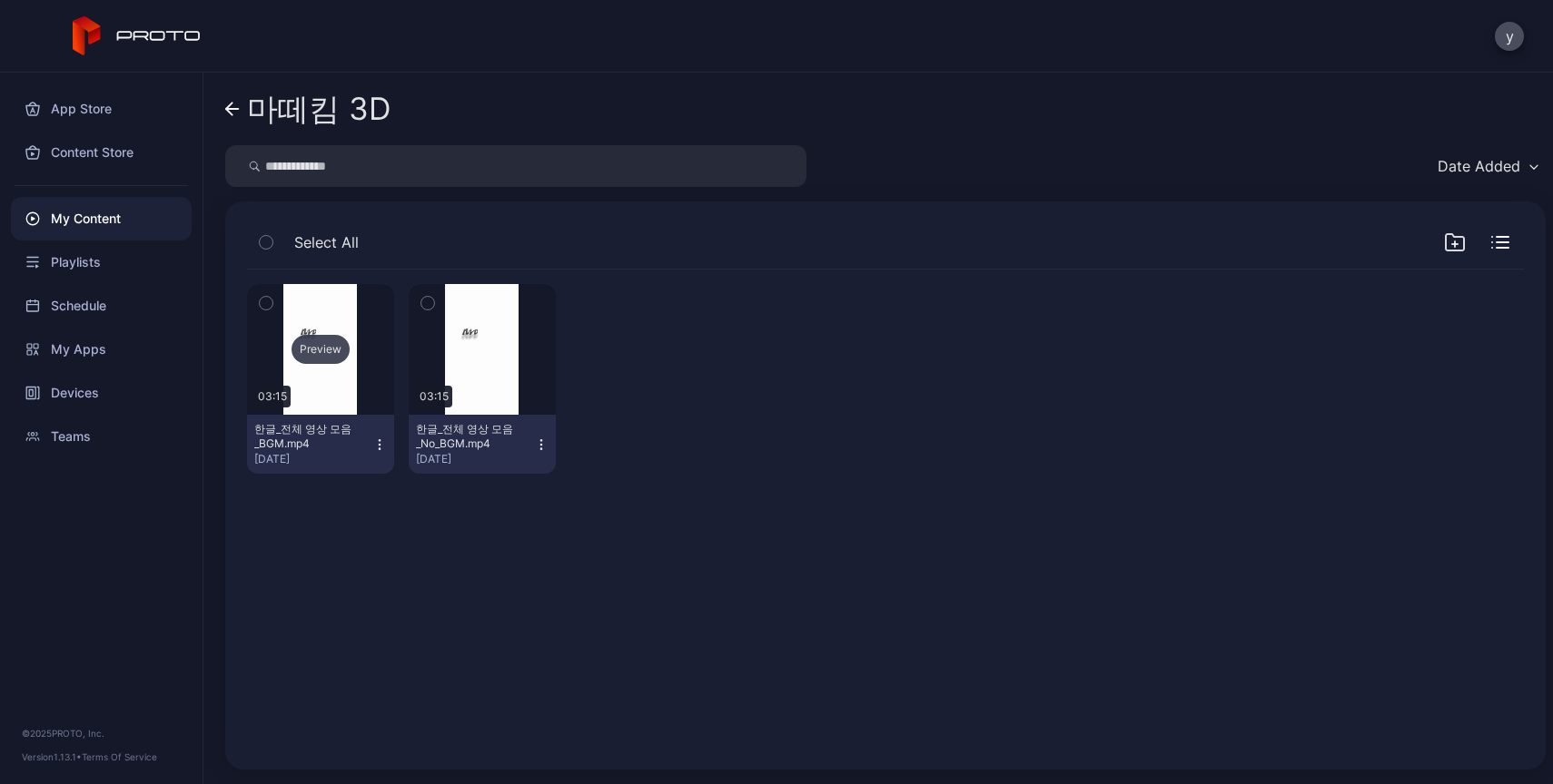
click at [323, 393] on div "Preview" at bounding box center [321, 349] width 147 height 131
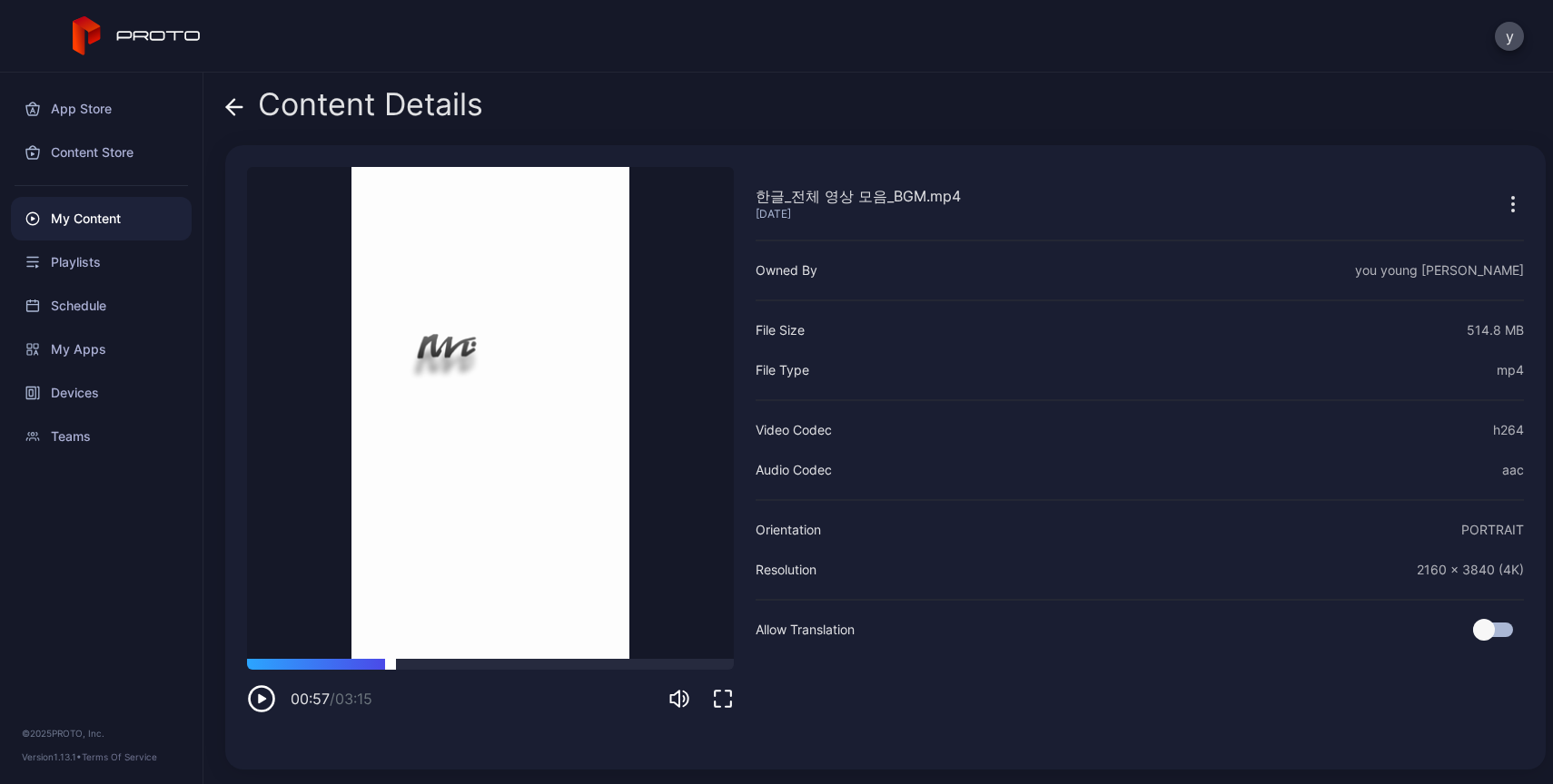
click at [391, 660] on div at bounding box center [491, 664] width 487 height 11
drag, startPoint x: 437, startPoint y: 665, endPoint x: 375, endPoint y: 662, distance: 62.1
click at [375, 662] on div at bounding box center [491, 664] width 487 height 11
click at [242, 102] on icon at bounding box center [234, 108] width 19 height 19
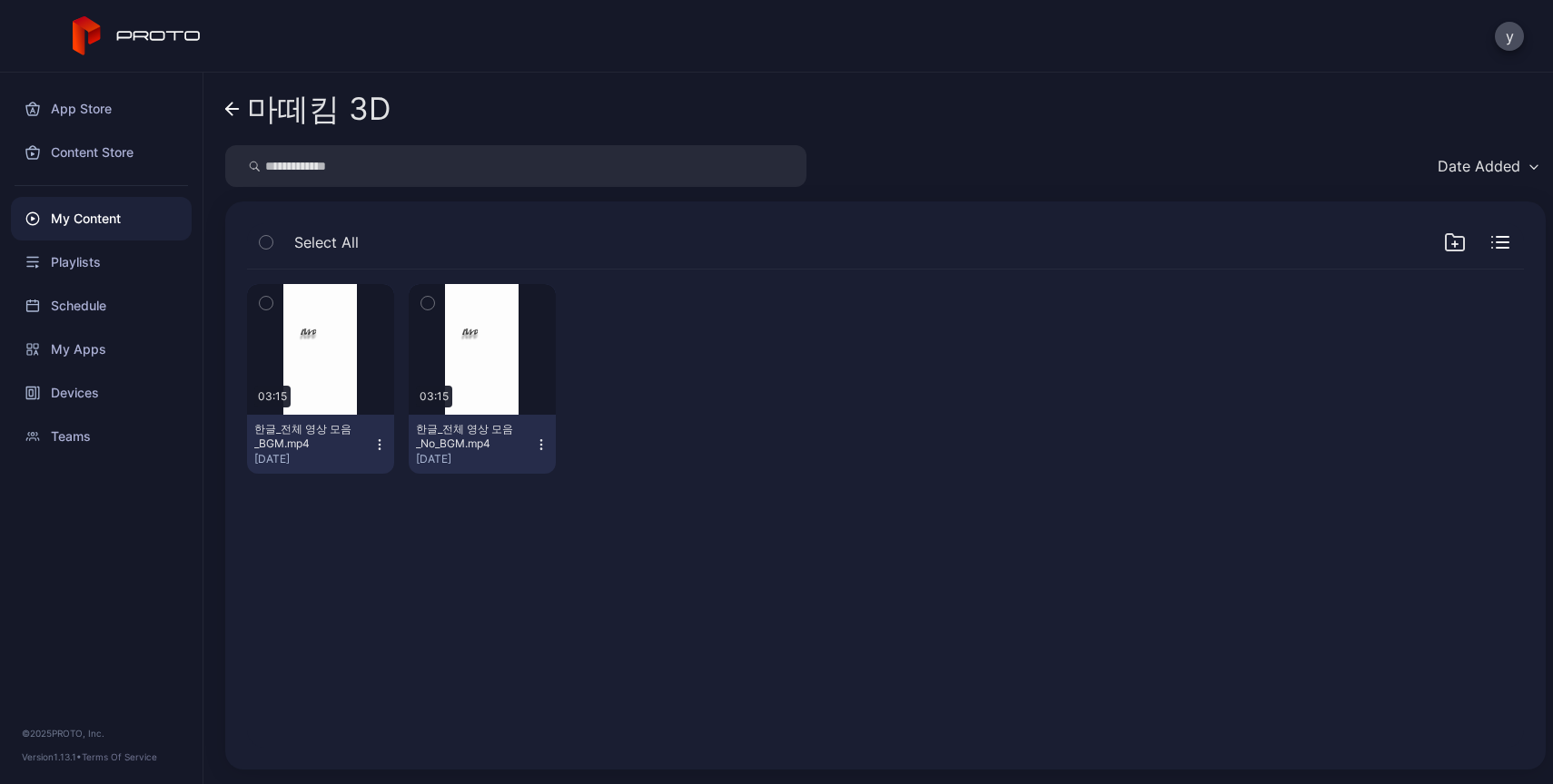
click at [232, 107] on icon at bounding box center [232, 109] width 15 height 16
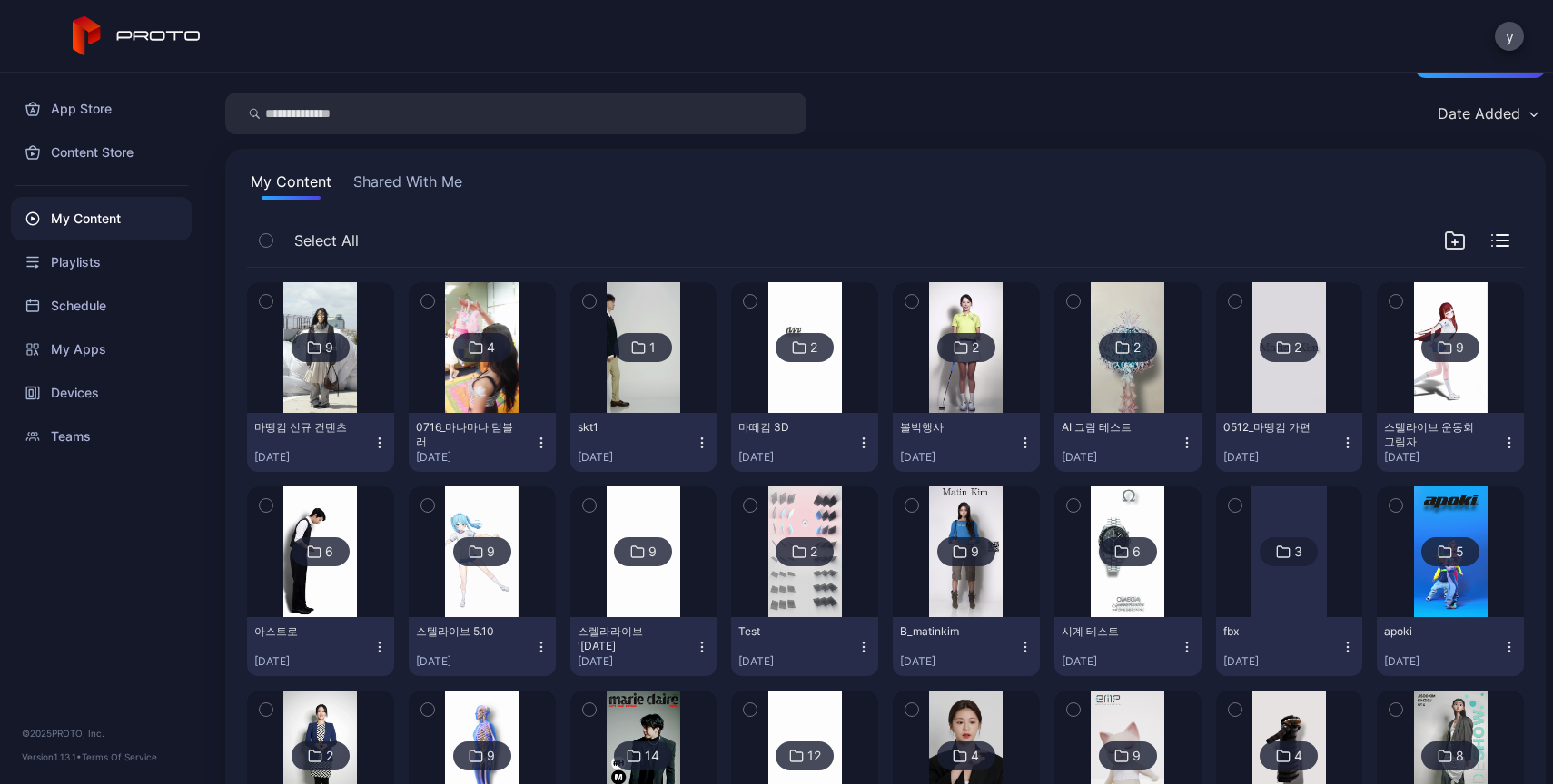
scroll to position [48, 0]
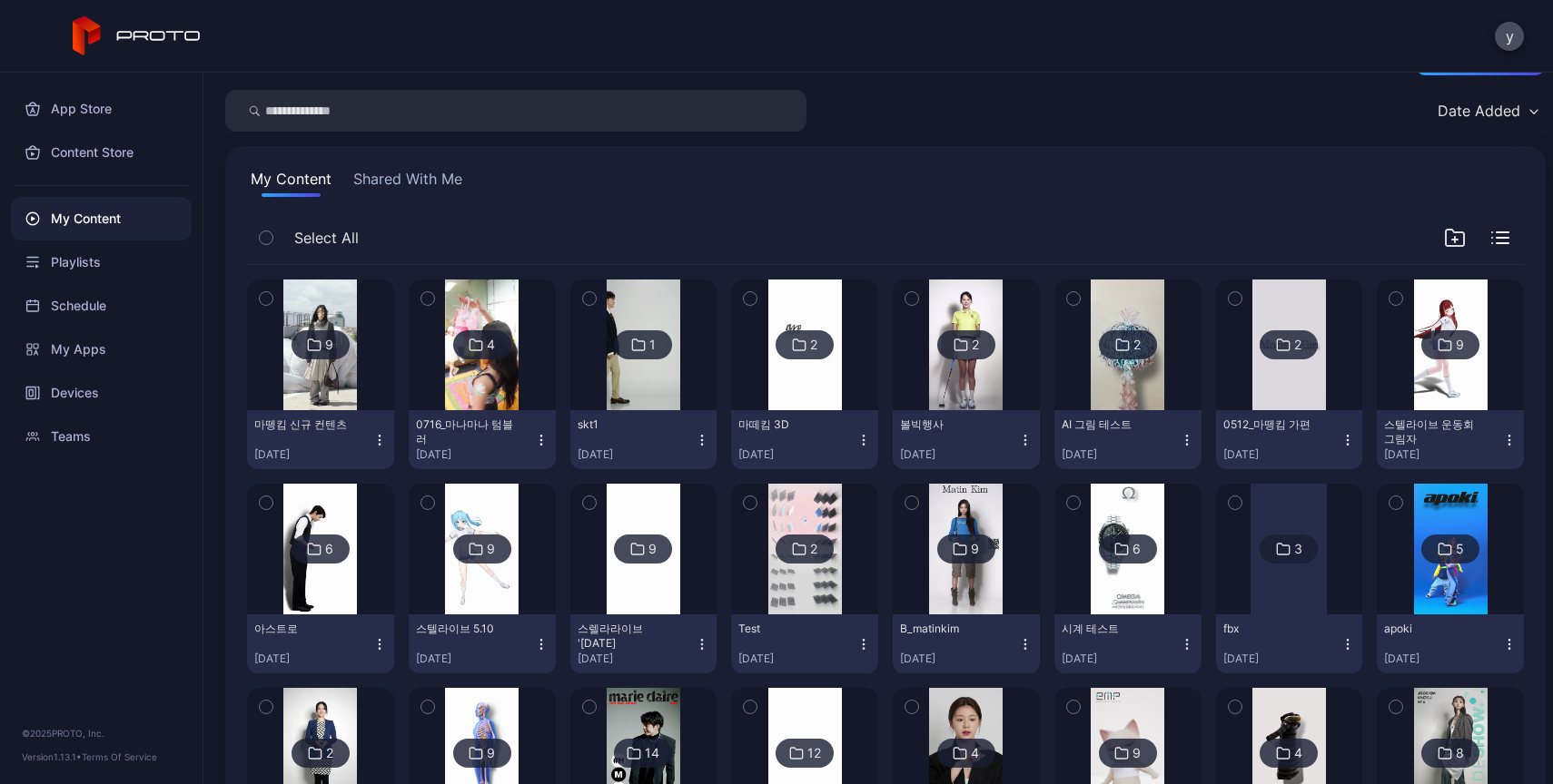
click at [952, 617] on button "B_matinkim [DATE]" at bounding box center [966, 644] width 147 height 59
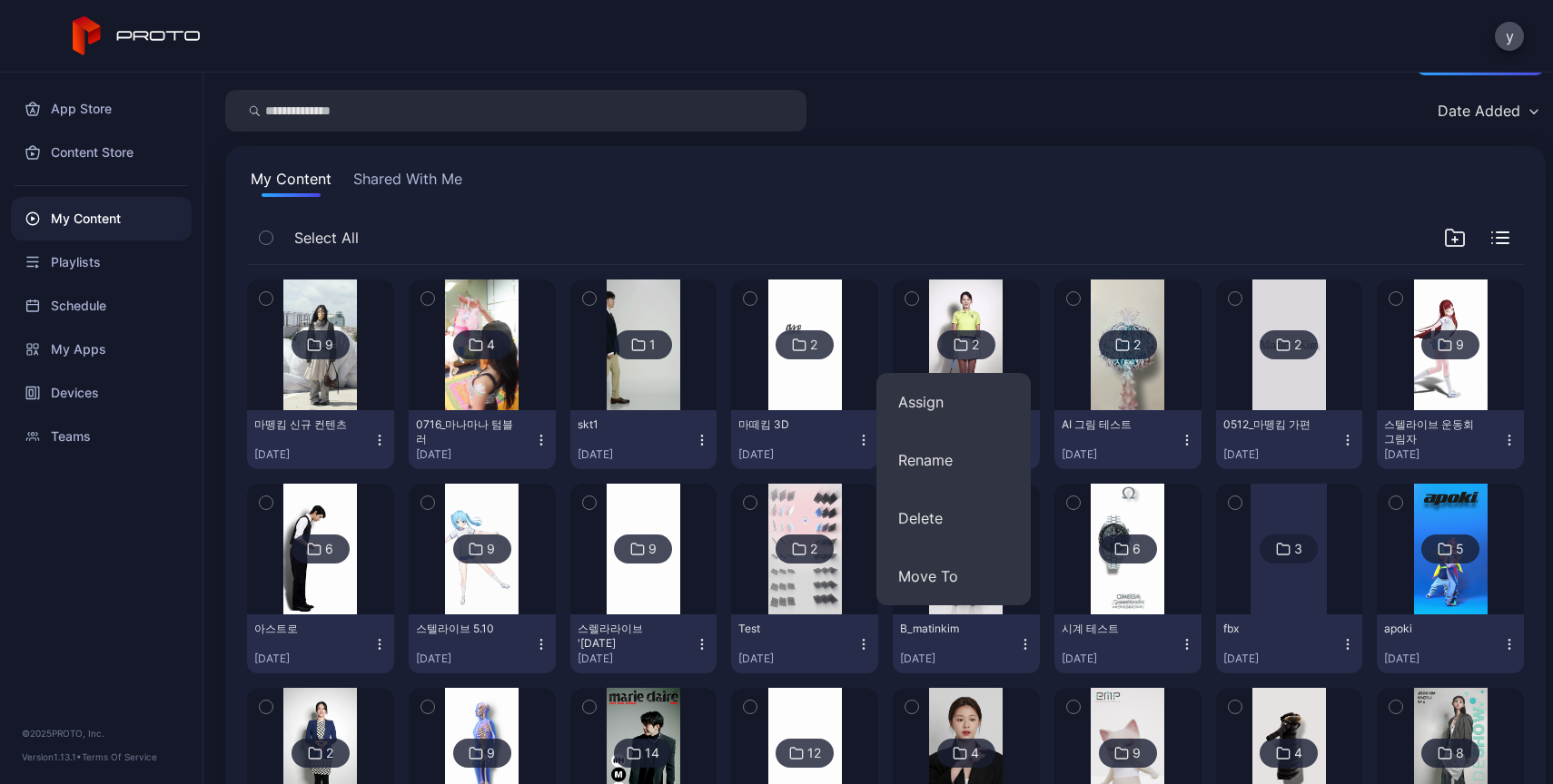
click at [961, 639] on div "B_matinkim [DATE]" at bounding box center [958, 644] width 118 height 45
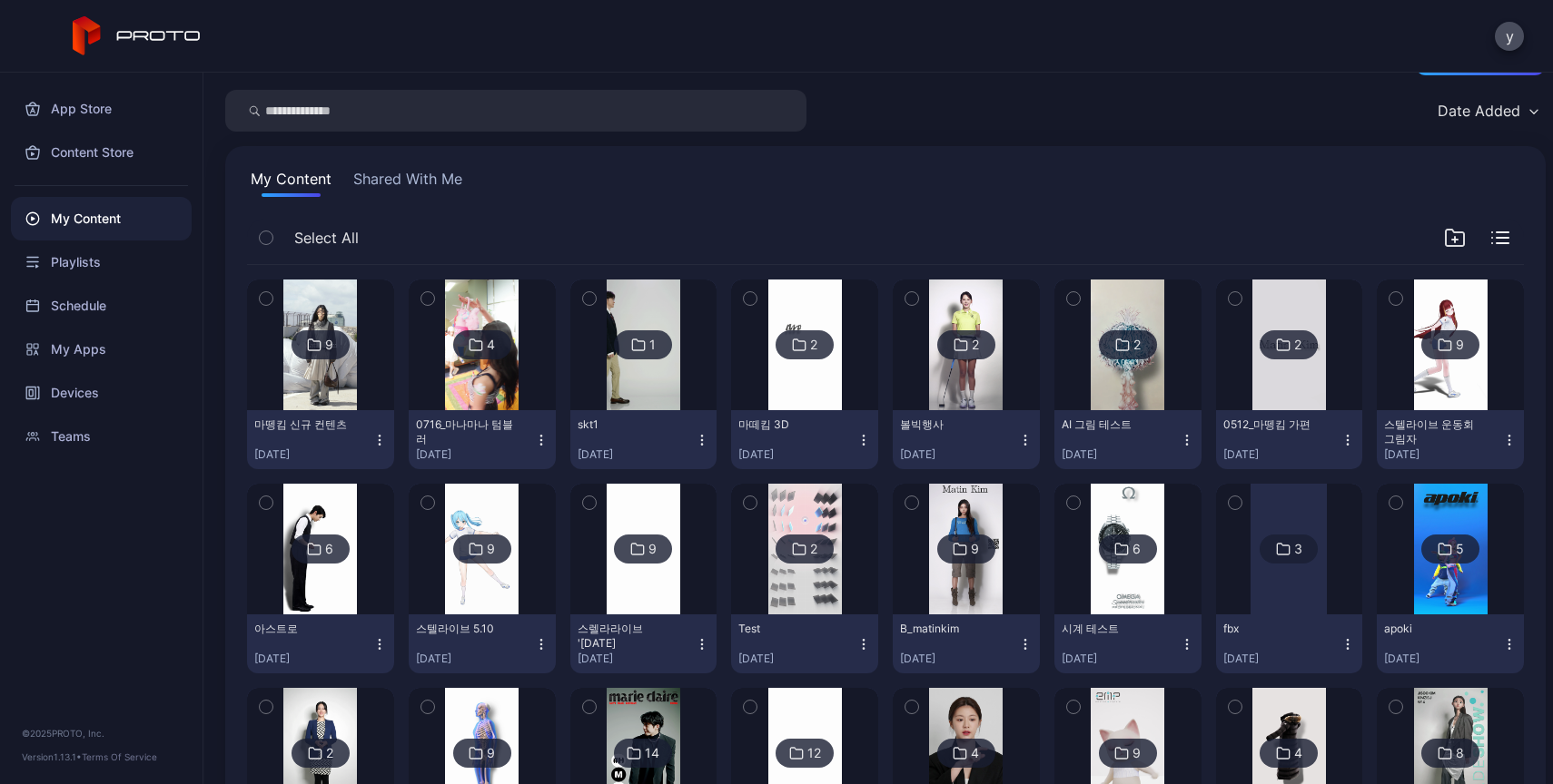
click at [954, 609] on img at bounding box center [966, 549] width 73 height 131
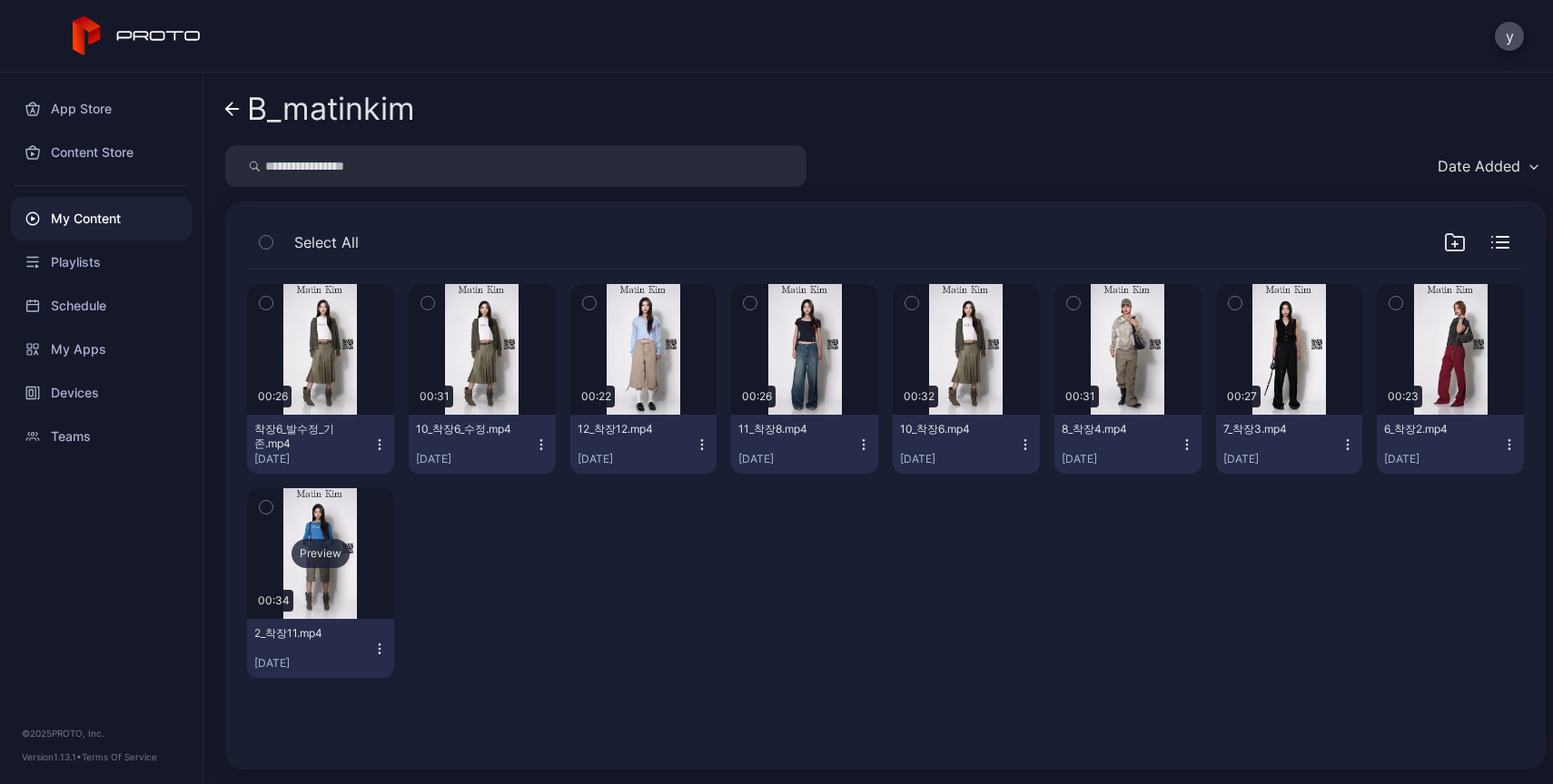
click at [333, 580] on div "Preview" at bounding box center [321, 554] width 147 height 131
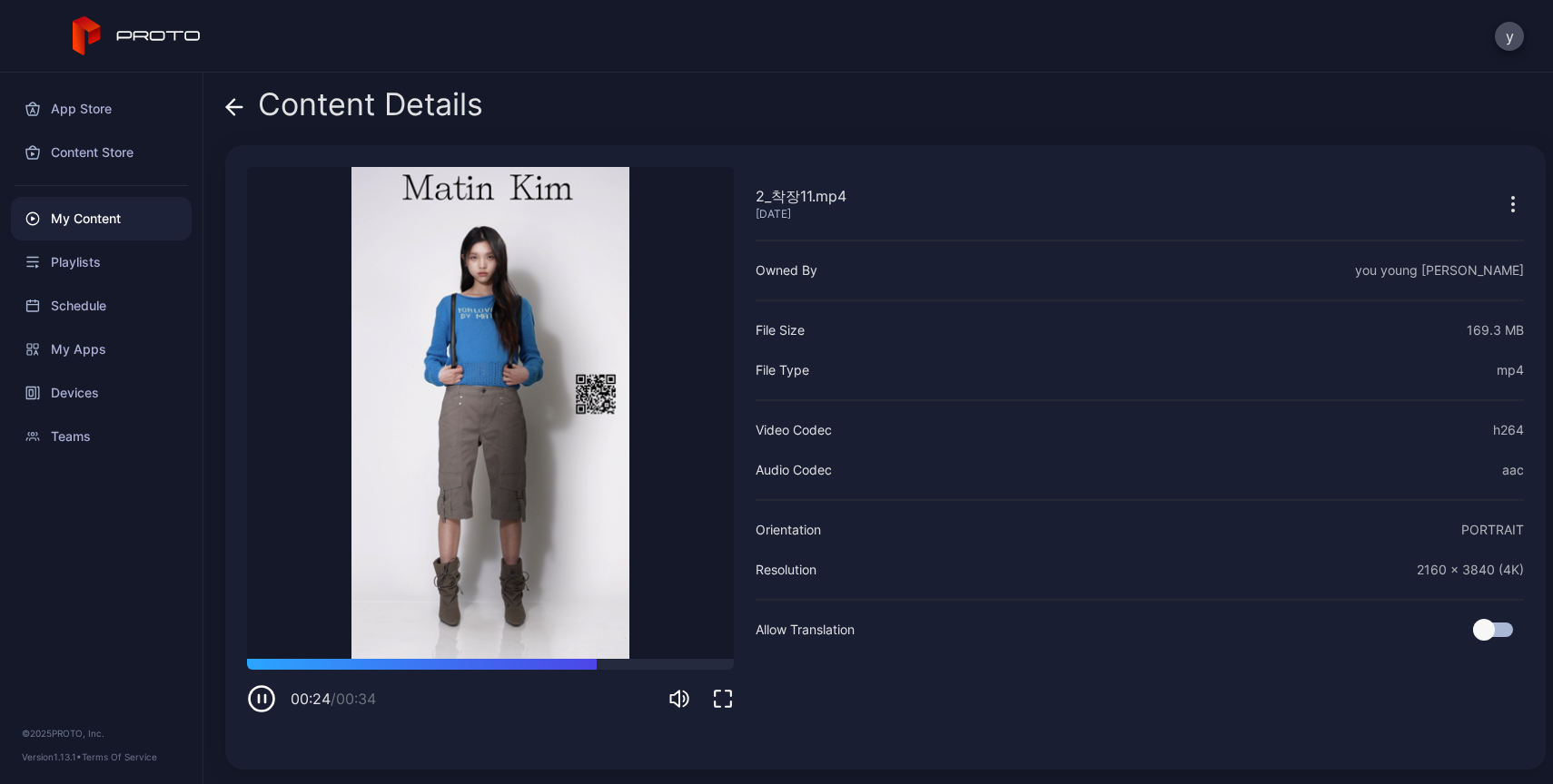
click at [242, 109] on icon at bounding box center [234, 108] width 19 height 19
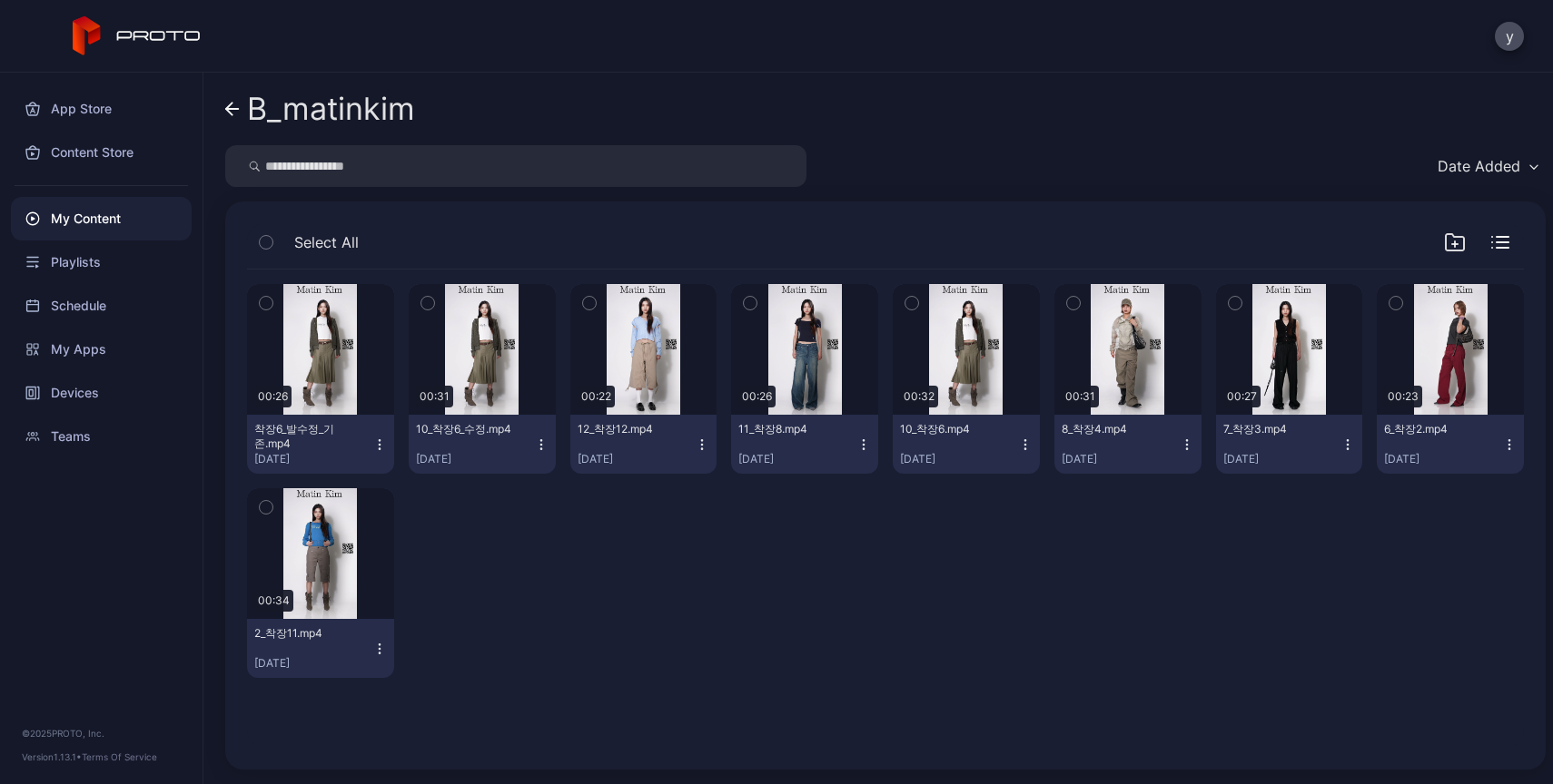
click at [242, 109] on link "B_matinkim" at bounding box center [320, 109] width 190 height 44
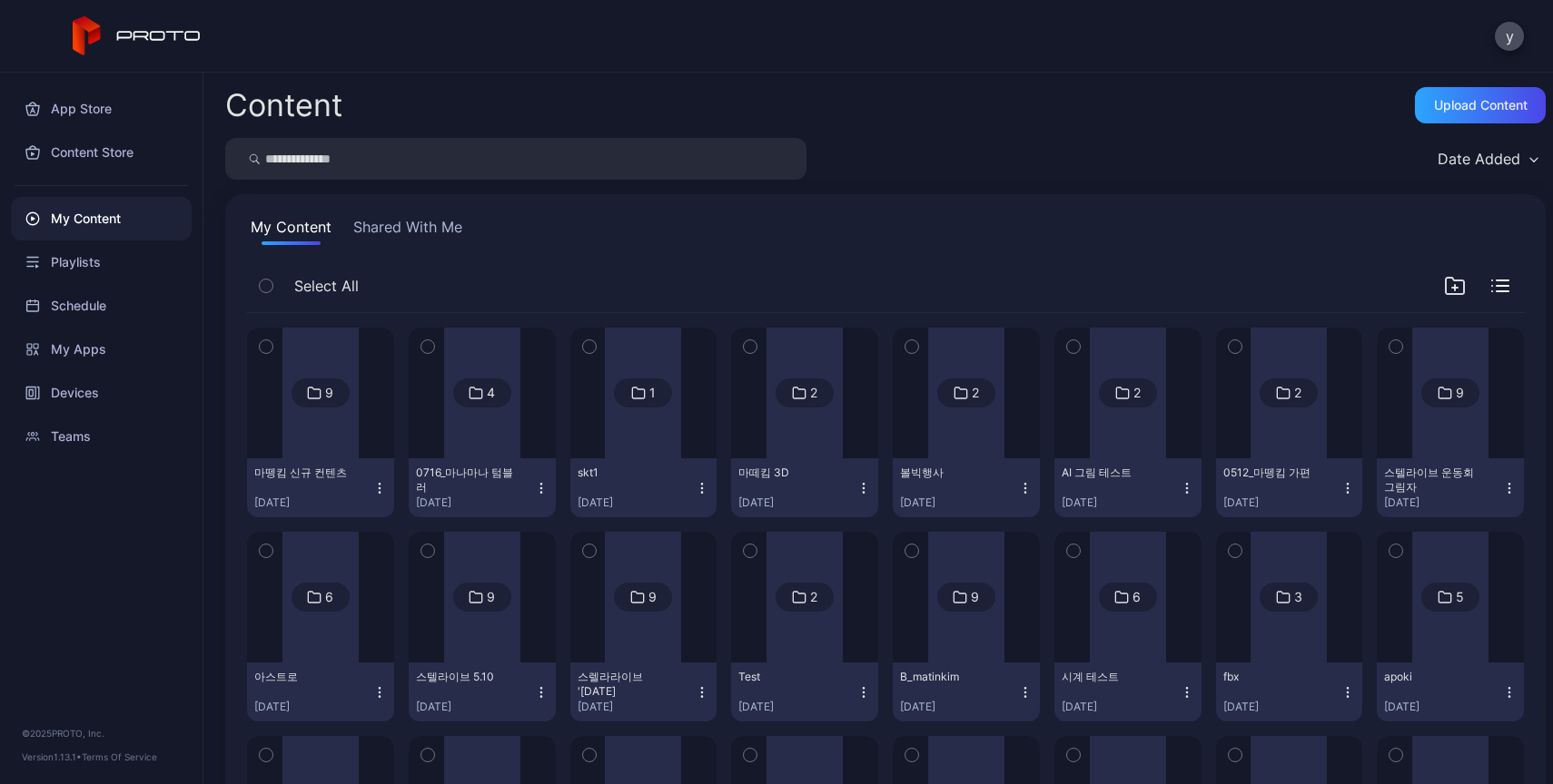
scroll to position [48, 0]
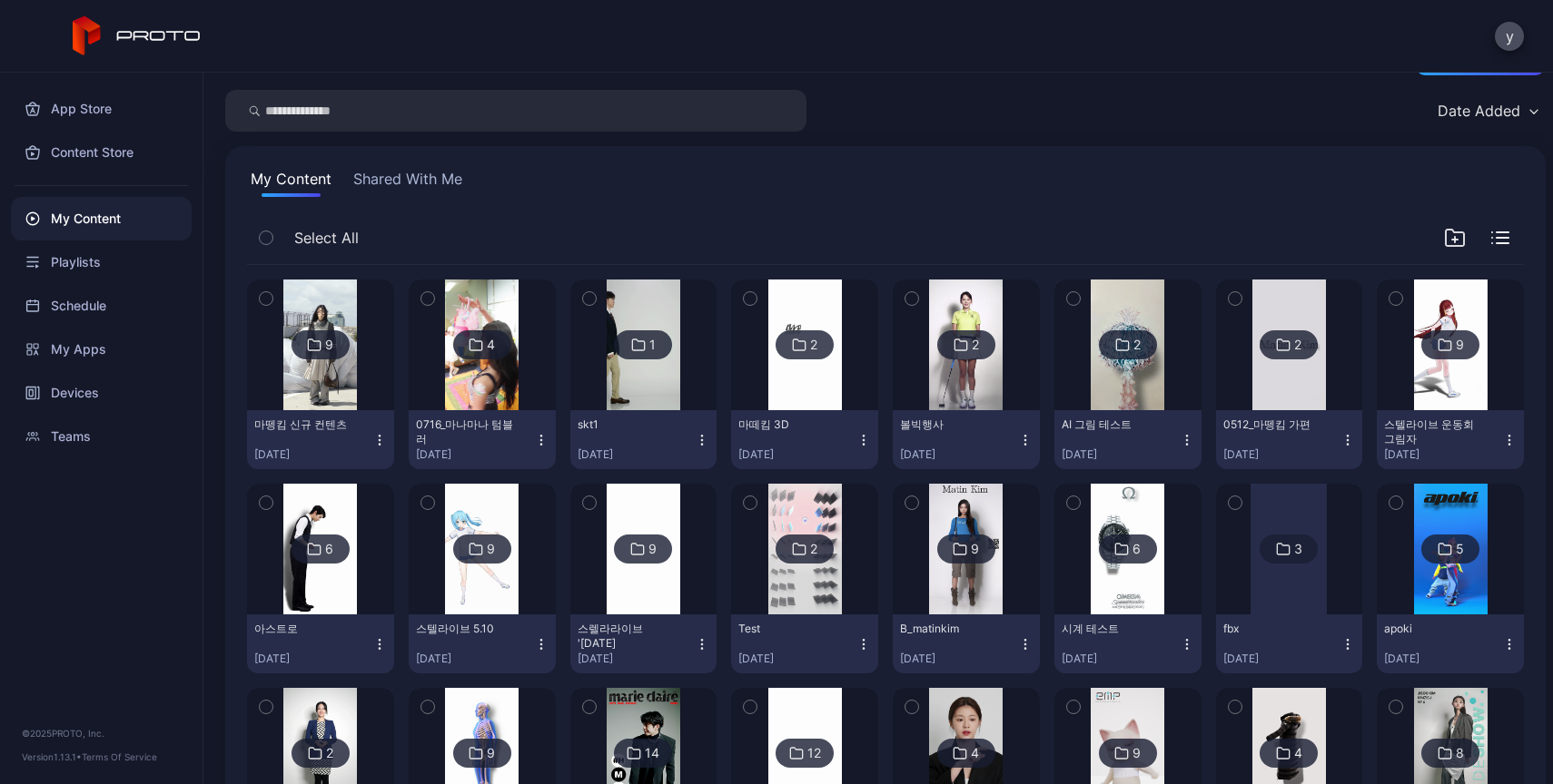
click at [794, 400] on img at bounding box center [805, 345] width 73 height 131
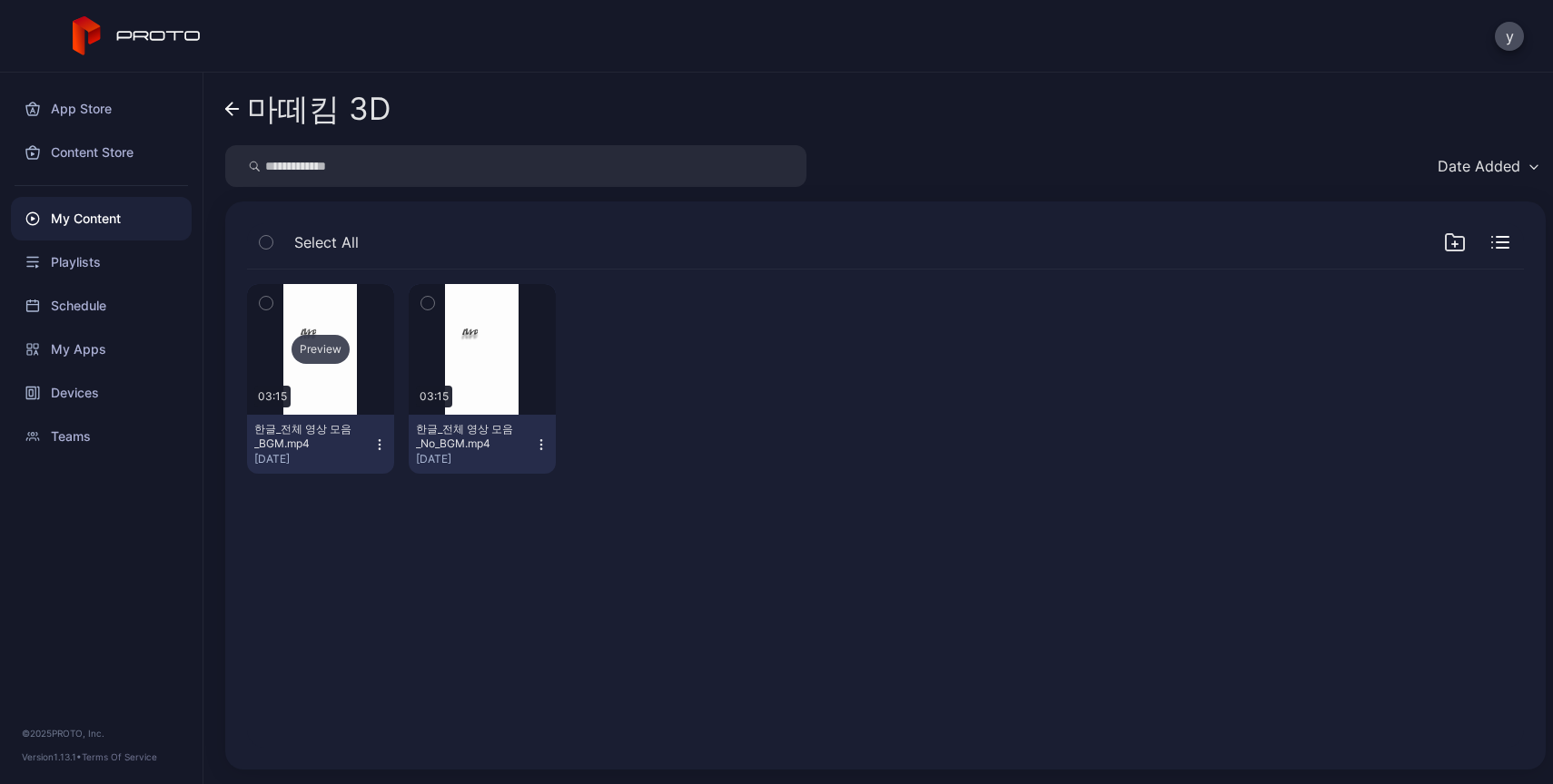
click at [323, 408] on div "Preview" at bounding box center [321, 349] width 147 height 131
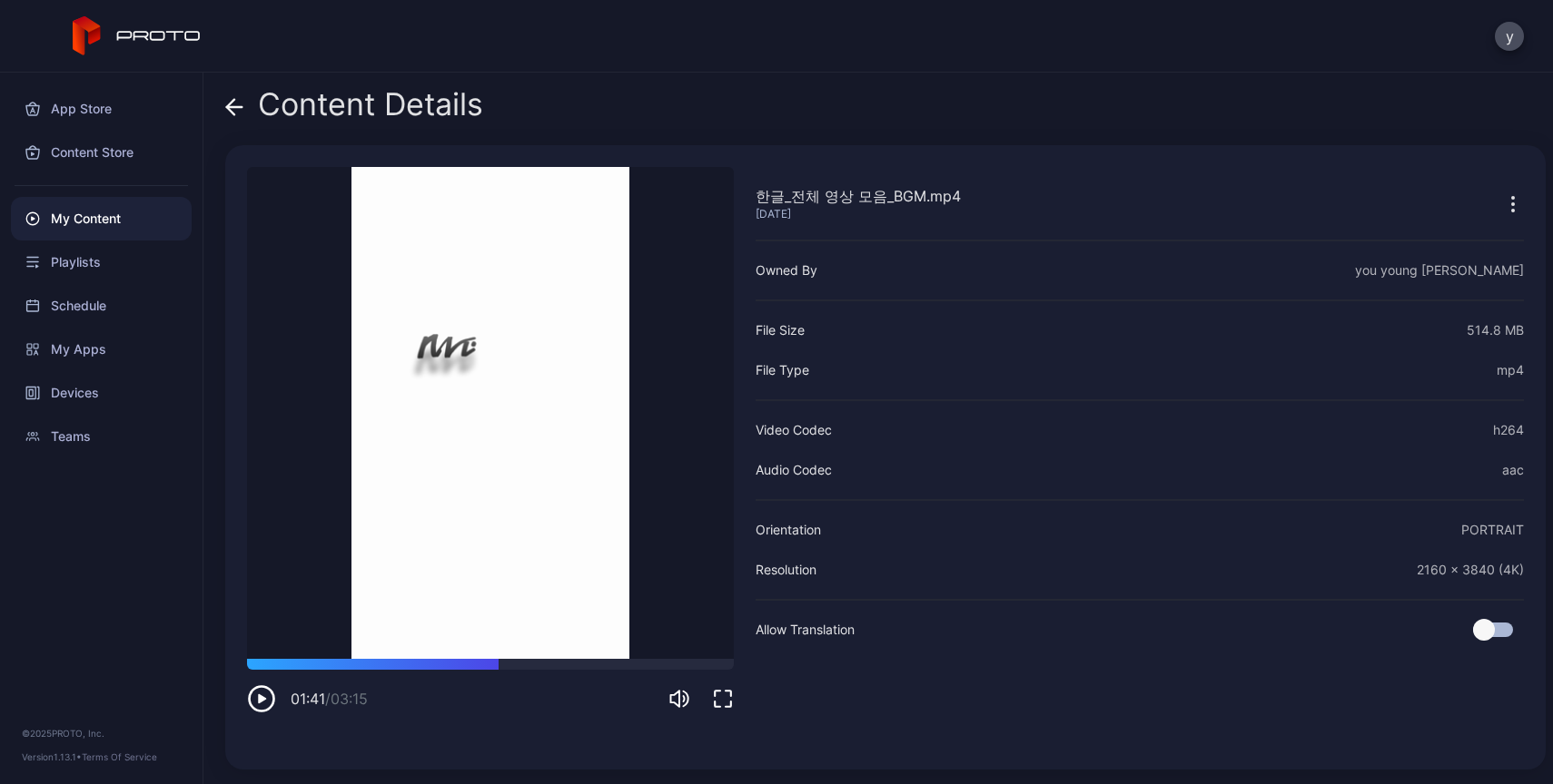
drag, startPoint x: 277, startPoint y: 667, endPoint x: 455, endPoint y: 652, distance: 178.6
click at [508, 692] on div "01:41 / 03:15" at bounding box center [491, 686] width 487 height 55
click at [243, 107] on icon at bounding box center [234, 108] width 19 height 19
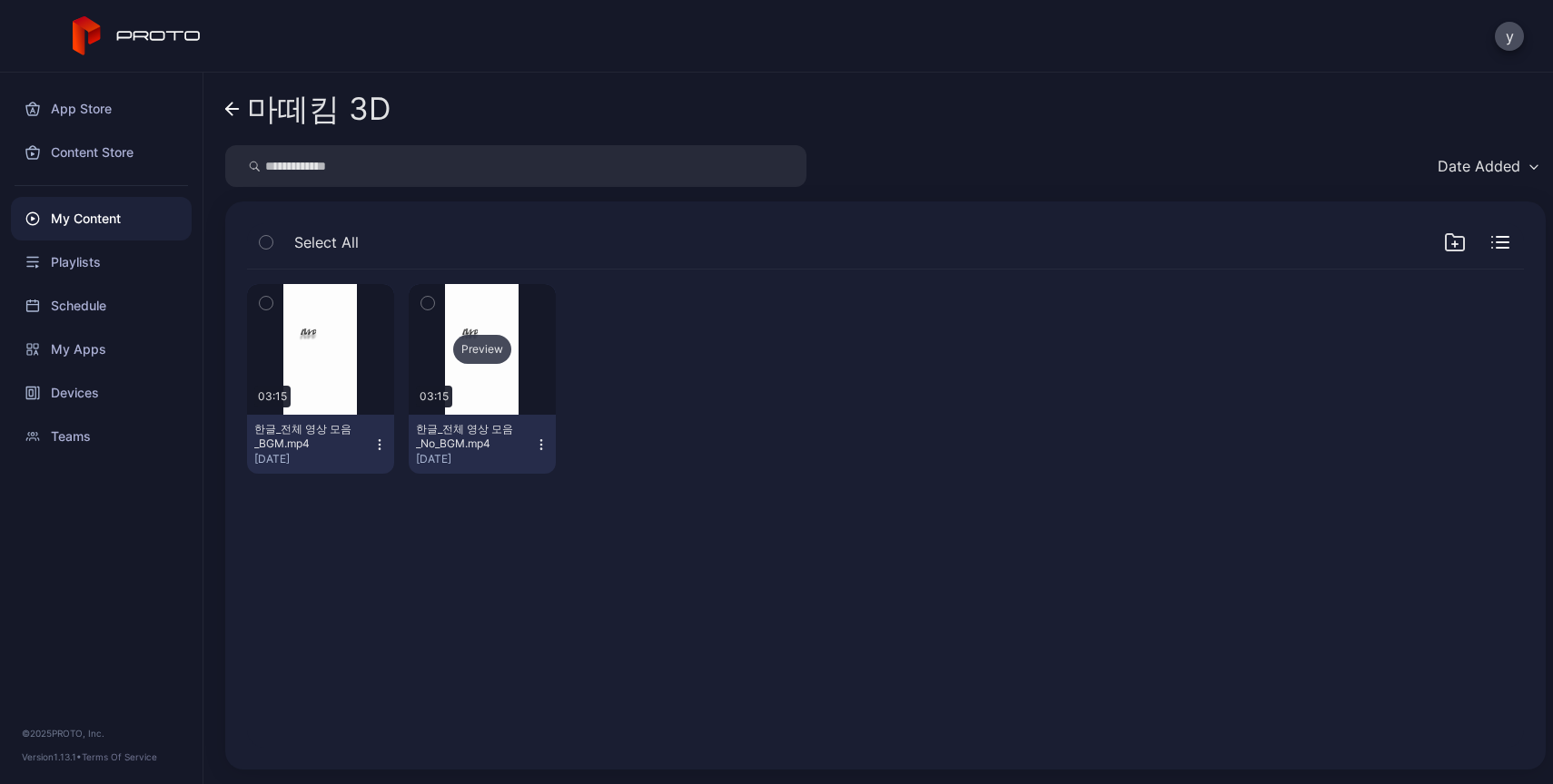
click at [507, 400] on div "Preview" at bounding box center [482, 349] width 147 height 131
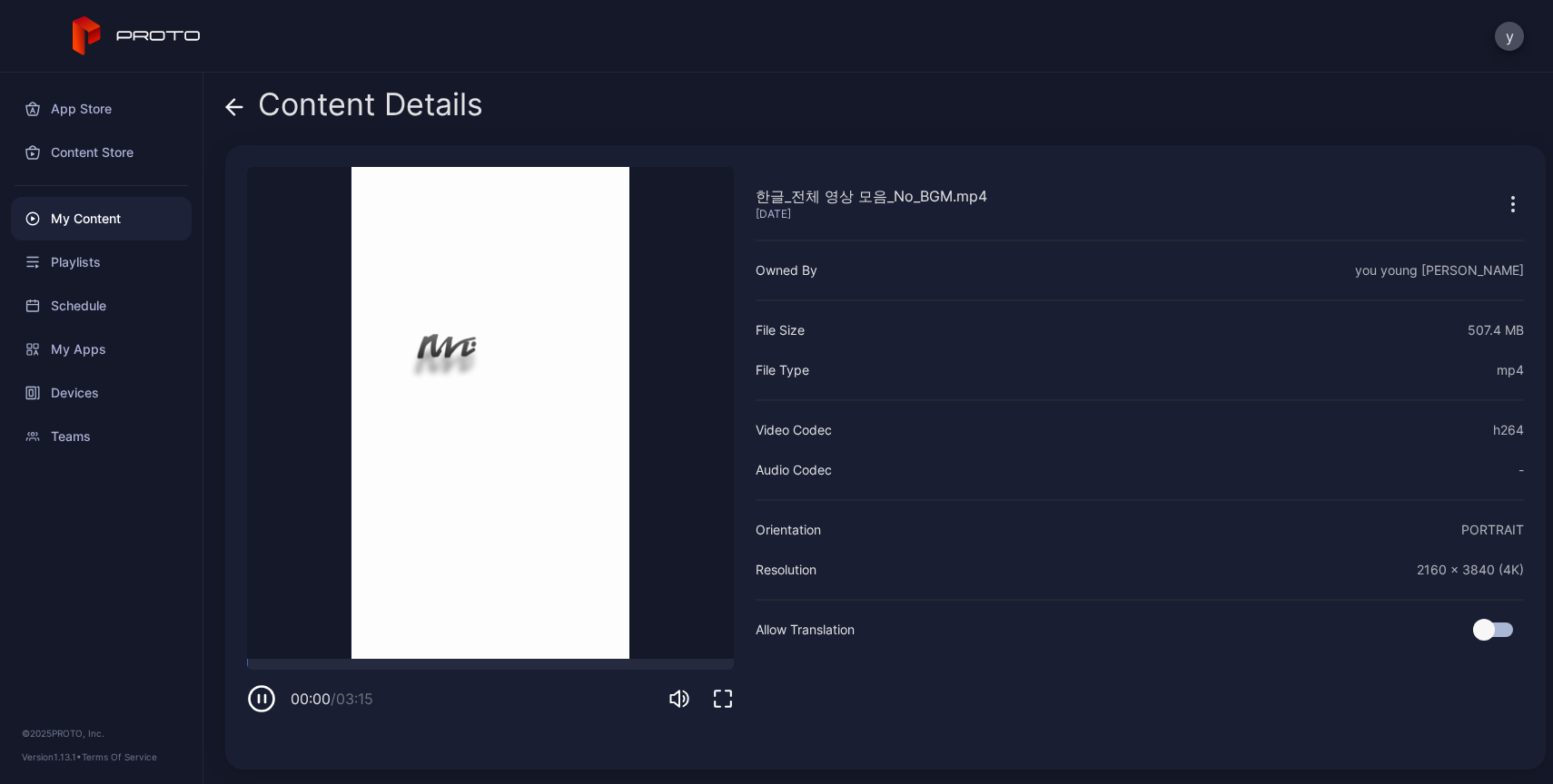
click at [237, 111] on icon at bounding box center [234, 108] width 19 height 19
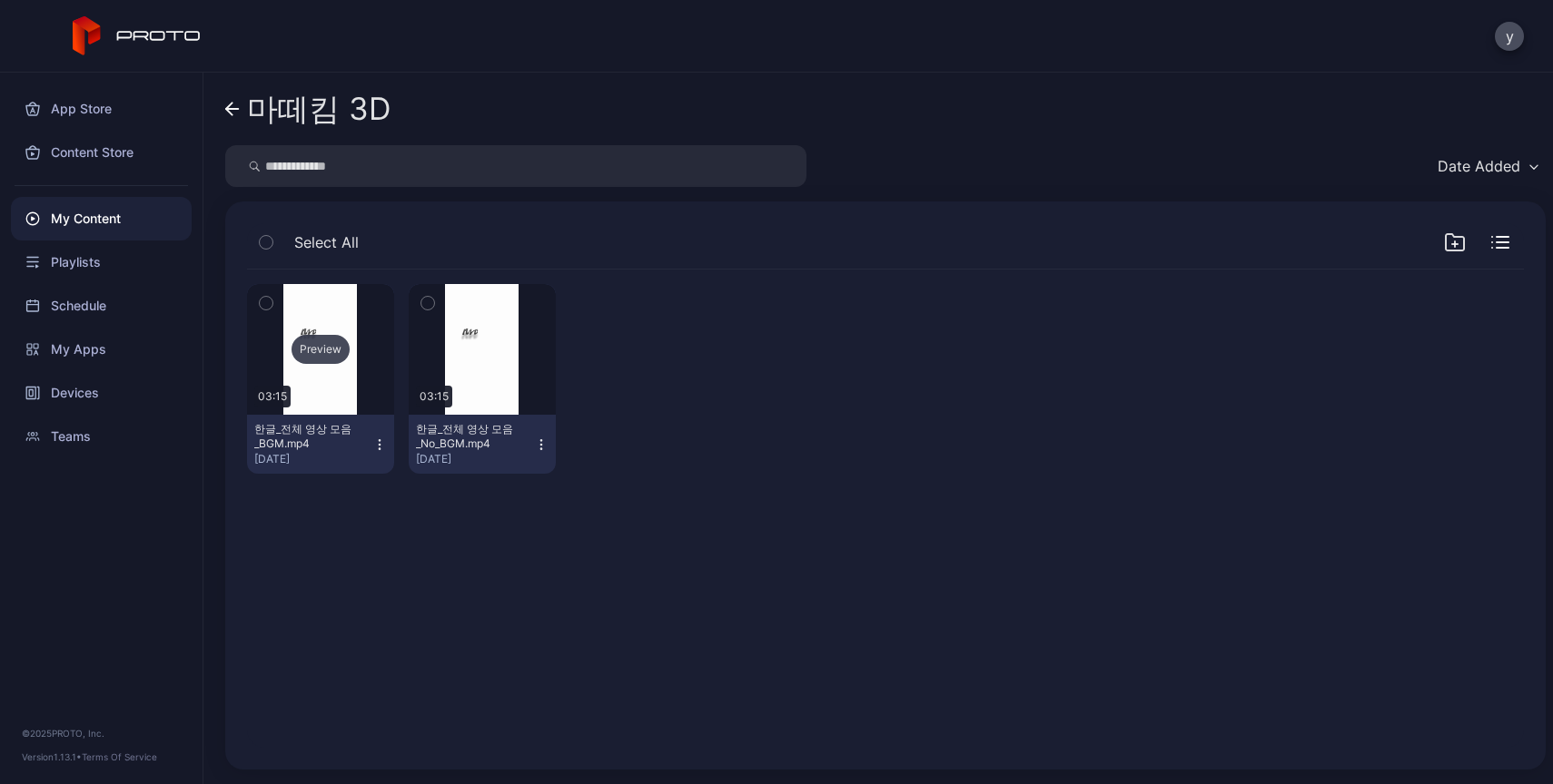
click at [332, 410] on div "Preview" at bounding box center [321, 349] width 147 height 131
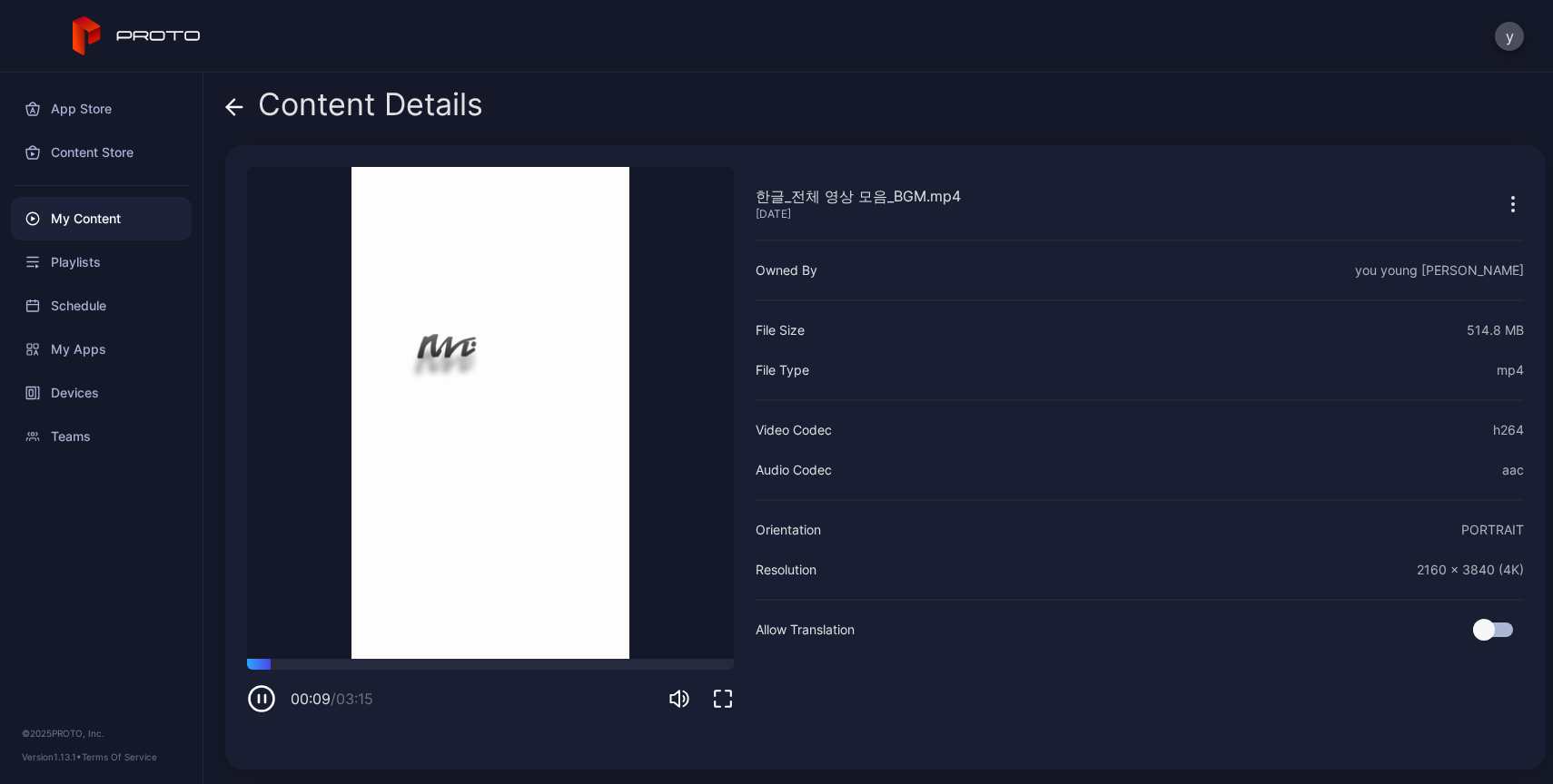
click at [516, 359] on video "Sorry, your browser doesn‘t support embedded videos" at bounding box center [491, 413] width 487 height 492
click at [261, 709] on icon "button" at bounding box center [261, 699] width 29 height 29
click at [233, 99] on icon at bounding box center [230, 107] width 7 height 16
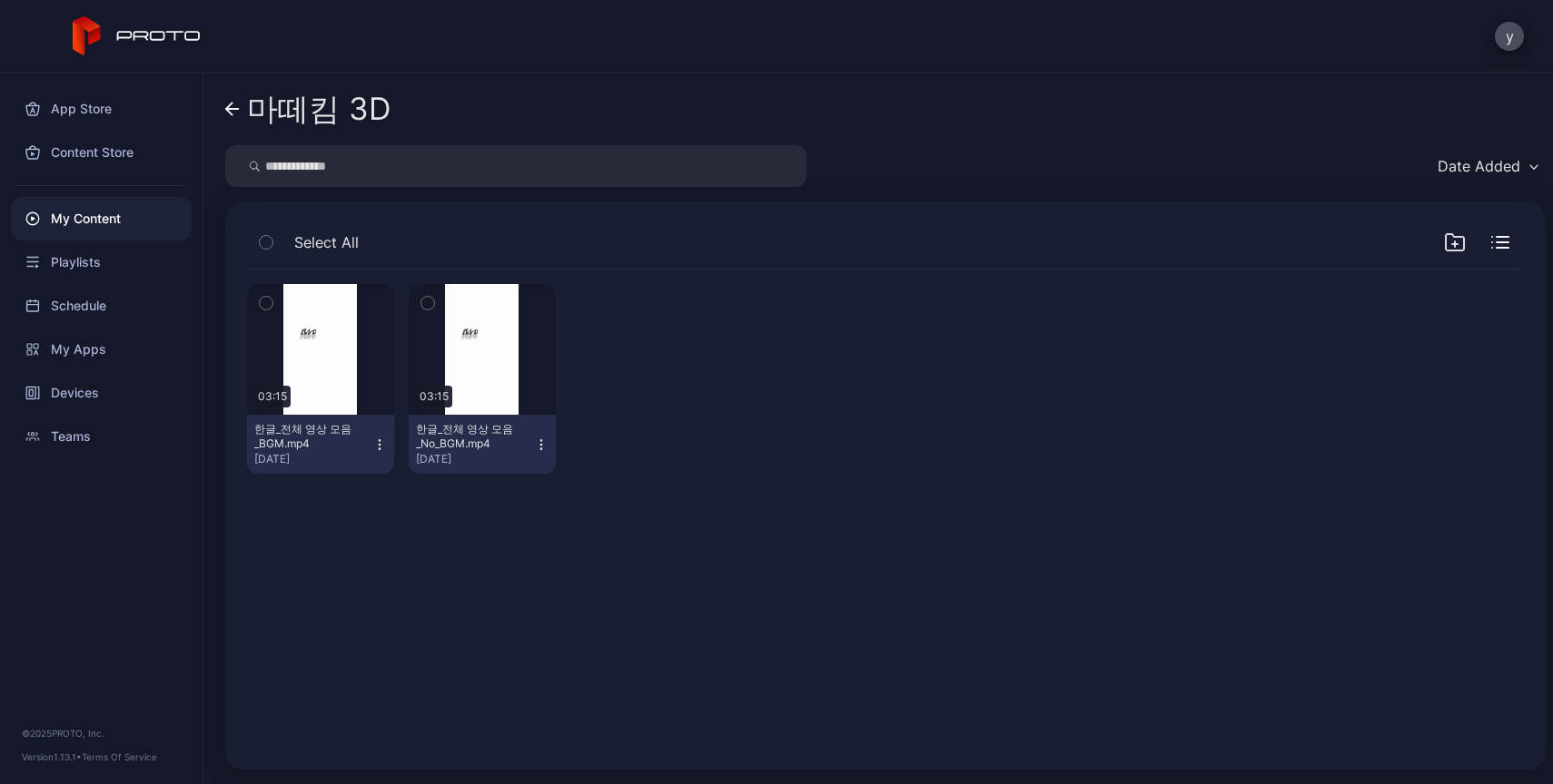
click at [241, 120] on link "마떼킴 3D" at bounding box center [308, 109] width 165 height 44
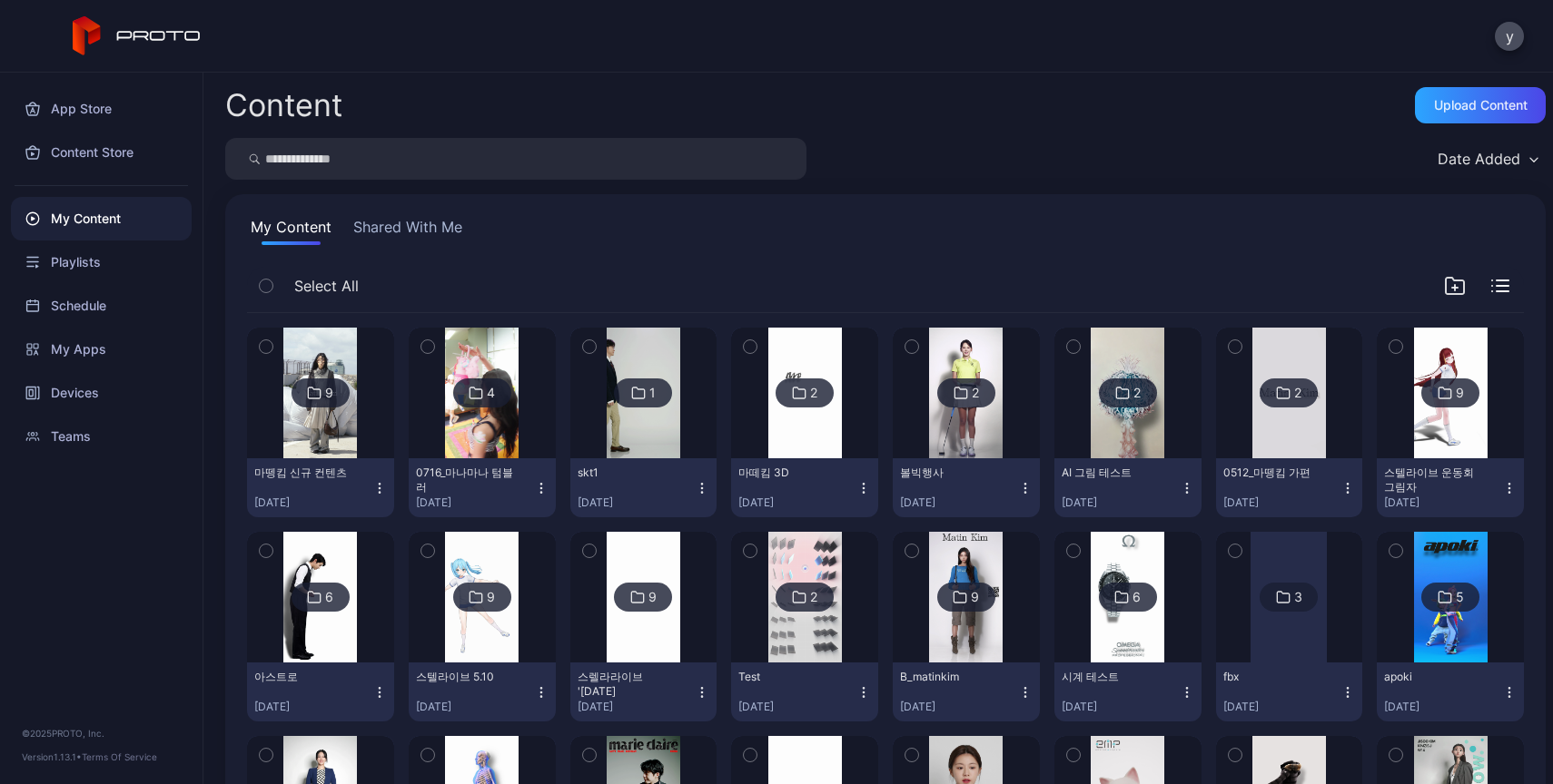
scroll to position [48, 0]
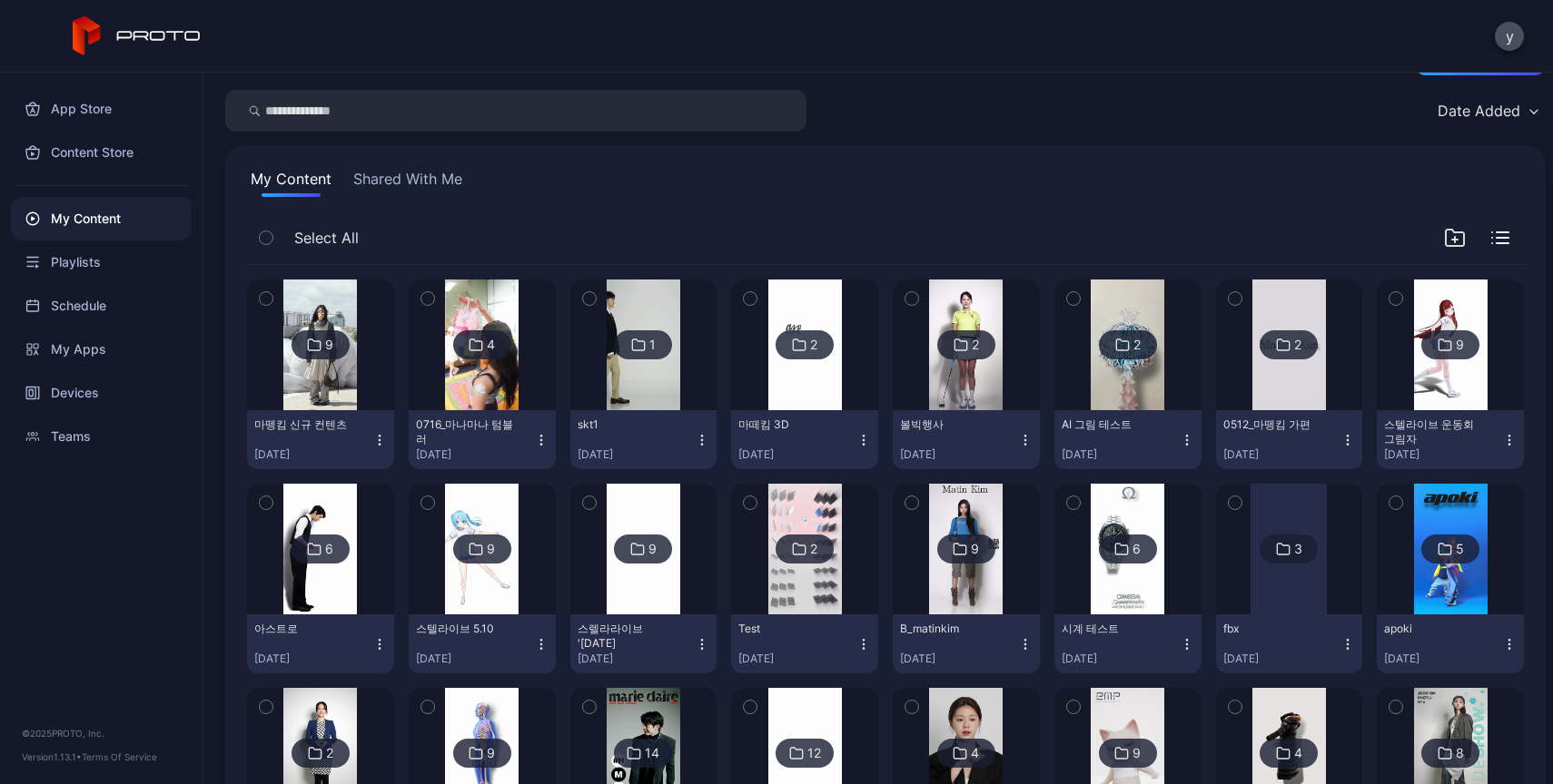
click at [939, 598] on img at bounding box center [966, 549] width 73 height 131
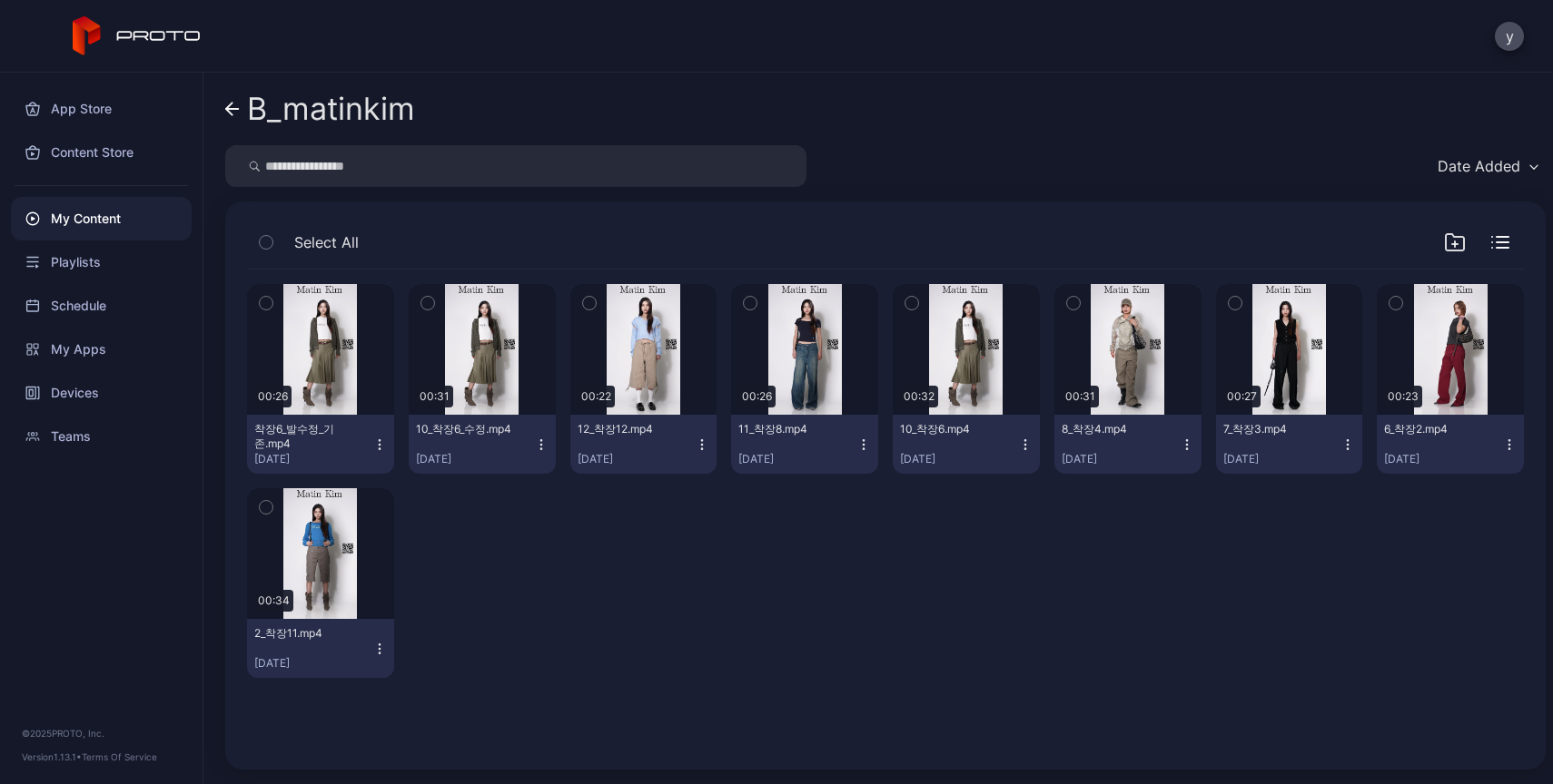
click at [599, 534] on div "Preview 00:26 착장6_발수정_기존.mp4 [DATE] Preview 00:31 10_착장6_수정.mp4 [DATE] Preview …" at bounding box center [886, 480] width 1277 height 423
click at [103, 226] on div "My Content" at bounding box center [101, 218] width 180 height 44
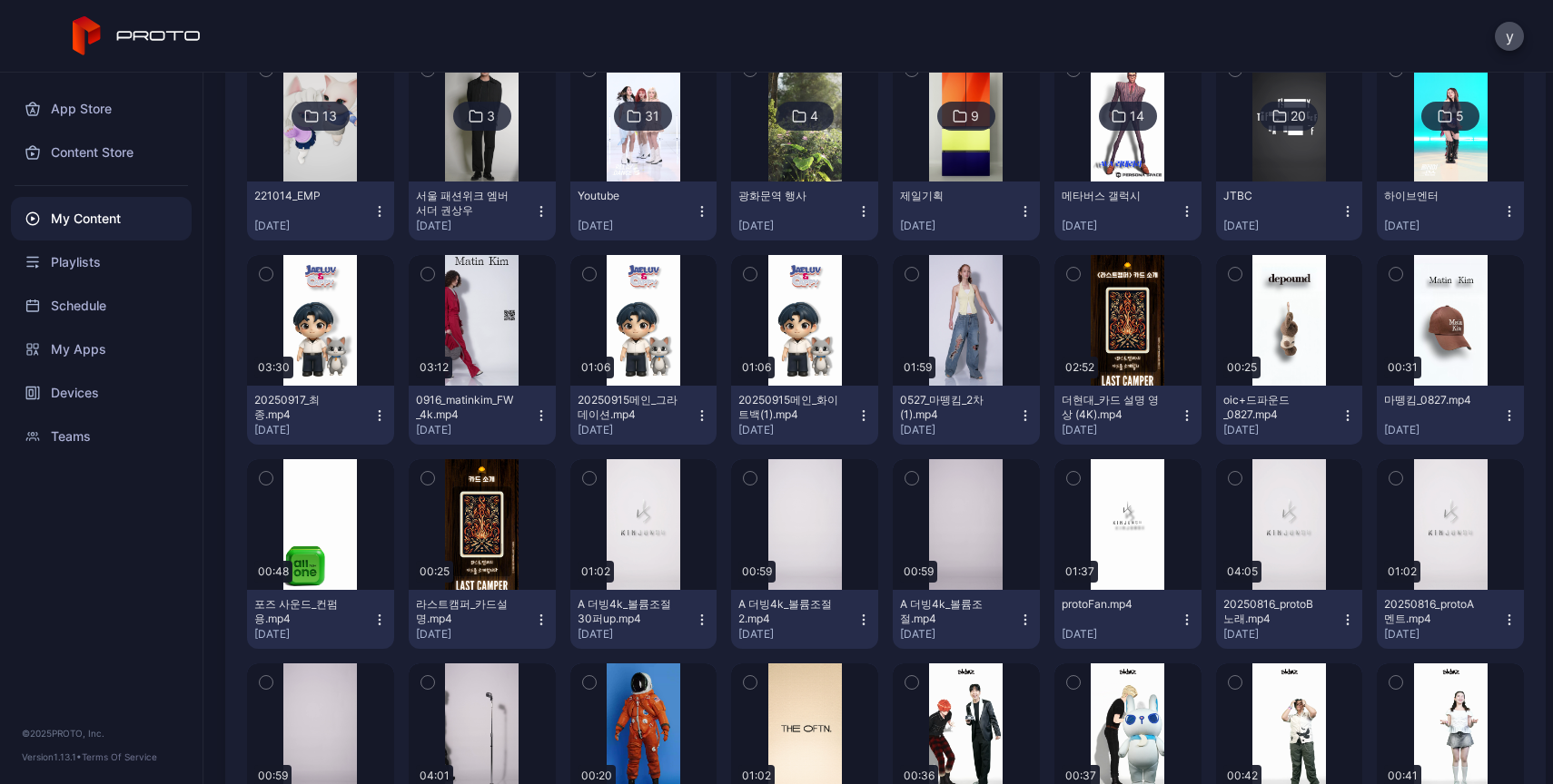
scroll to position [906, 0]
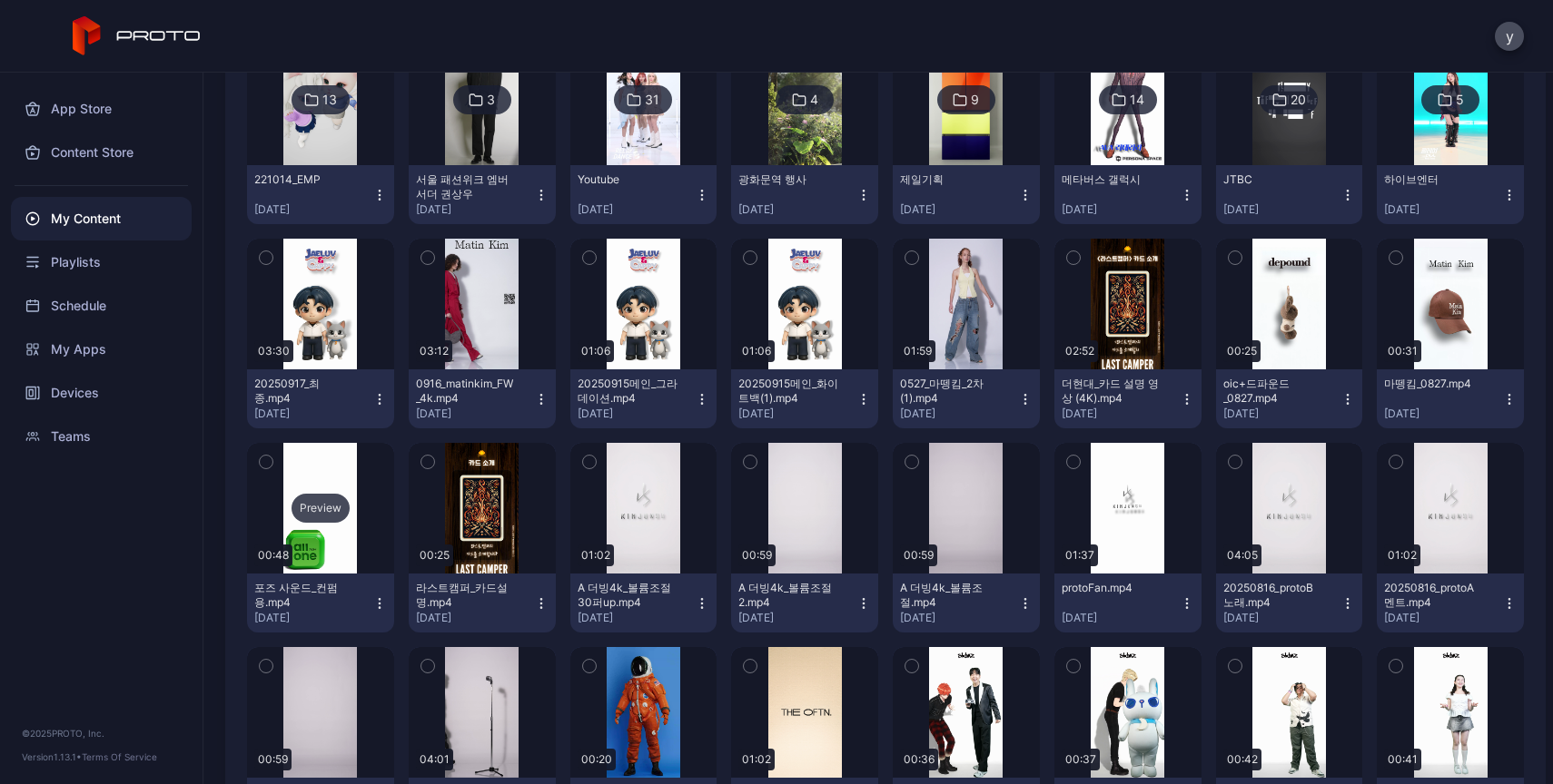
click at [339, 545] on div "Preview" at bounding box center [321, 508] width 147 height 131
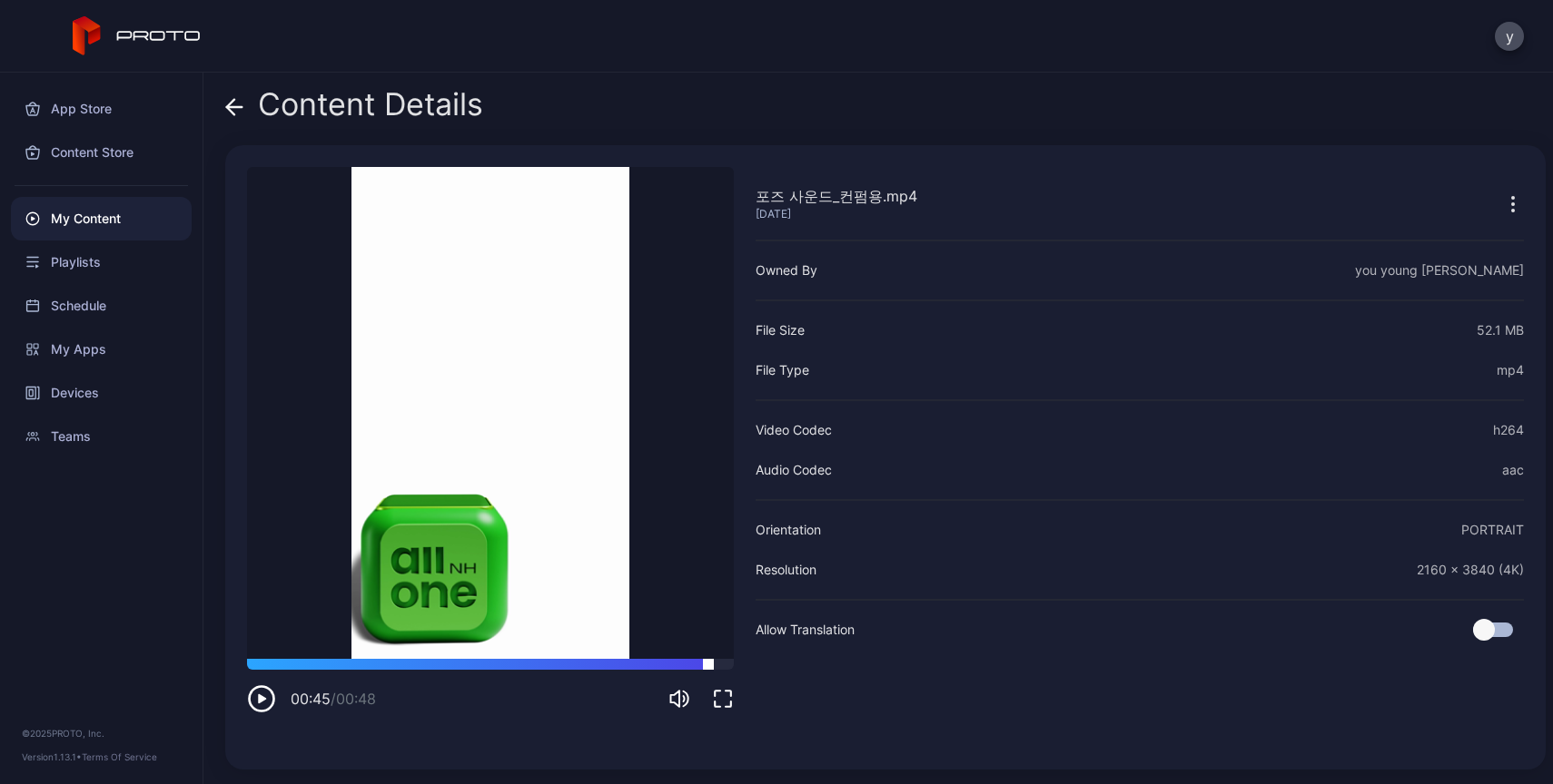
drag, startPoint x: 317, startPoint y: 664, endPoint x: 708, endPoint y: 667, distance: 391.0
click at [708, 667] on div at bounding box center [491, 664] width 487 height 11
click at [256, 707] on icon "button" at bounding box center [261, 699] width 29 height 29
click at [242, 111] on icon at bounding box center [234, 108] width 19 height 19
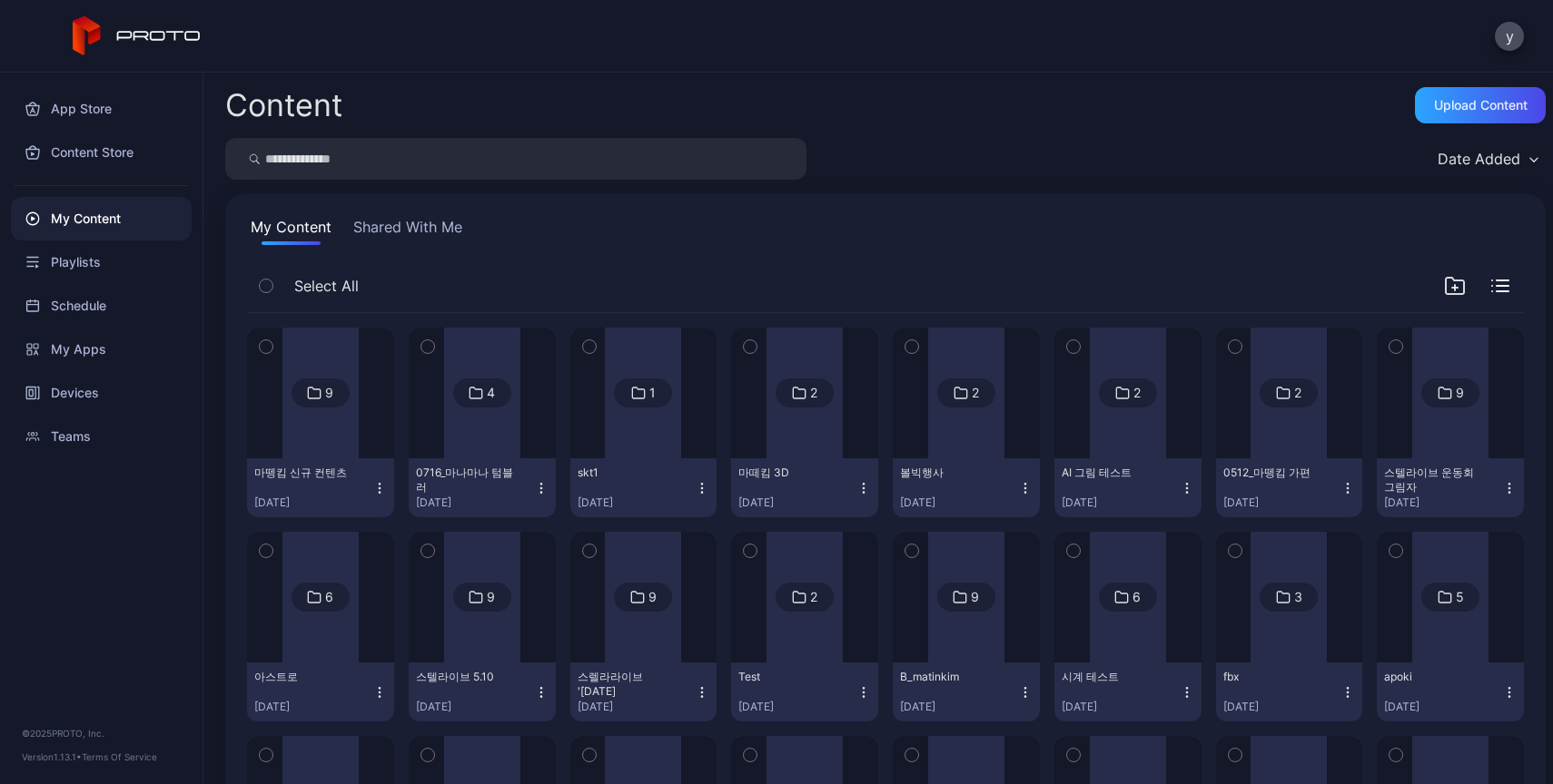
scroll to position [906, 0]
